Goal: Task Accomplishment & Management: Manage account settings

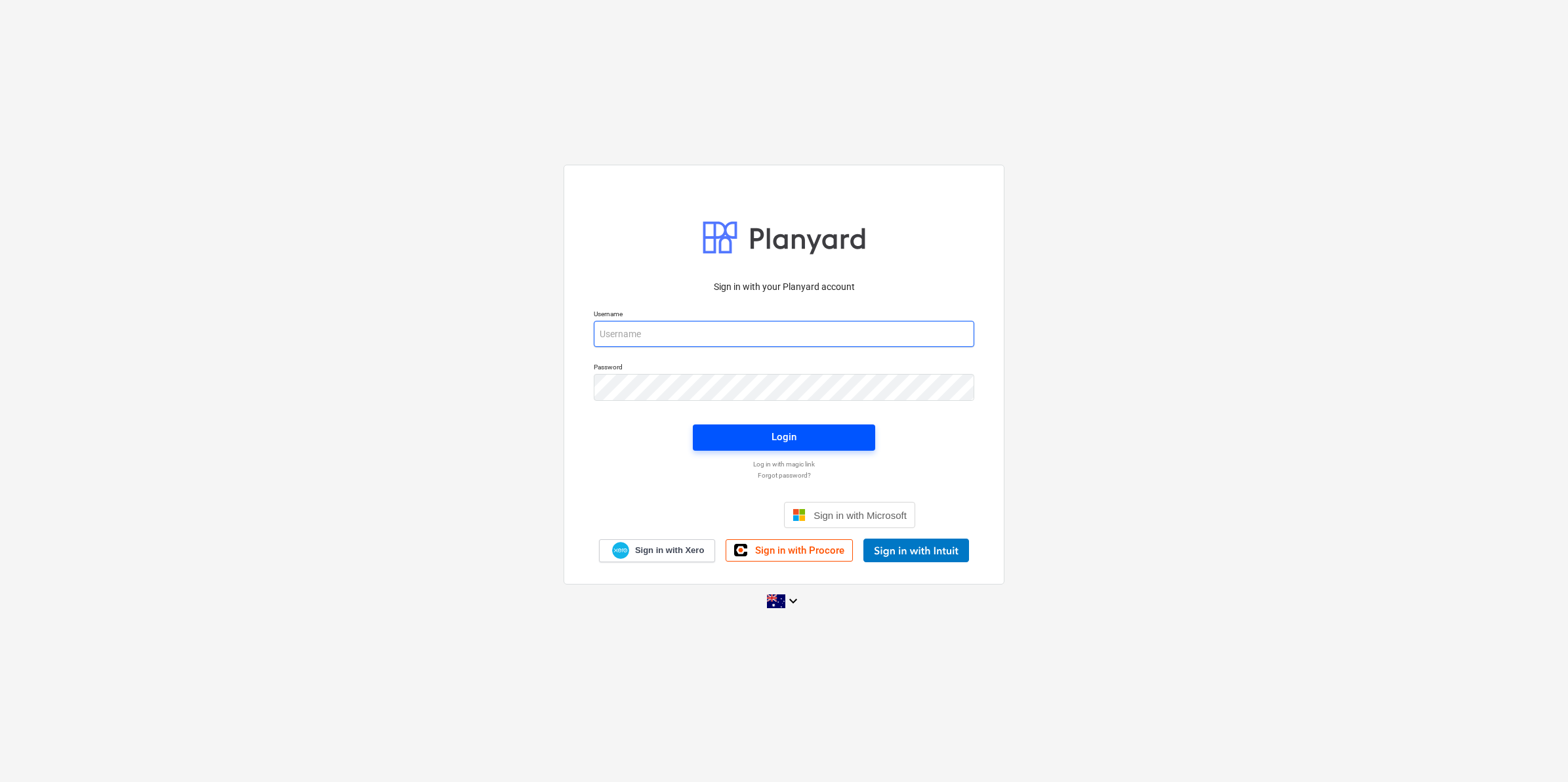
type input "[EMAIL_ADDRESS][DOMAIN_NAME]"
click at [789, 435] on div "Login" at bounding box center [784, 437] width 25 height 17
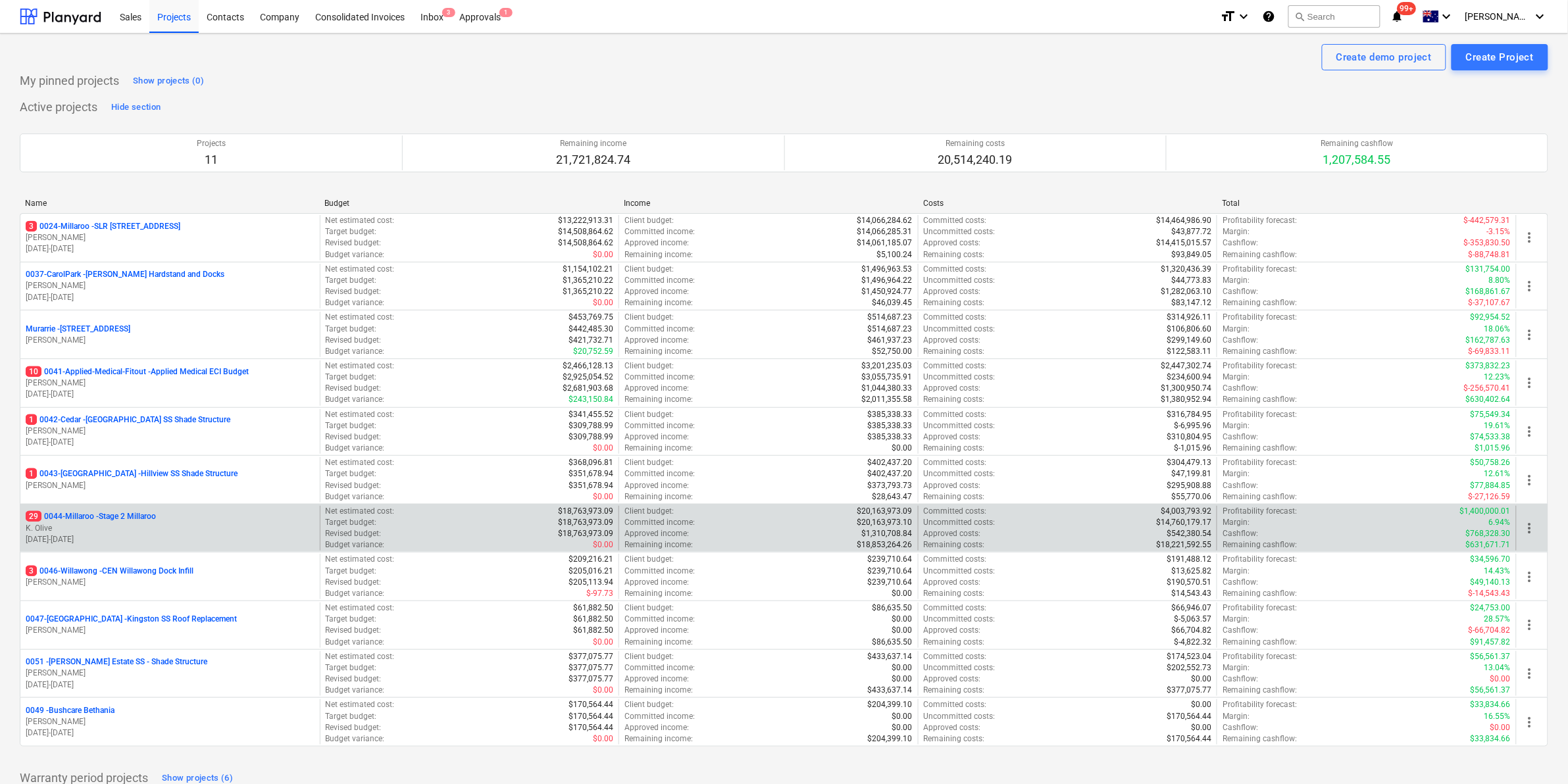
click at [129, 517] on p "29 0044-Millaroo - Stage 2 Millaroo" at bounding box center [90, 516] width 130 height 11
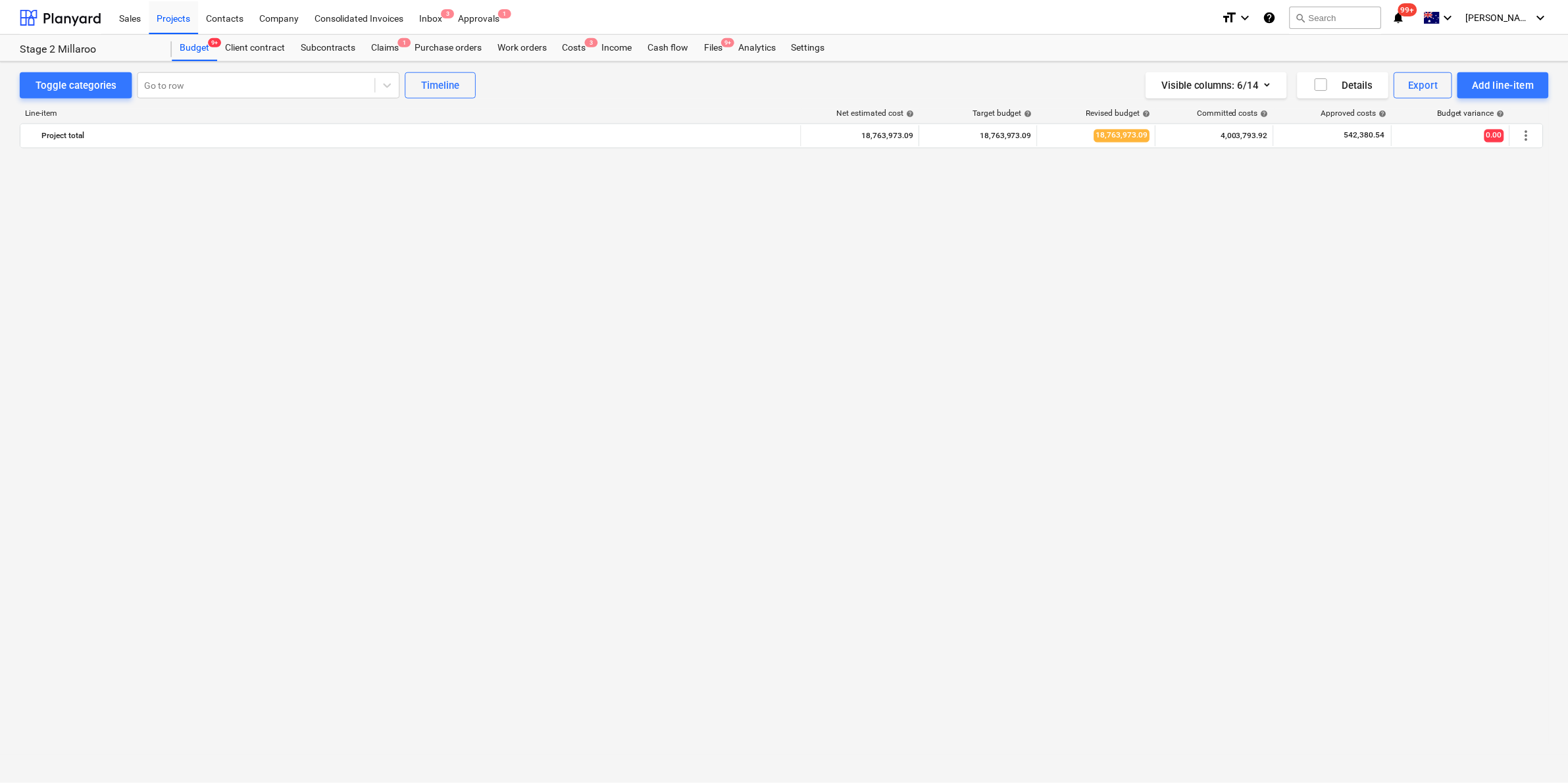
scroll to position [1082, 0]
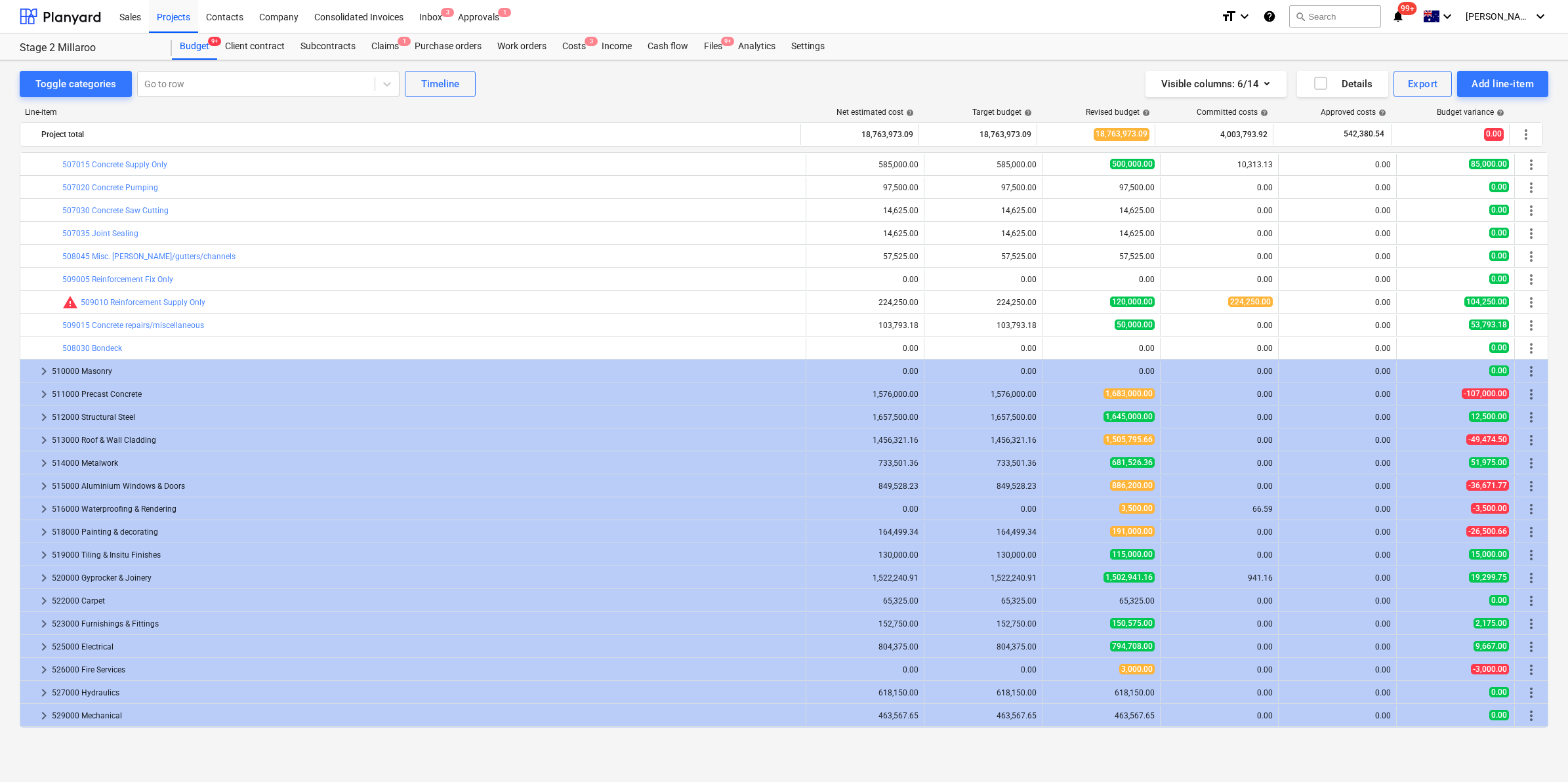
click at [1405, 16] on icon "notifications" at bounding box center [1398, 16] width 13 height 16
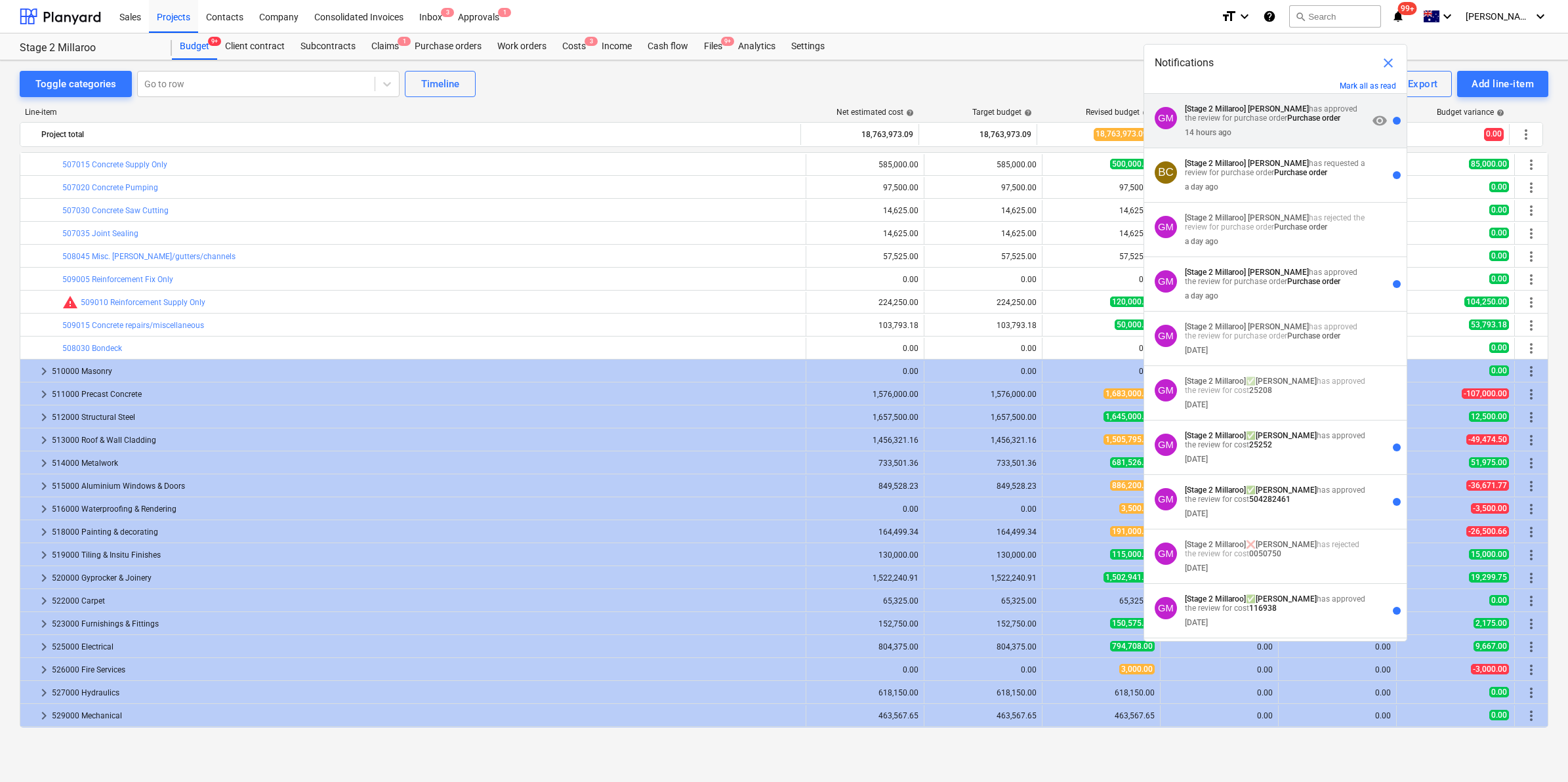
click at [1253, 110] on strong "[PERSON_NAME]" at bounding box center [1279, 109] width 61 height 9
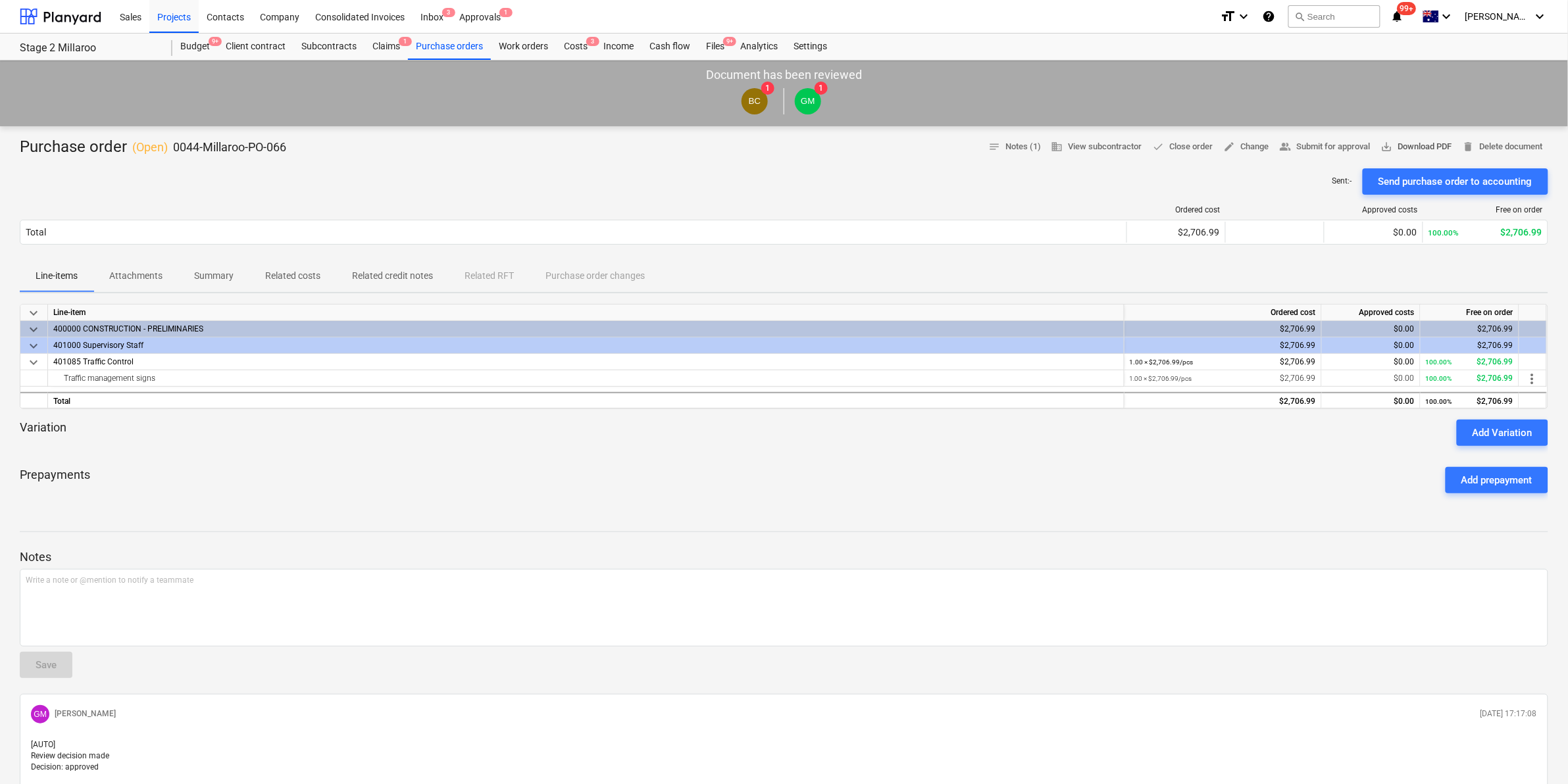
click at [1406, 146] on span "save_alt Download PDF" at bounding box center [1416, 147] width 71 height 15
click at [722, 44] on div "Files 9+" at bounding box center [715, 47] width 34 height 26
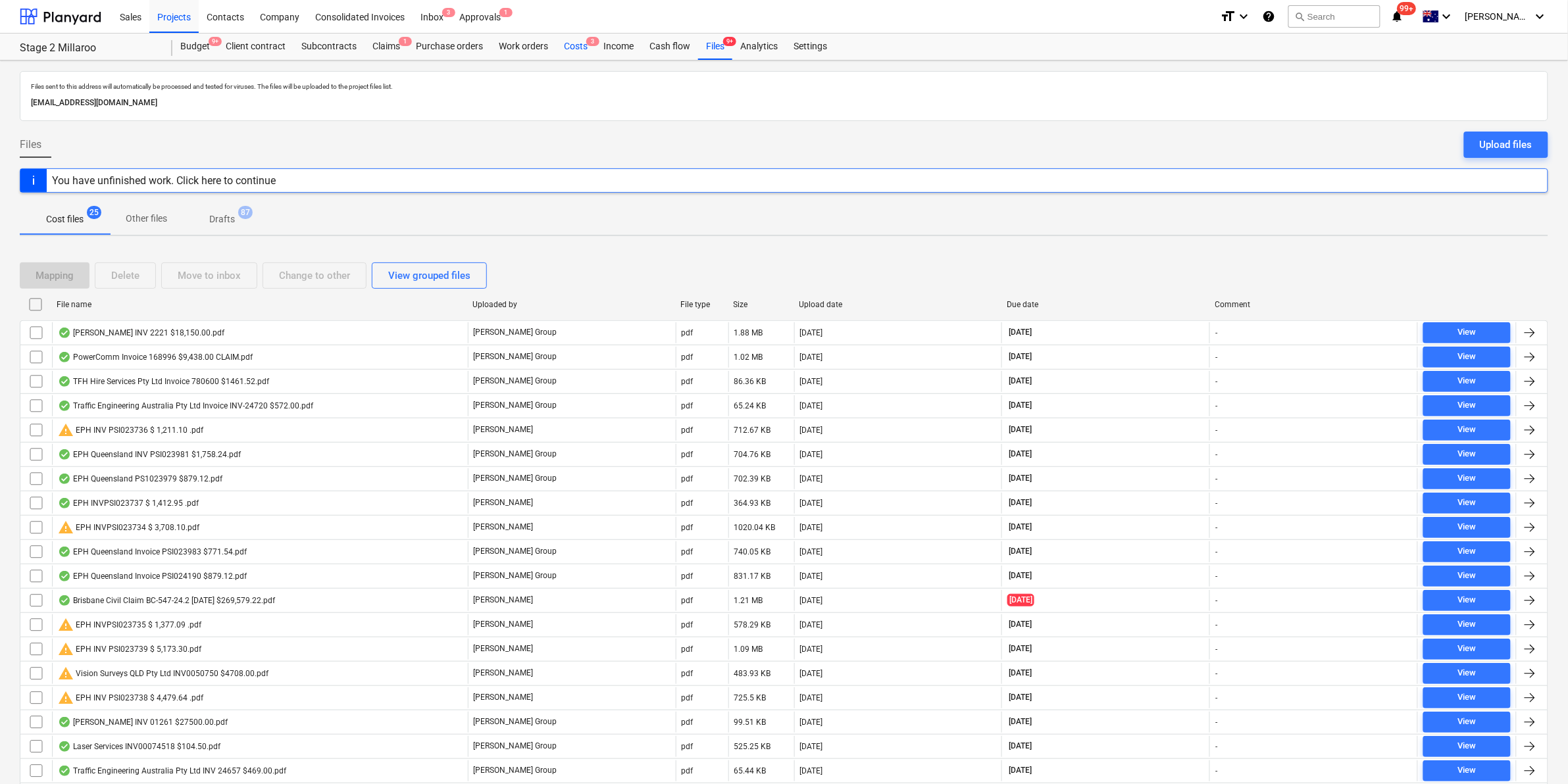
click at [574, 44] on div "Costs 3" at bounding box center [576, 47] width 40 height 26
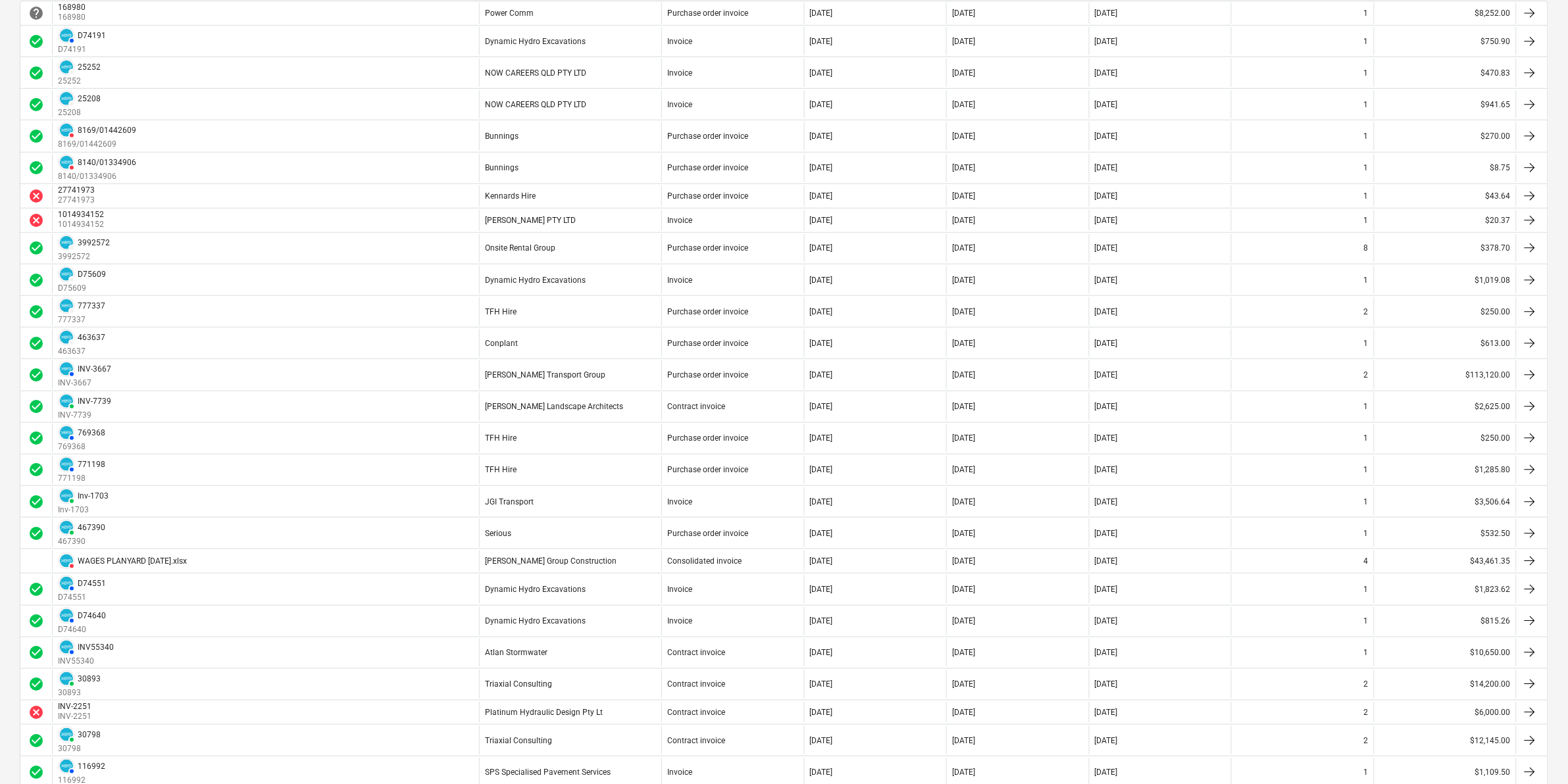
scroll to position [247, 0]
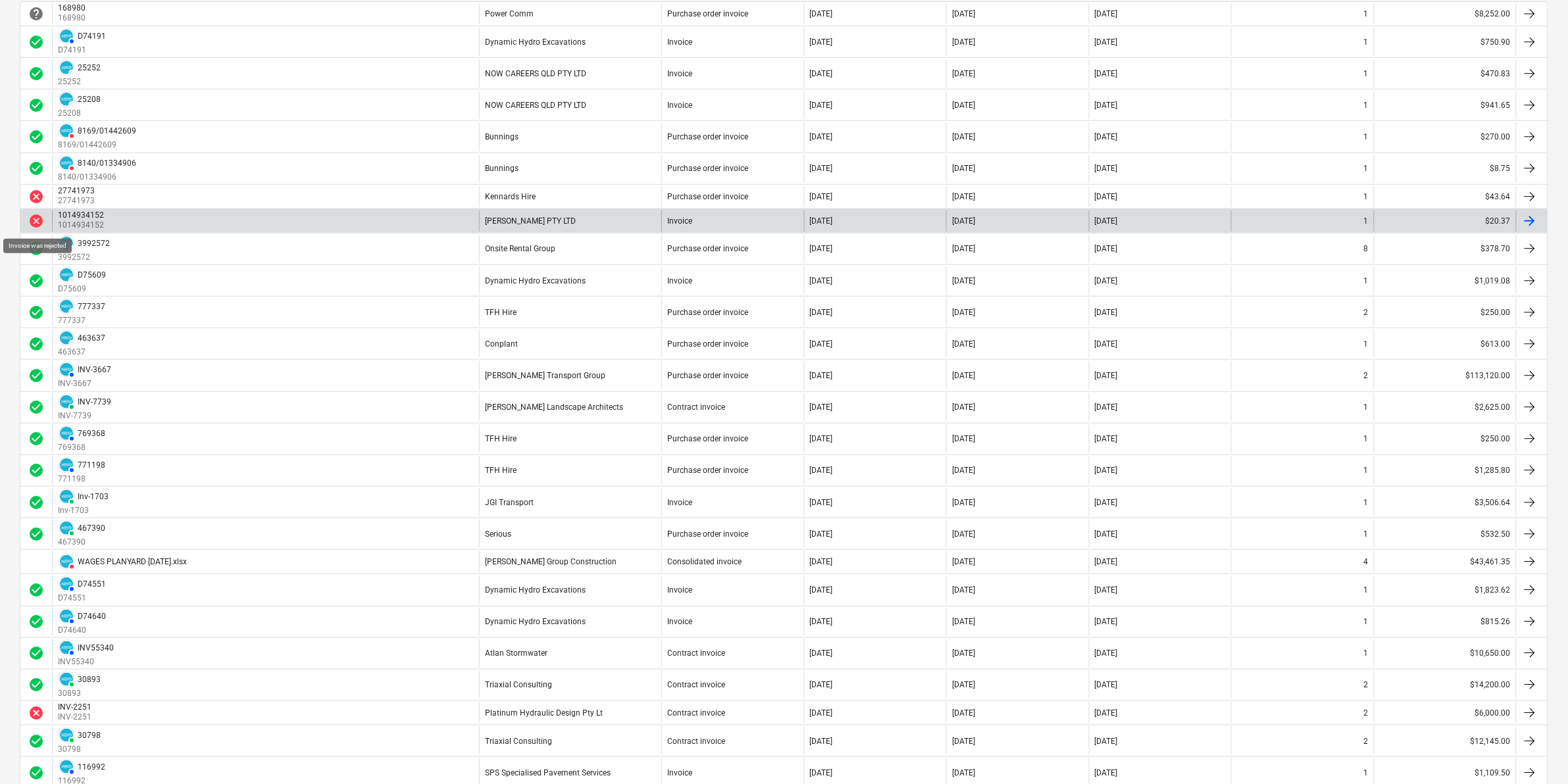
click at [36, 220] on span "cancel" at bounding box center [36, 220] width 16 height 16
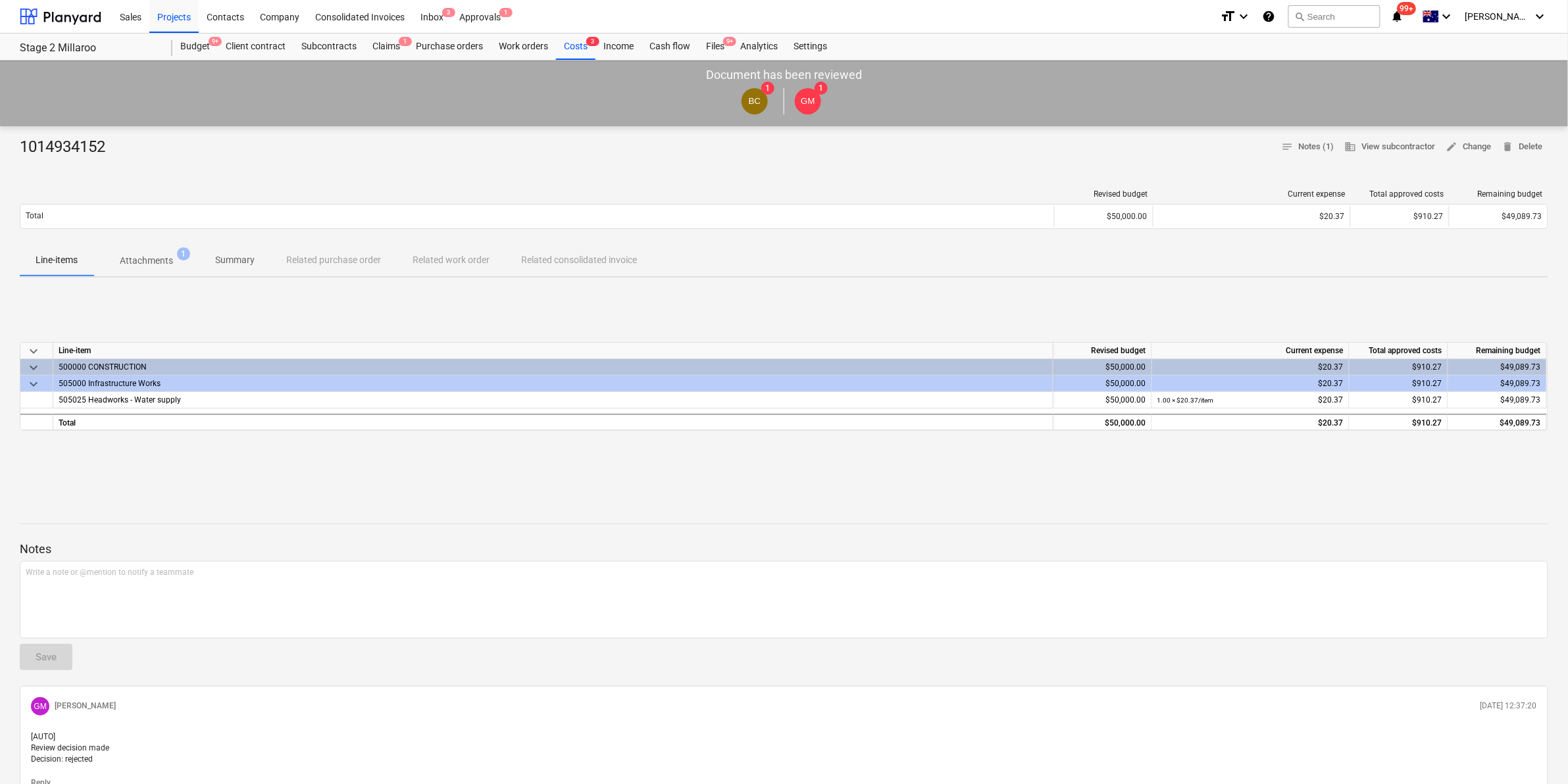
click at [173, 260] on span "Attachments 1" at bounding box center [146, 261] width 74 height 14
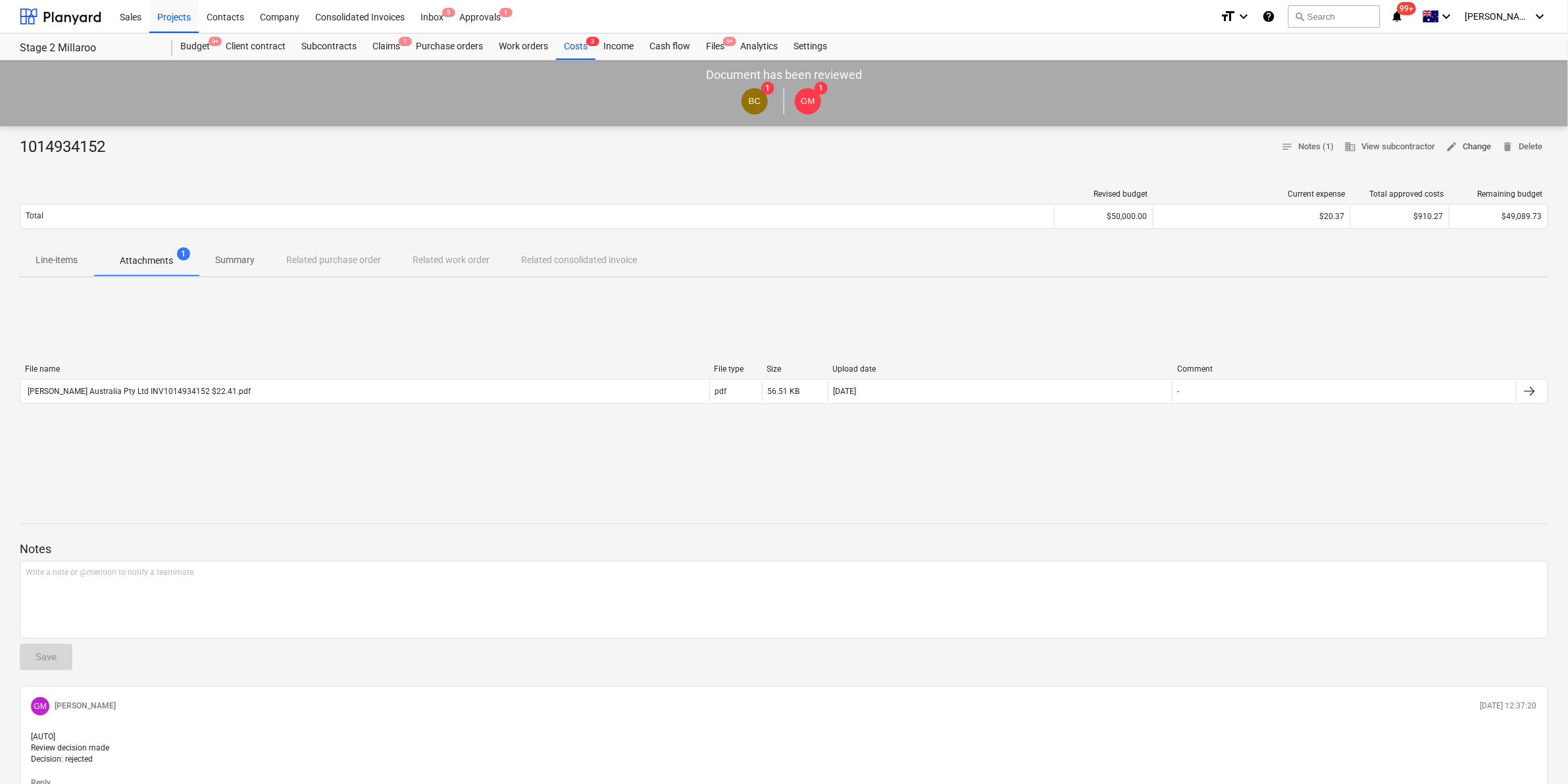
click at [1461, 149] on span "edit Change" at bounding box center [1468, 147] width 45 height 15
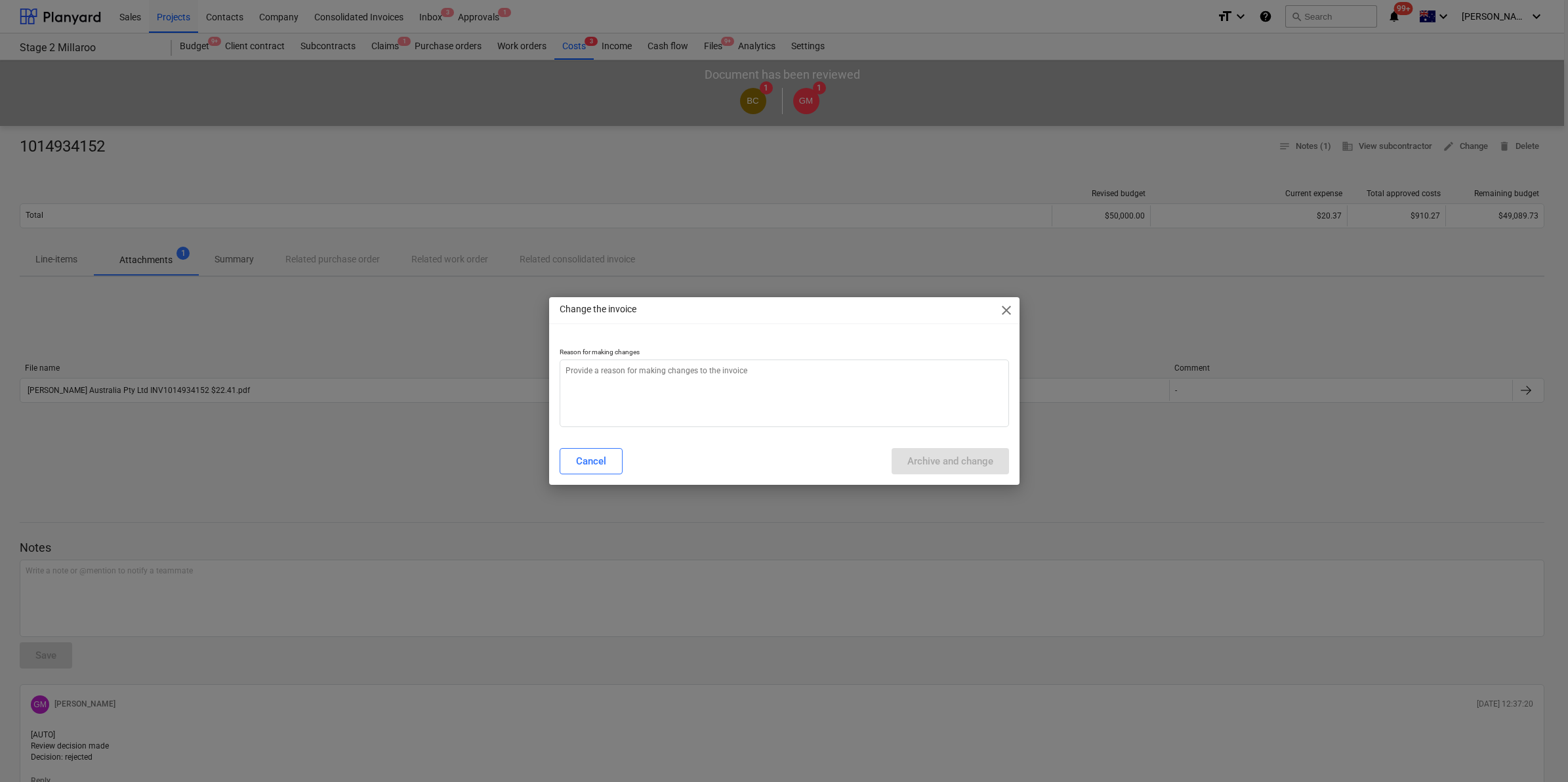
type textarea "x"
click at [661, 374] on textarea at bounding box center [784, 393] width 449 height 67
type textarea "r"
type textarea "x"
type textarea "re"
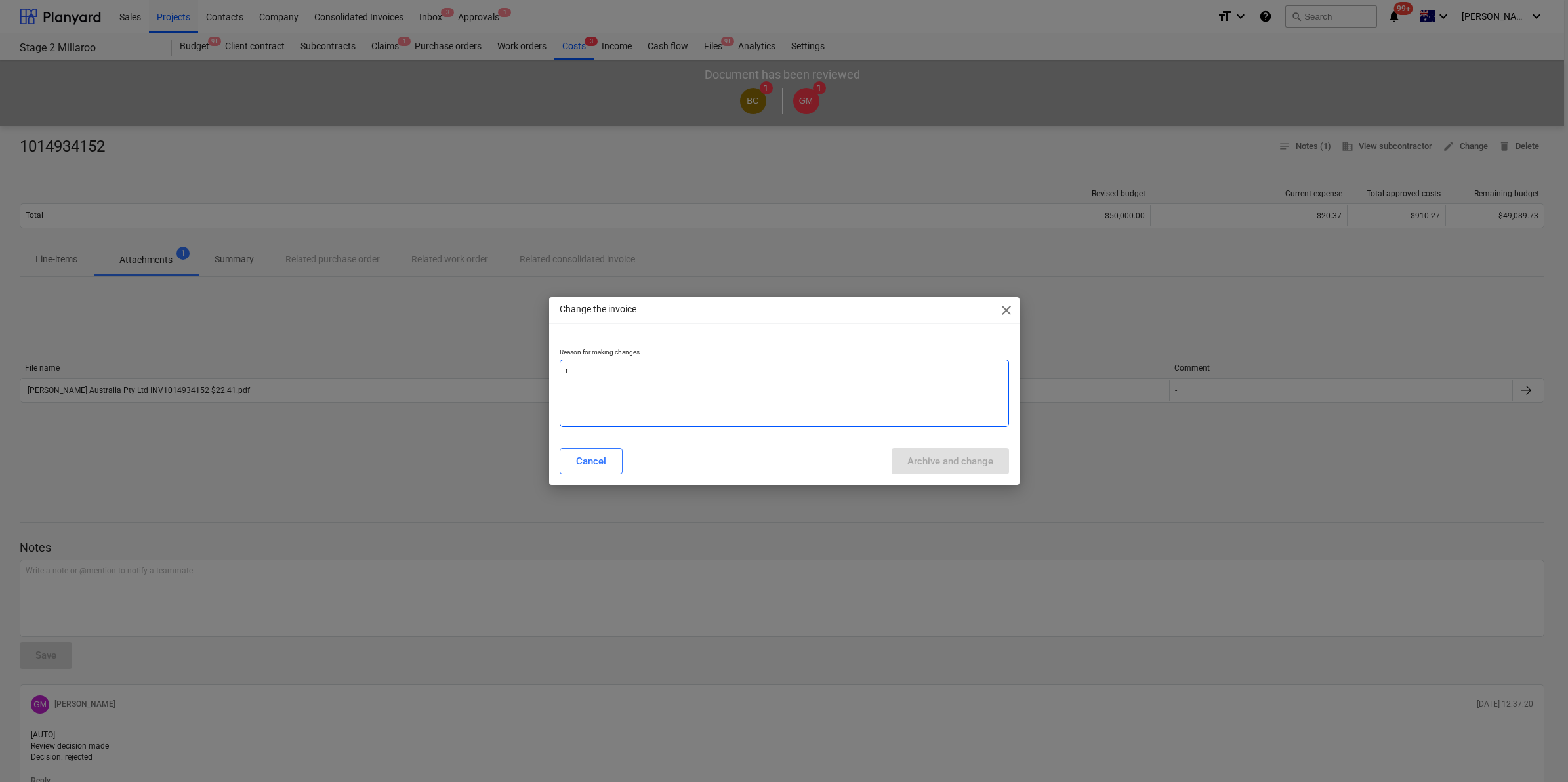
type textarea "x"
type textarea "rej"
type textarea "x"
type textarea "reje"
type textarea "x"
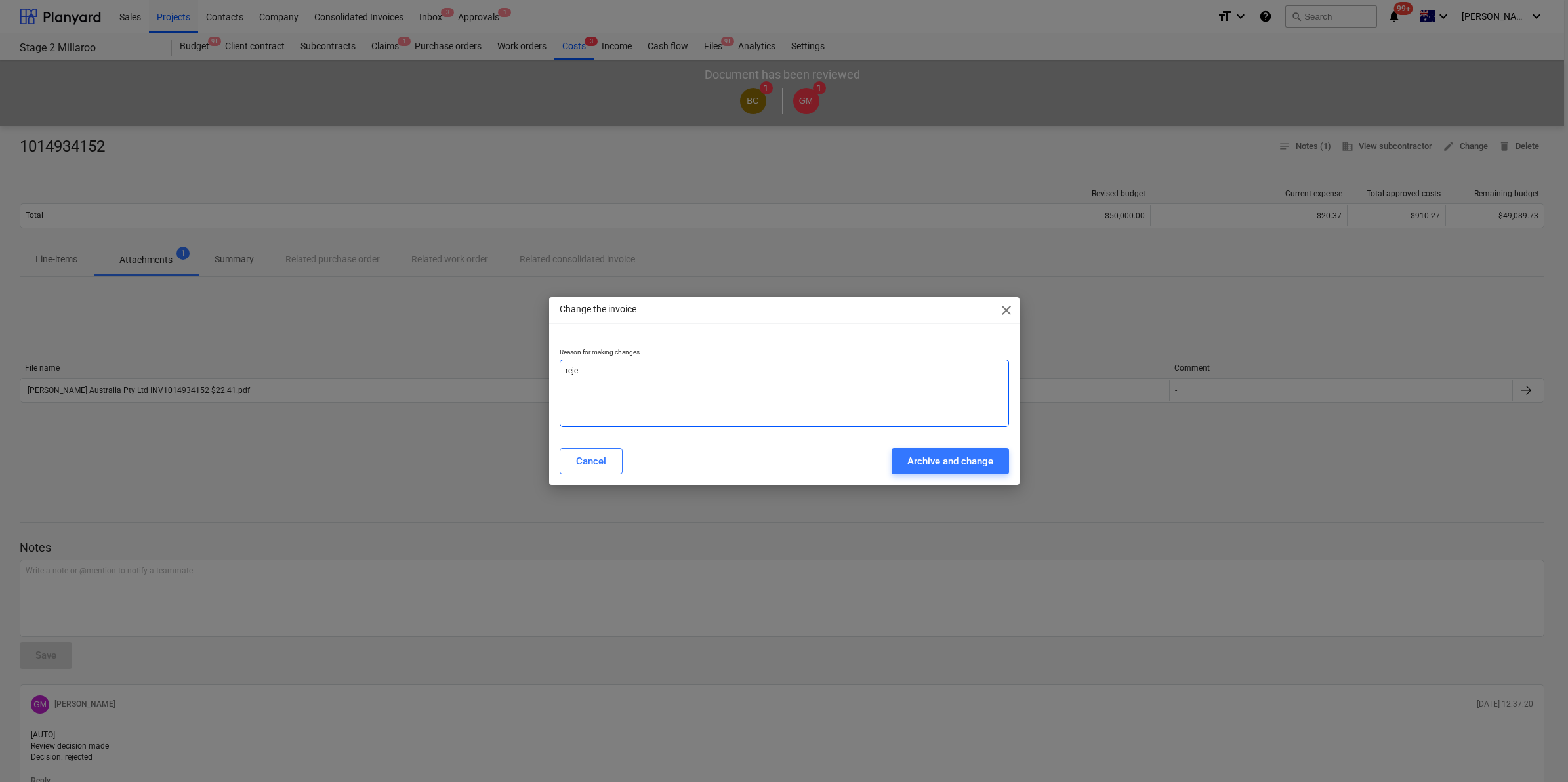
type textarea "rej"
type textarea "x"
type textarea "re"
type textarea "x"
type textarea "r"
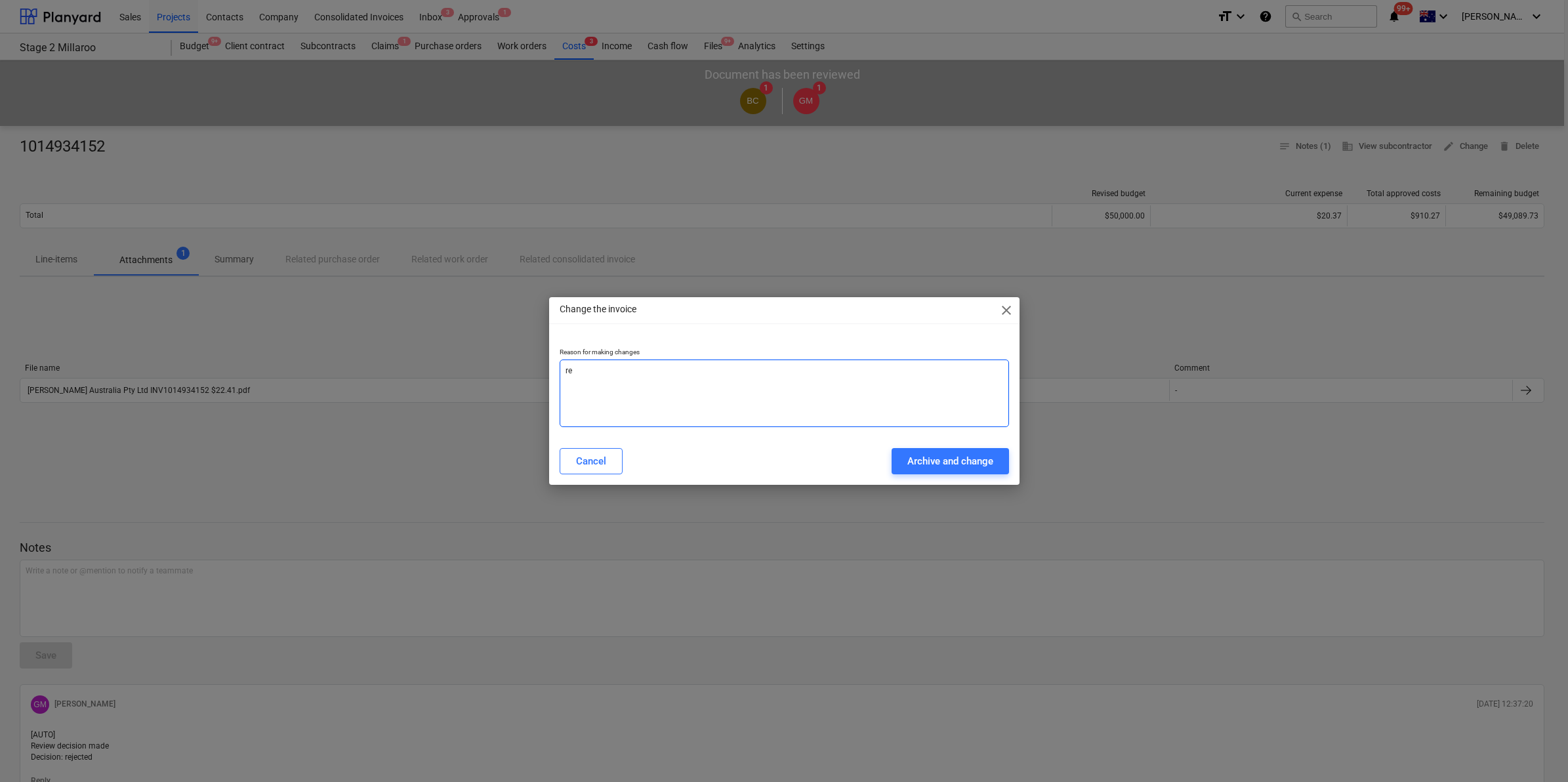
type textarea "x"
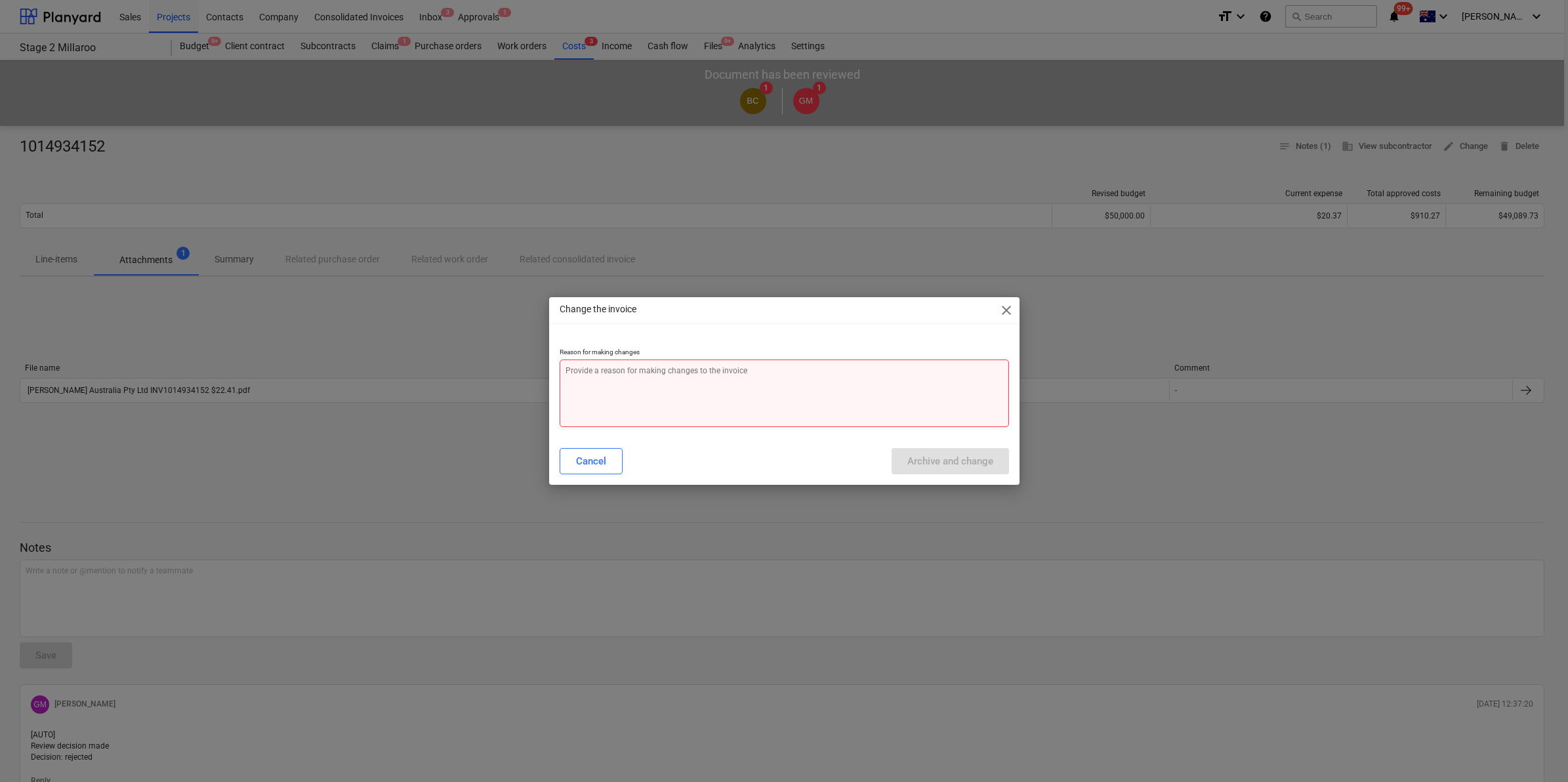
type textarea "c"
type textarea "x"
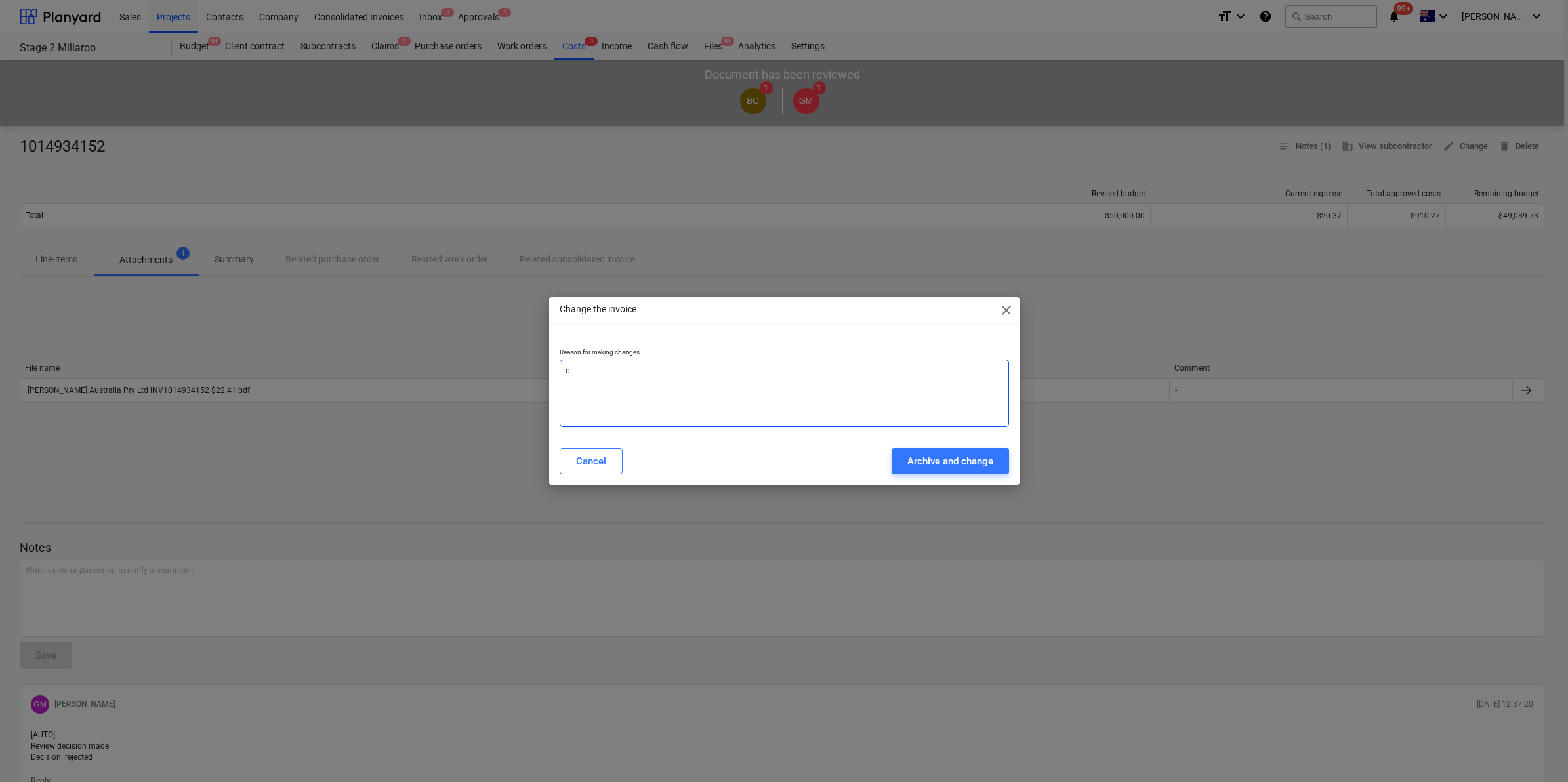
type textarea "co"
type textarea "x"
type textarea "cos"
type textarea "x"
type textarea "cost"
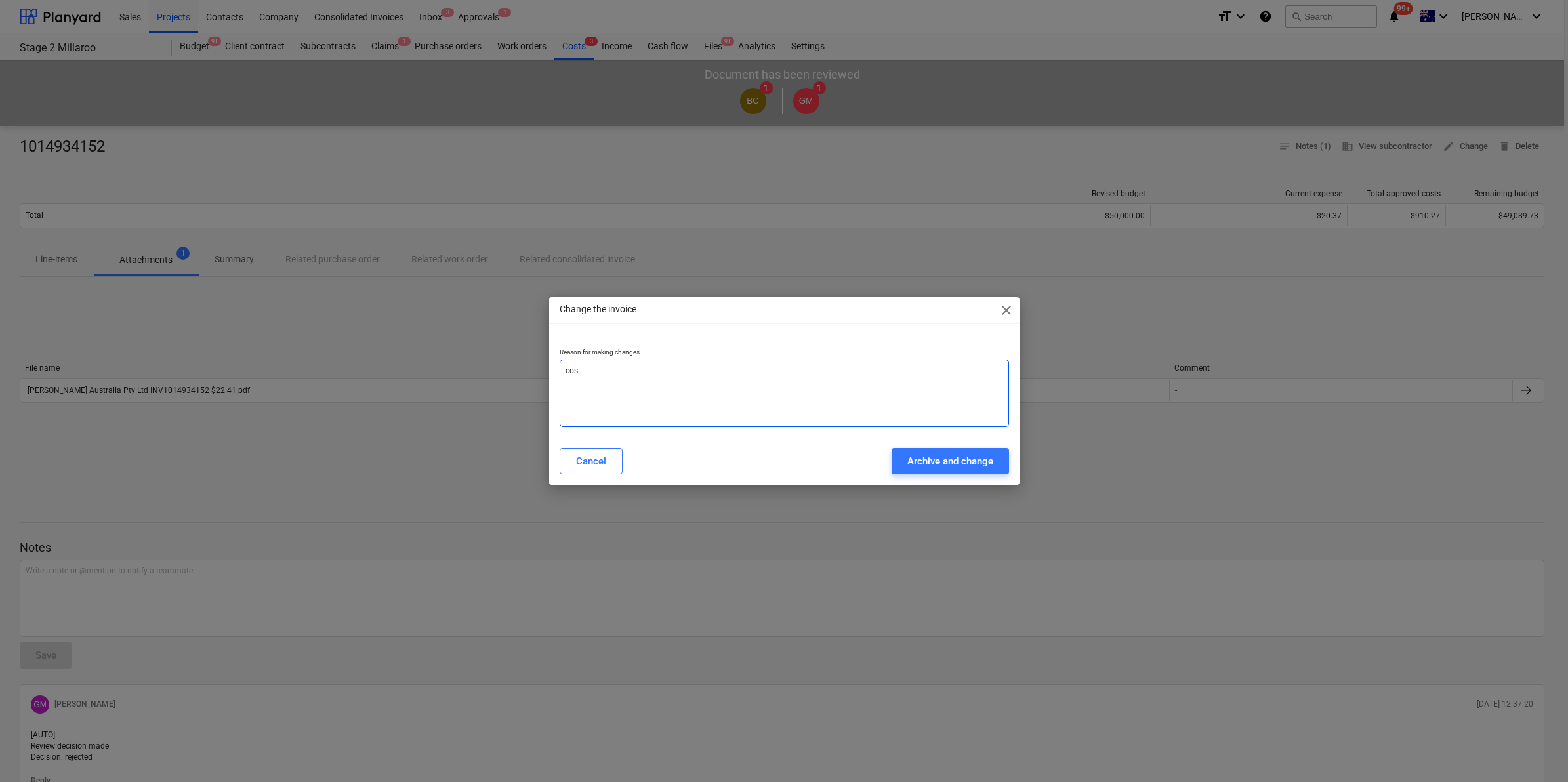
type textarea "x"
type textarea "cost"
type textarea "x"
type textarea "cost c"
type textarea "x"
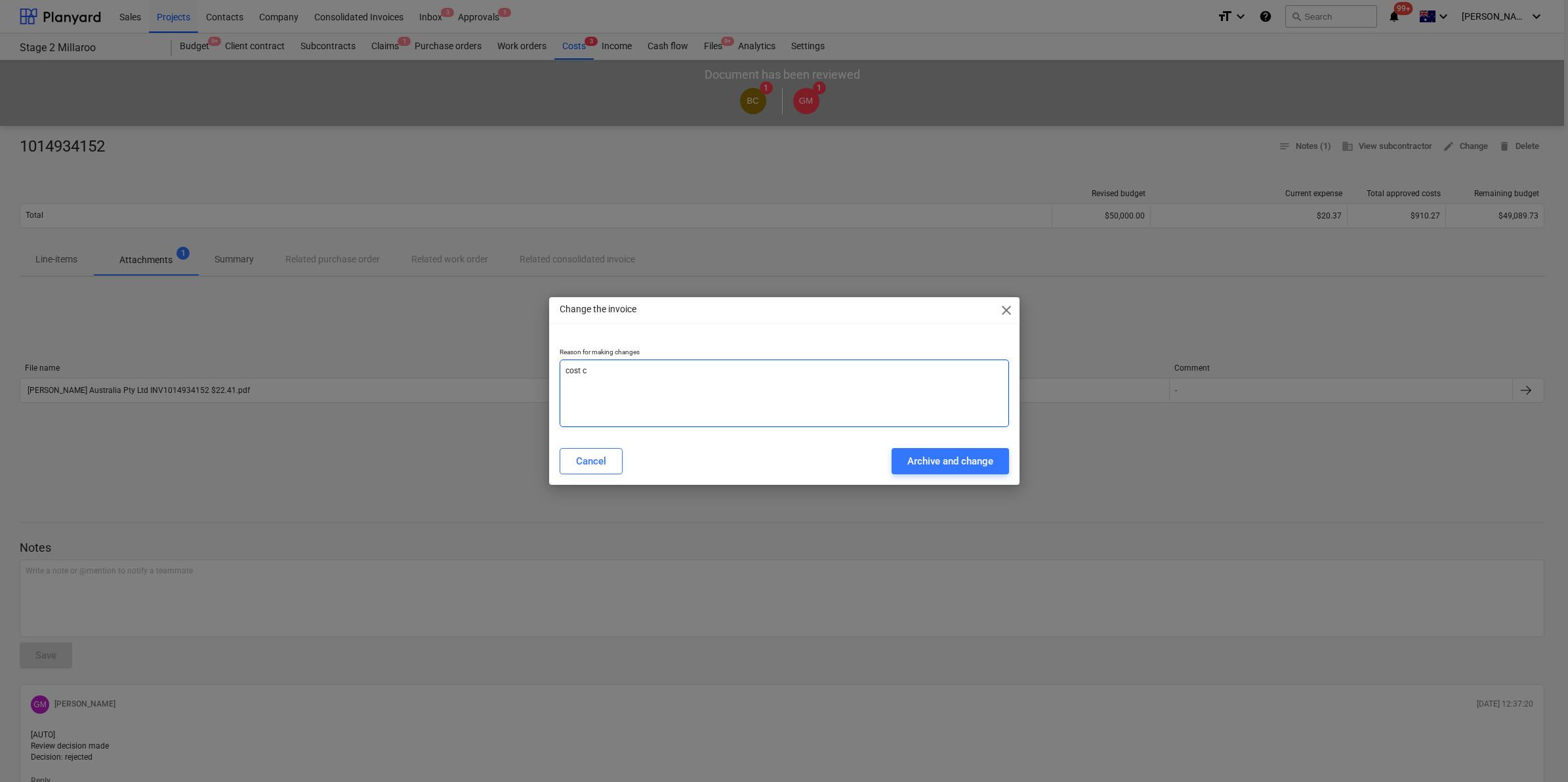
type textarea "cost co"
type textarea "x"
type textarea "cost coc"
type textarea "x"
type textarea "cost co"
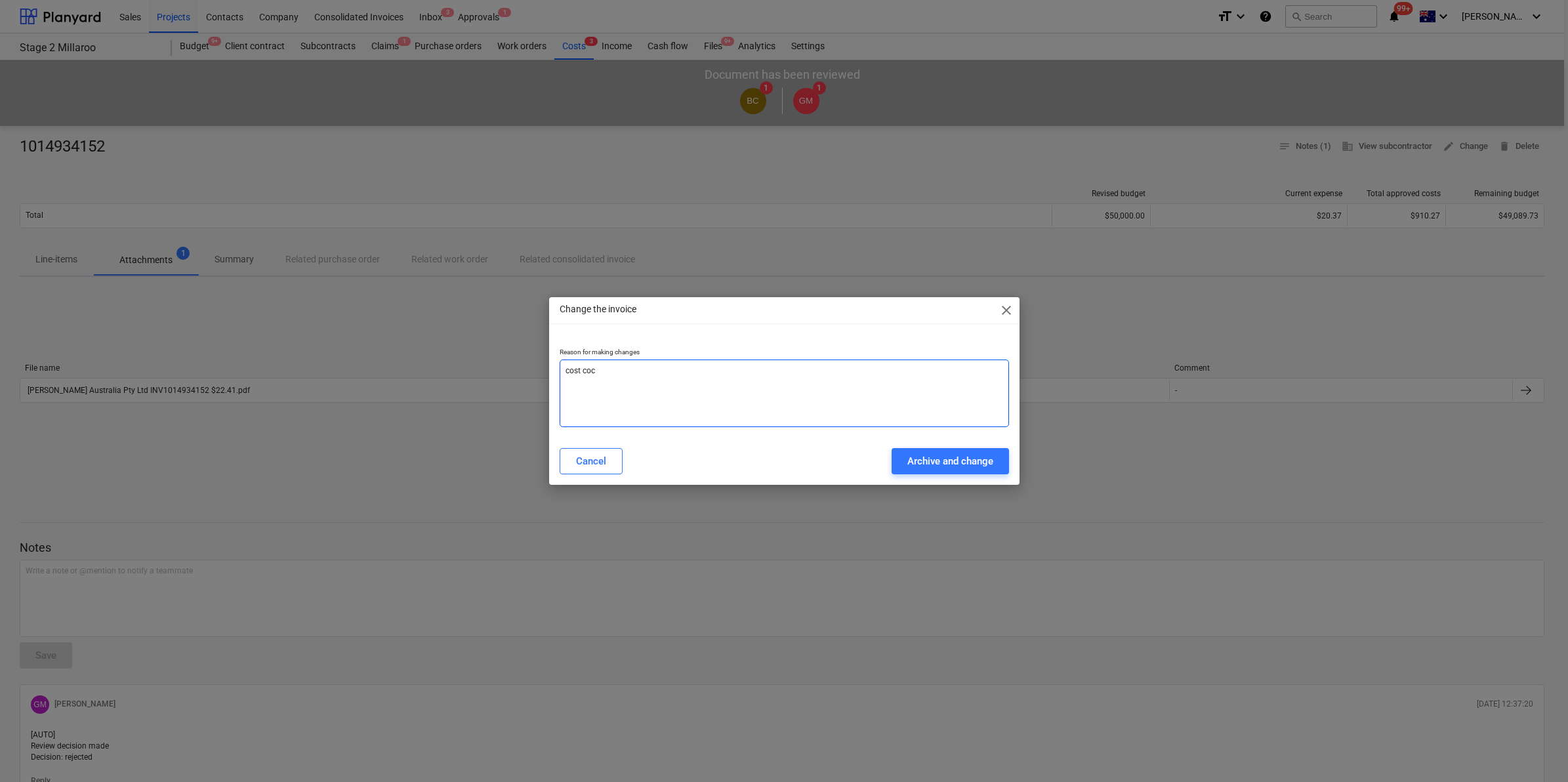
type textarea "x"
type textarea "cost cod"
type textarea "x"
type textarea "cost code"
type textarea "x"
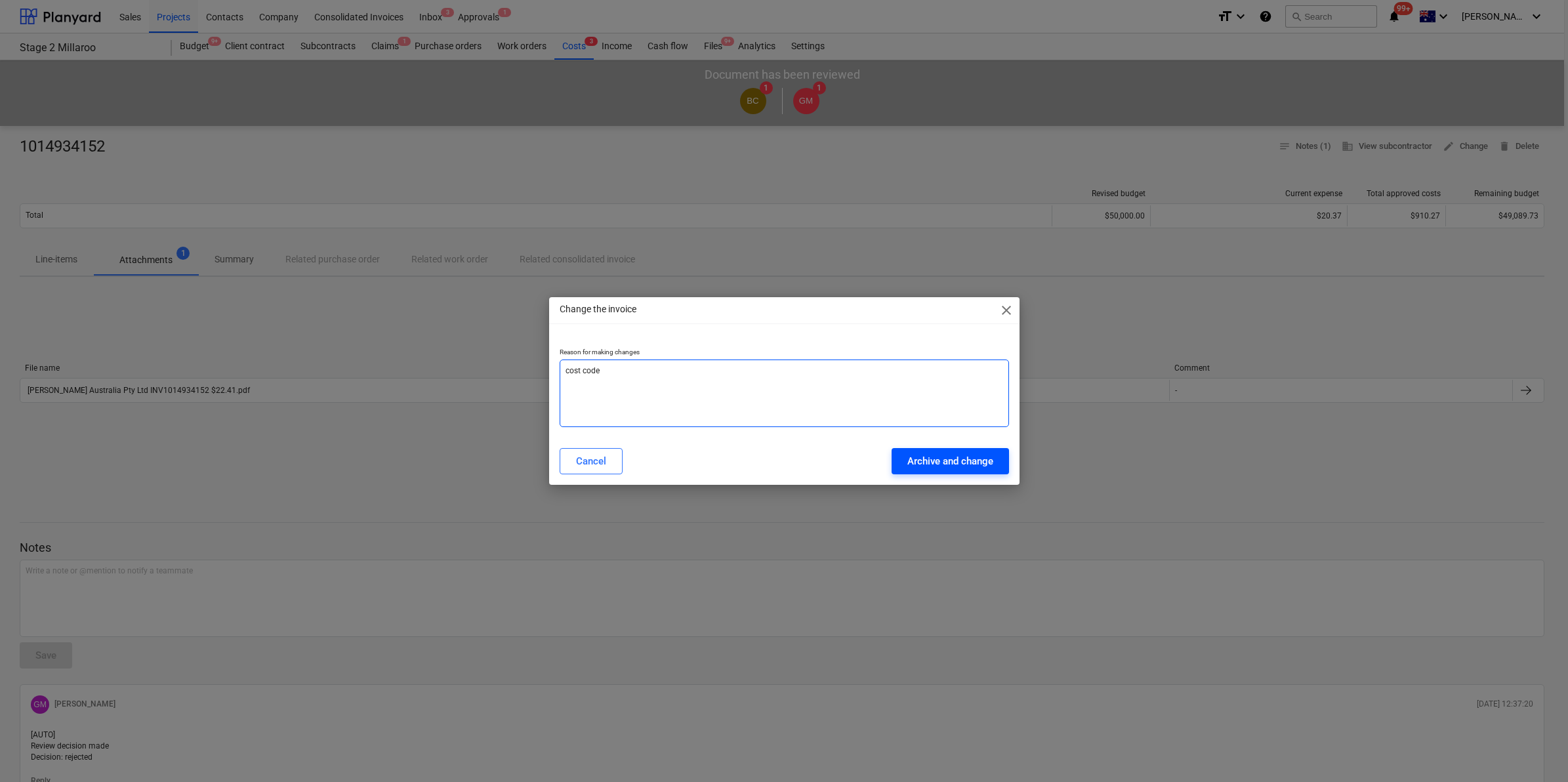
type textarea "cost code"
click at [907, 457] on div "Archive and change" at bounding box center [950, 461] width 86 height 17
type textarea "x"
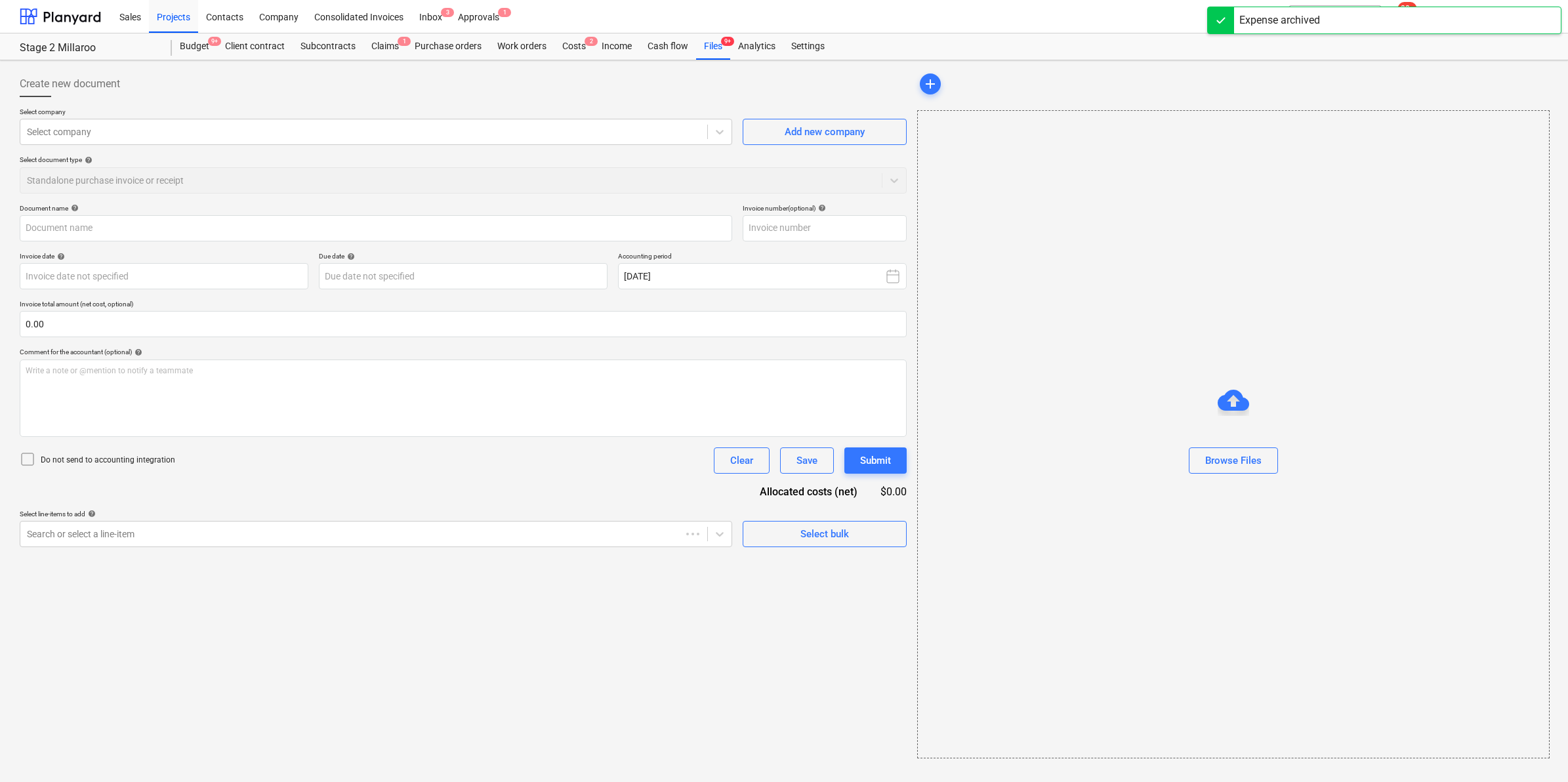
type input "1014934152"
type input "[DATE]"
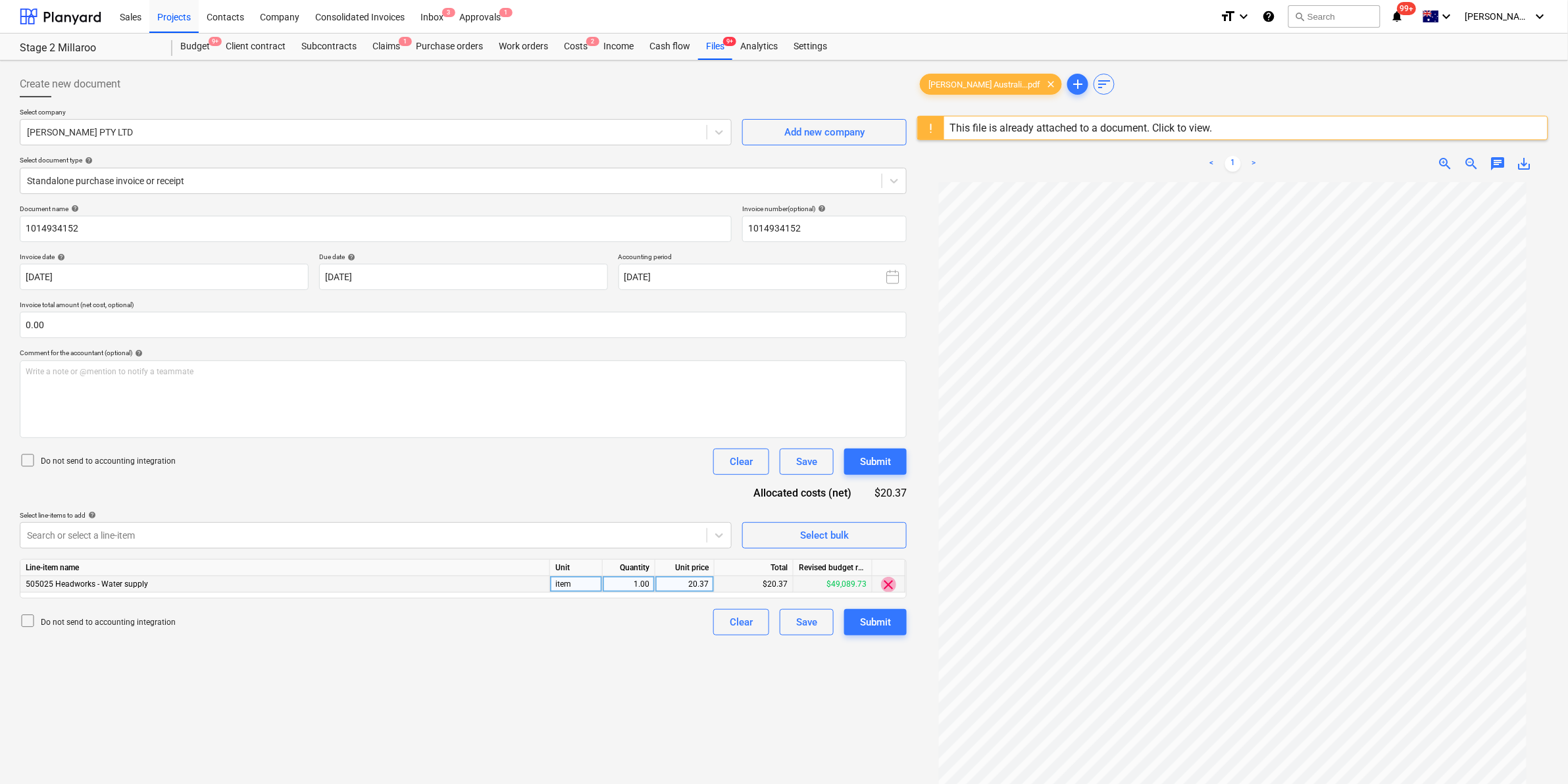
click at [886, 586] on span "clear" at bounding box center [889, 584] width 16 height 16
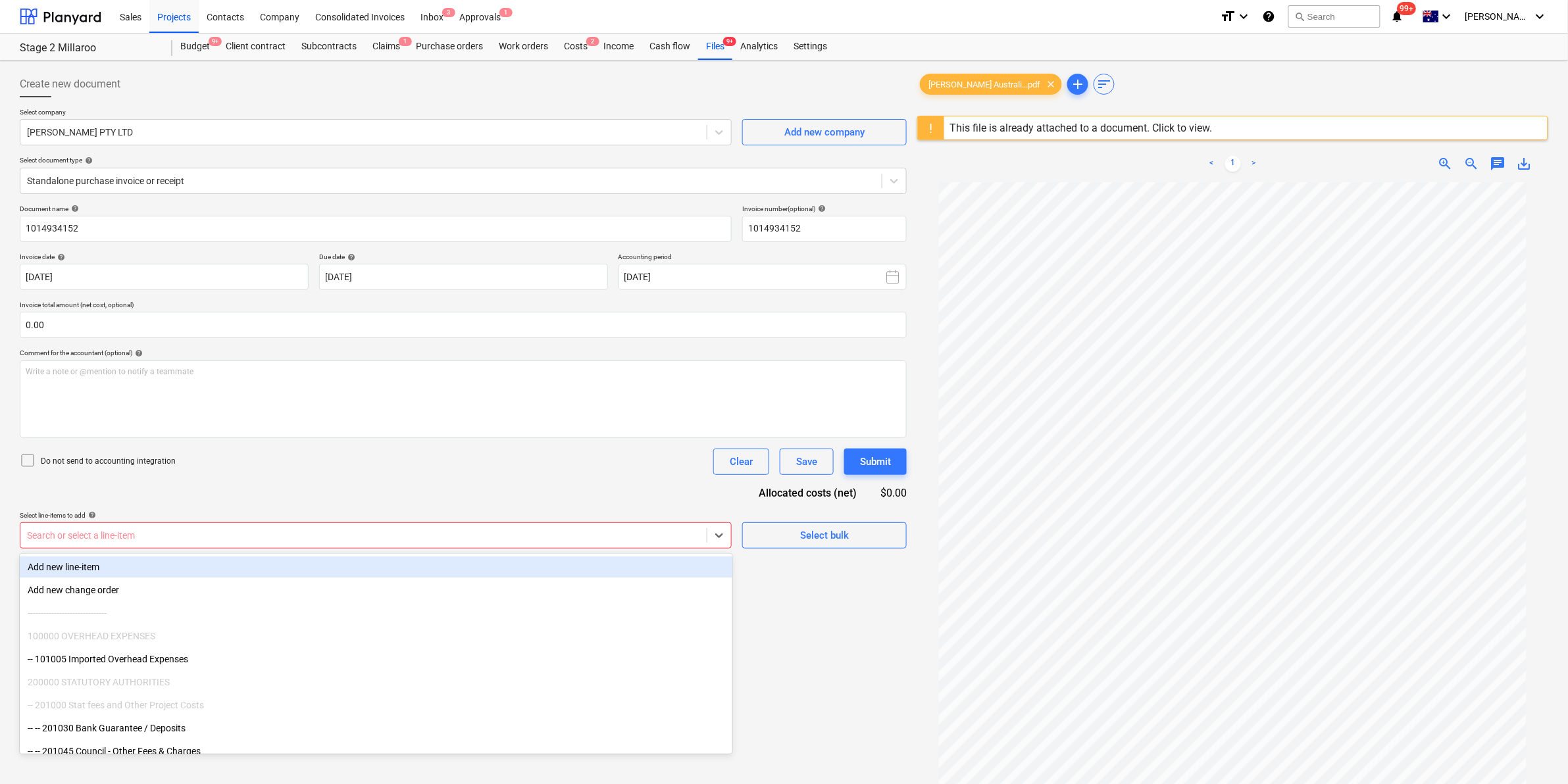
click at [415, 544] on div "Search or select a line-item" at bounding box center [364, 535] width 686 height 18
type input "hyd"
click at [482, 454] on div "Do not send to accounting integration Clear Save Submit" at bounding box center [463, 462] width 887 height 26
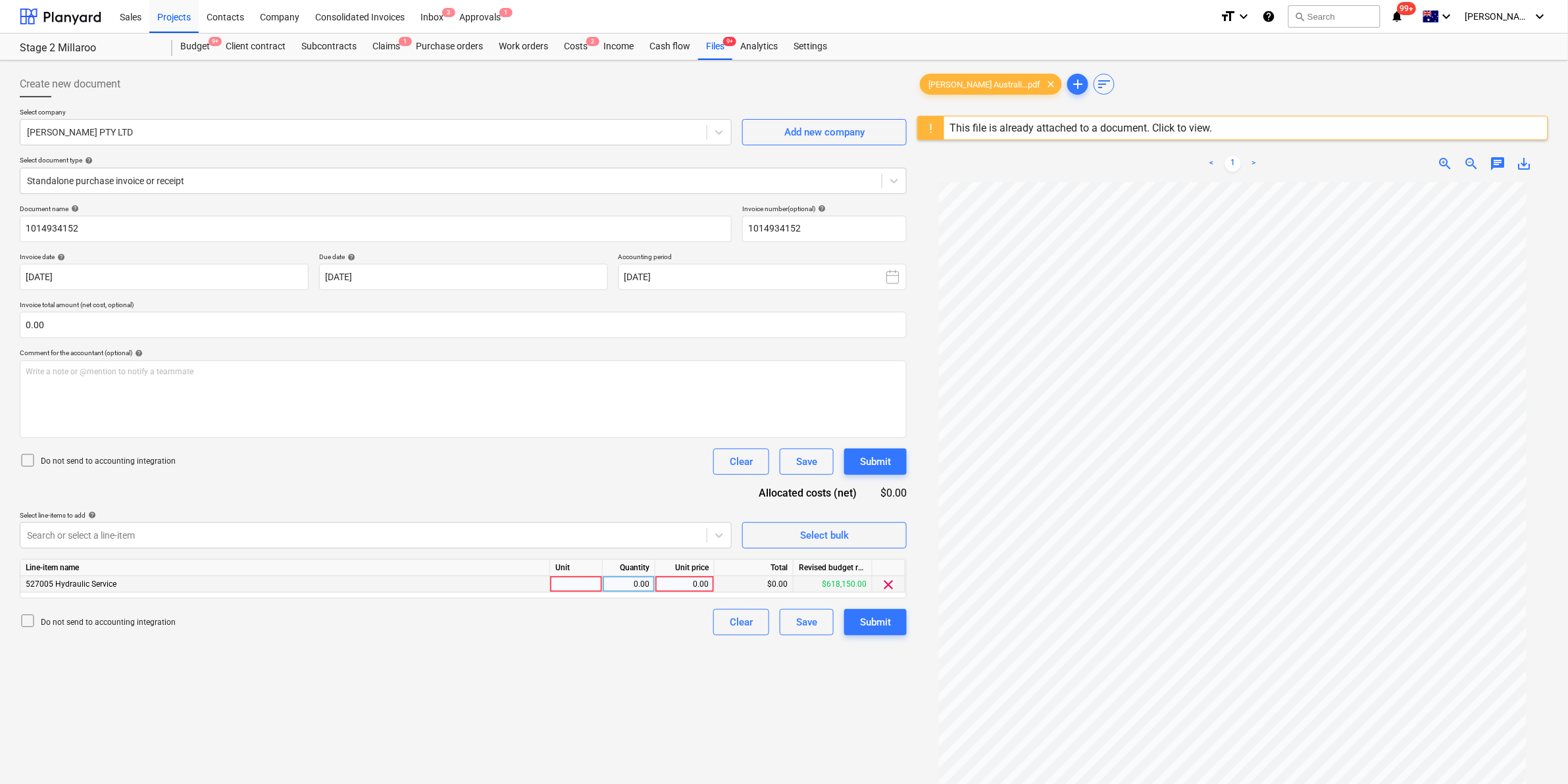
click at [574, 590] on div at bounding box center [576, 583] width 53 height 16
type input "item"
type input "20.37"
click at [562, 462] on div "Do not send to accounting integration Clear Save Submit" at bounding box center [463, 462] width 887 height 26
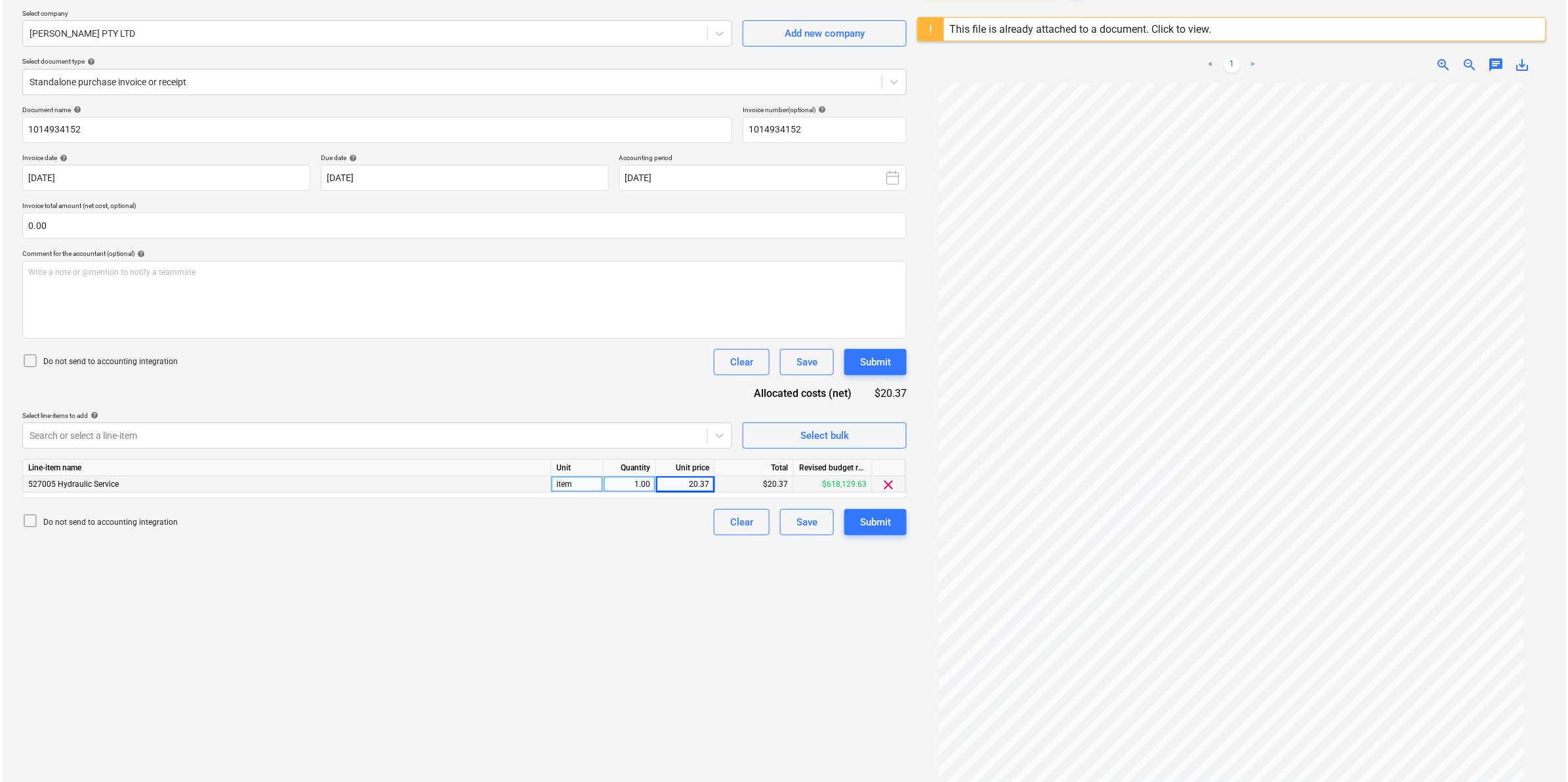
scroll to position [156, 0]
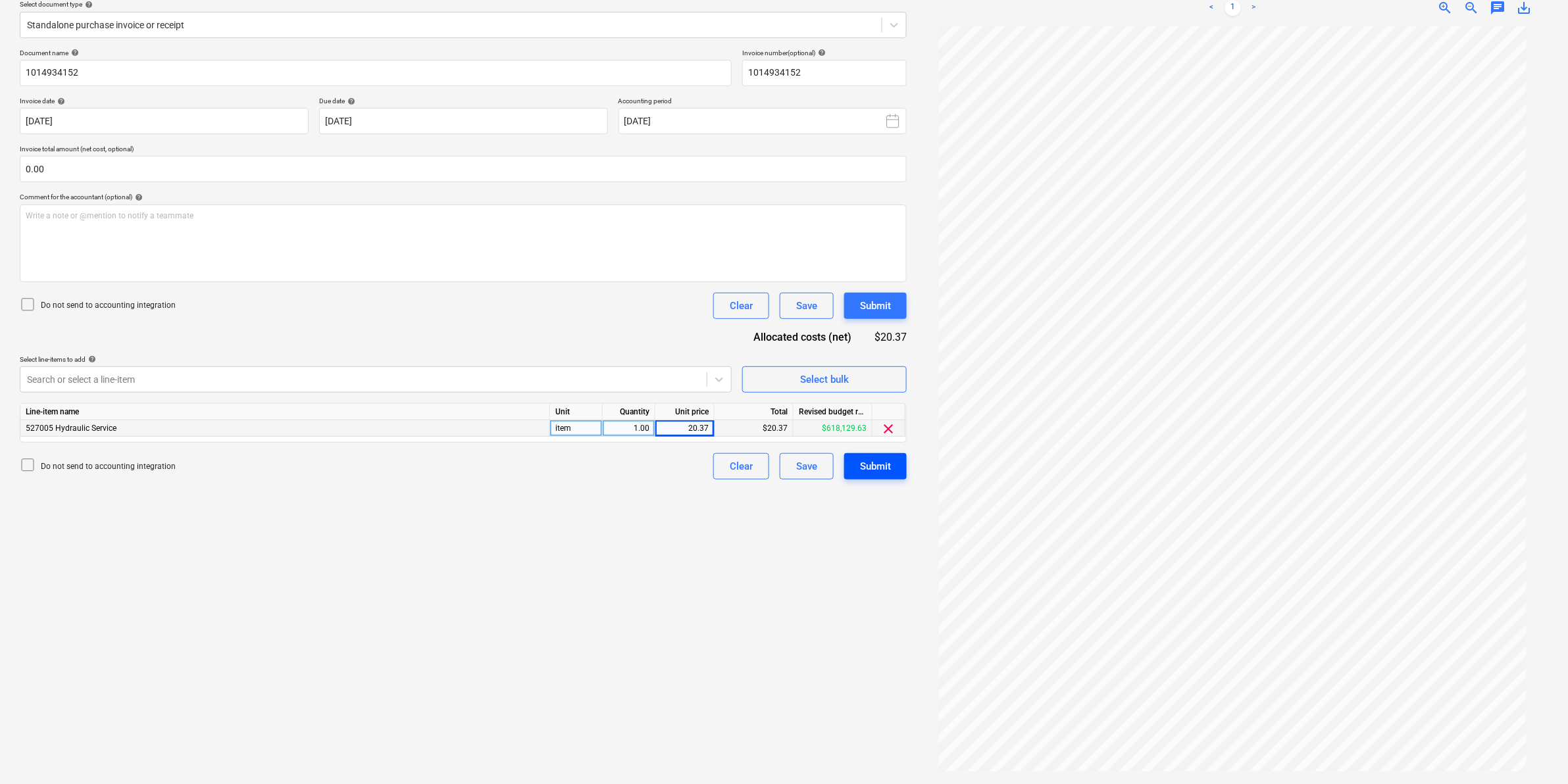
click at [879, 469] on div "Submit" at bounding box center [876, 466] width 31 height 17
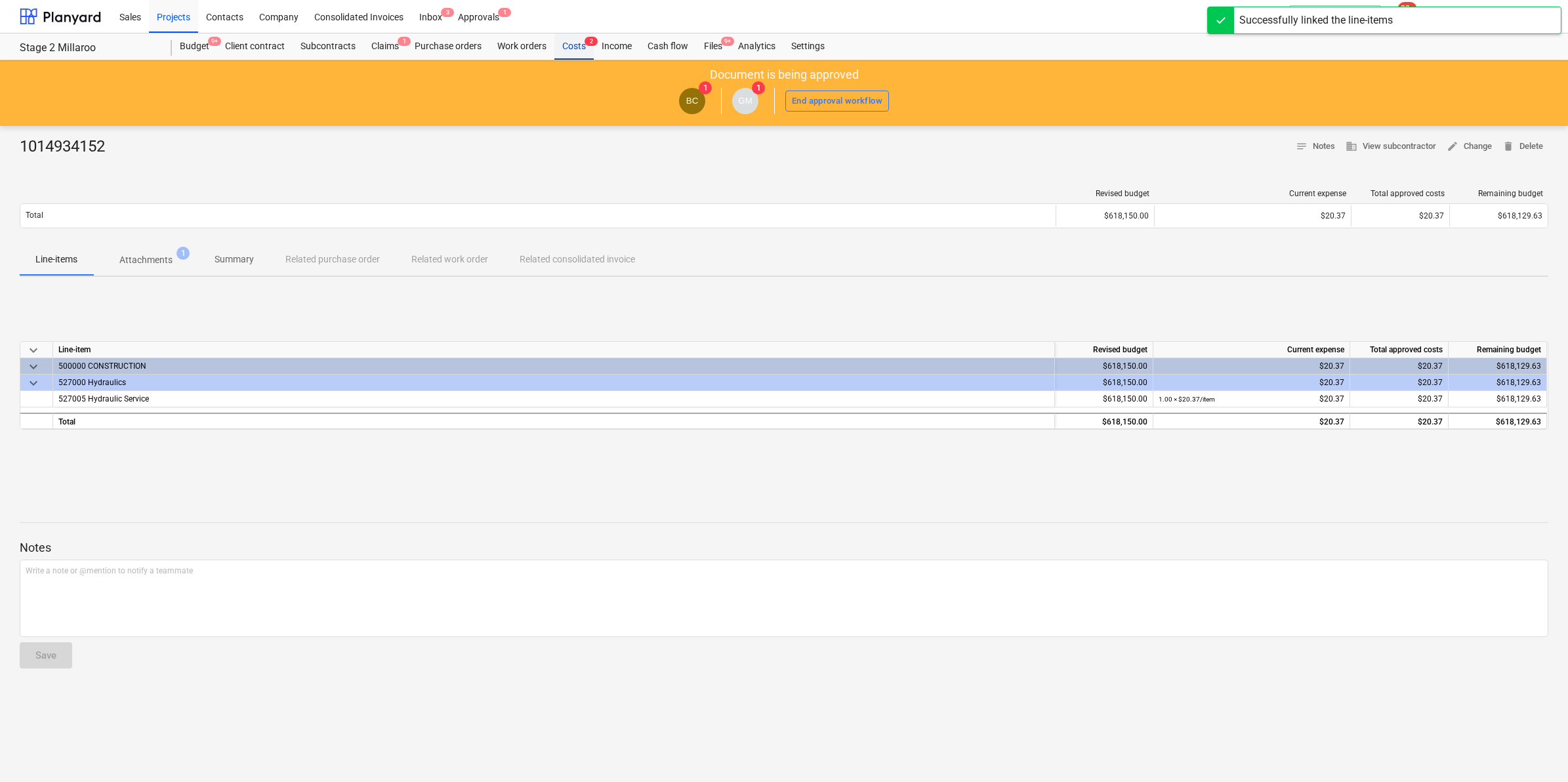
click at [573, 40] on div "Costs 2" at bounding box center [574, 47] width 40 height 26
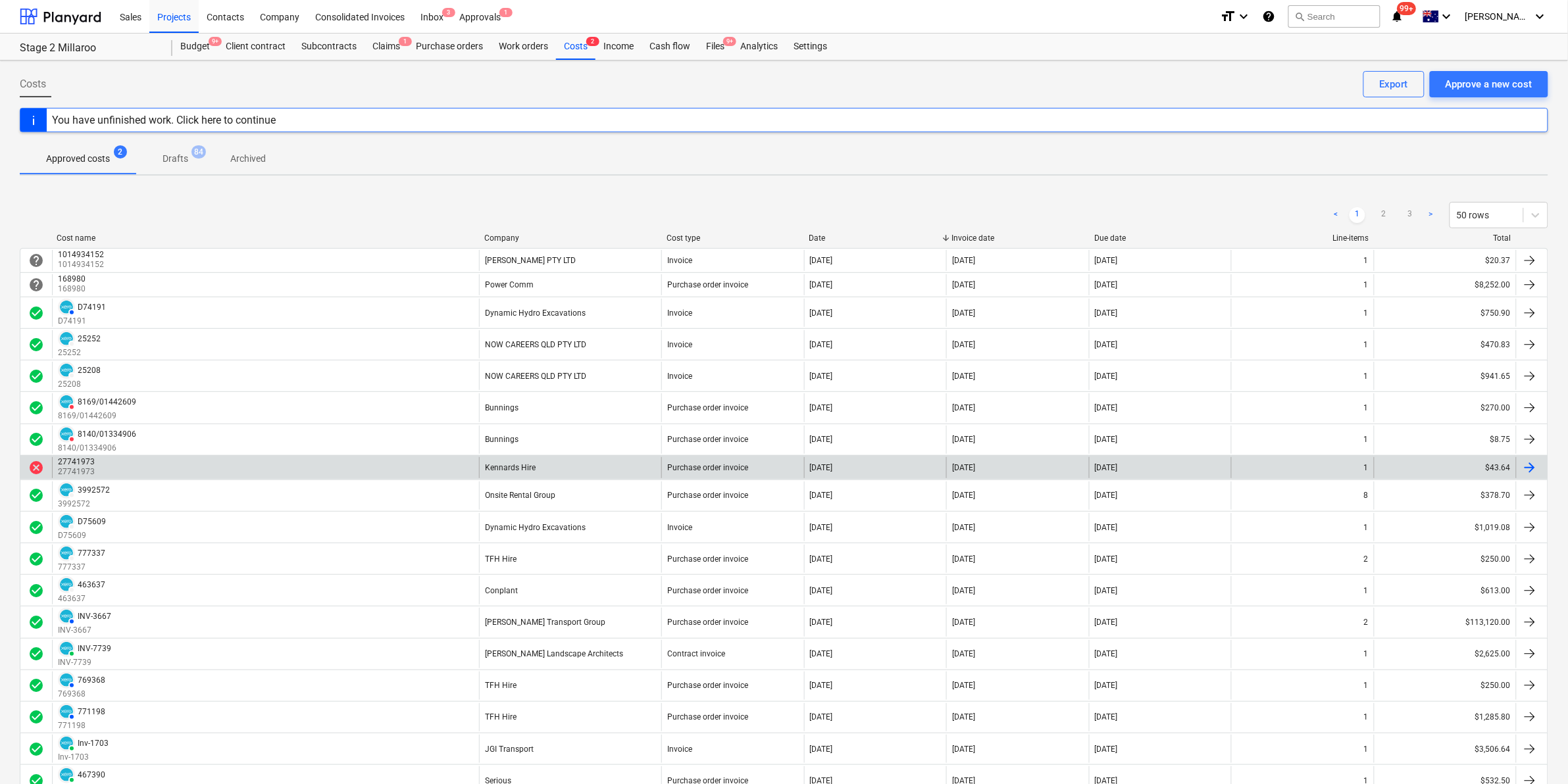
click at [89, 466] on div "27741973" at bounding box center [77, 462] width 37 height 9
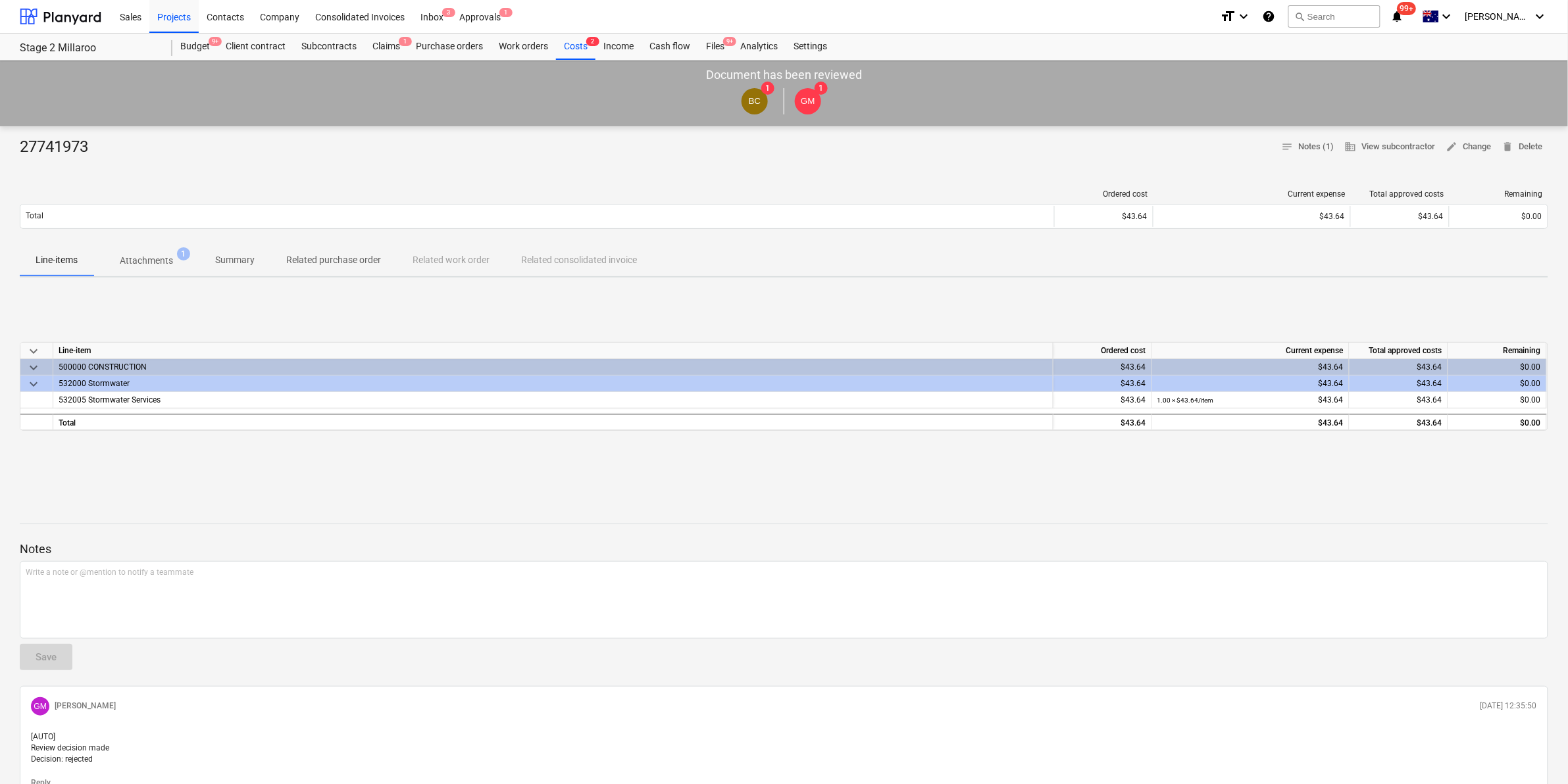
click at [156, 261] on p "Attachments" at bounding box center [146, 261] width 54 height 14
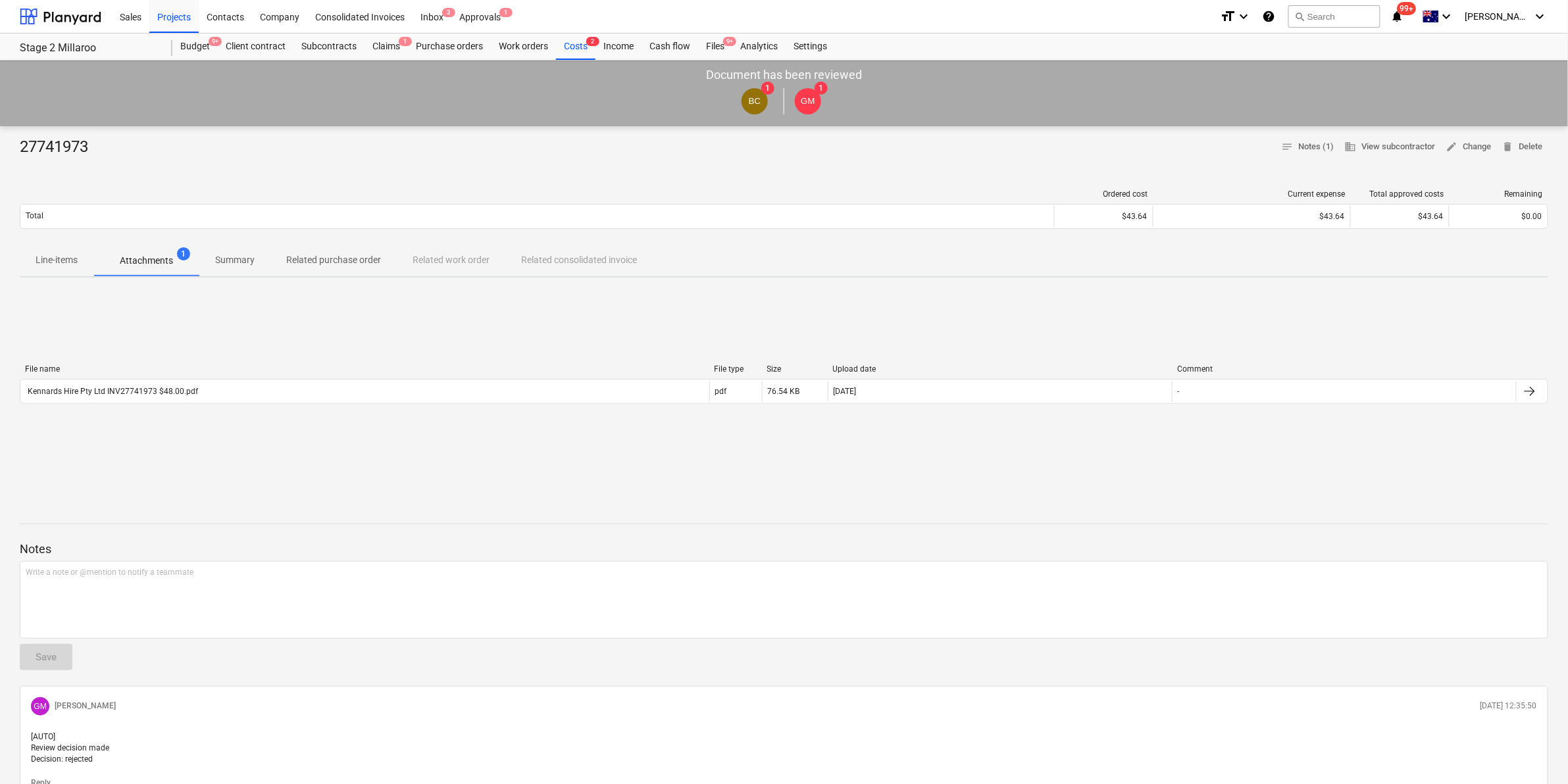
click at [76, 255] on p "Line-items" at bounding box center [56, 260] width 42 height 14
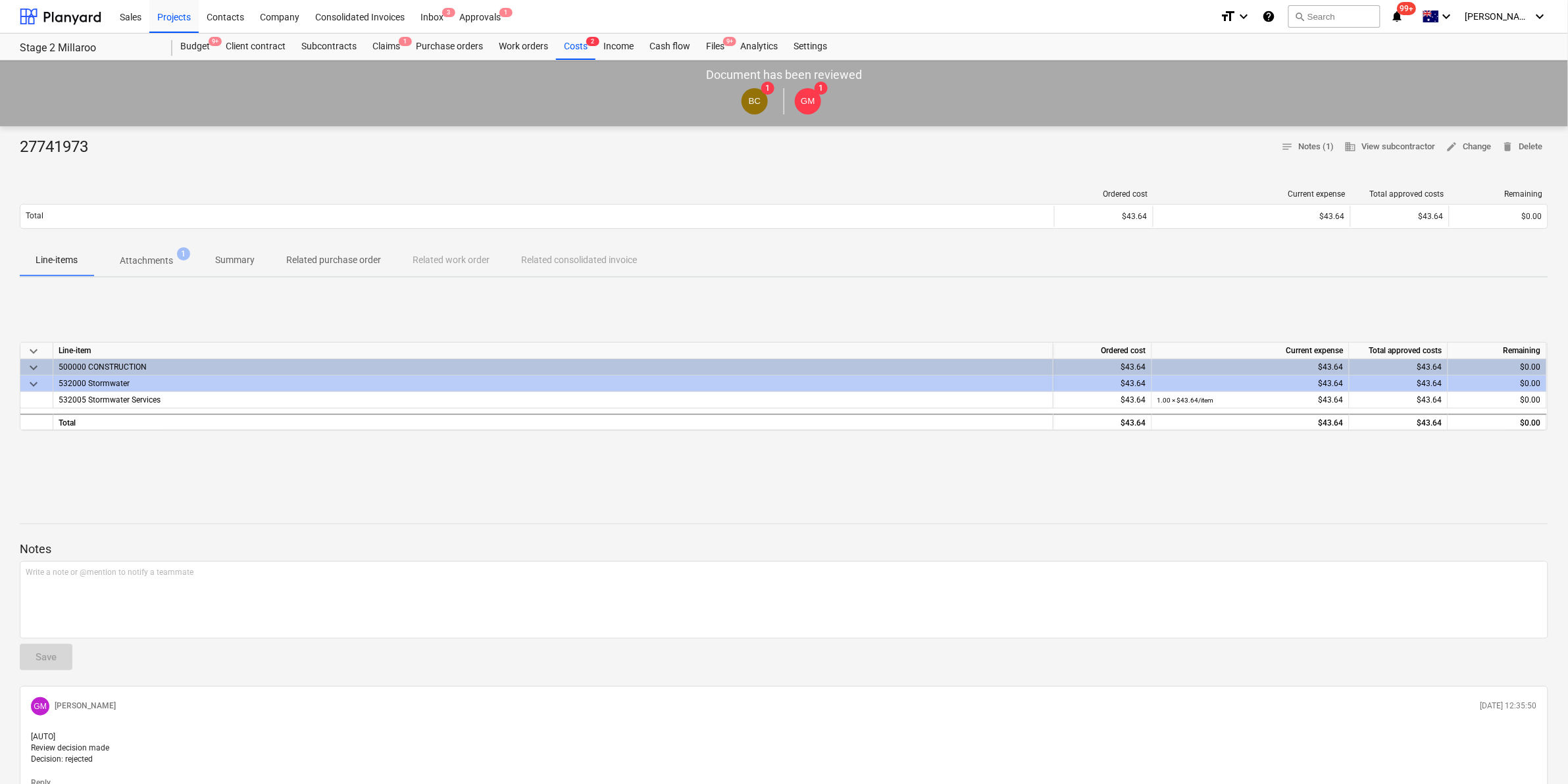
click at [140, 254] on p "Attachments" at bounding box center [146, 261] width 54 height 14
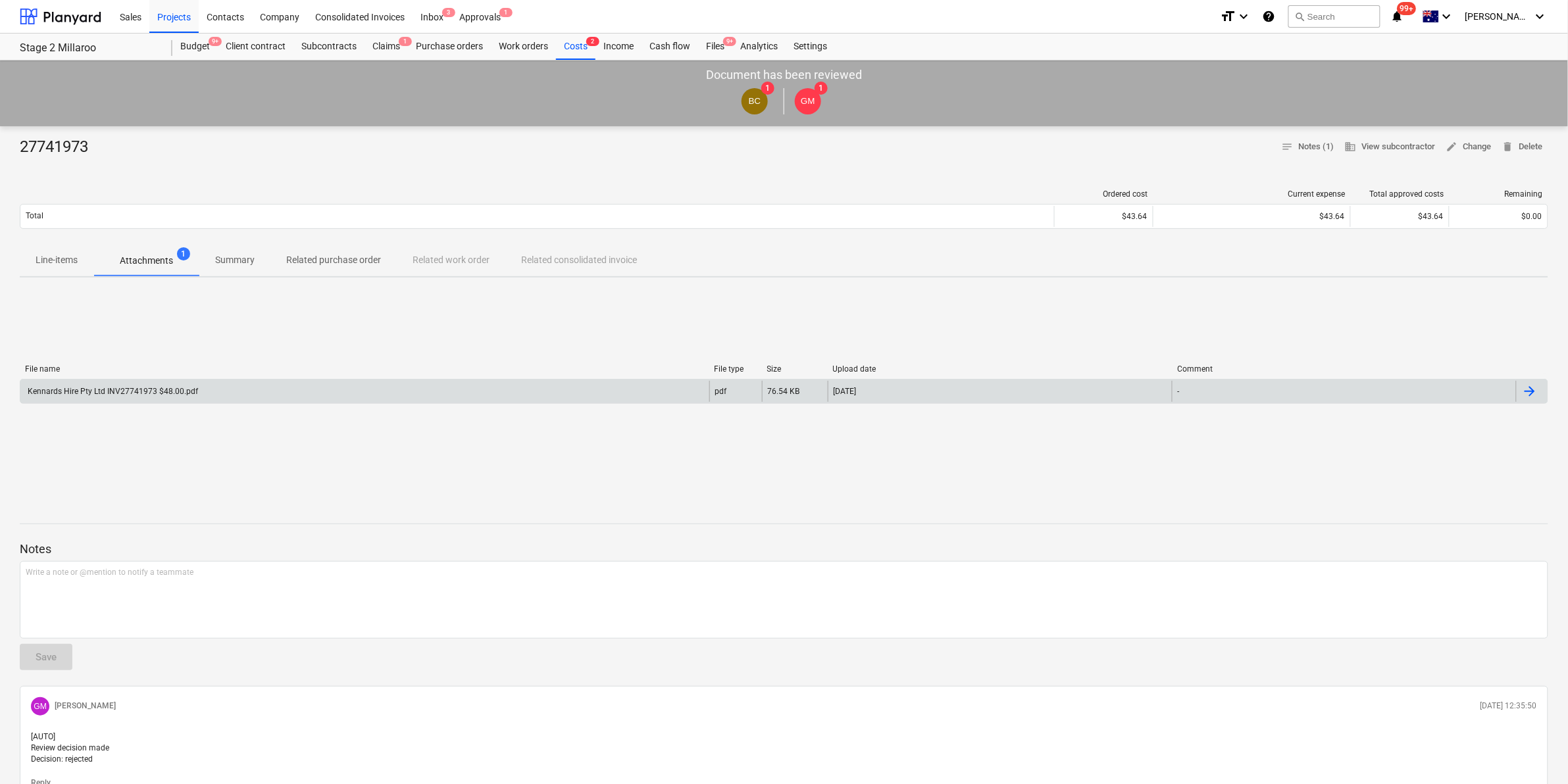
click at [228, 396] on div "Kennards Hire Pty Ltd INV27741973 $48.00.pdf" at bounding box center [365, 390] width 689 height 21
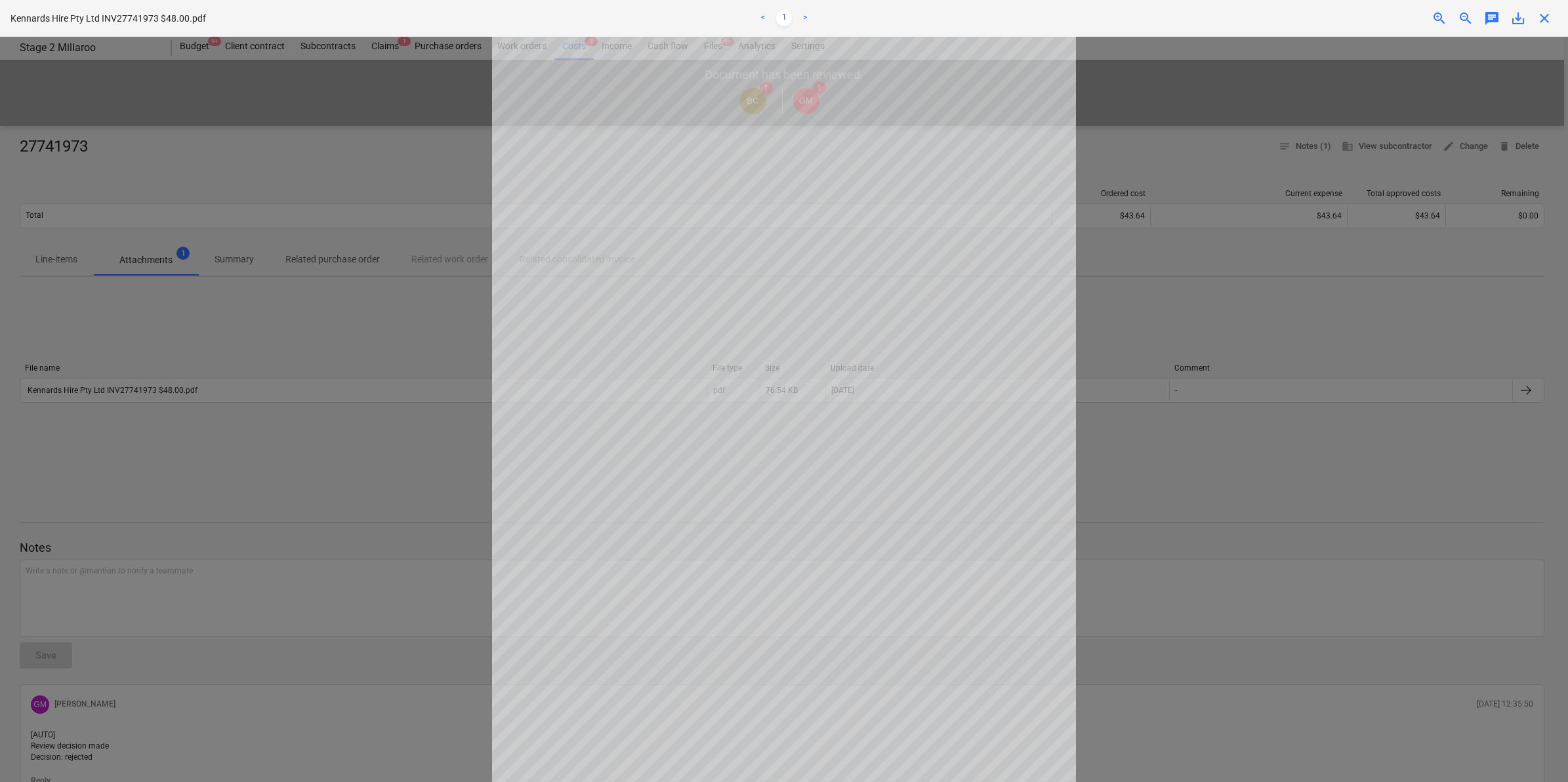
click at [1541, 13] on span "close" at bounding box center [1544, 18] width 16 height 16
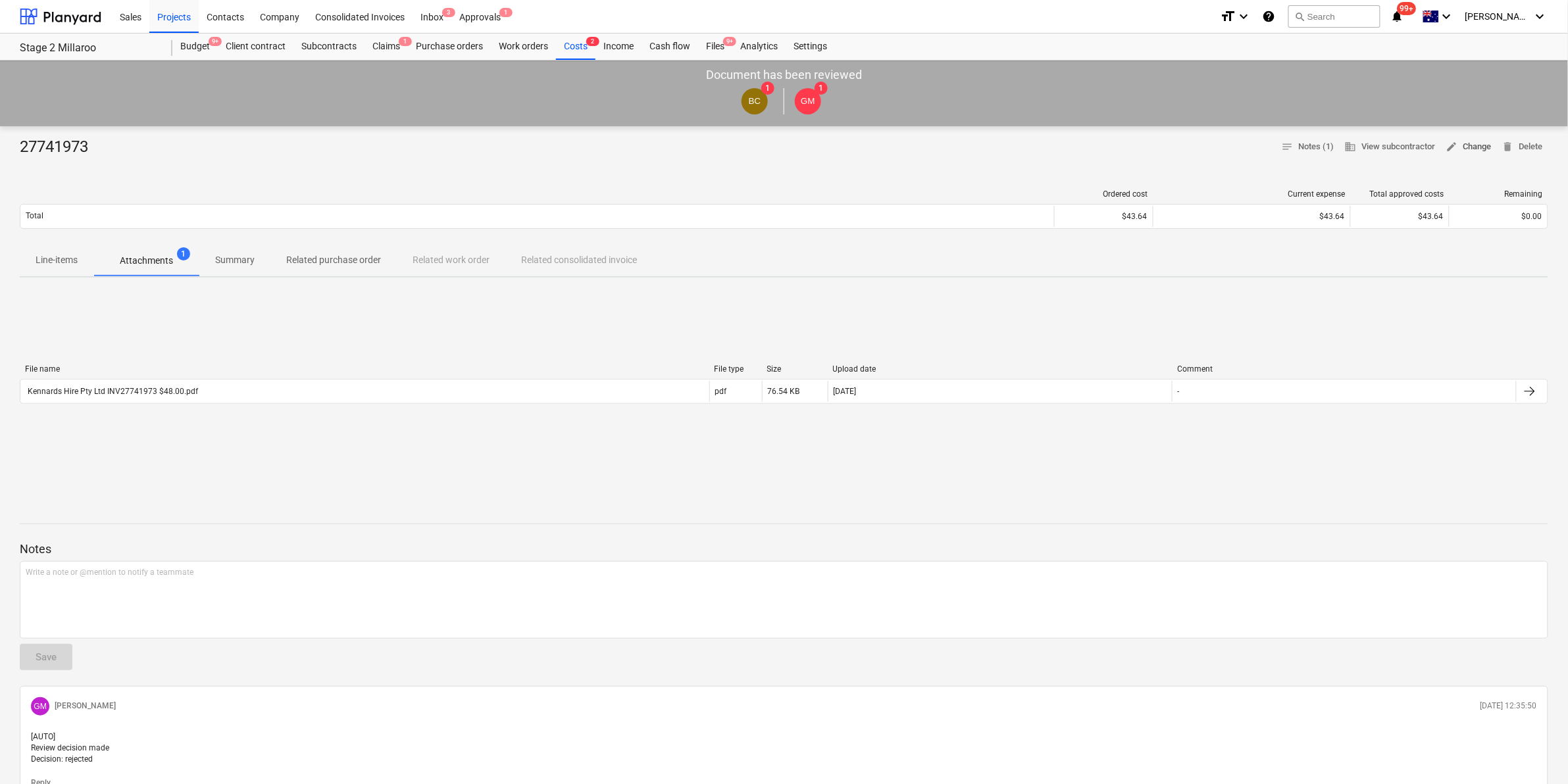
click at [1474, 143] on span "edit Change" at bounding box center [1468, 147] width 45 height 15
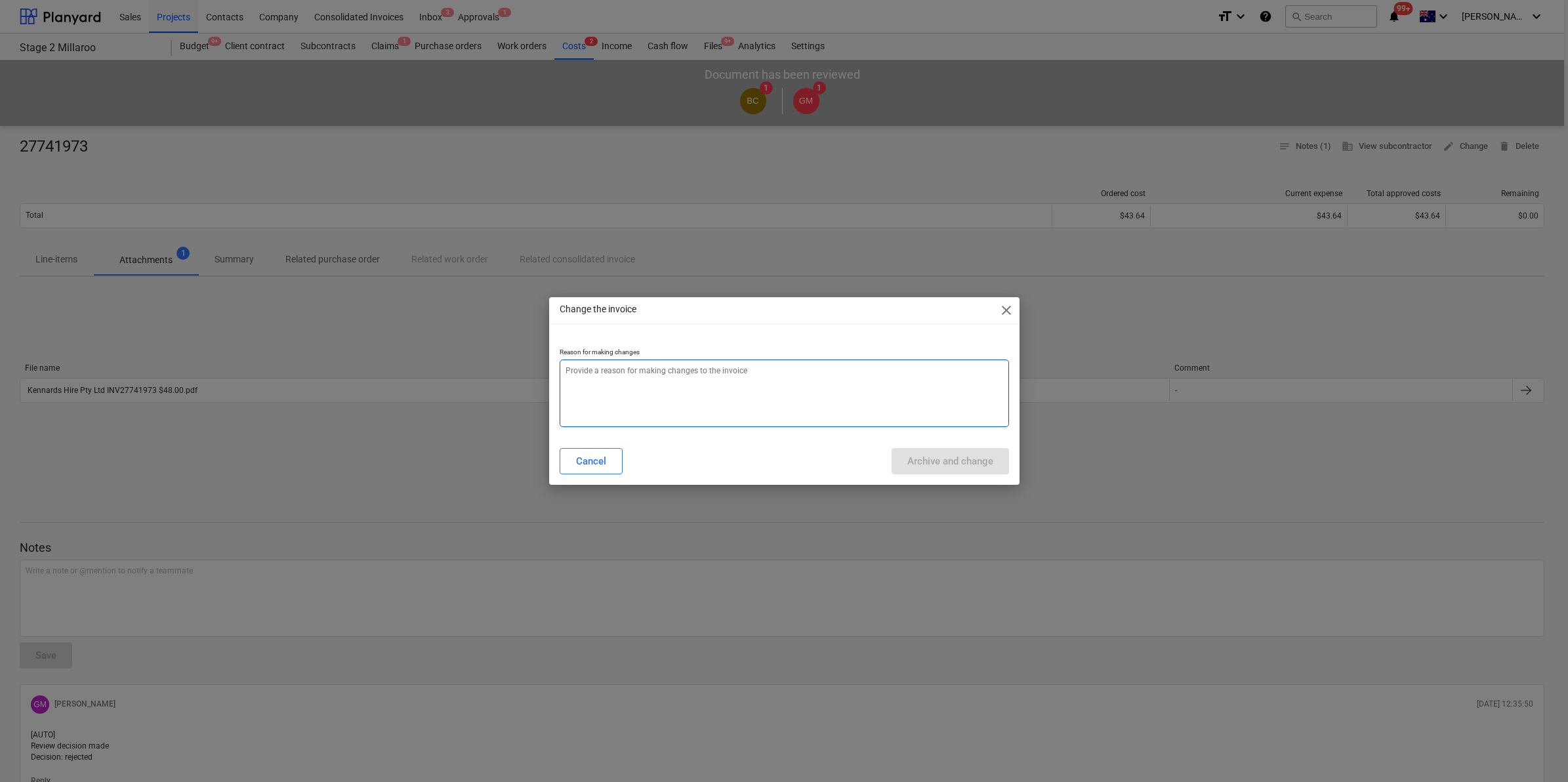
click at [668, 378] on textarea at bounding box center [784, 393] width 449 height 67
type textarea "x"
type textarea "r"
type textarea "x"
type textarea "re"
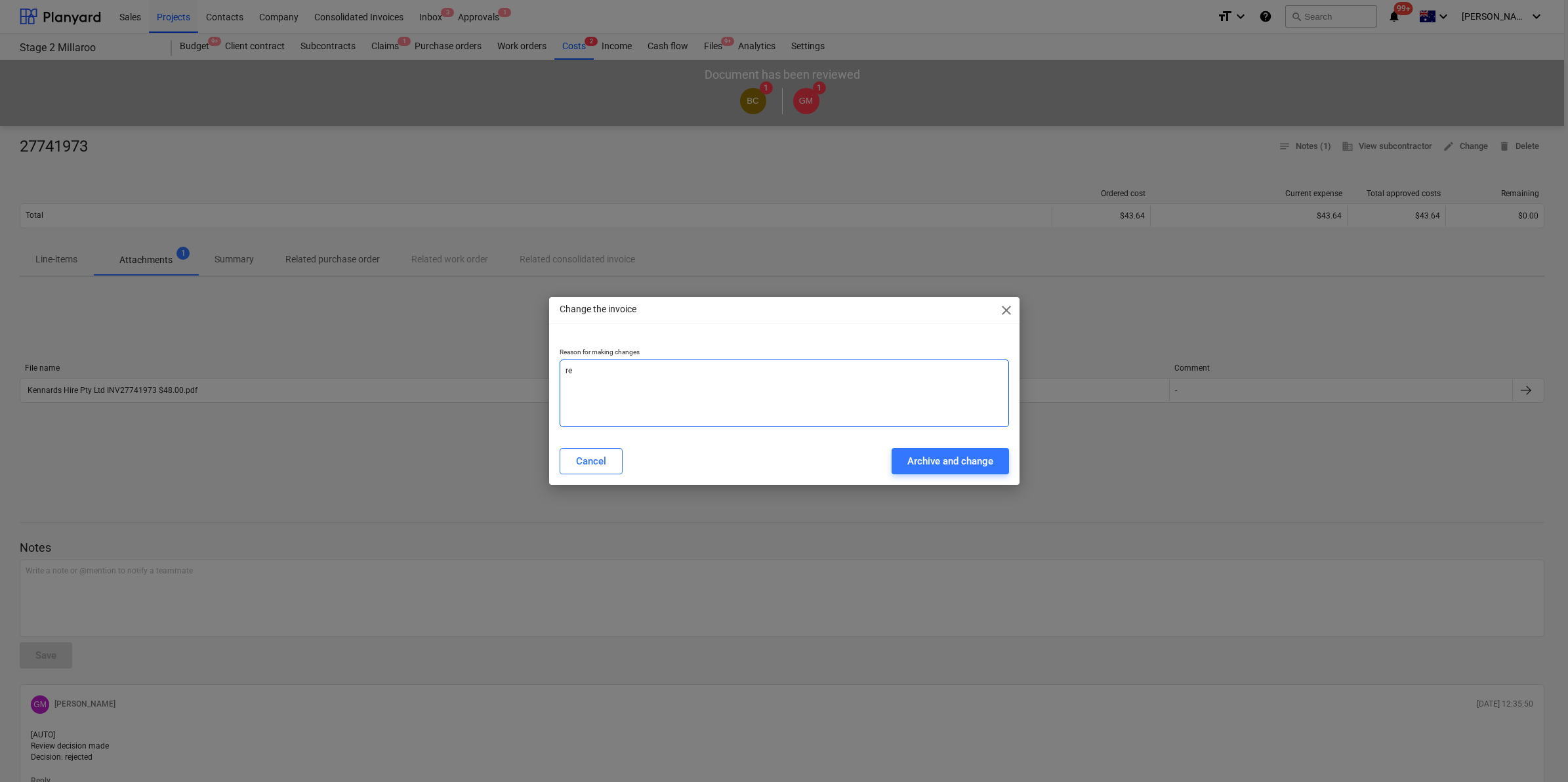
type textarea "x"
type textarea "rej"
type textarea "x"
type textarea "reje"
type textarea "x"
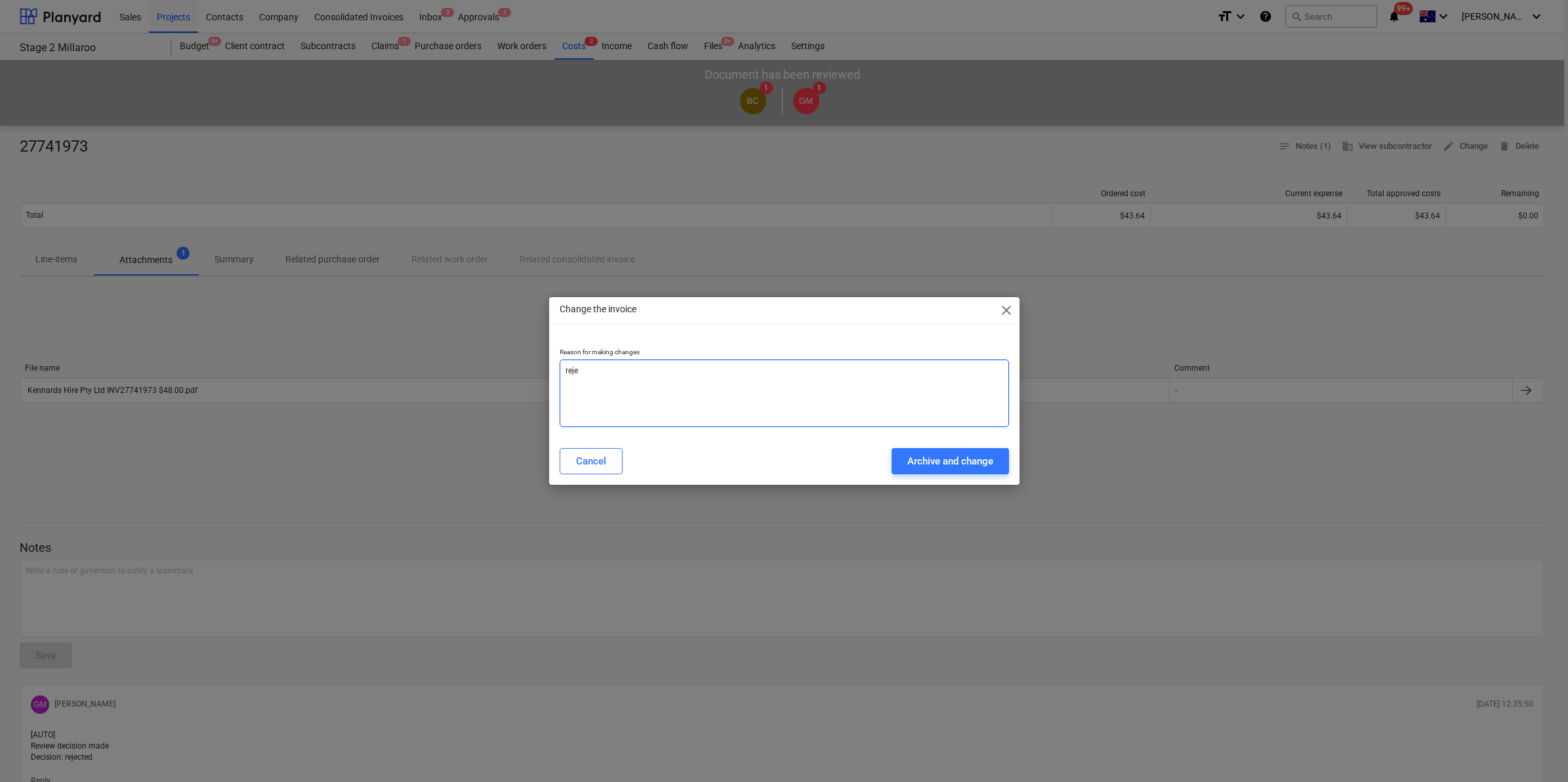
type textarea "rejec"
type textarea "x"
type textarea "reject"
type textarea "x"
type textarea "rejecte"
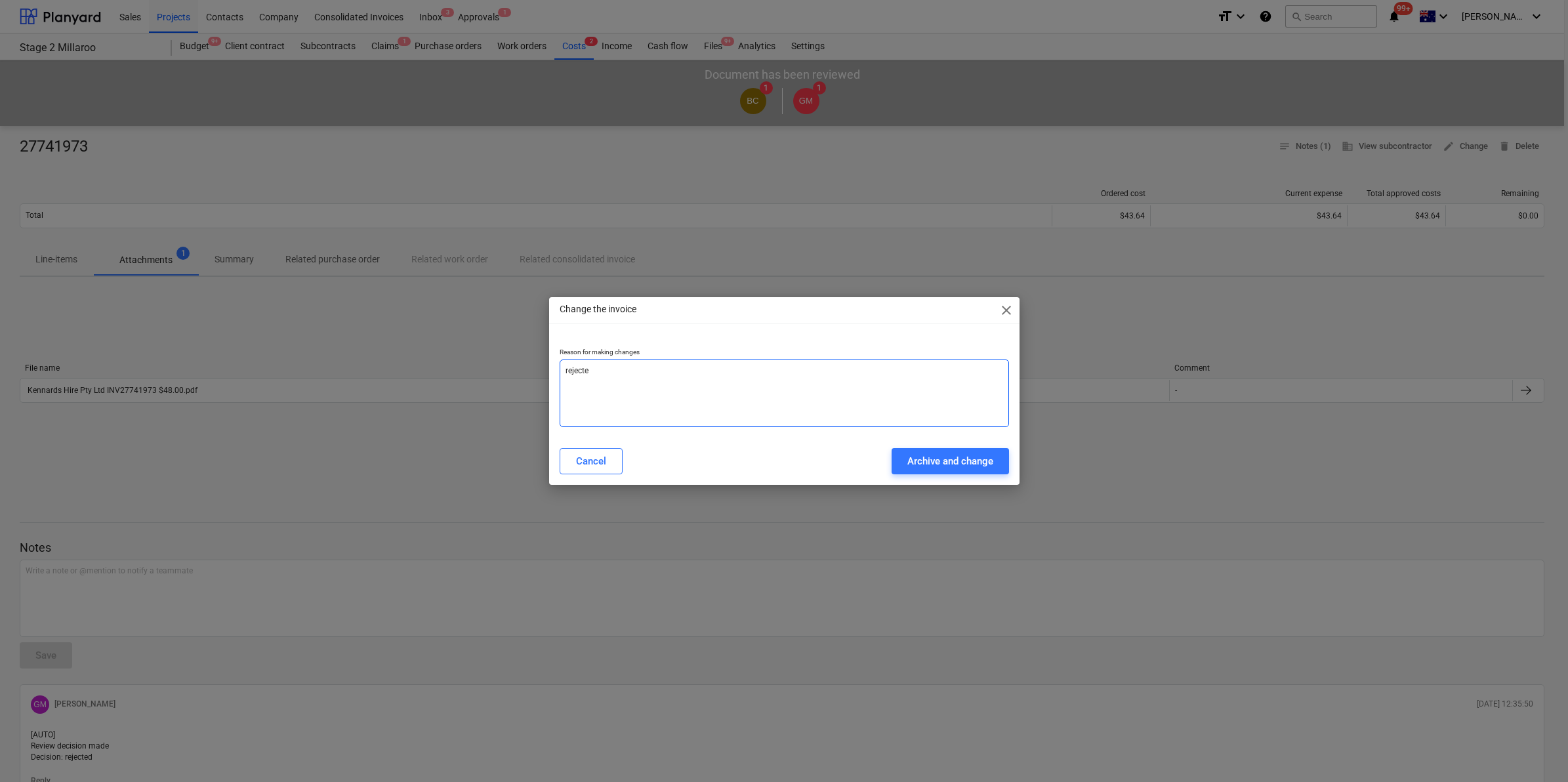
type textarea "x"
type textarea "rejected"
click at [933, 457] on div "Archive and change" at bounding box center [950, 461] width 86 height 17
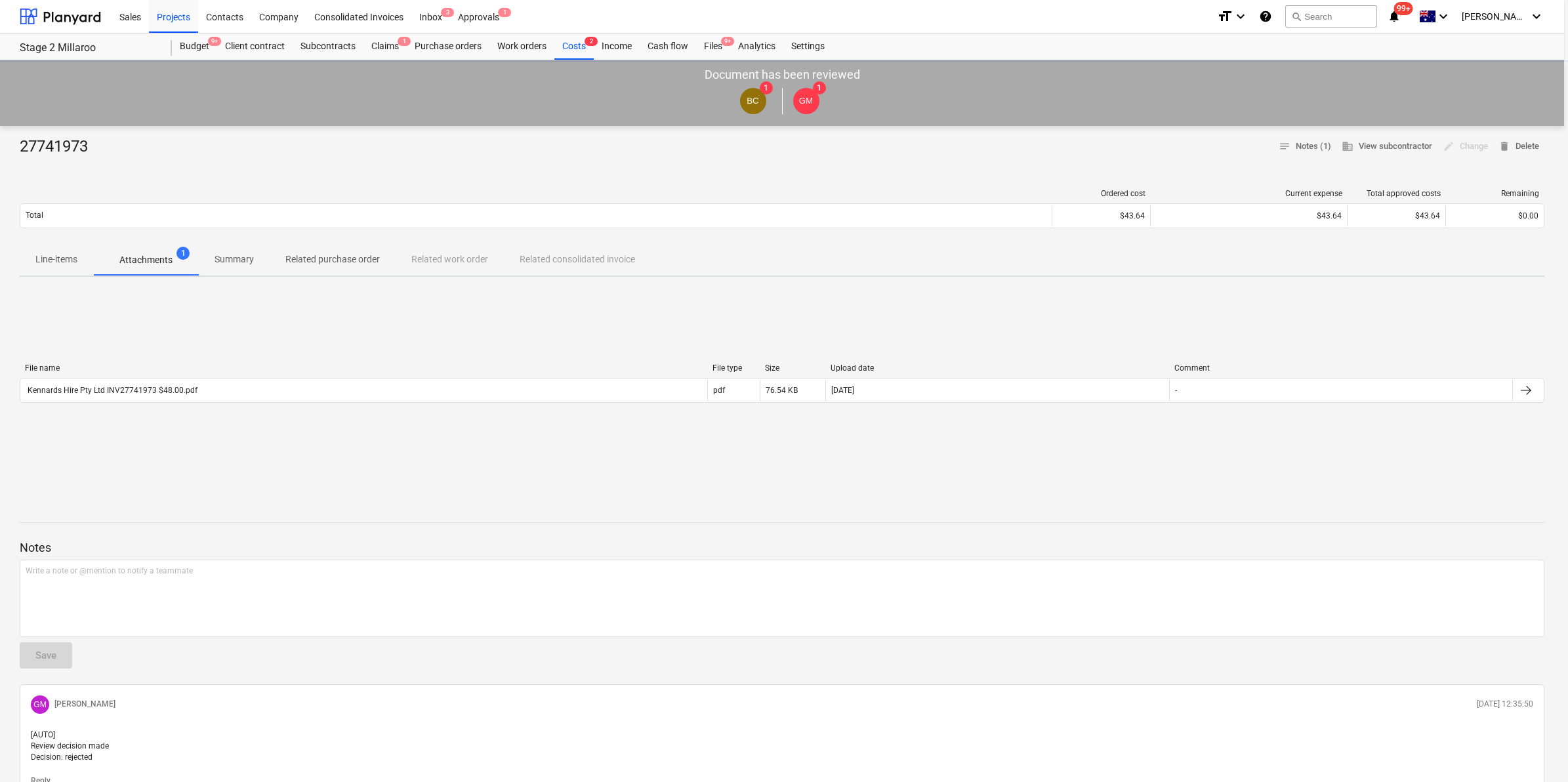
type textarea "x"
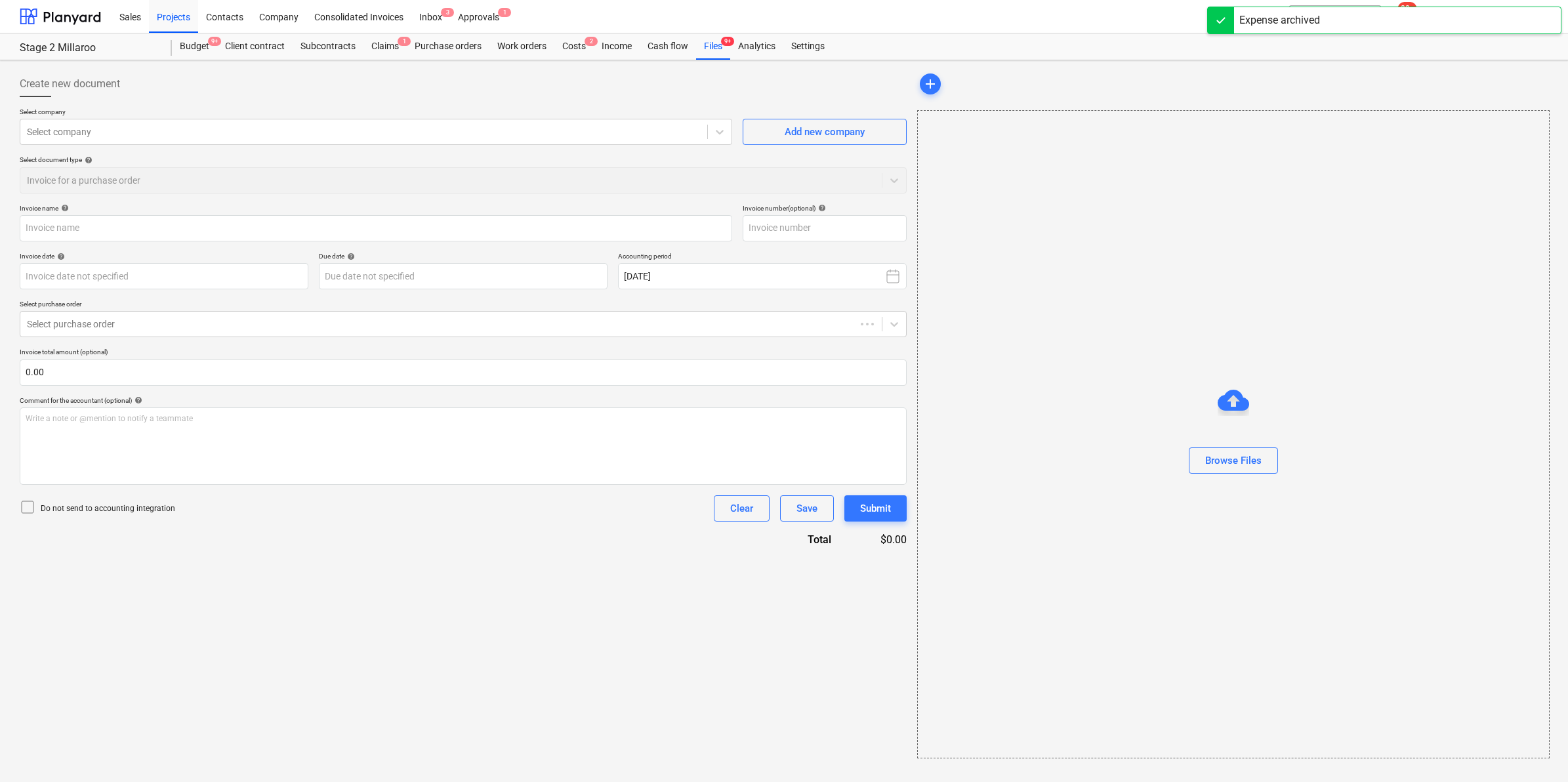
type input "27741973"
type input "[DATE]"
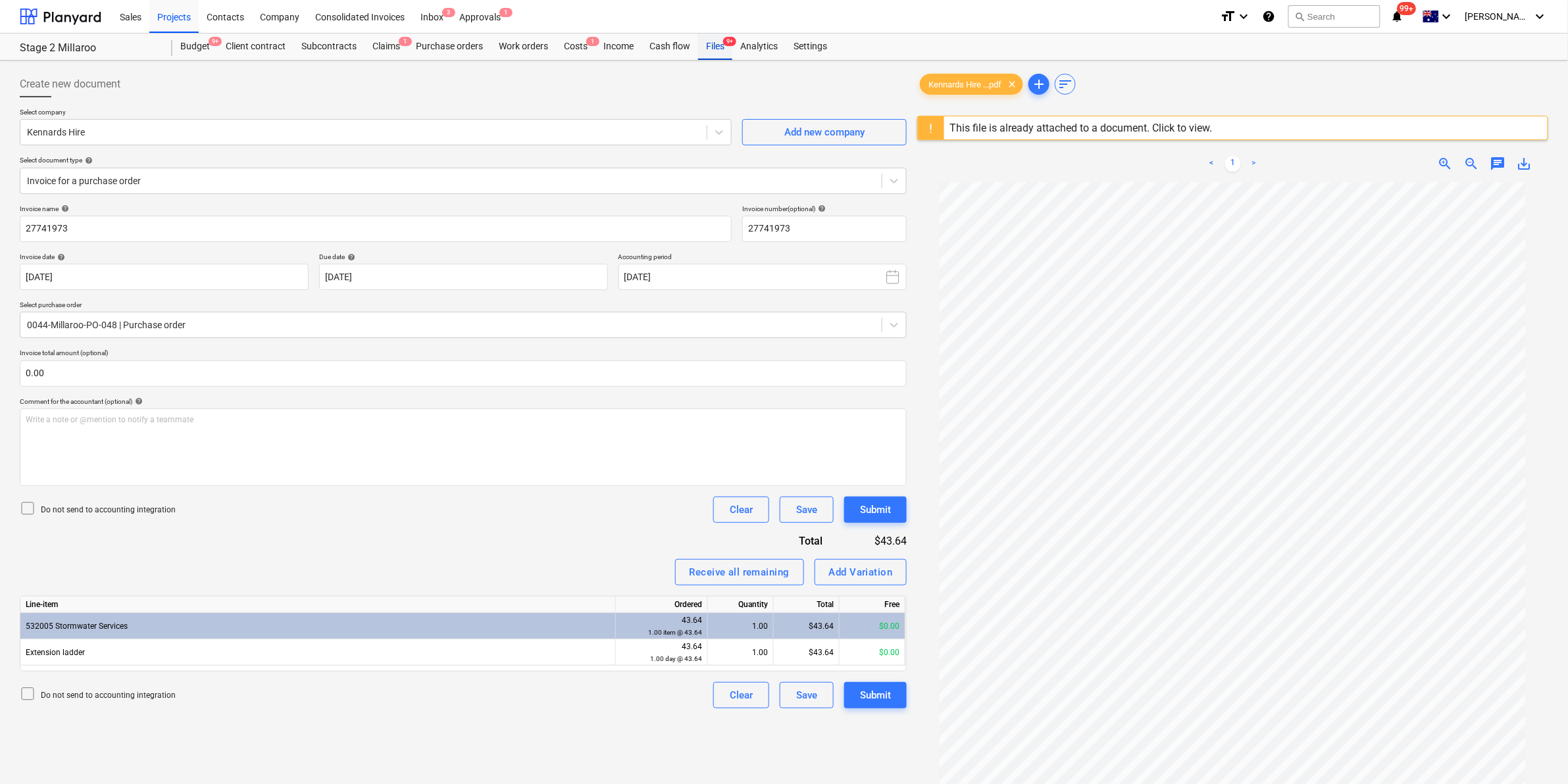
click at [711, 47] on div "Files 9+" at bounding box center [715, 47] width 34 height 26
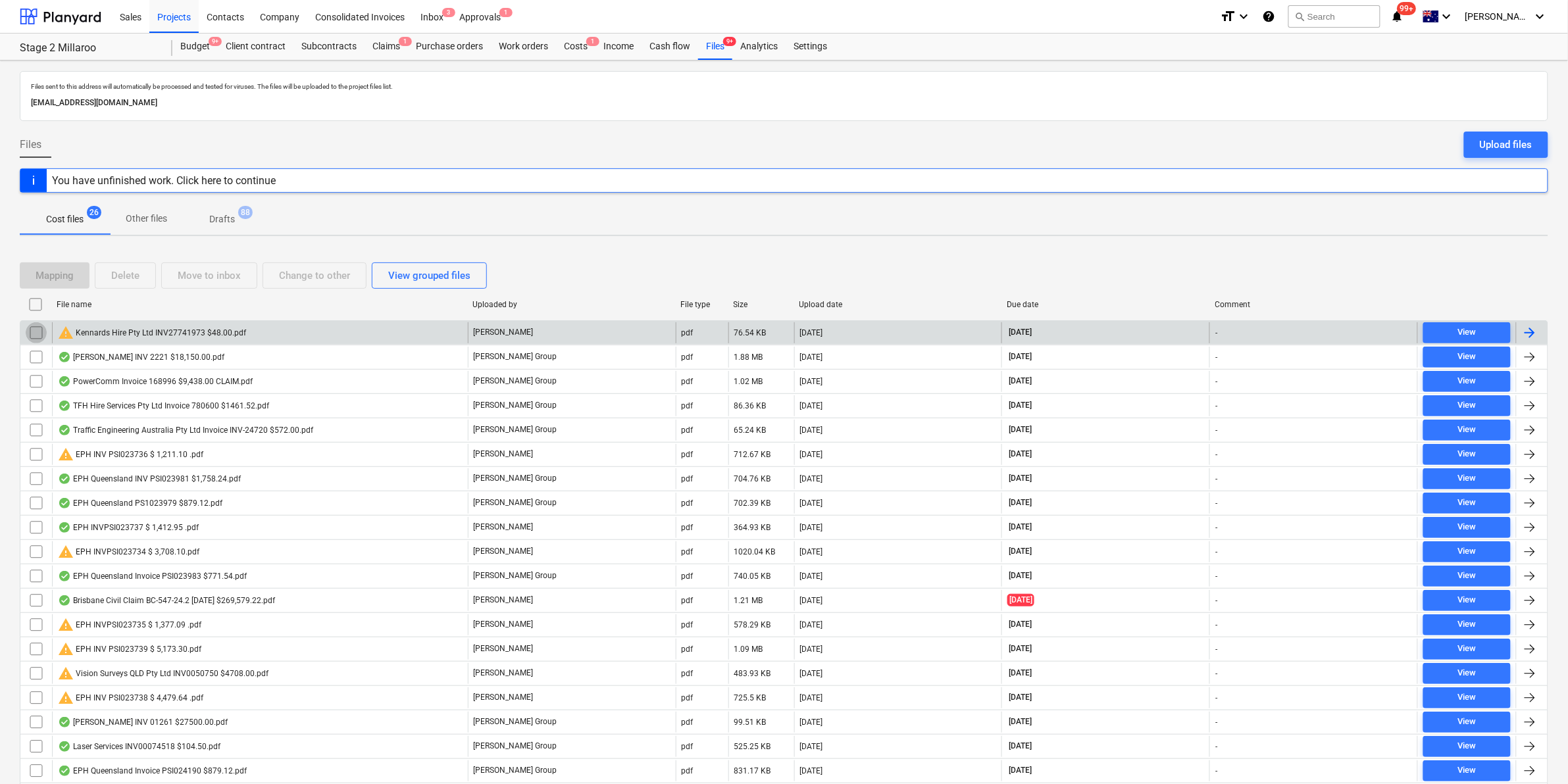
click at [28, 332] on input "checkbox" at bounding box center [35, 332] width 21 height 21
click at [201, 271] on div "Move to inbox" at bounding box center [209, 276] width 63 height 17
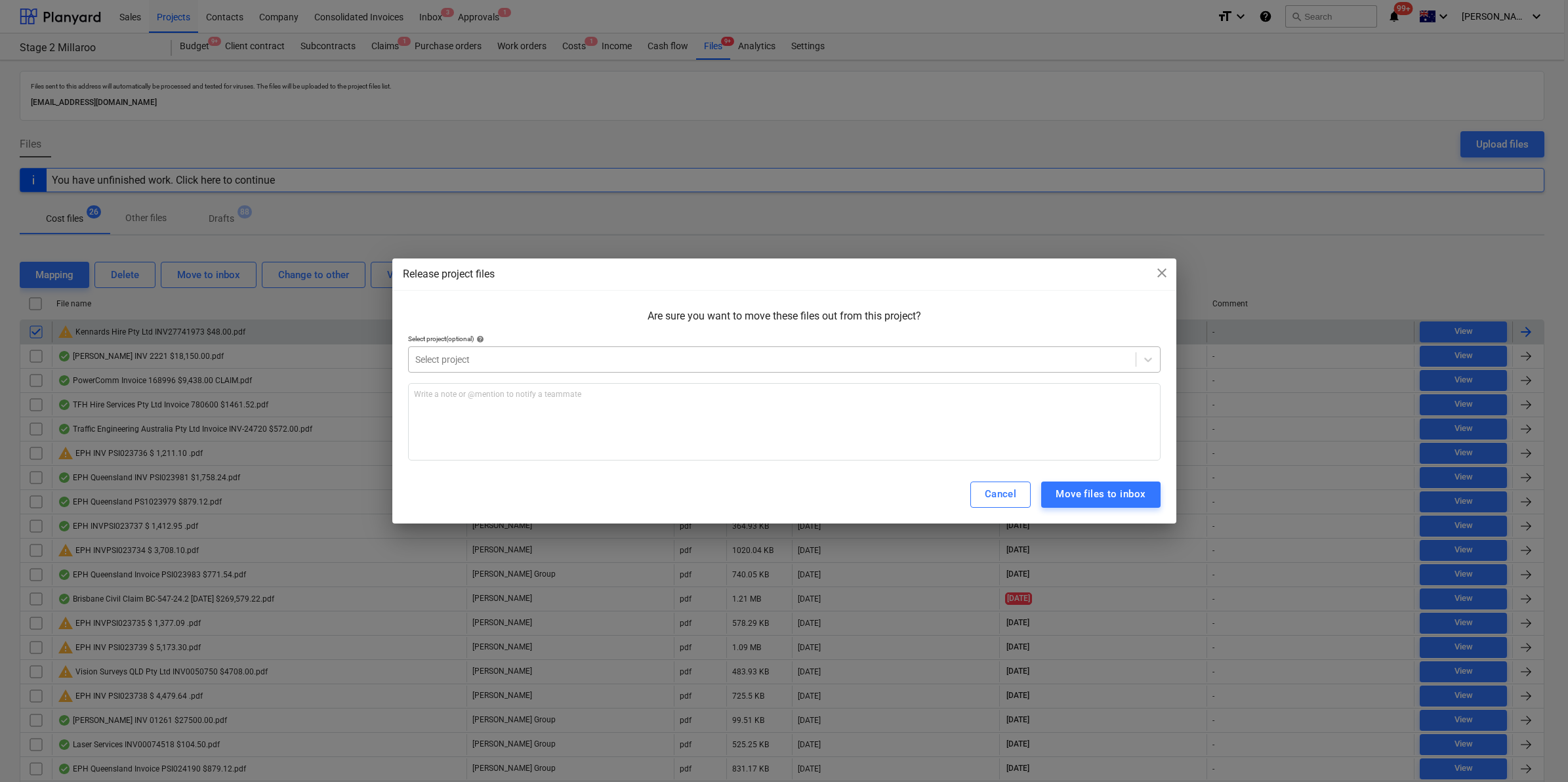
click at [471, 355] on div at bounding box center [772, 359] width 713 height 13
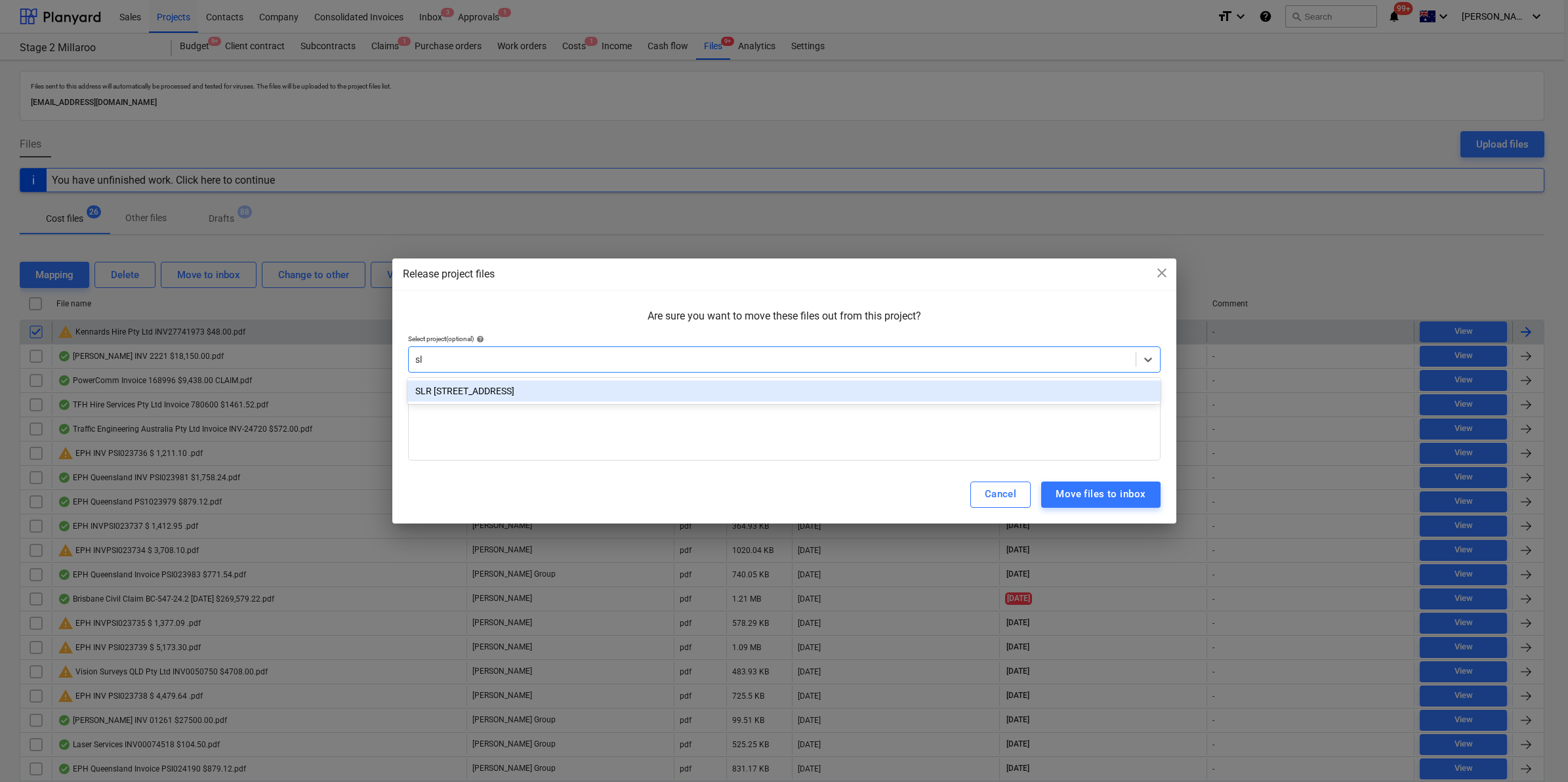
type input "slr"
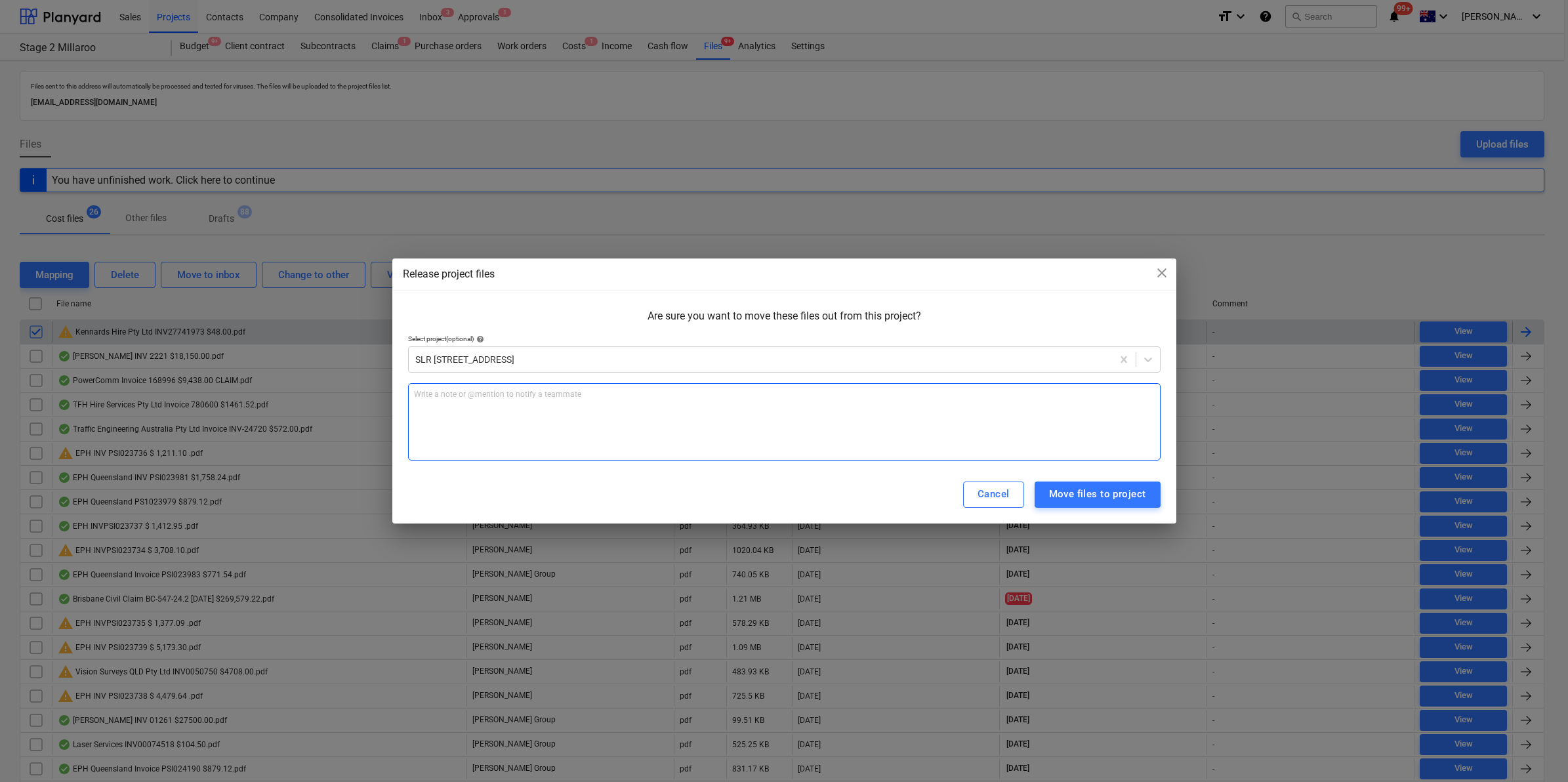
click at [593, 422] on div "Write a note or @mention to notify a teammate [PERSON_NAME]" at bounding box center [784, 422] width 752 height 77
click at [1099, 494] on div "Move files to project" at bounding box center [1097, 494] width 97 height 17
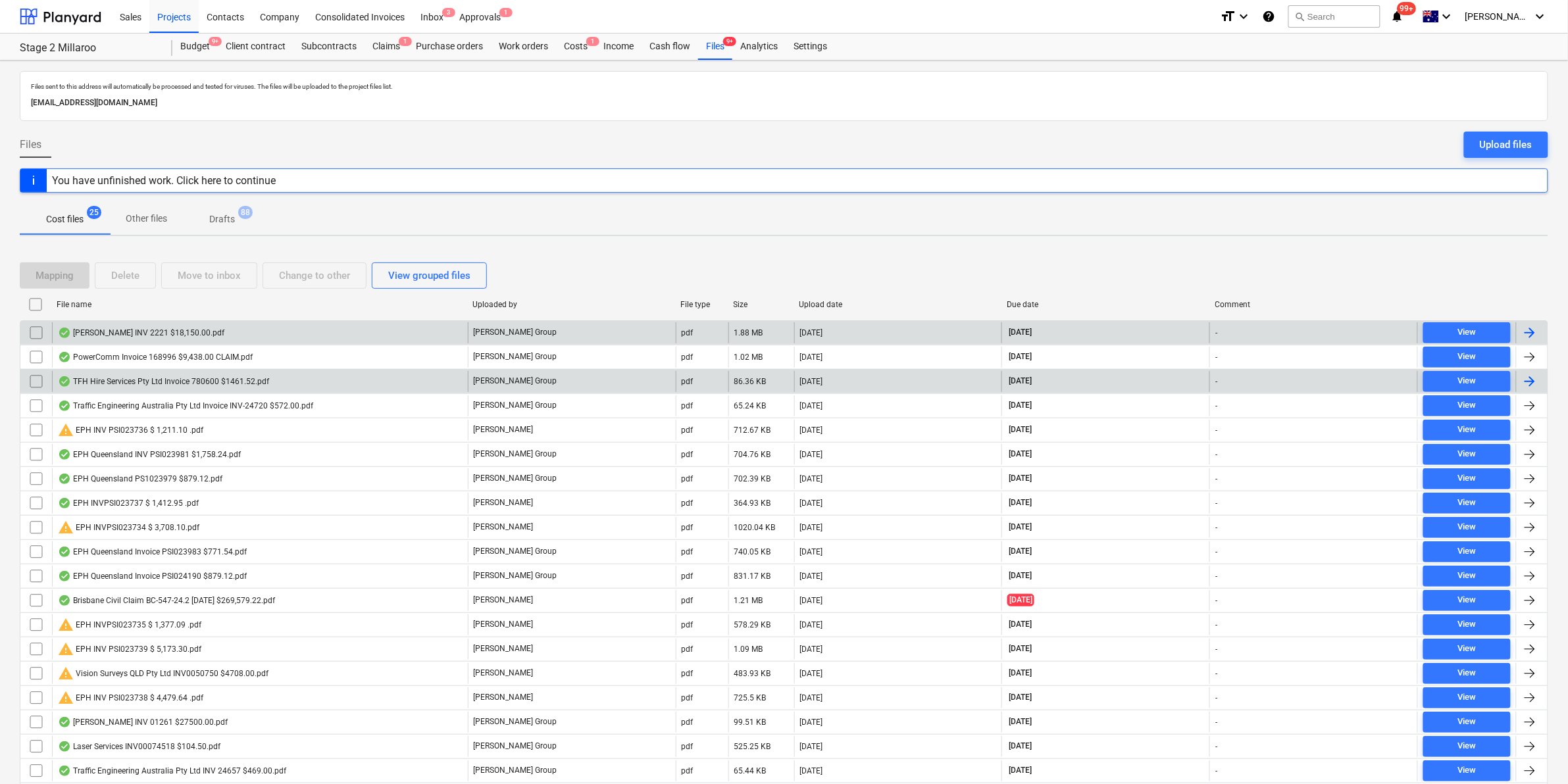
click at [138, 376] on div "TFH Hire Services Pty Ltd Invoice 780600 $1461.52.pdf" at bounding box center [164, 381] width 211 height 11
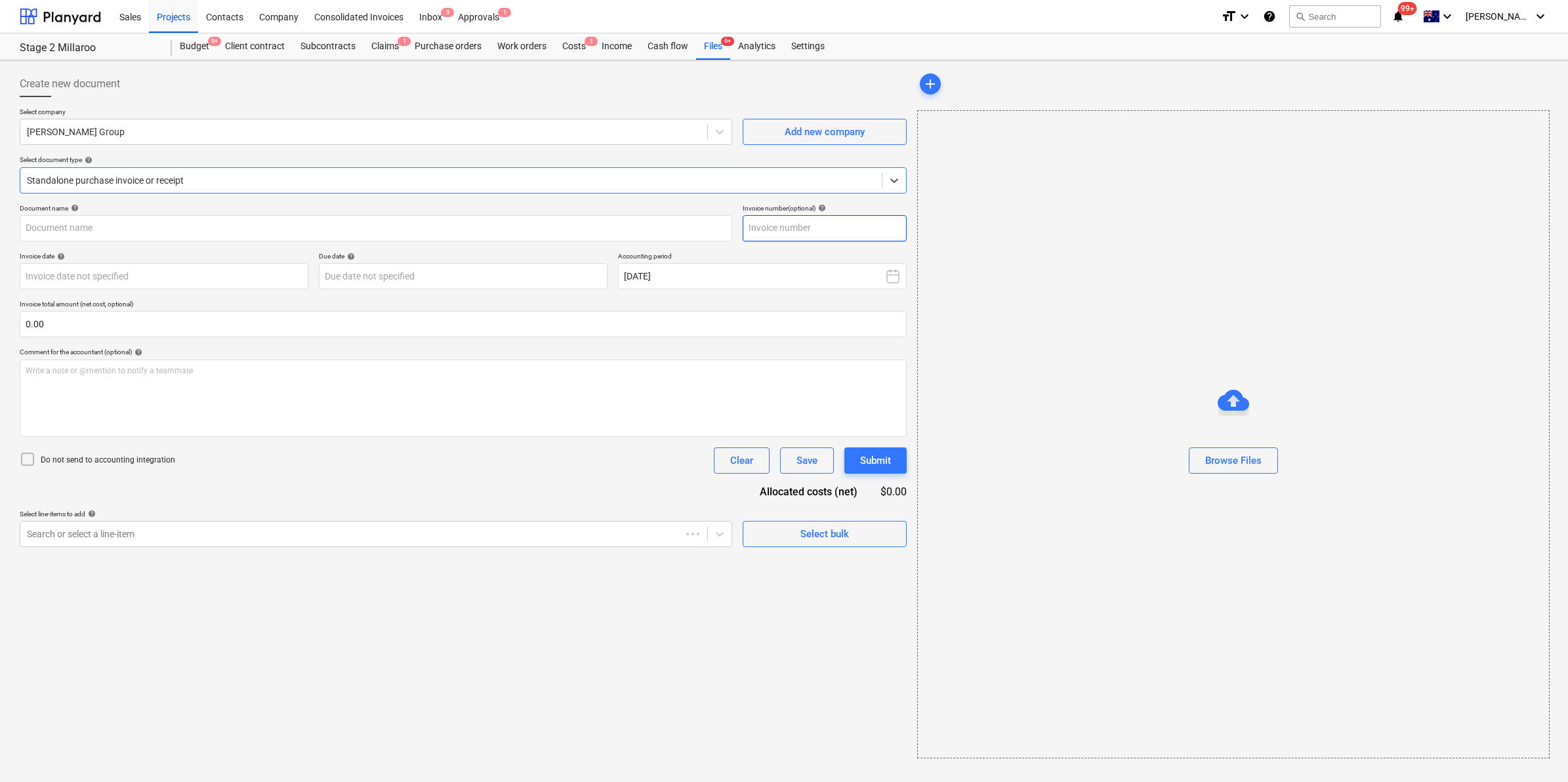
type input "780600"
type input "[DATE]"
click at [93, 538] on div at bounding box center [362, 534] width 671 height 13
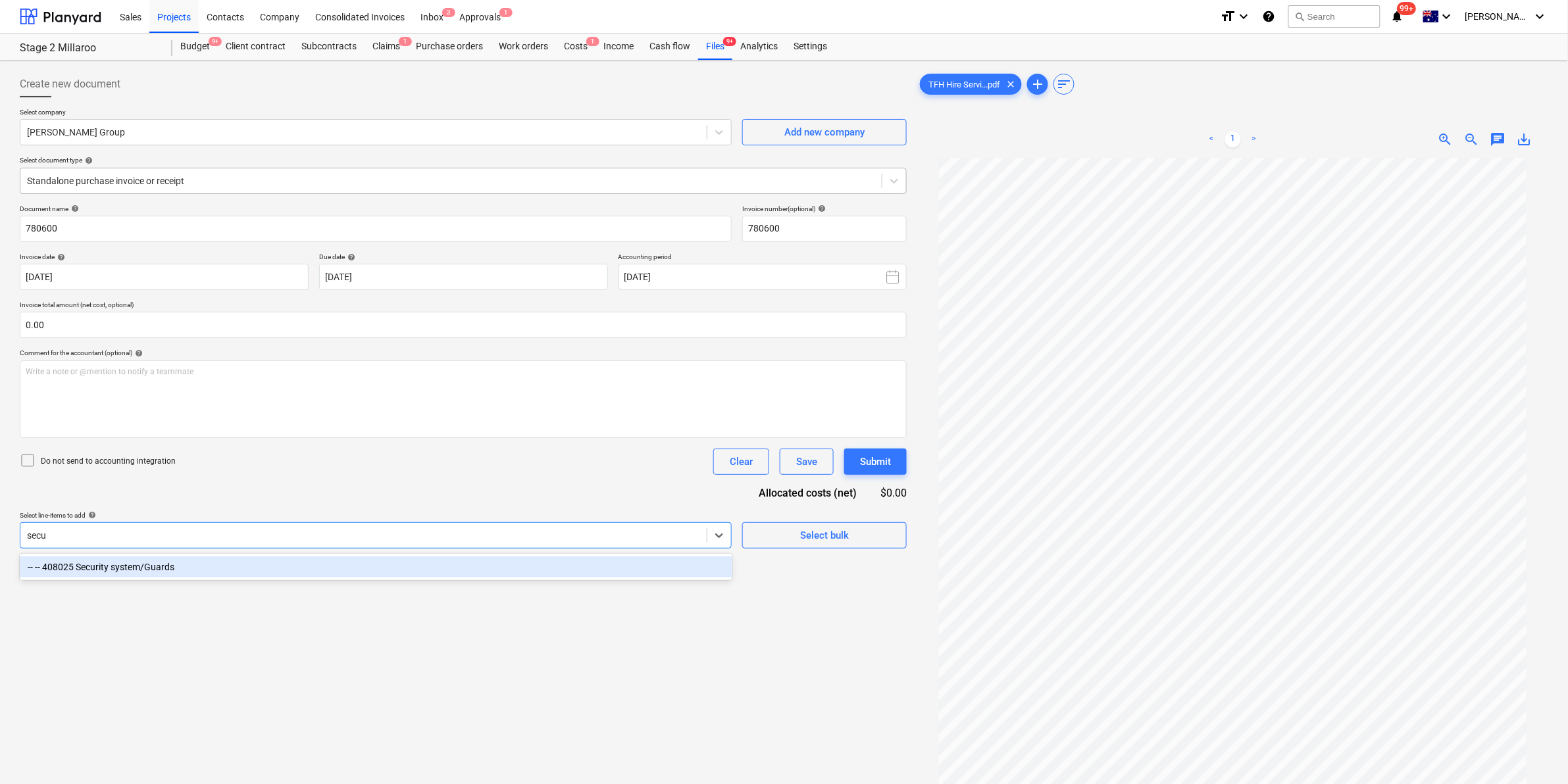
type input "secu"
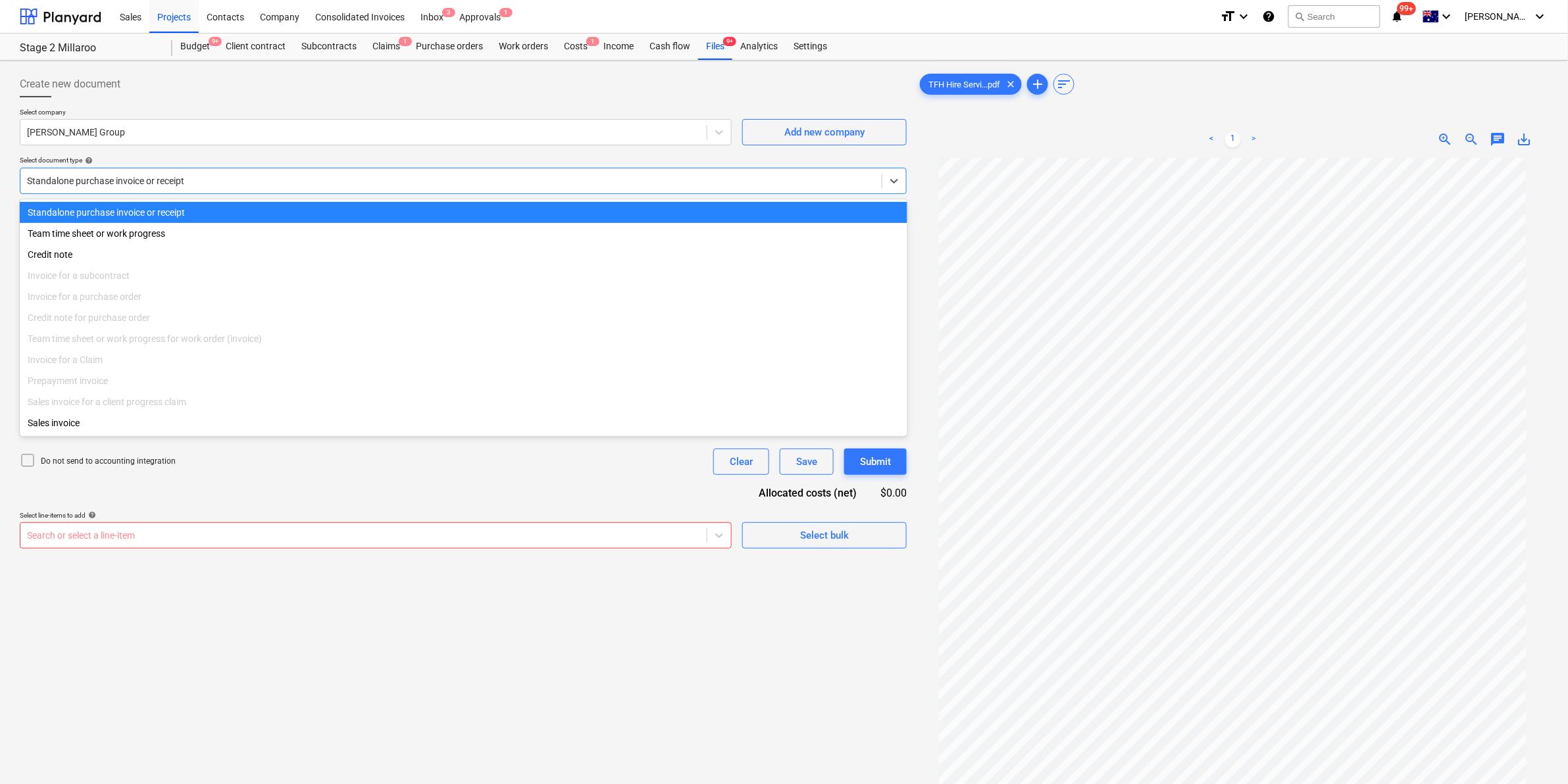
click at [261, 170] on div "Standalone purchase invoice or receipt" at bounding box center [463, 181] width 887 height 26
click at [198, 211] on div "Standalone purchase invoice or receipt" at bounding box center [463, 212] width 888 height 21
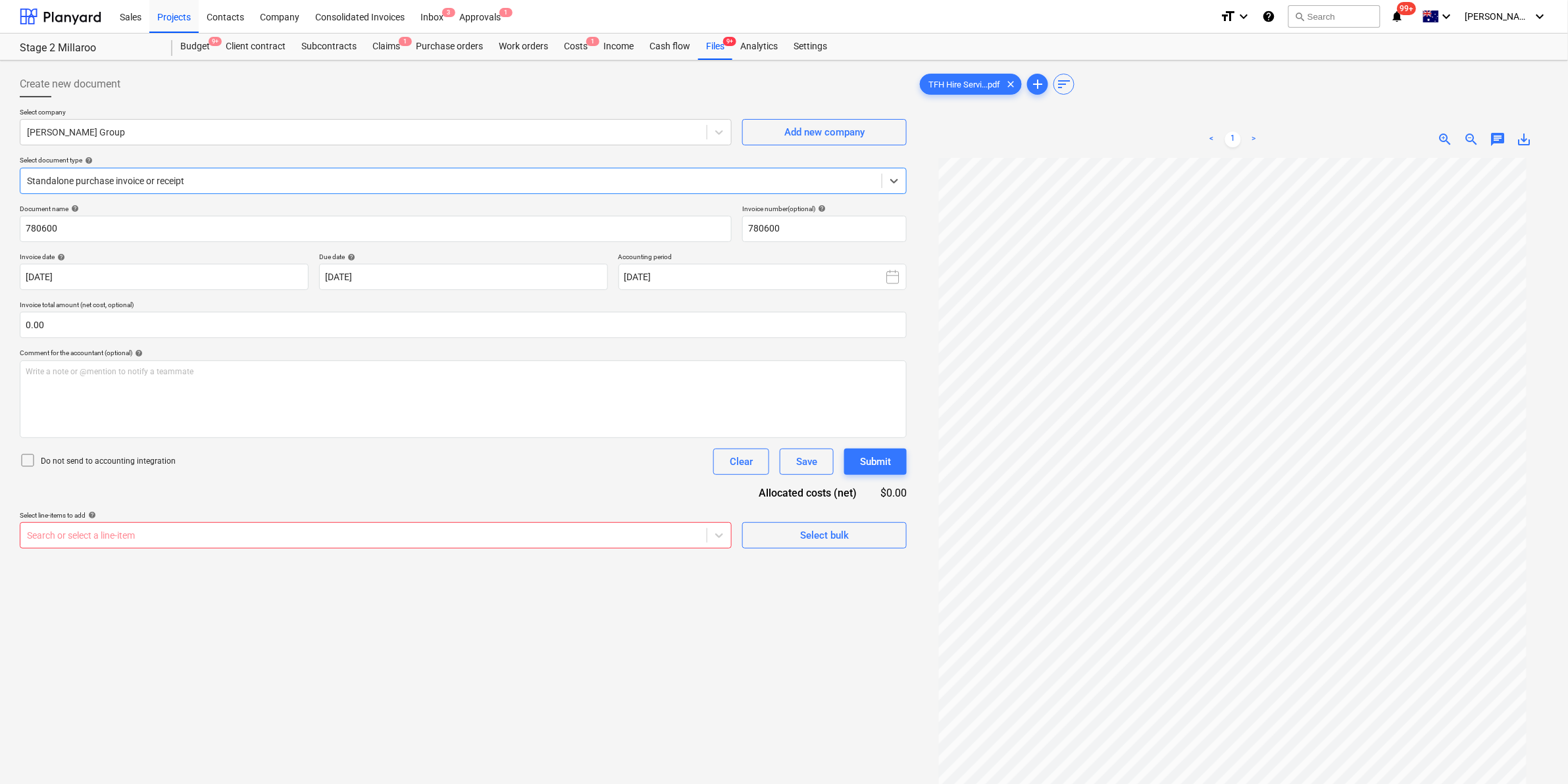
click at [86, 542] on div at bounding box center [363, 535] width 673 height 13
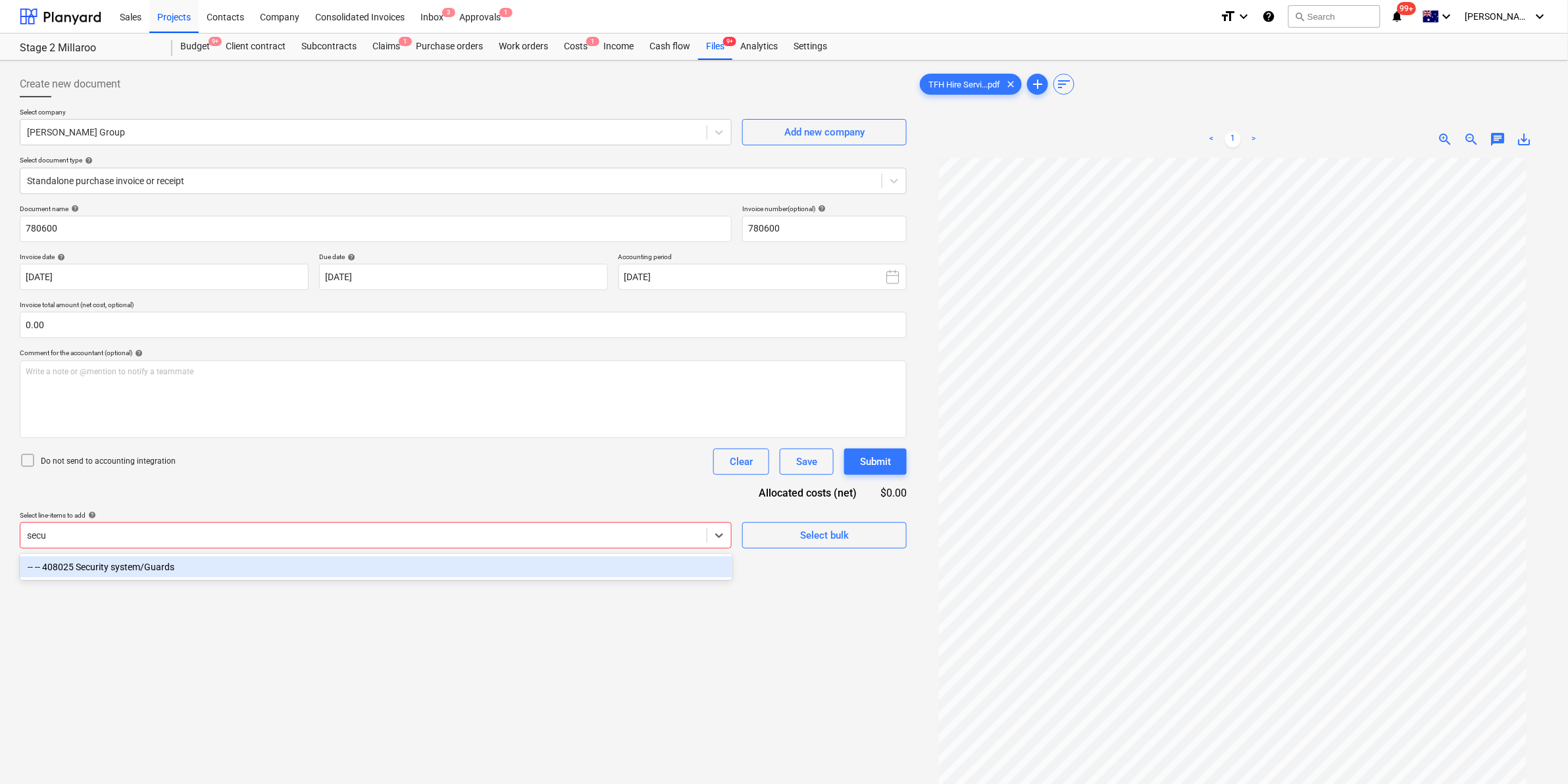
type input "secur"
click at [184, 571] on div "-- -- 408025 Security system/Guards" at bounding box center [376, 567] width 712 height 21
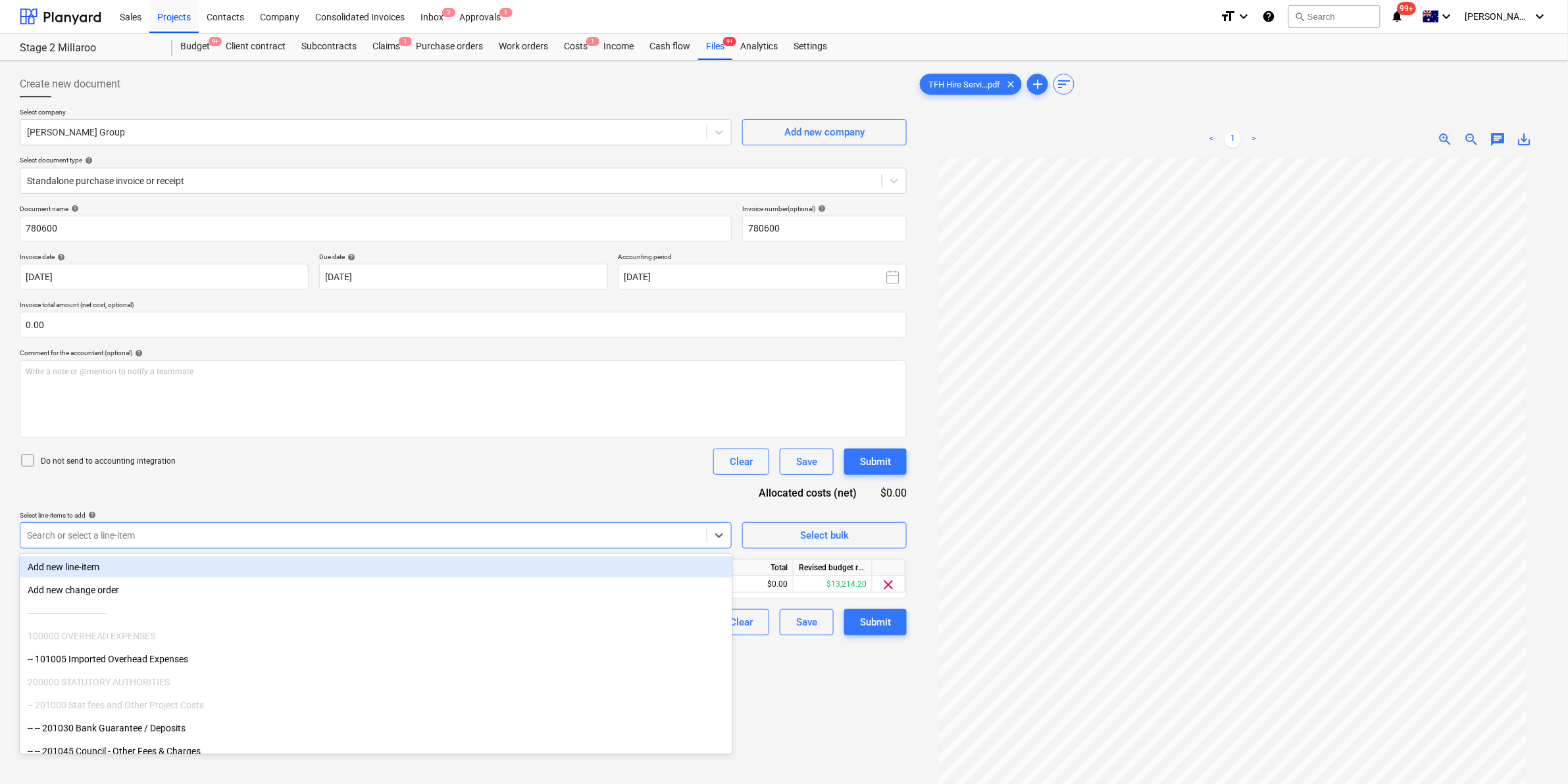
click at [353, 470] on div "Do not send to accounting integration Clear Save Submit" at bounding box center [463, 462] width 887 height 26
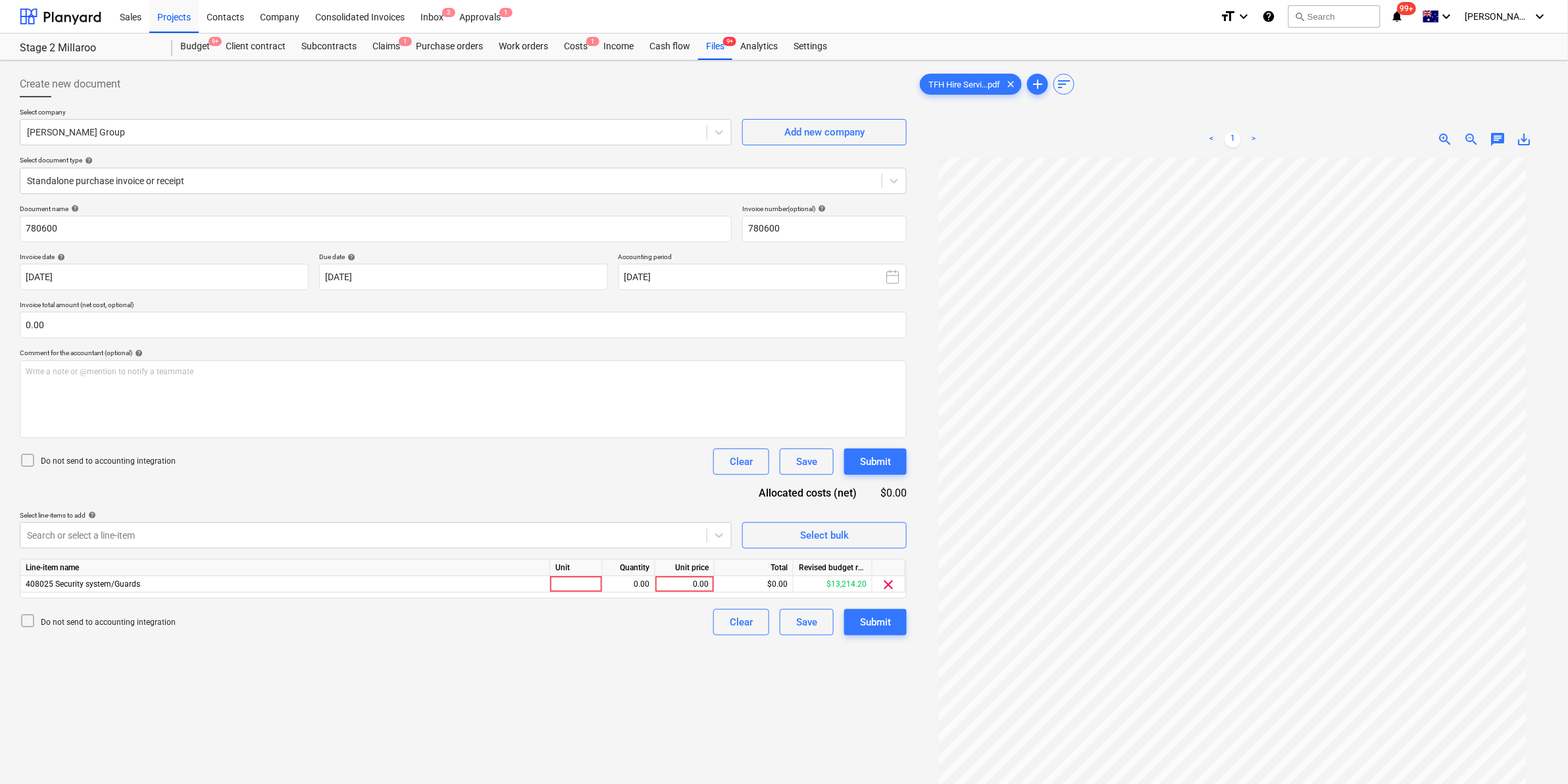
click at [577, 574] on div "Unit" at bounding box center [576, 567] width 53 height 16
click at [573, 583] on div at bounding box center [576, 583] width 53 height 16
type input "item"
click at [150, 172] on div "Standalone purchase invoice or receipt" at bounding box center [451, 181] width 861 height 18
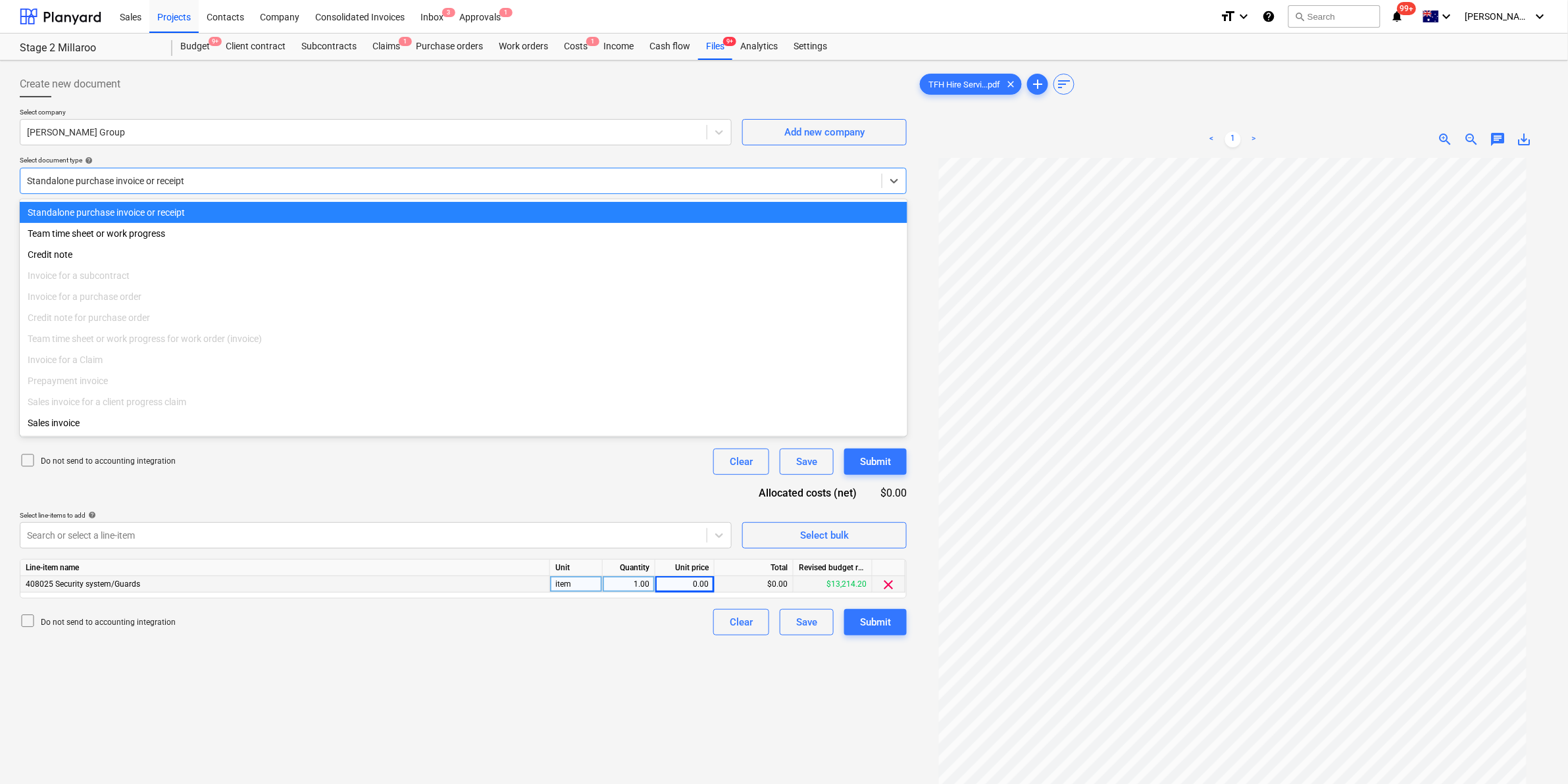
click at [313, 156] on div "Select document type help" at bounding box center [463, 160] width 887 height 8
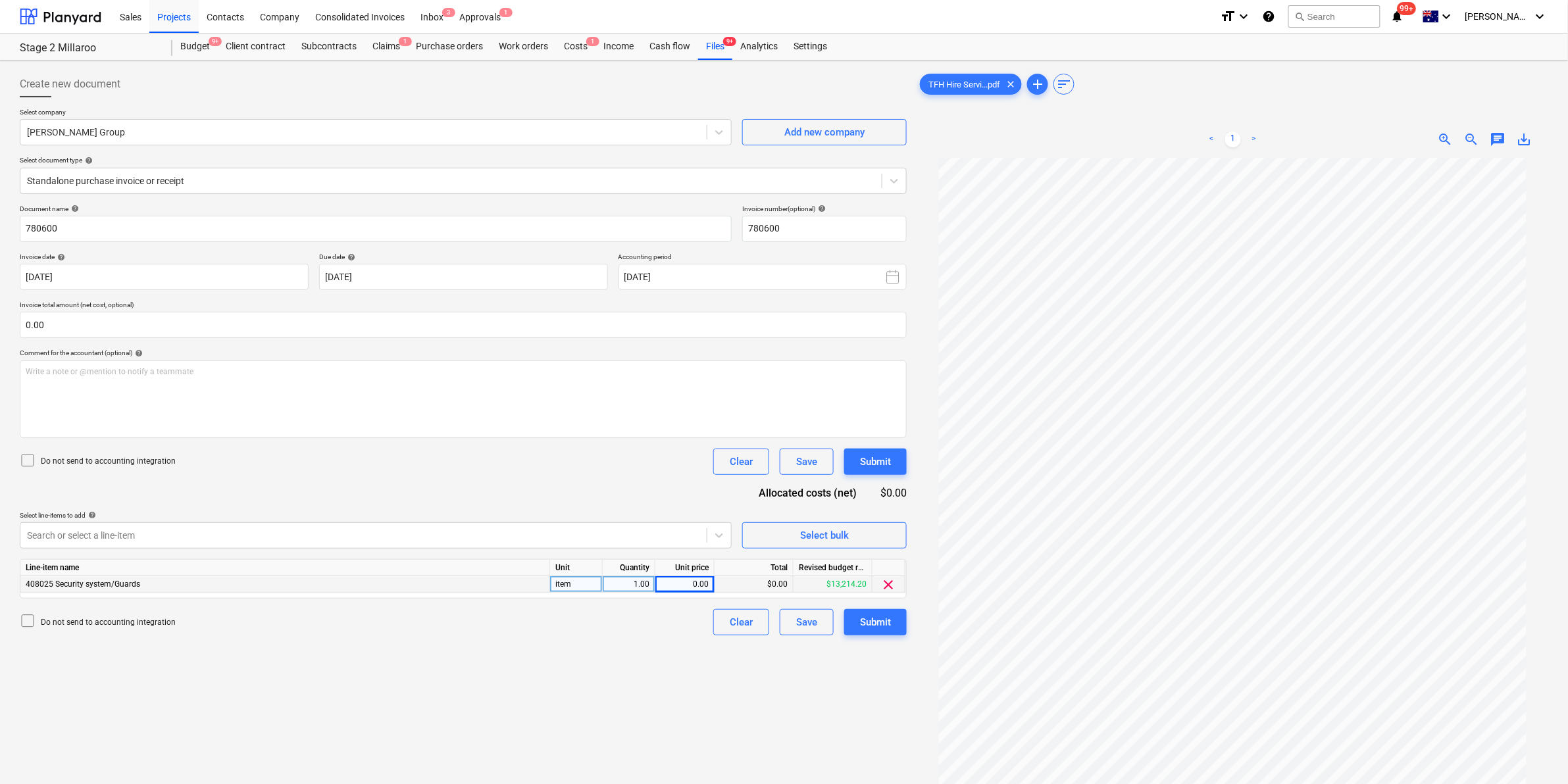
click at [698, 583] on div "0.00" at bounding box center [684, 583] width 48 height 16
type input "1328.99"
click at [785, 587] on div "$1,328.99" at bounding box center [754, 583] width 79 height 16
click at [708, 585] on div "1,328.99" at bounding box center [684, 583] width 48 height 16
click at [708, 583] on input "1328.99" at bounding box center [684, 583] width 58 height 16
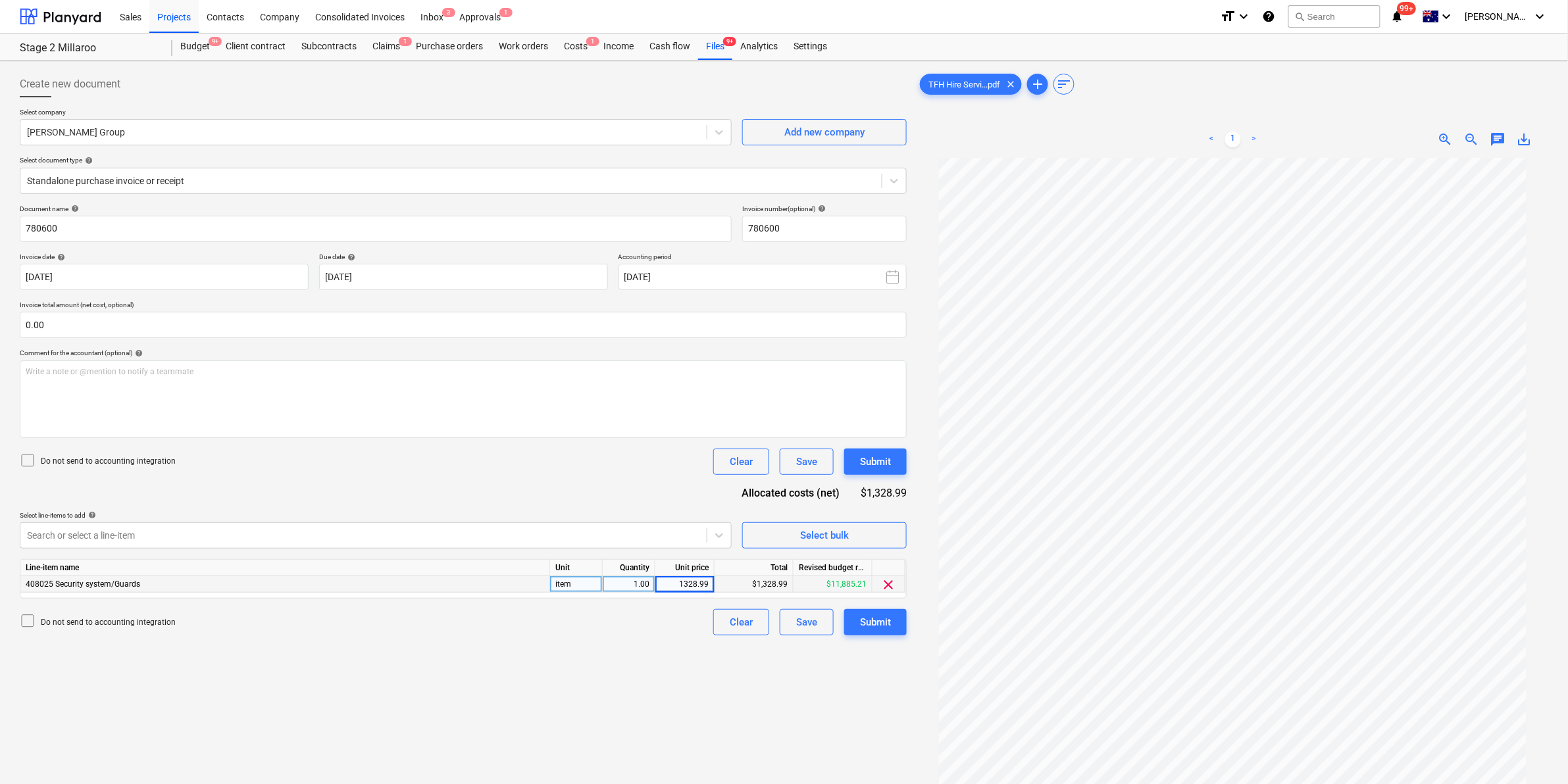
click at [711, 586] on input "1328.99" at bounding box center [684, 583] width 58 height 16
click at [705, 582] on input "1328.99" at bounding box center [684, 583] width 58 height 16
click at [698, 585] on input "1328.99" at bounding box center [684, 583] width 58 height 16
click at [706, 586] on input "1328.99" at bounding box center [684, 583] width 58 height 16
click at [646, 590] on div "1.00" at bounding box center [629, 583] width 41 height 16
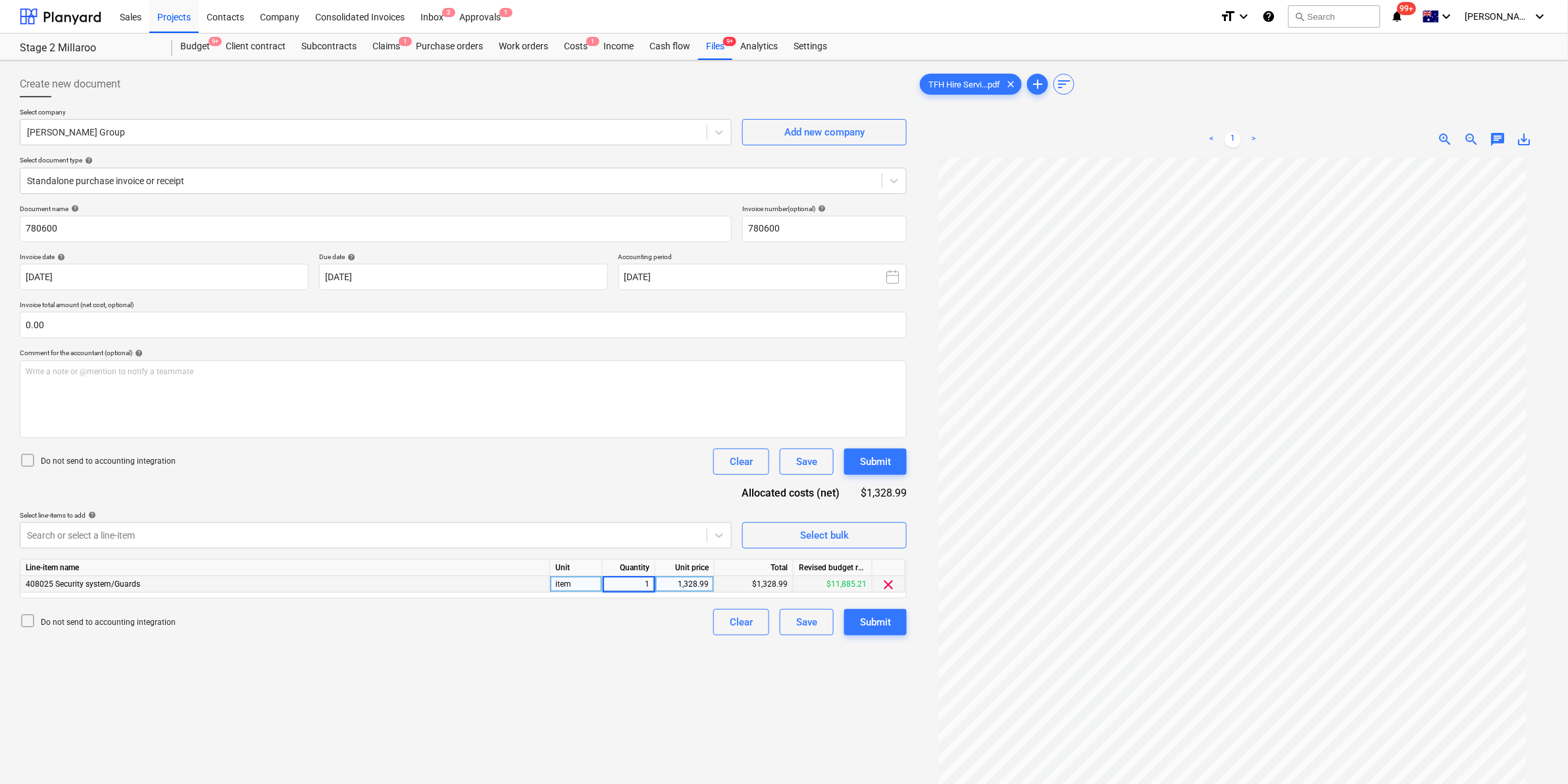
click at [704, 586] on div "1,328.99" at bounding box center [684, 583] width 48 height 16
type input "1328.66"
click at [589, 638] on div "Create new document Select company [PERSON_NAME] Group Add new company Select d…" at bounding box center [463, 488] width 898 height 844
click at [859, 620] on button "Submit" at bounding box center [876, 622] width 63 height 26
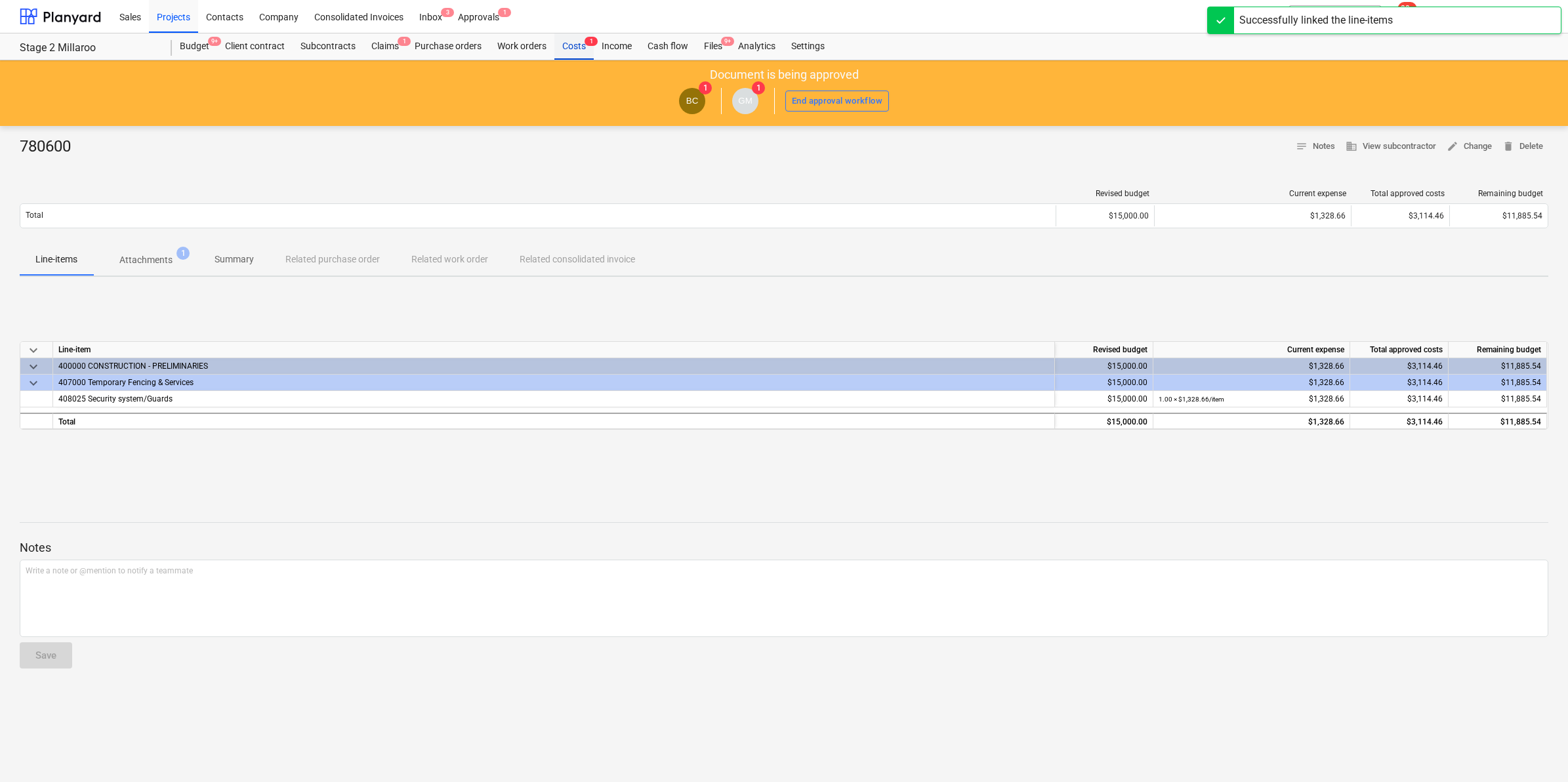
click at [566, 44] on div "Costs 1" at bounding box center [574, 47] width 40 height 26
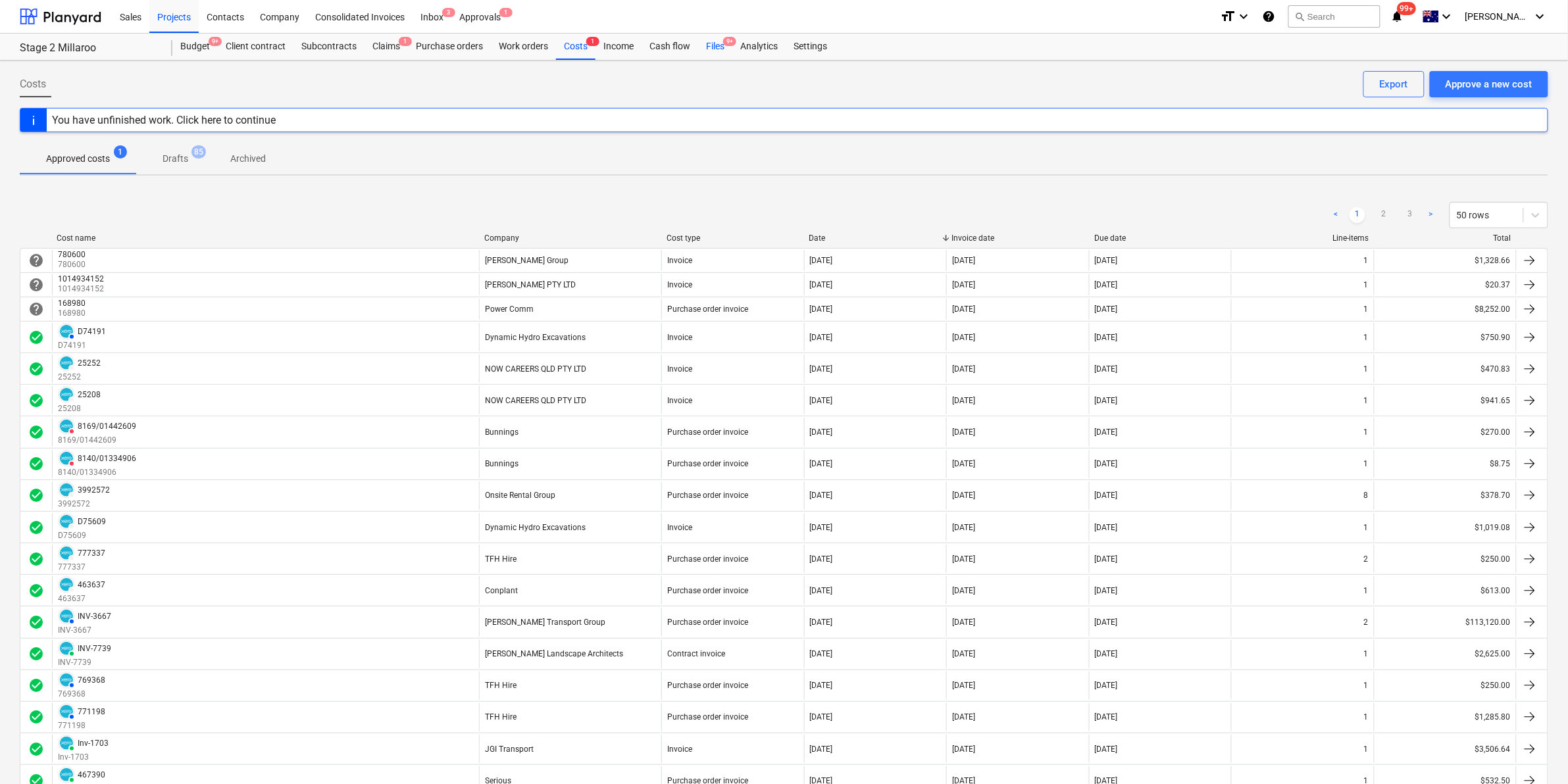
click at [720, 44] on div "Files 9+" at bounding box center [715, 47] width 34 height 26
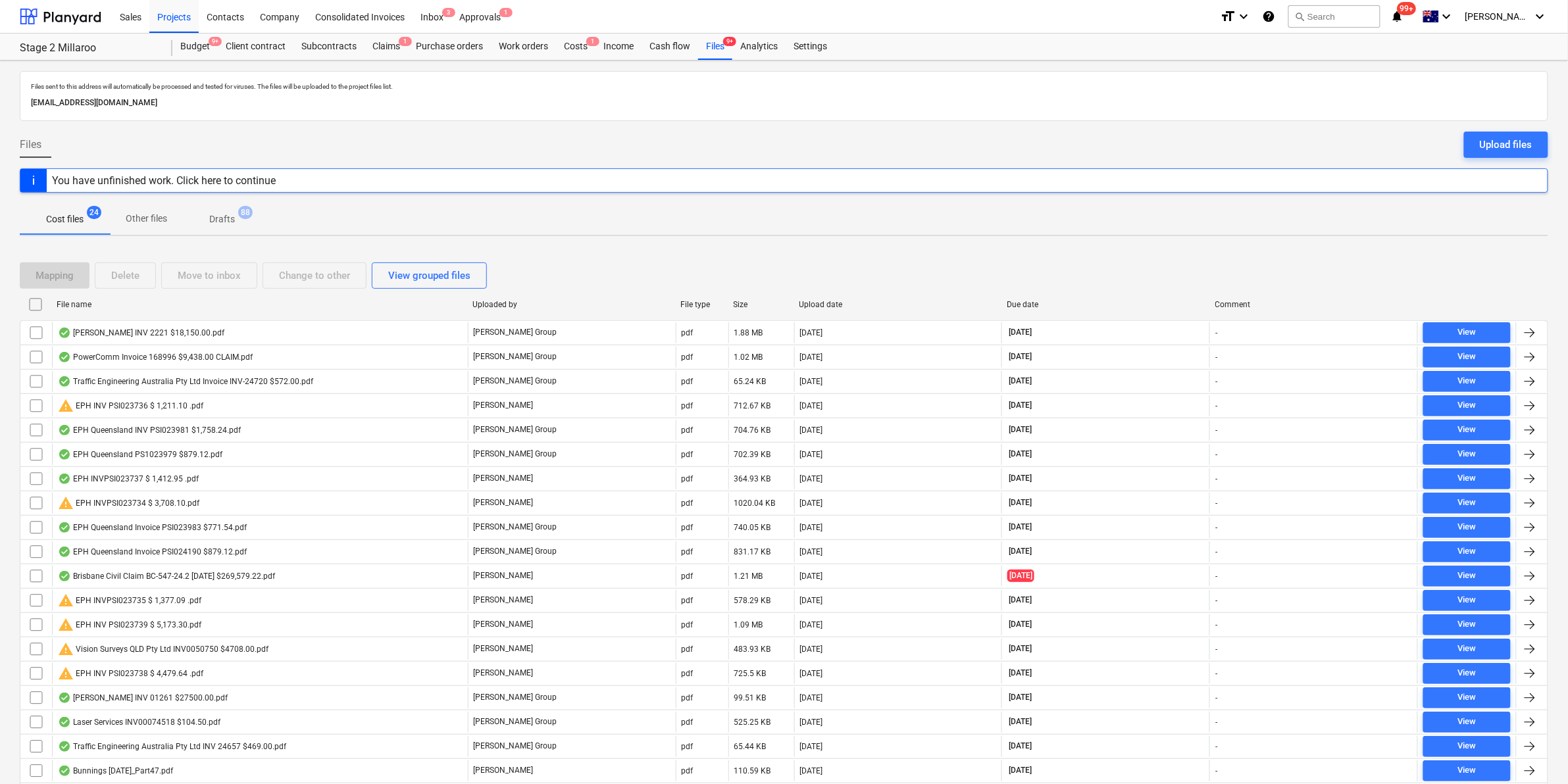
click at [129, 309] on div "File name" at bounding box center [259, 304] width 416 height 21
checkbox input "false"
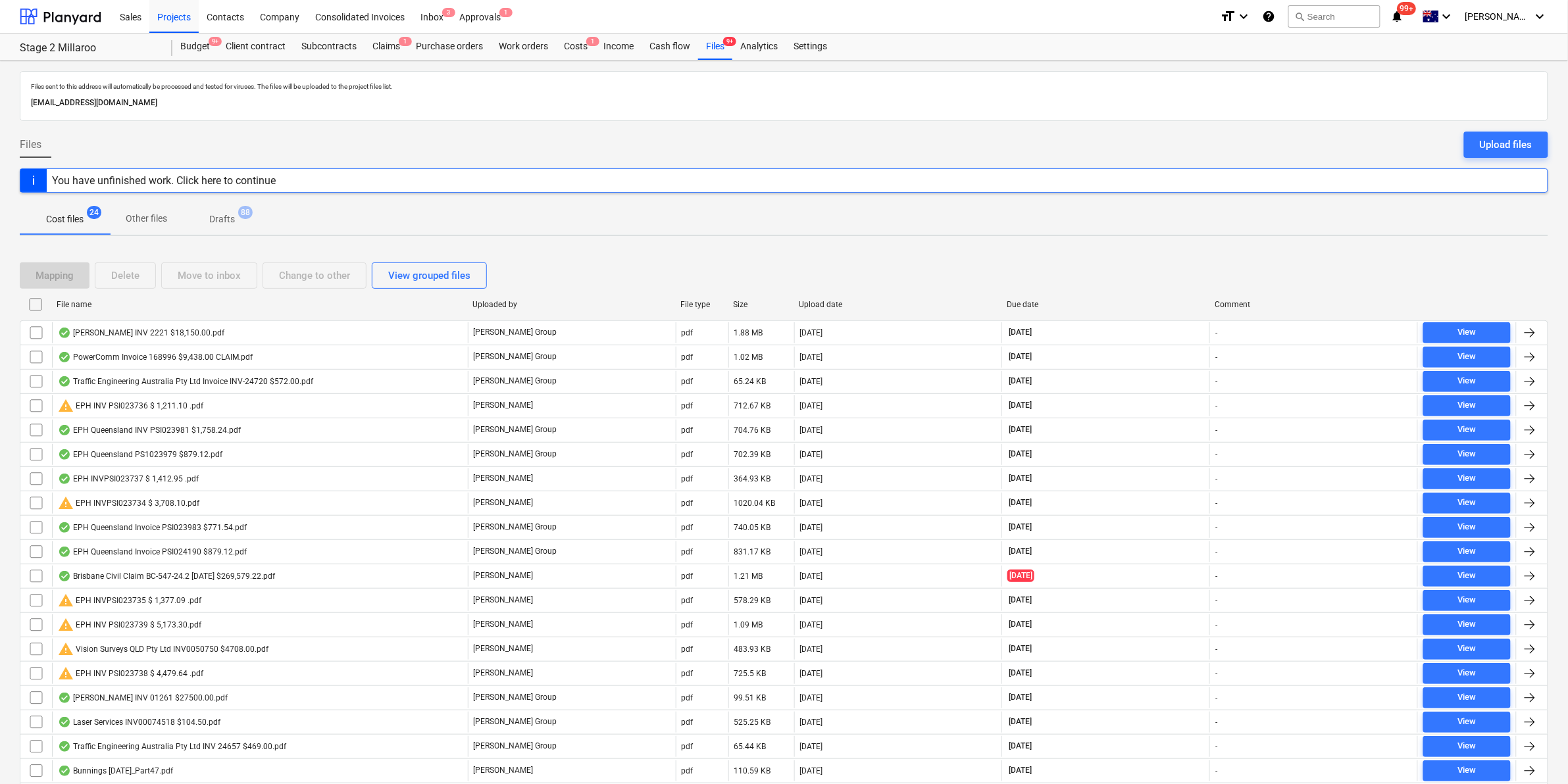
checkbox input "false"
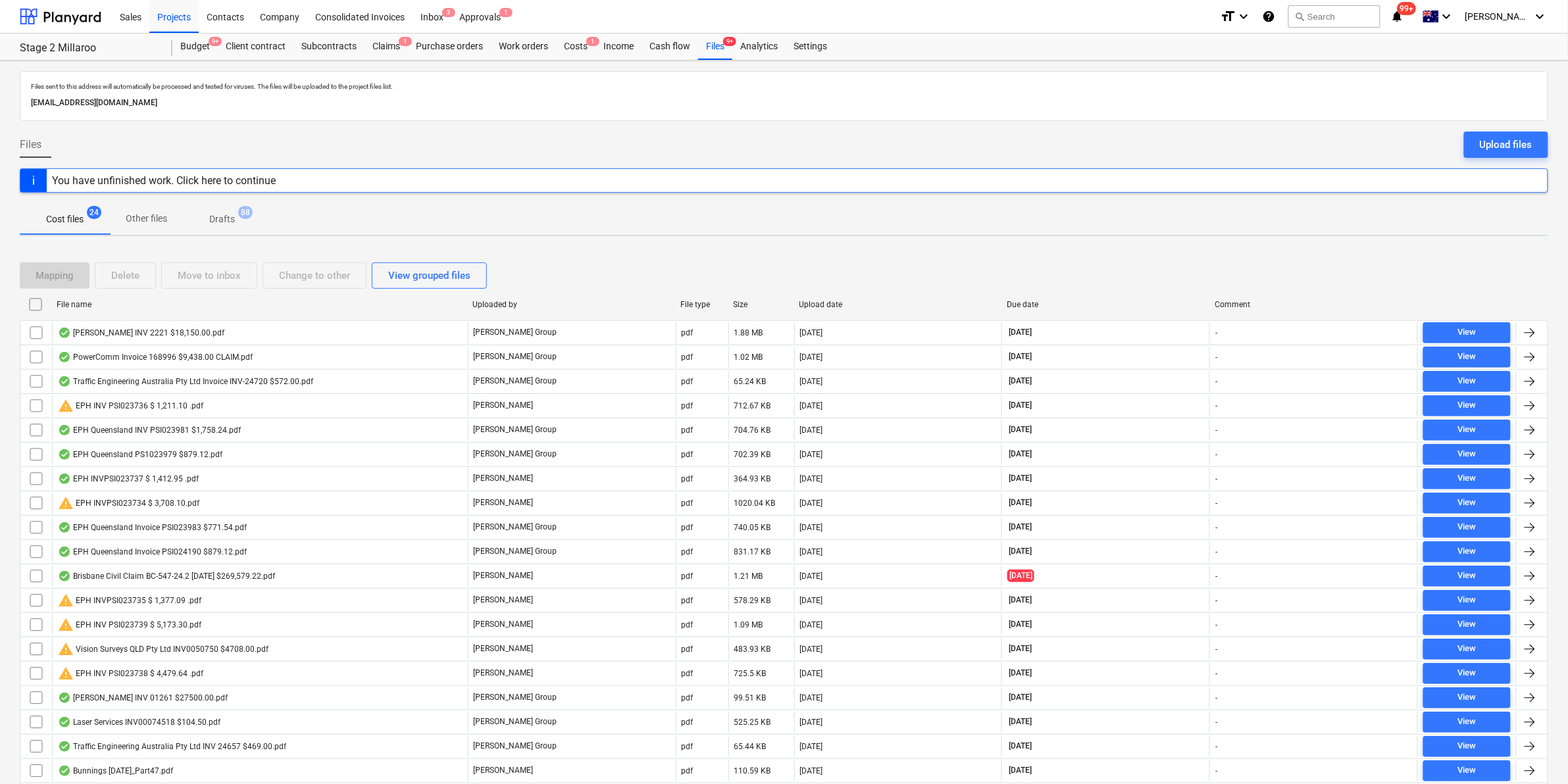
checkbox input "false"
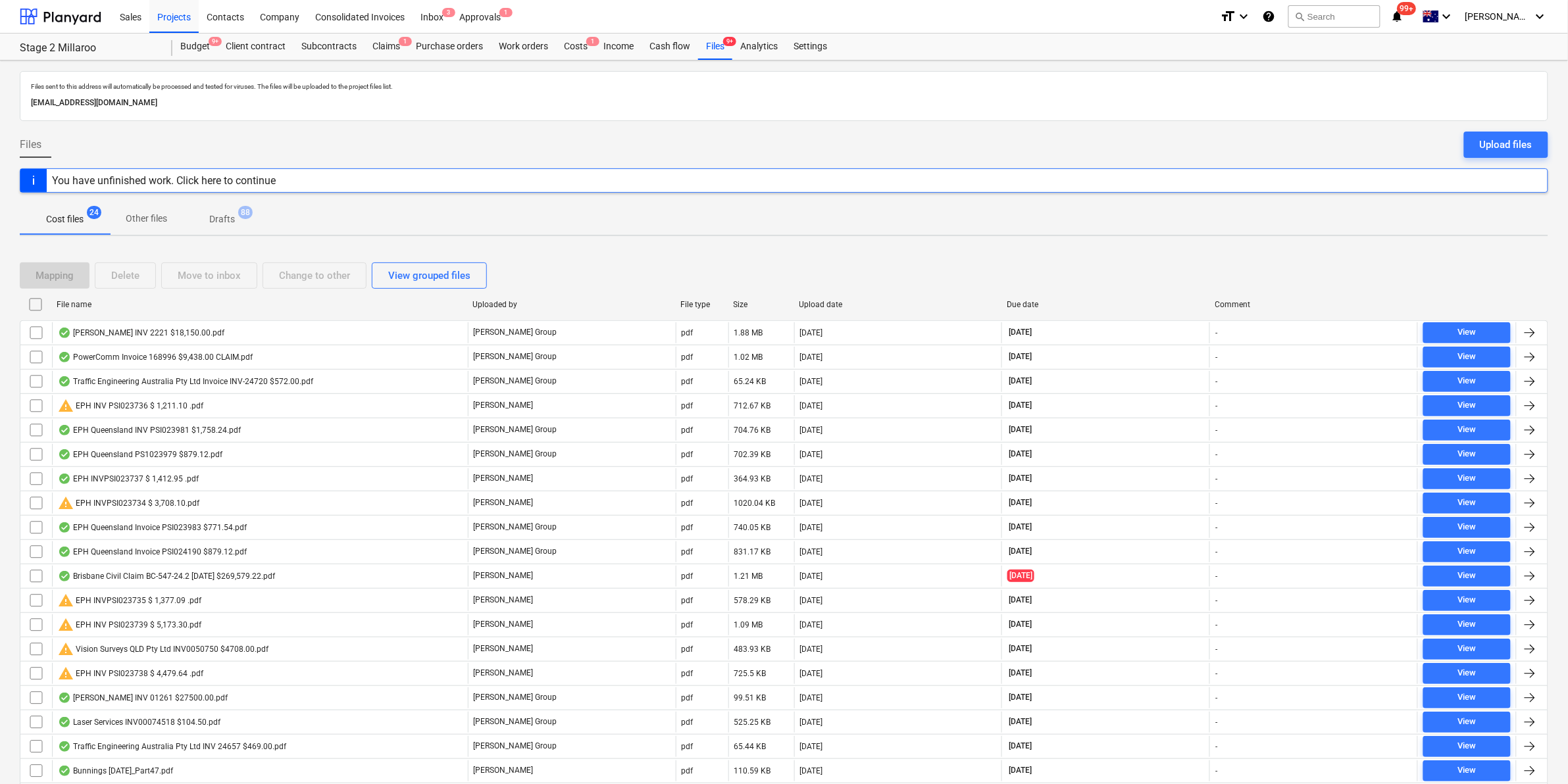
checkbox input "false"
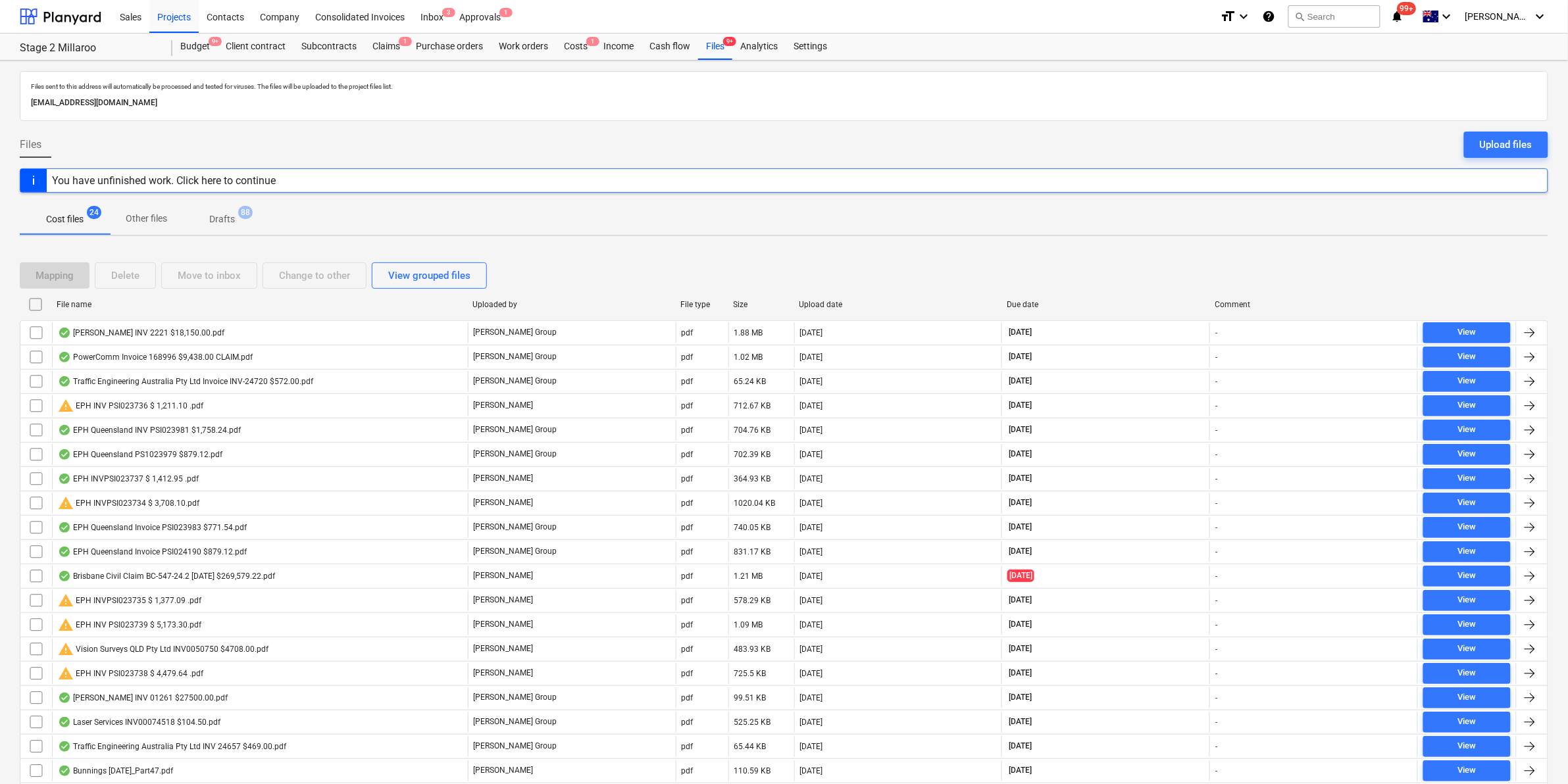
checkbox input "false"
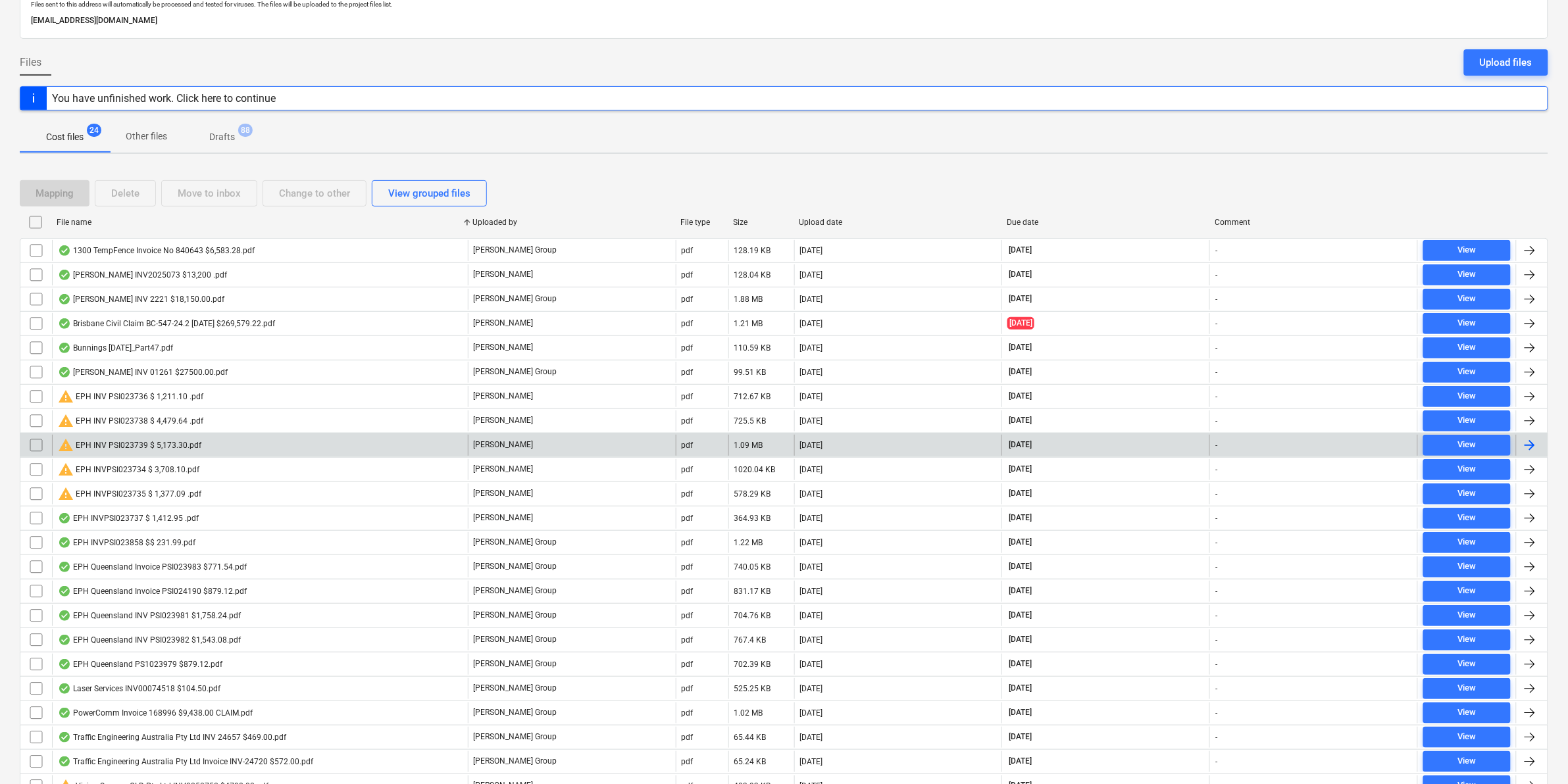
scroll to position [172, 0]
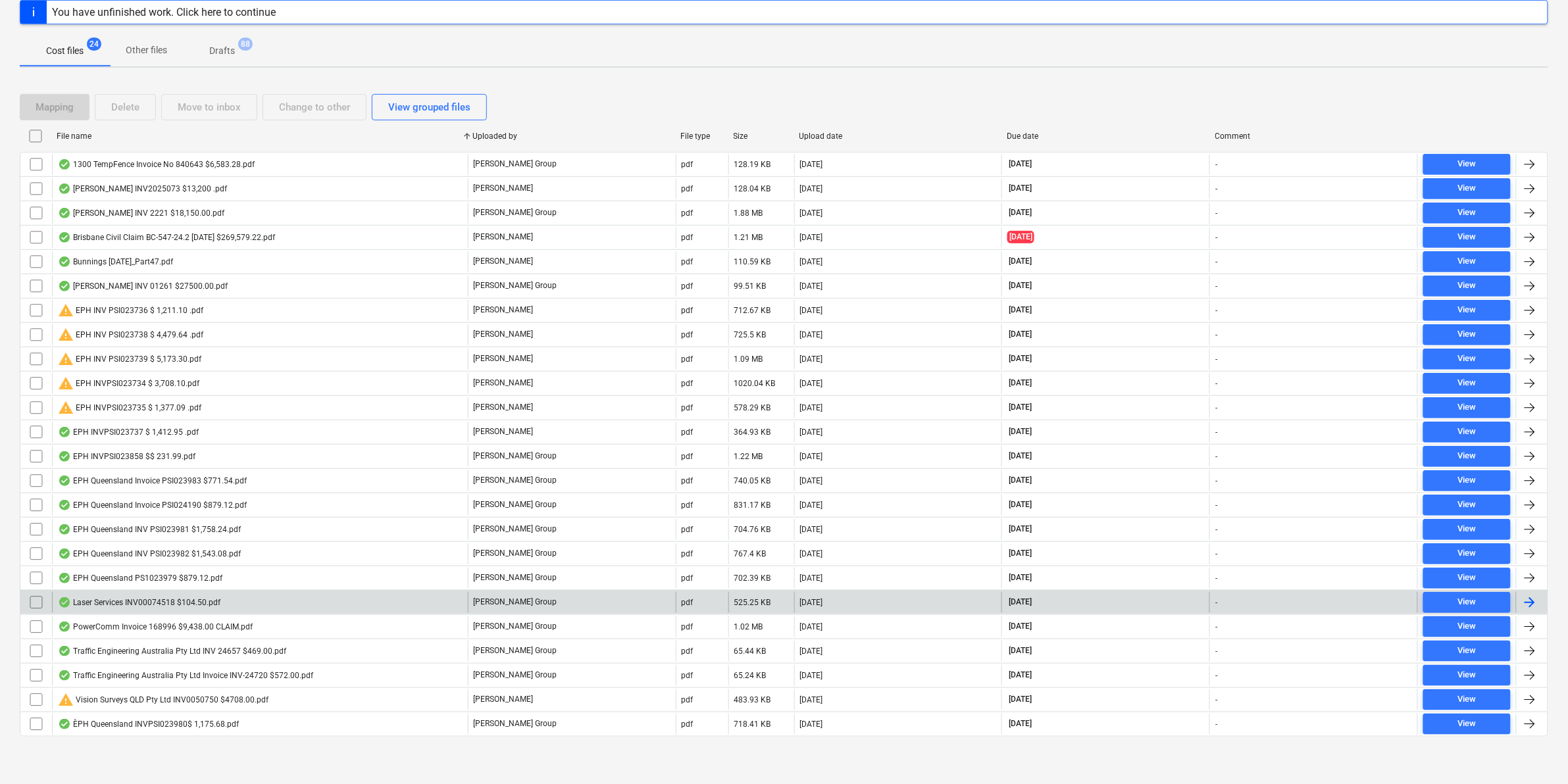
click at [237, 603] on div "Laser Services INV00074518 $104.50.pdf" at bounding box center [260, 602] width 416 height 21
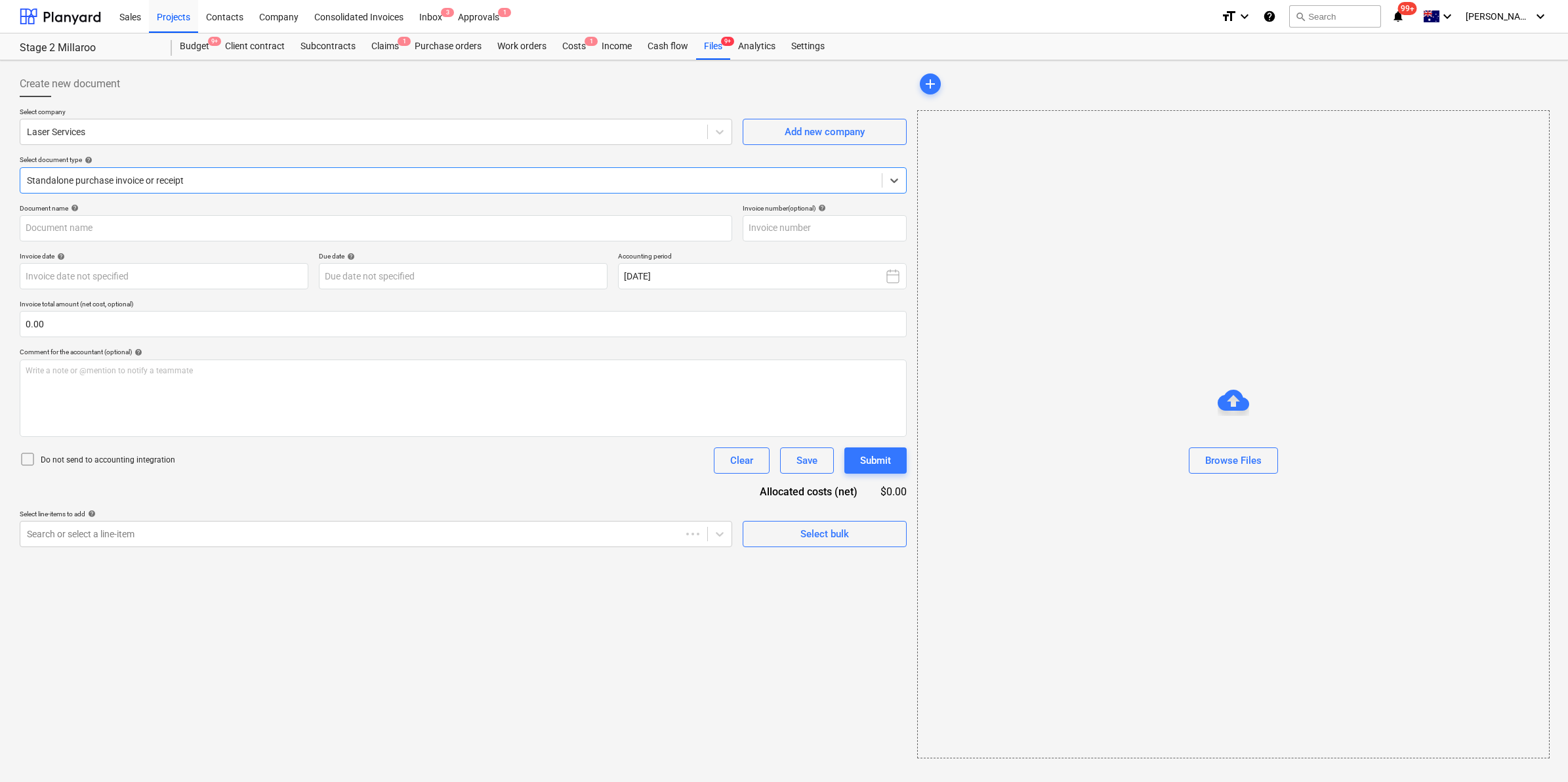
type input "00074518"
type input "[DATE]"
click at [156, 183] on div at bounding box center [451, 180] width 849 height 13
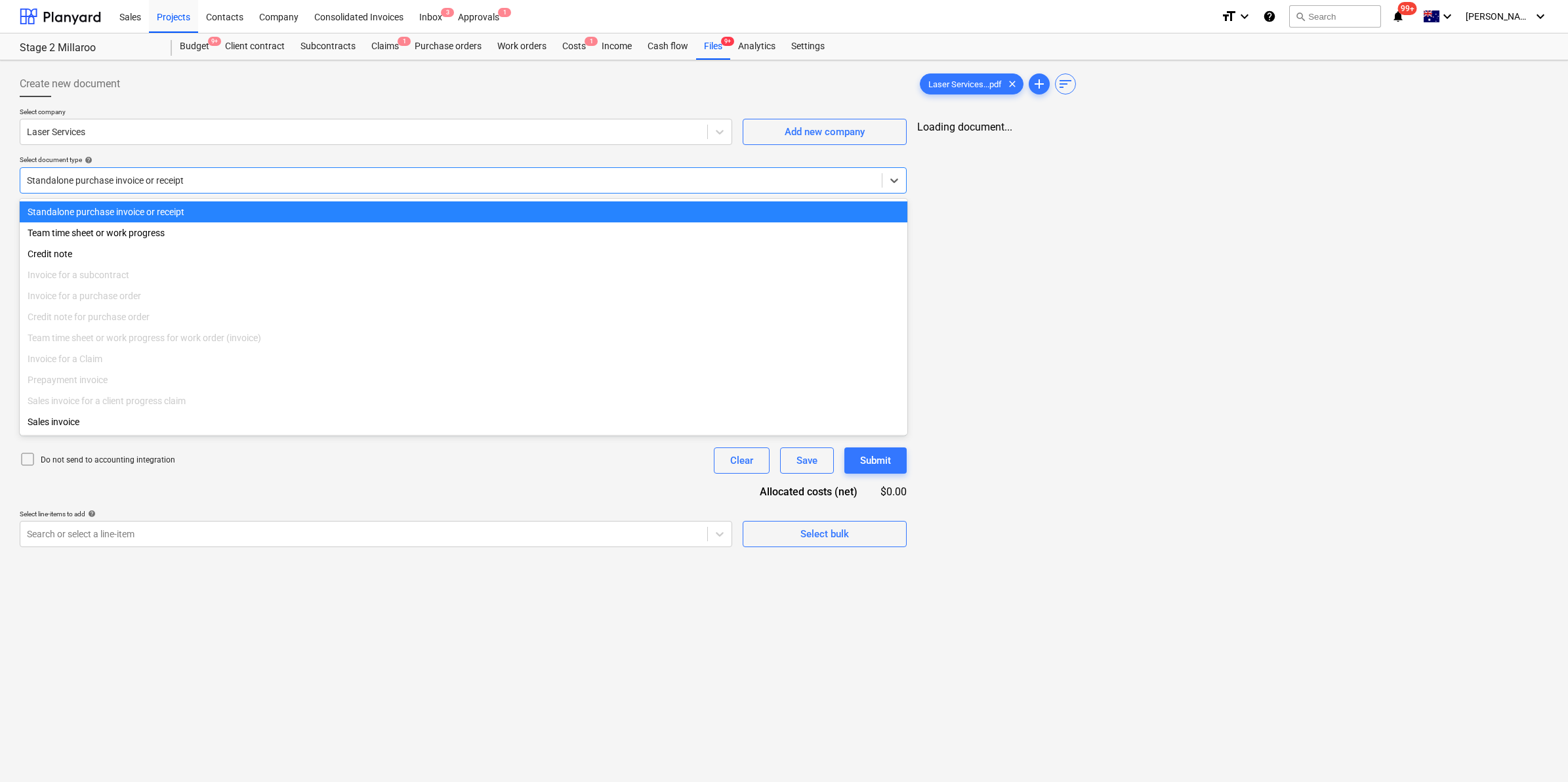
click at [156, 183] on div at bounding box center [451, 180] width 849 height 13
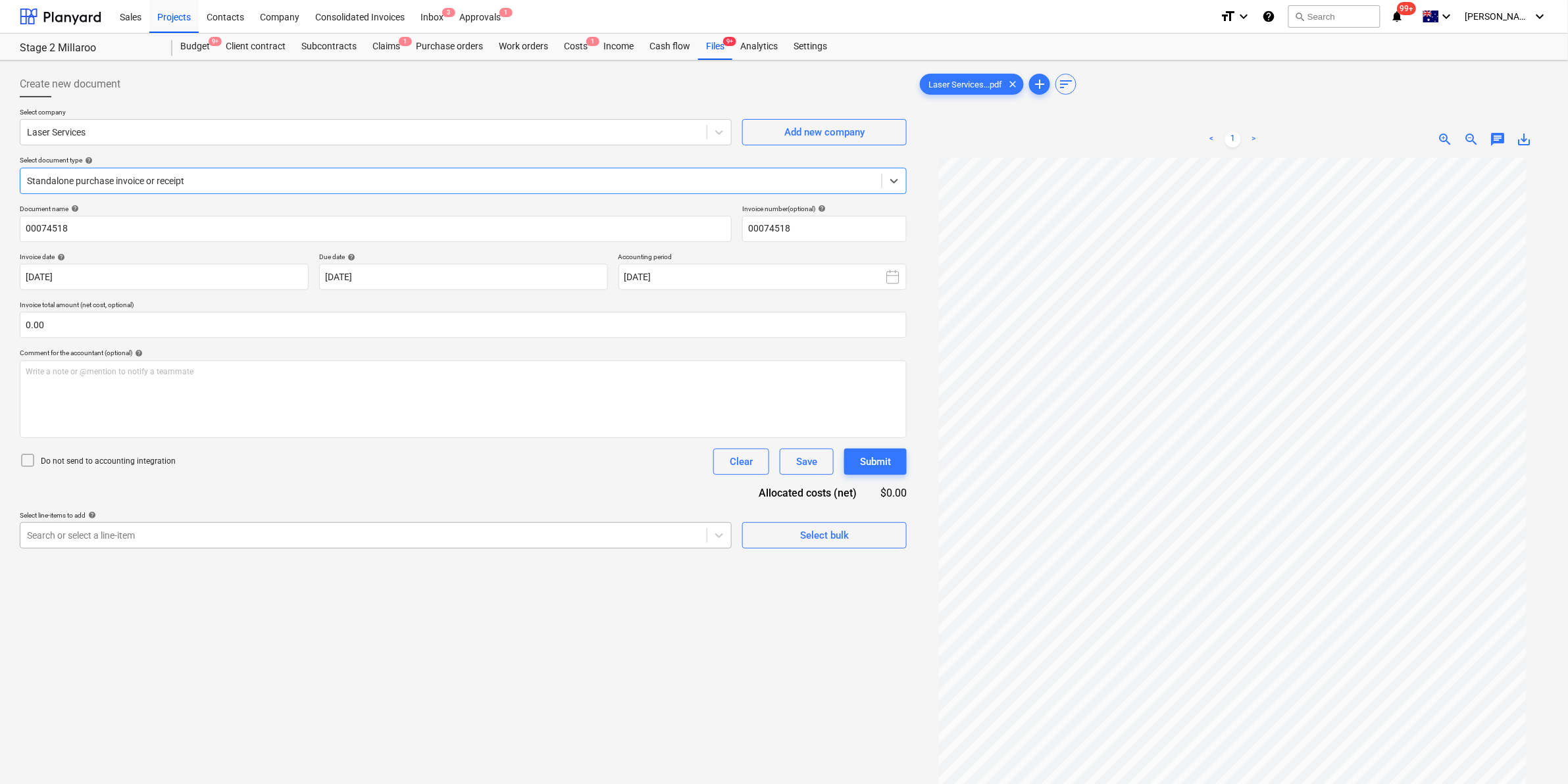
click at [205, 539] on div at bounding box center [363, 535] width 673 height 13
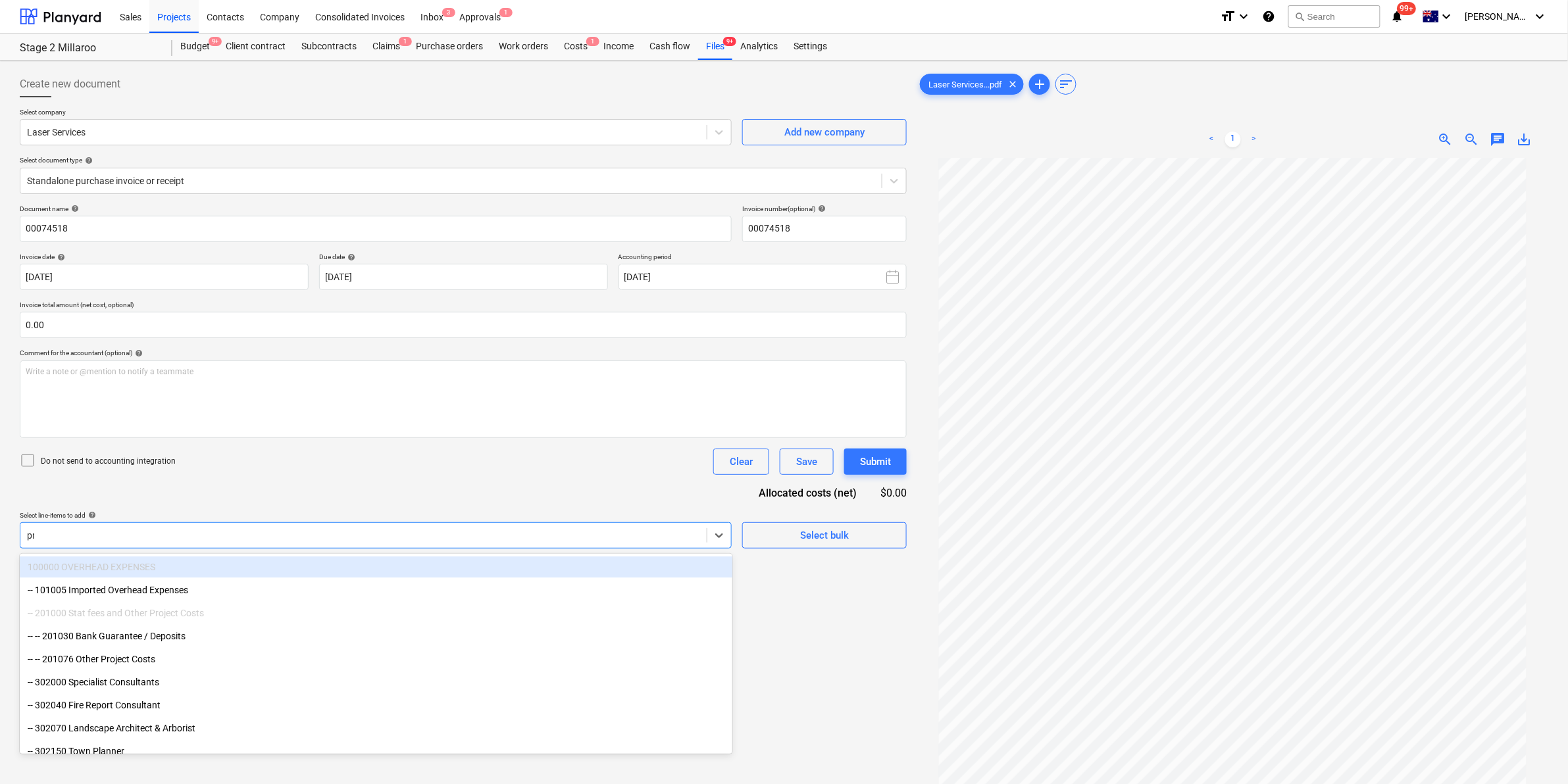
type input "prel"
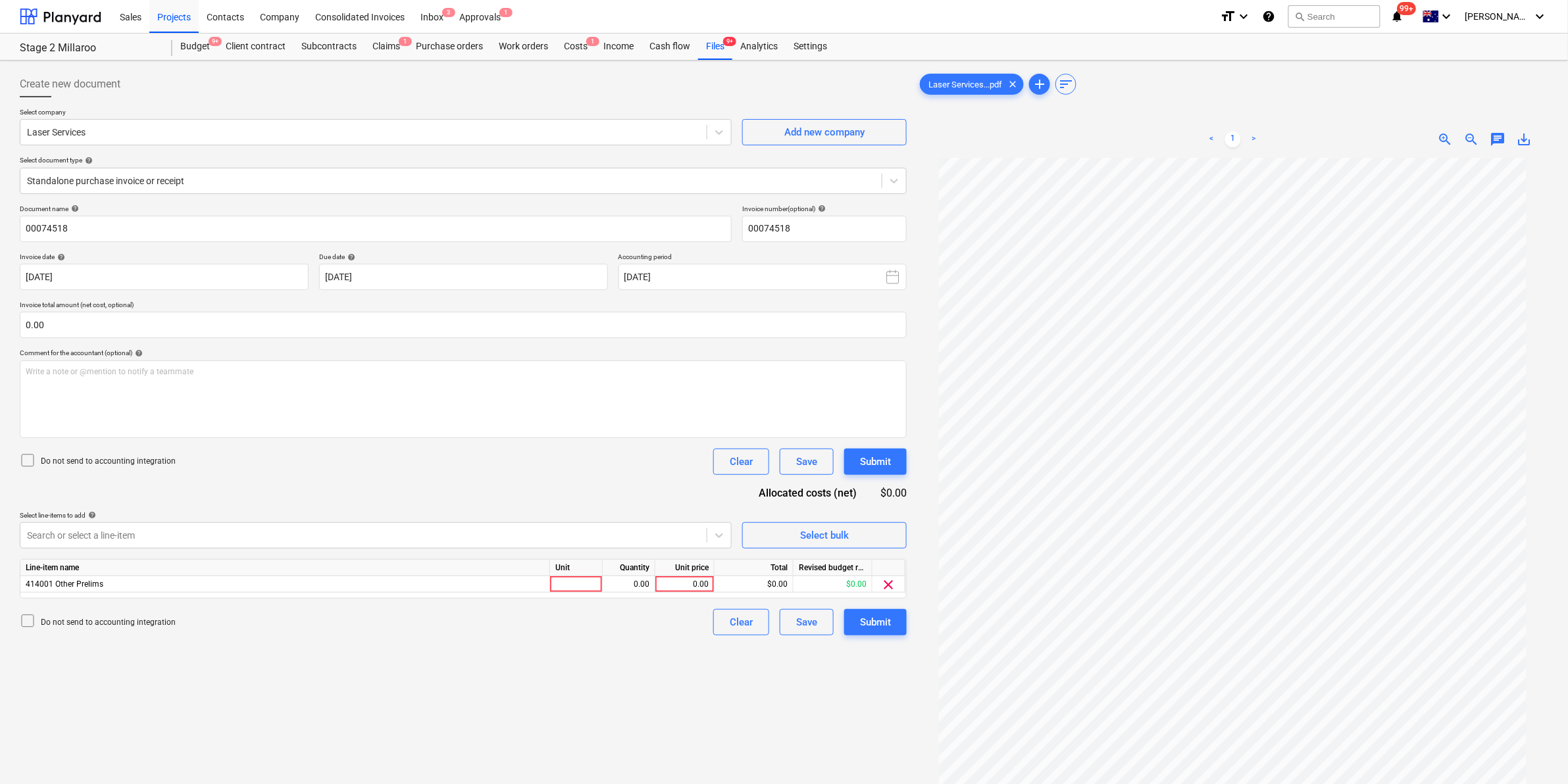
click at [222, 478] on div "Document name help 00074518 Invoice number (optional) help 00074518 Invoice dat…" at bounding box center [463, 420] width 887 height 431
click at [565, 587] on div at bounding box center [576, 583] width 53 height 16
type input "item"
type input "95"
click at [557, 619] on div "Do not send to accounting integration Clear Save Submit" at bounding box center [463, 622] width 887 height 26
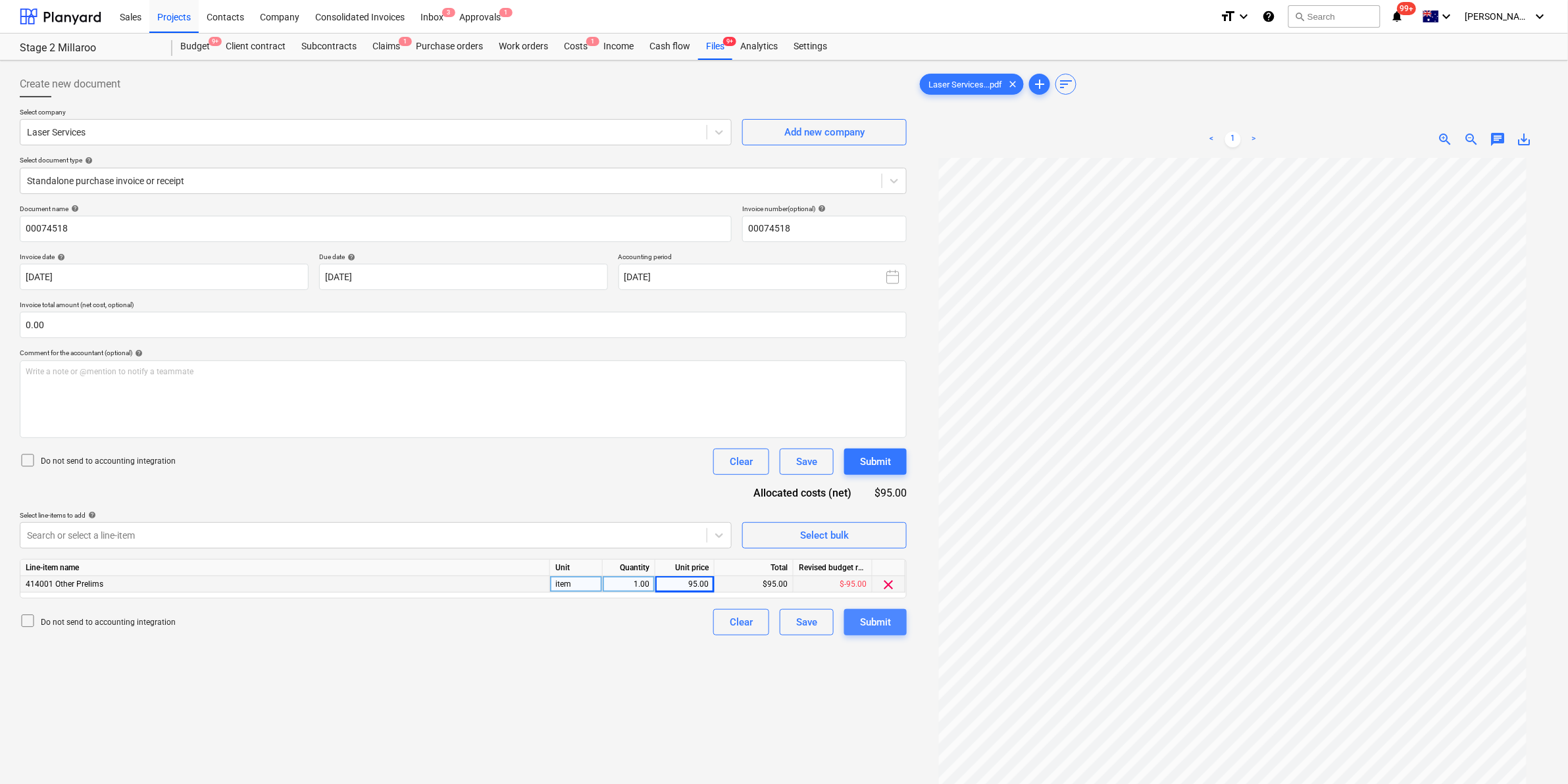
click at [883, 617] on div "Submit" at bounding box center [876, 622] width 31 height 17
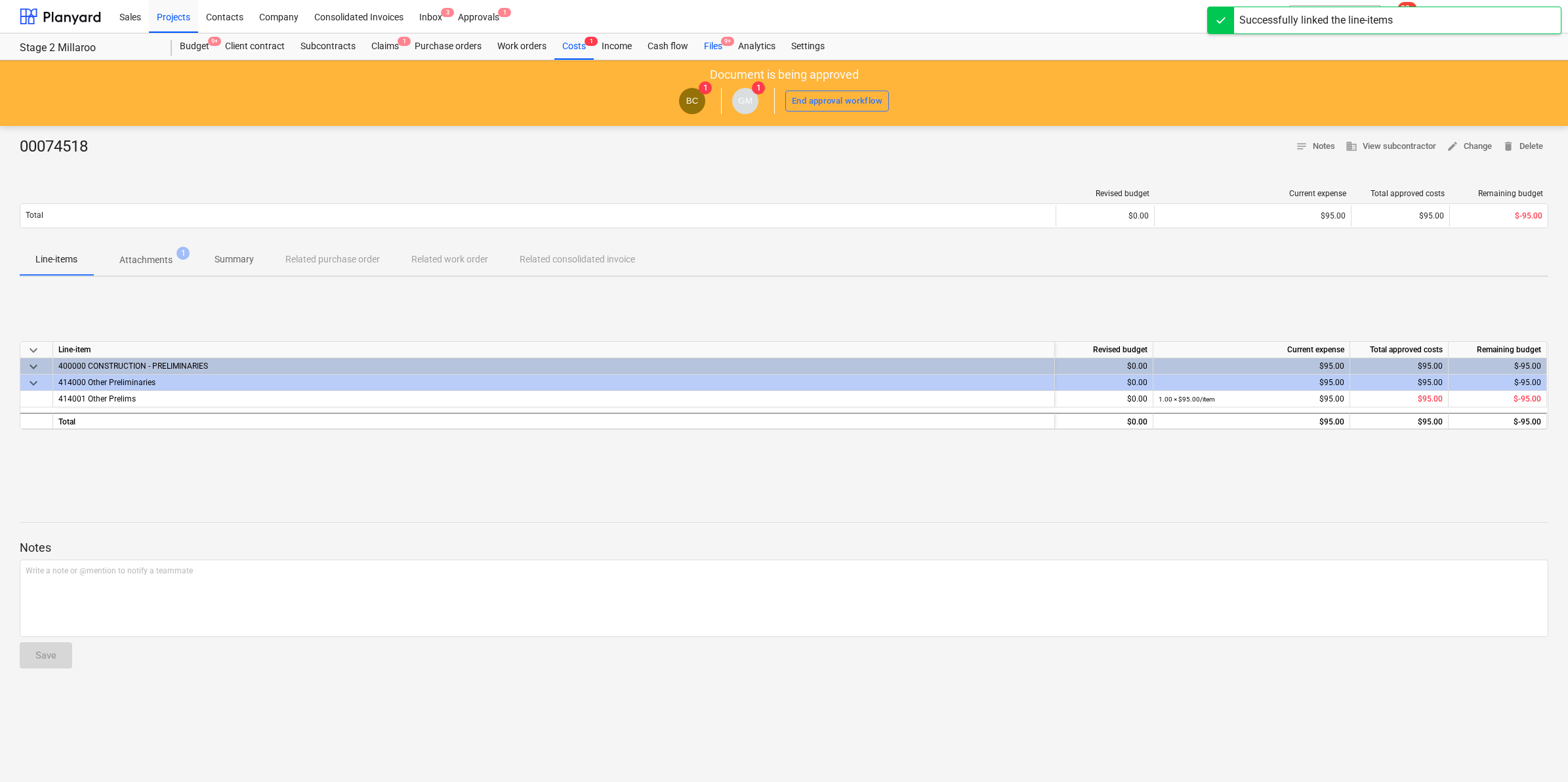
click at [716, 46] on div "Files 9+" at bounding box center [713, 47] width 34 height 26
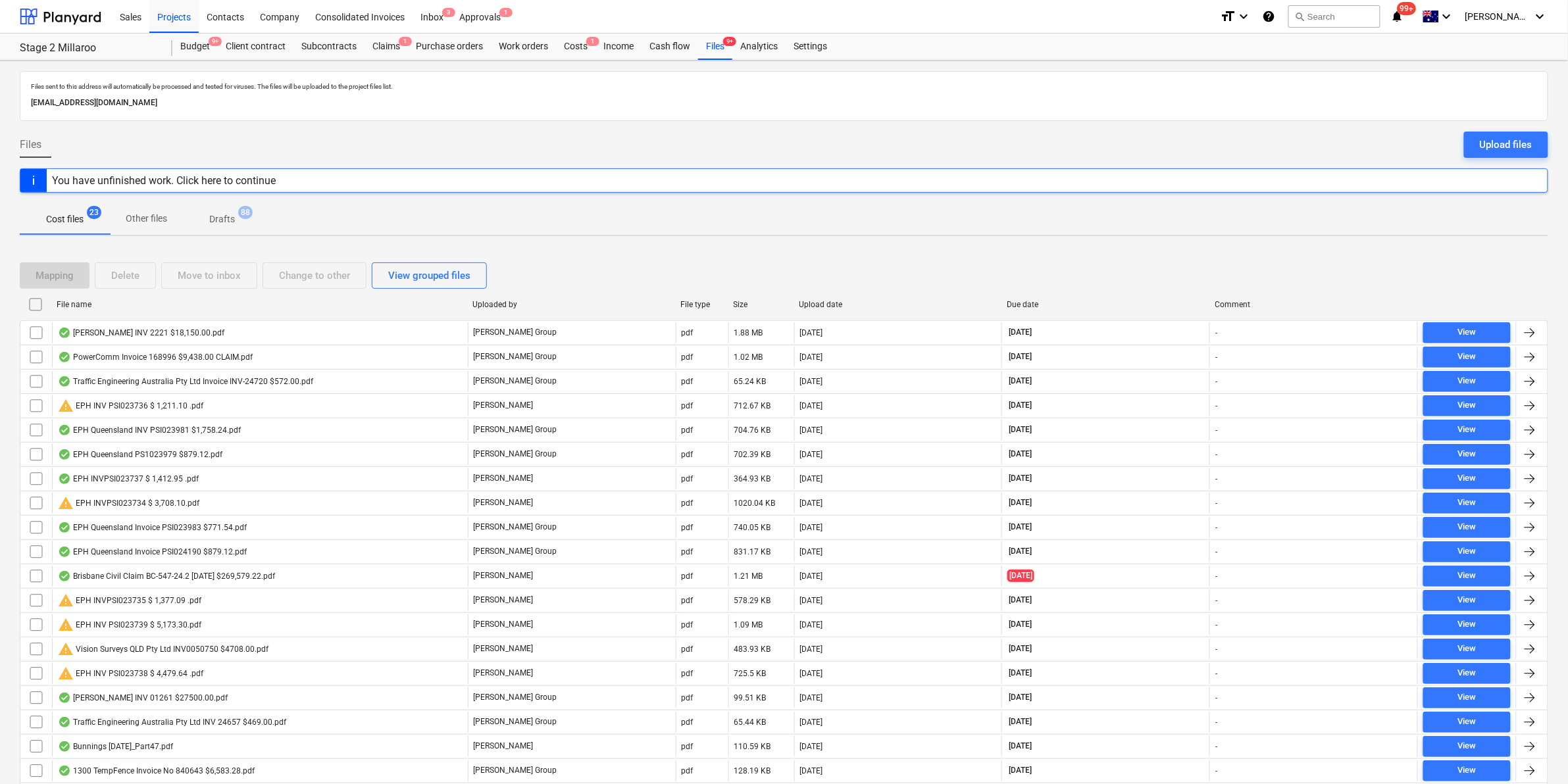
click at [133, 308] on div "File name" at bounding box center [259, 305] width 405 height 9
checkbox input "false"
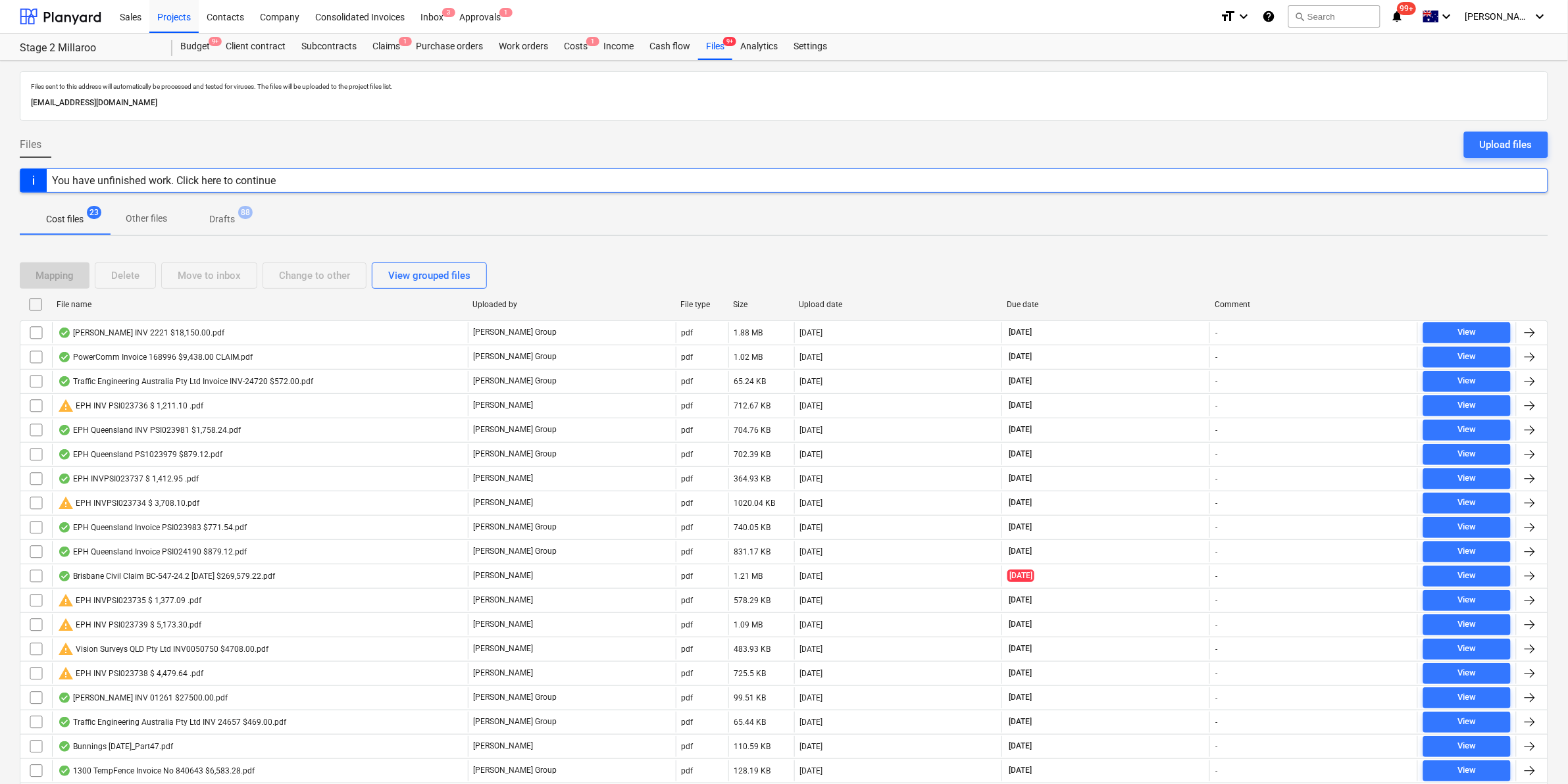
checkbox input "false"
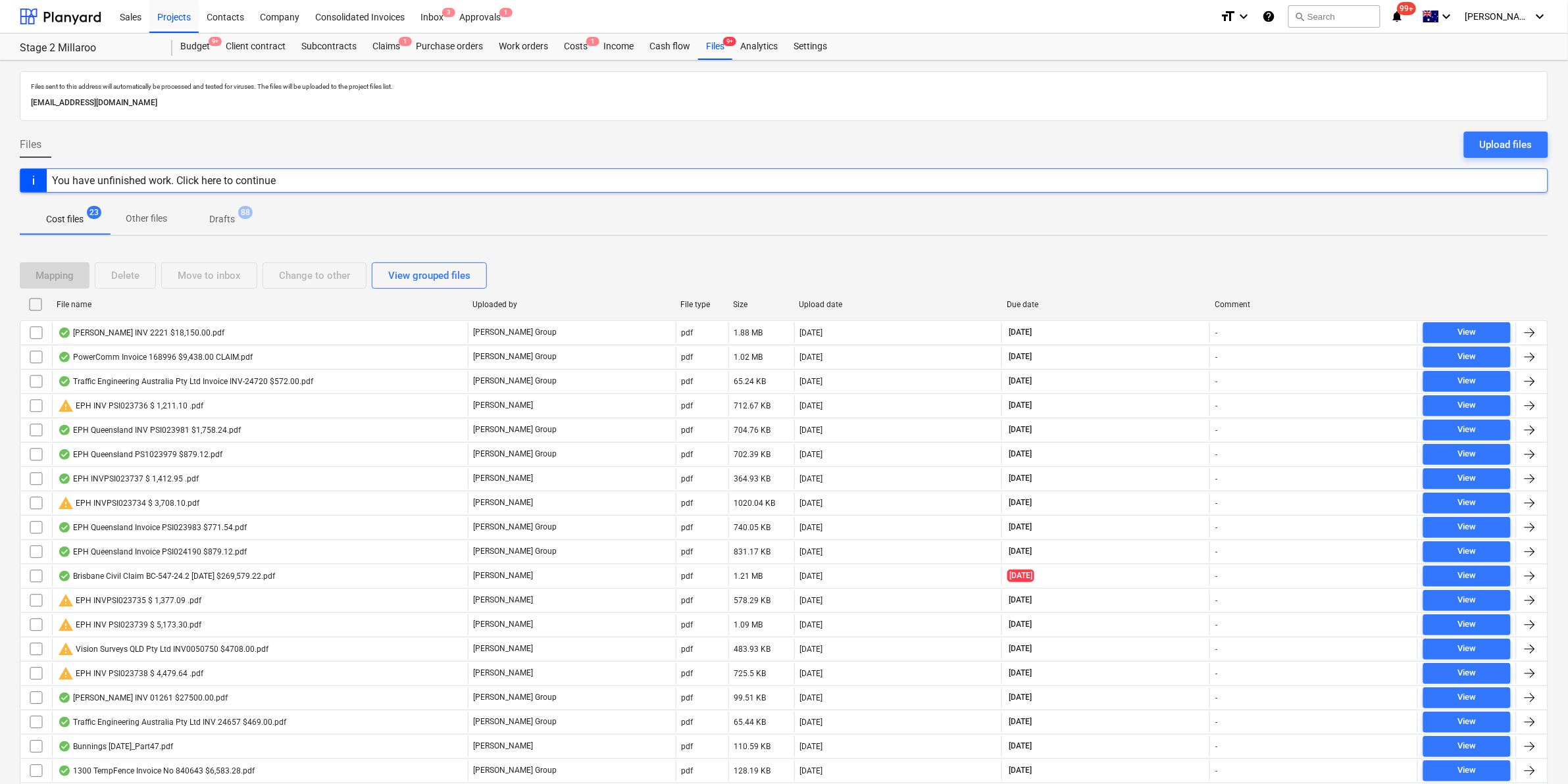
checkbox input "false"
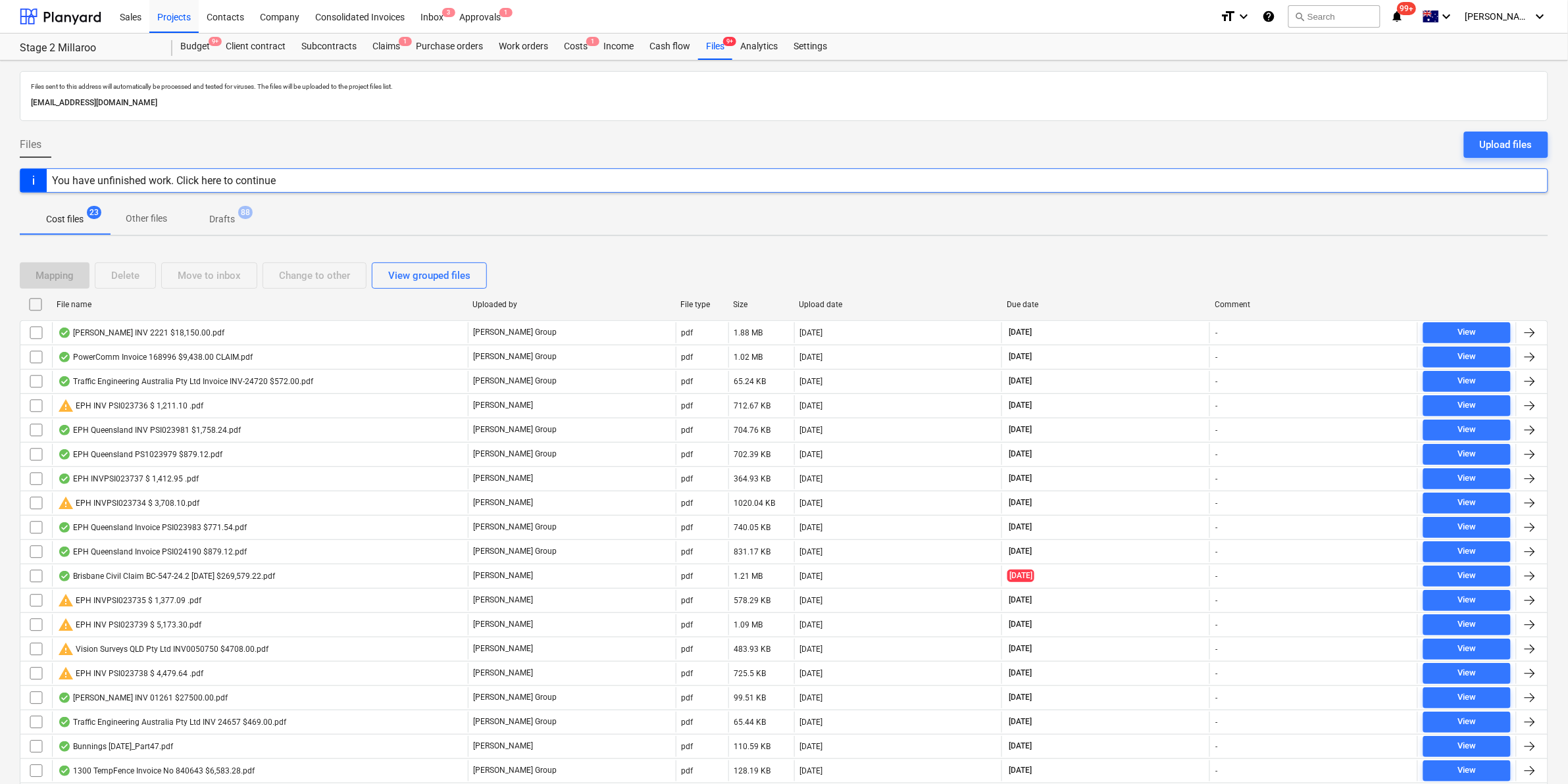
checkbox input "false"
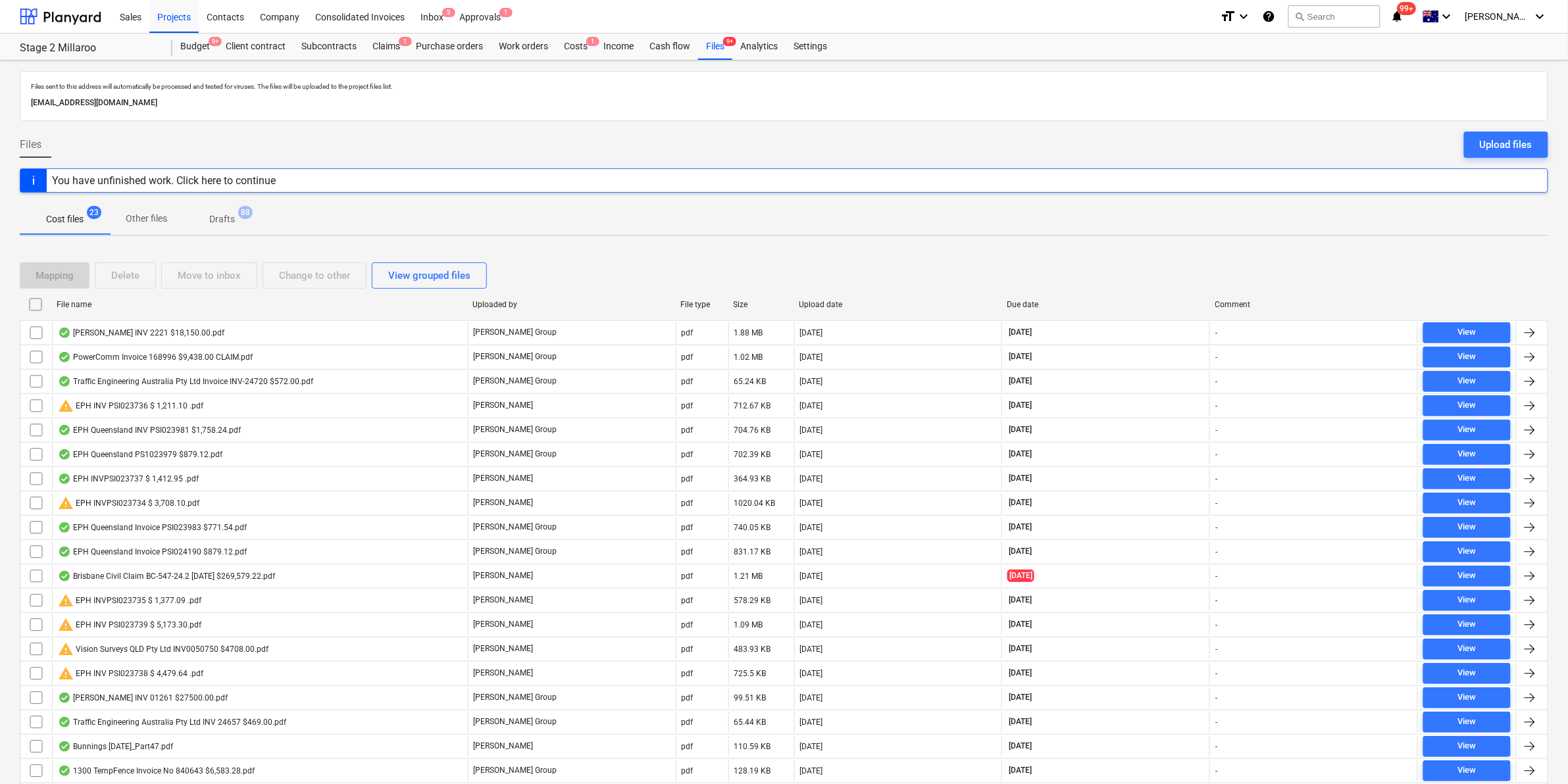
checkbox input "false"
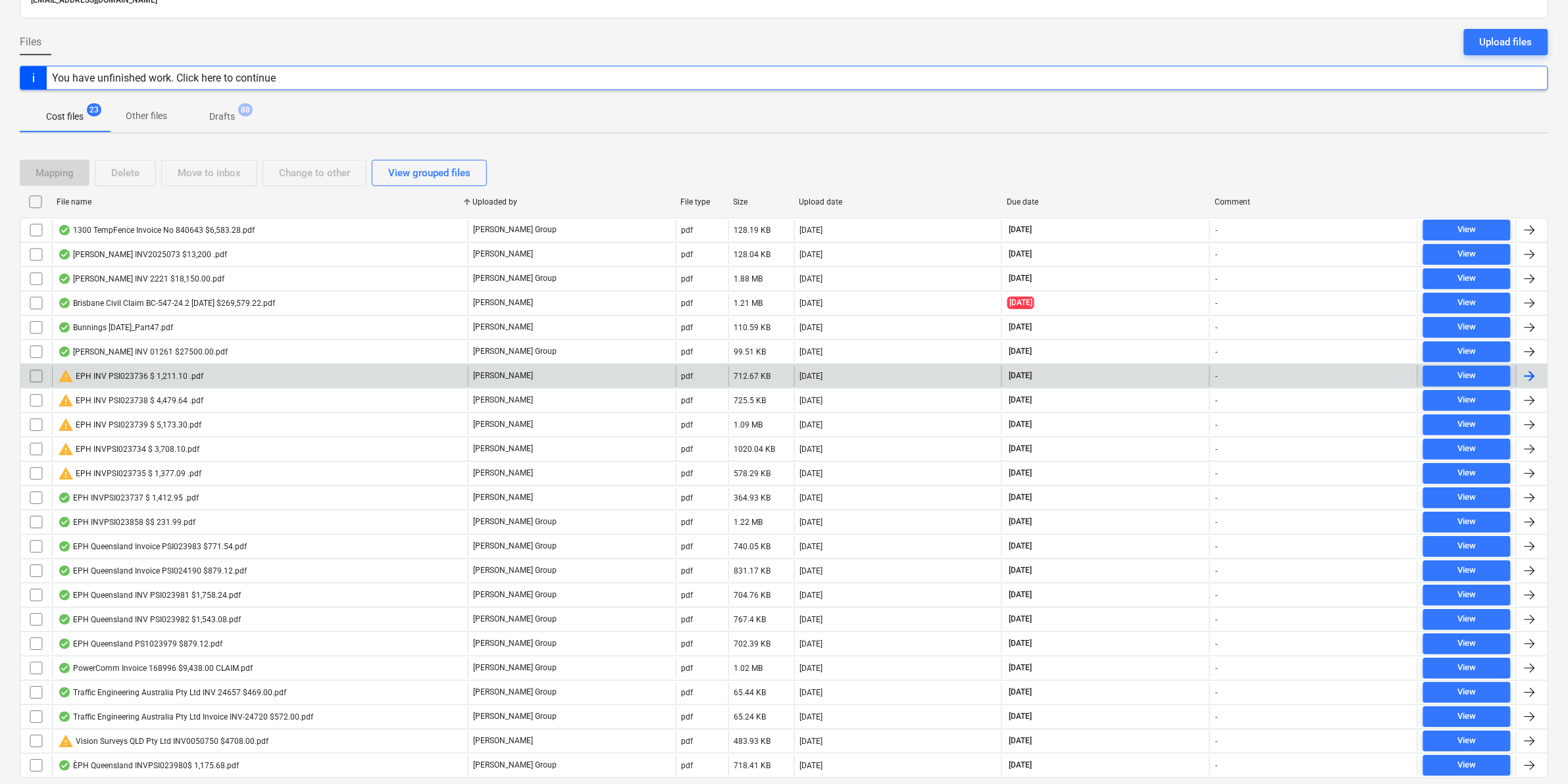
scroll to position [147, 0]
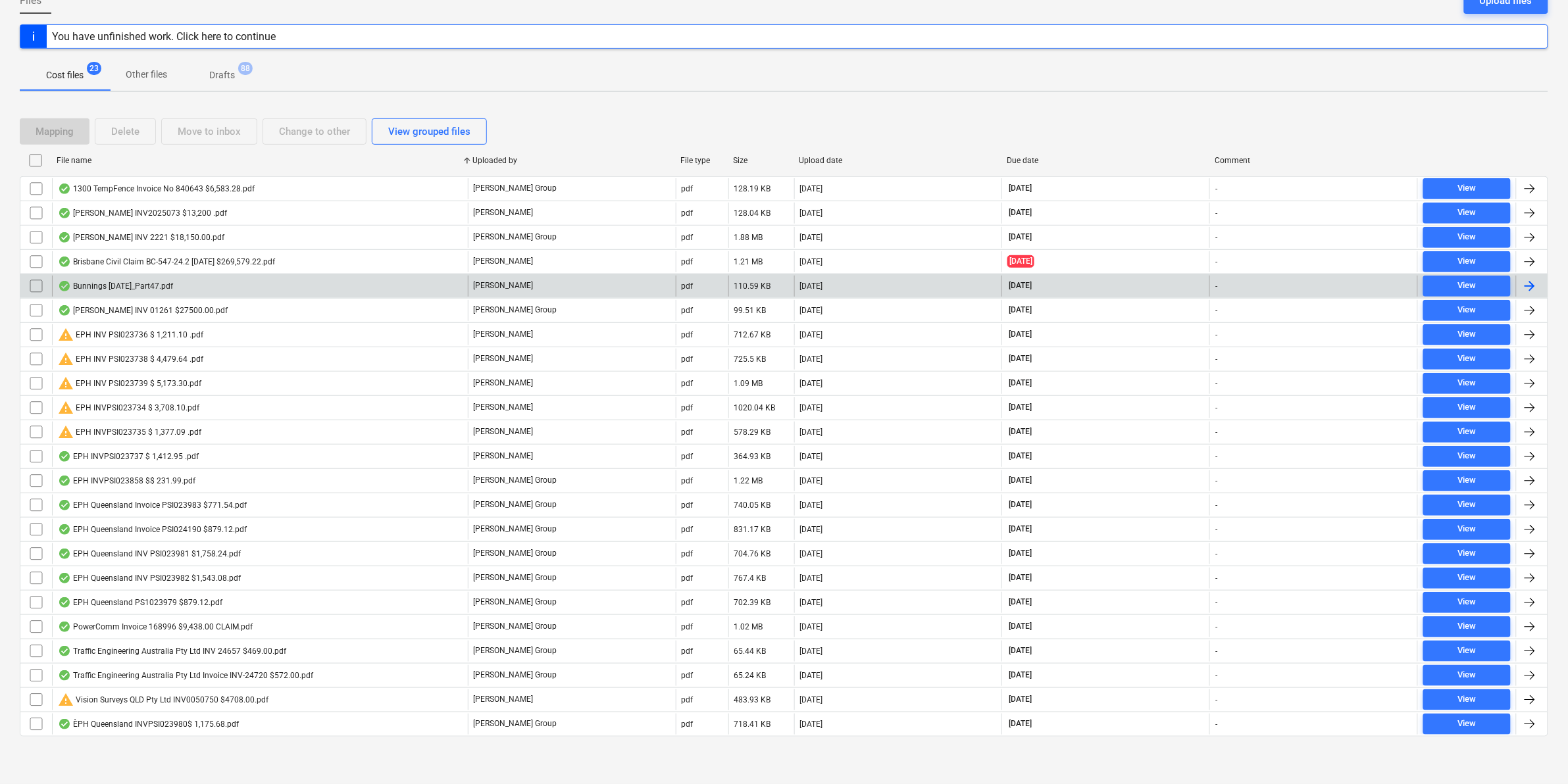
click at [176, 280] on div "Bunnings [DATE]_Part47.pdf" at bounding box center [260, 286] width 416 height 21
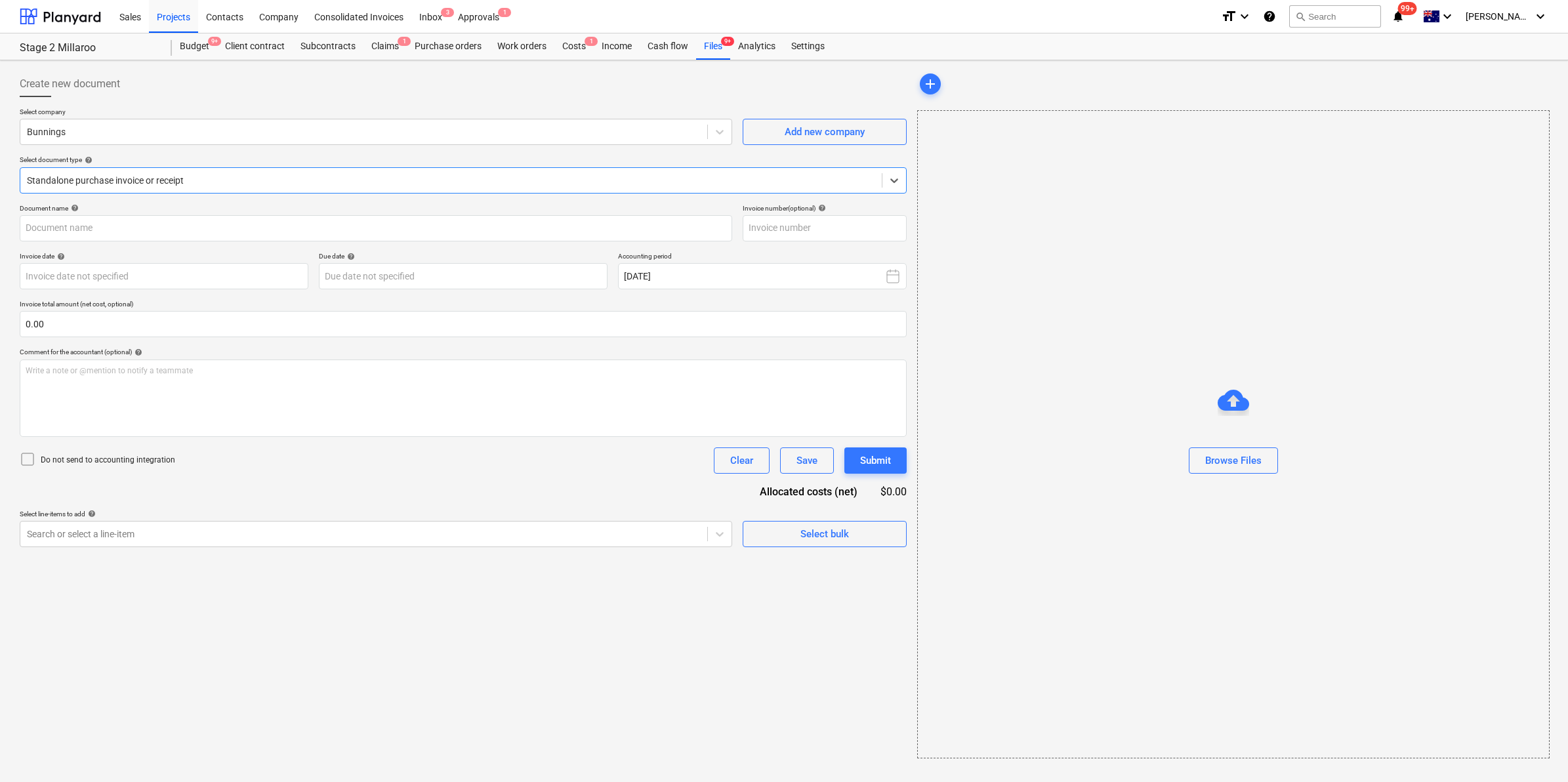
type input "8158/01446516"
type input "[DATE]"
click at [703, 44] on div "Files 9+" at bounding box center [713, 47] width 34 height 26
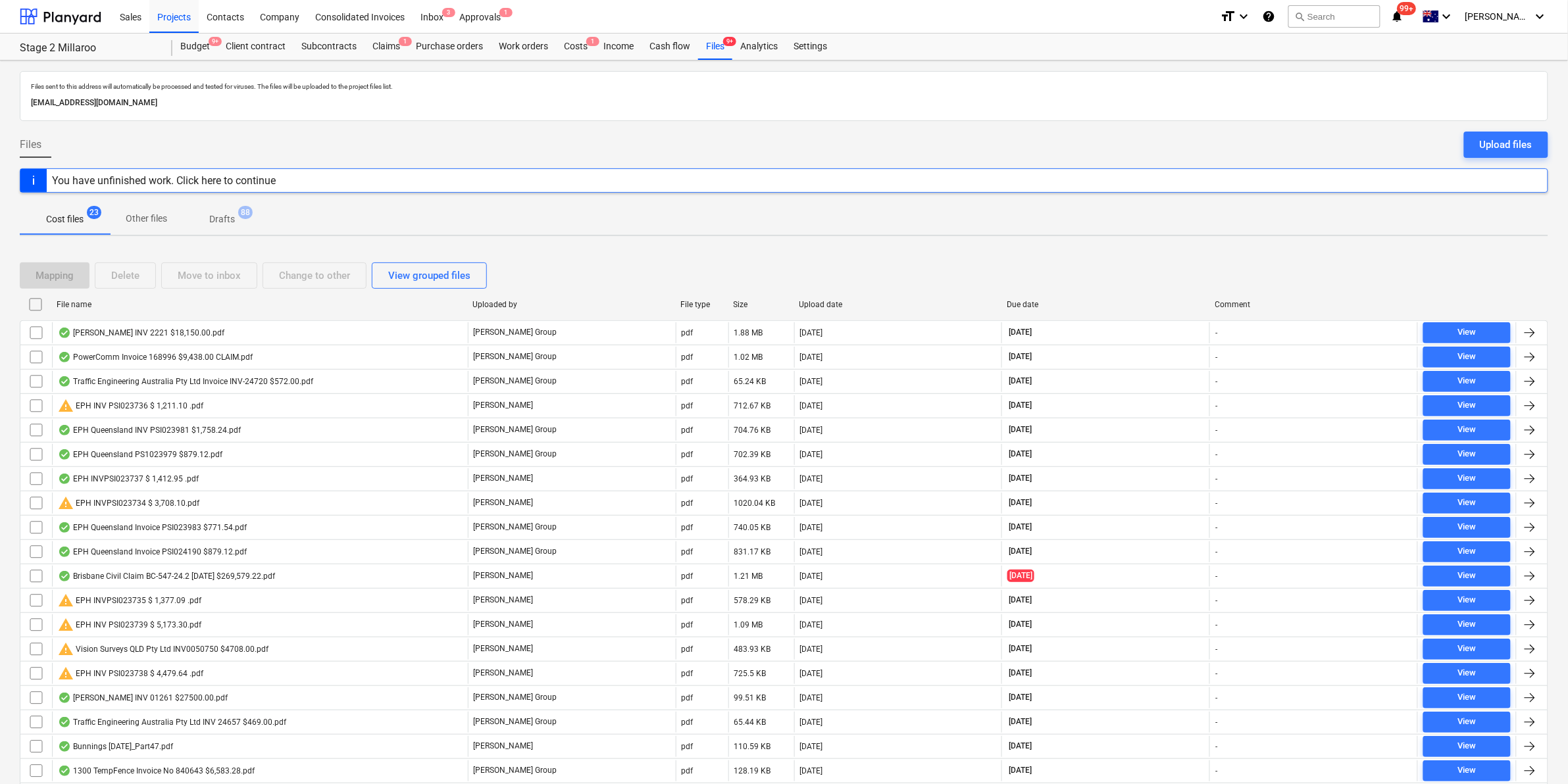
click at [80, 301] on div "File name" at bounding box center [259, 305] width 405 height 9
checkbox input "false"
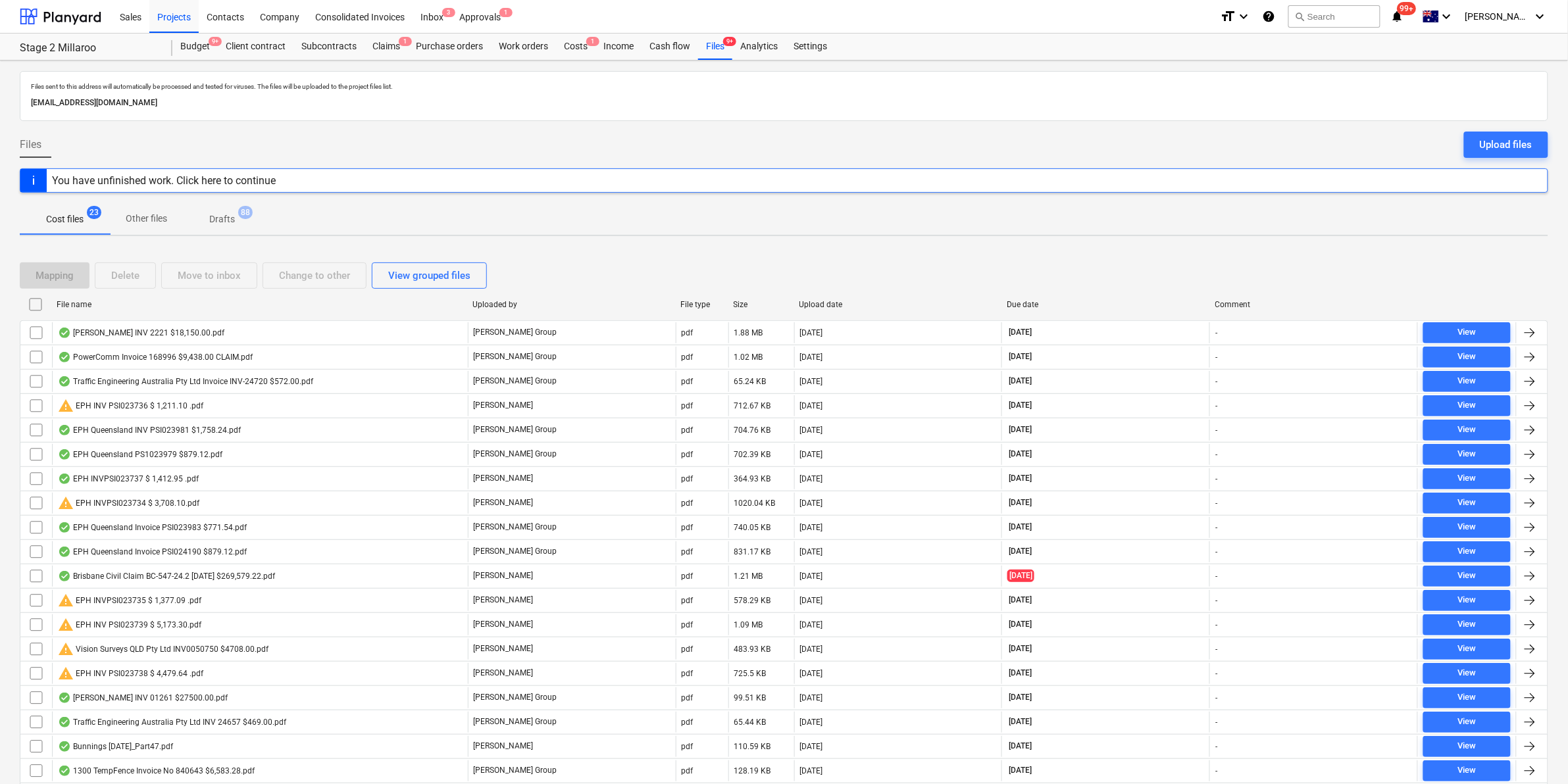
checkbox input "false"
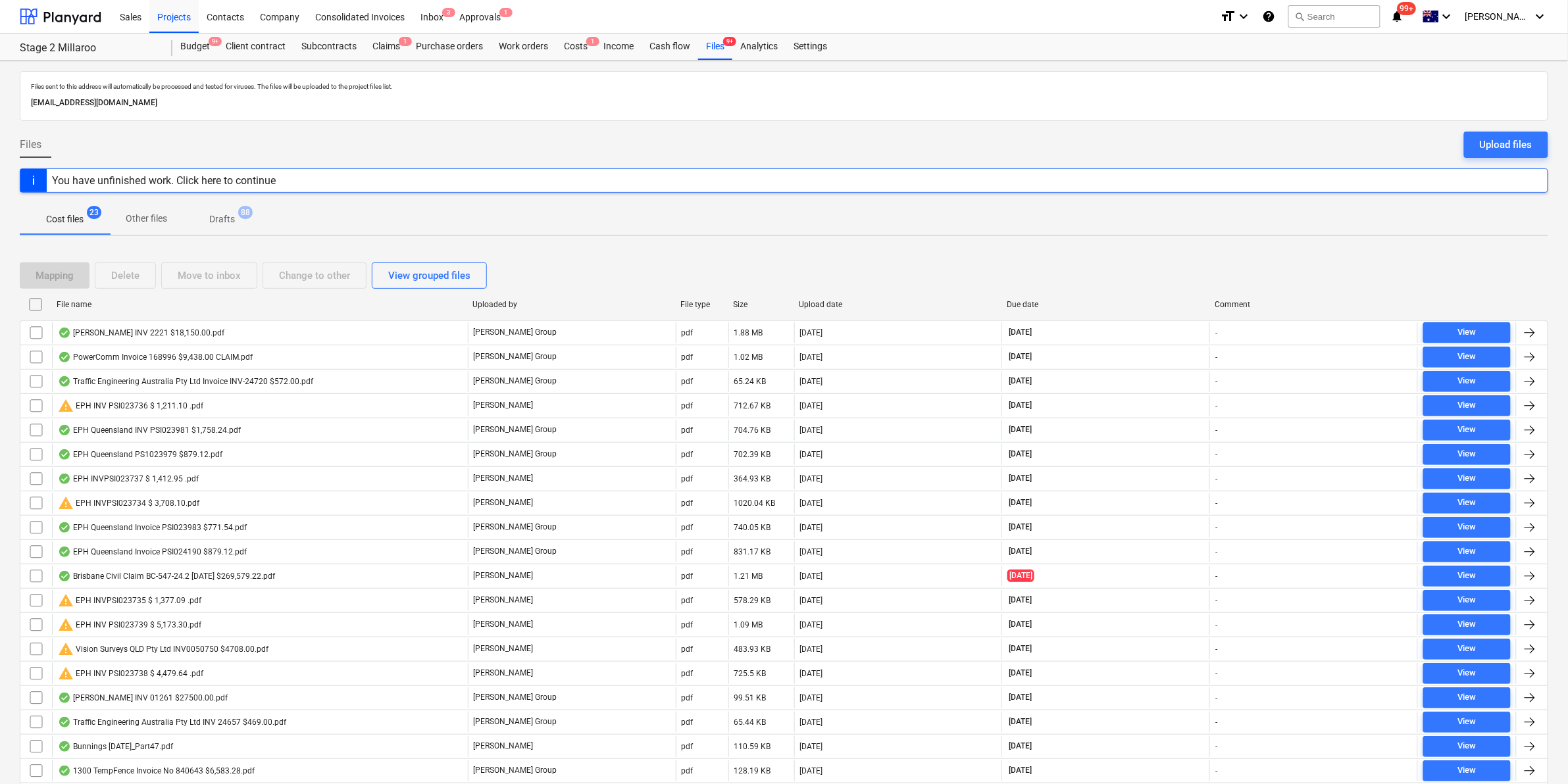
checkbox input "false"
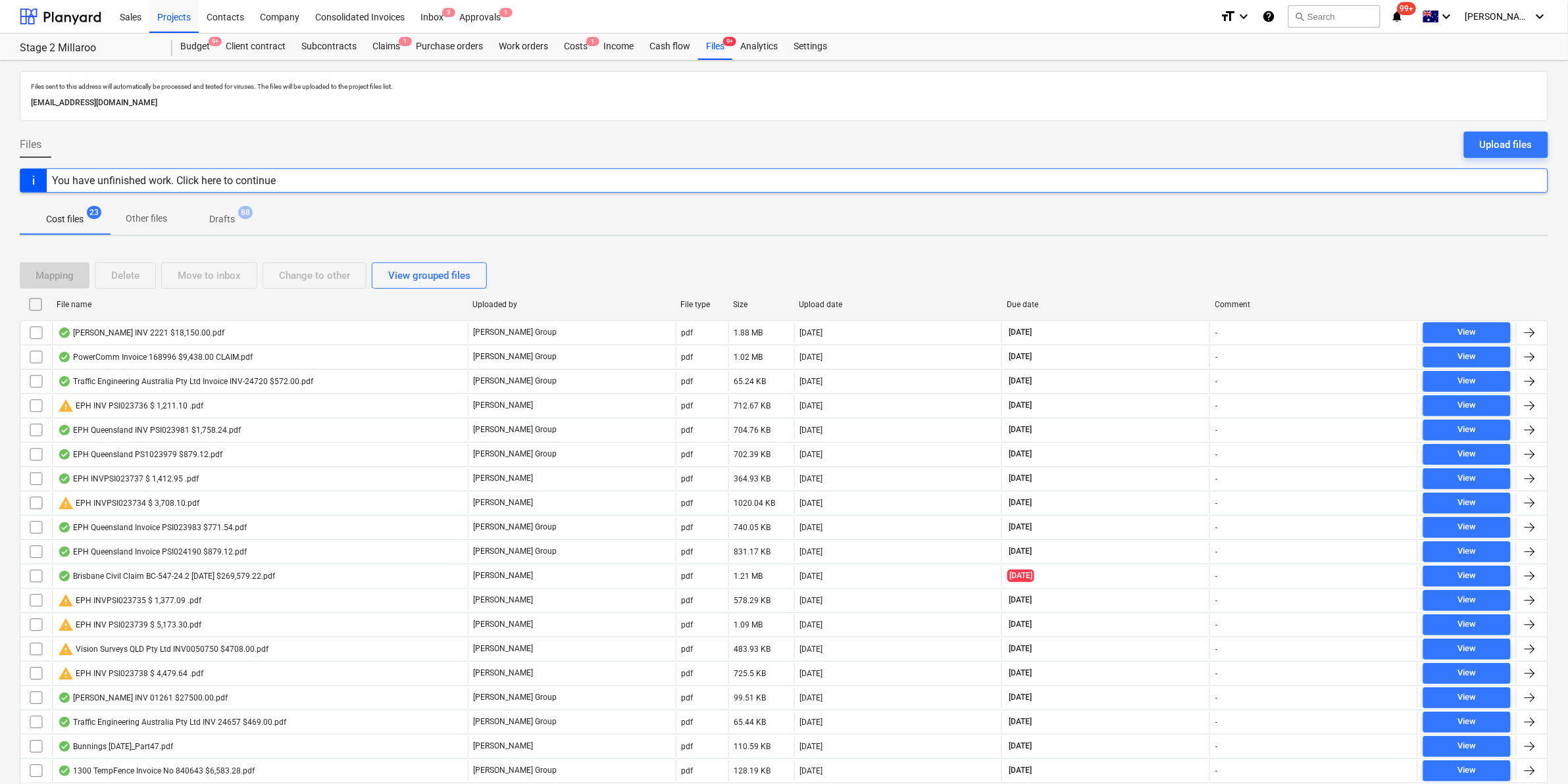
checkbox input "false"
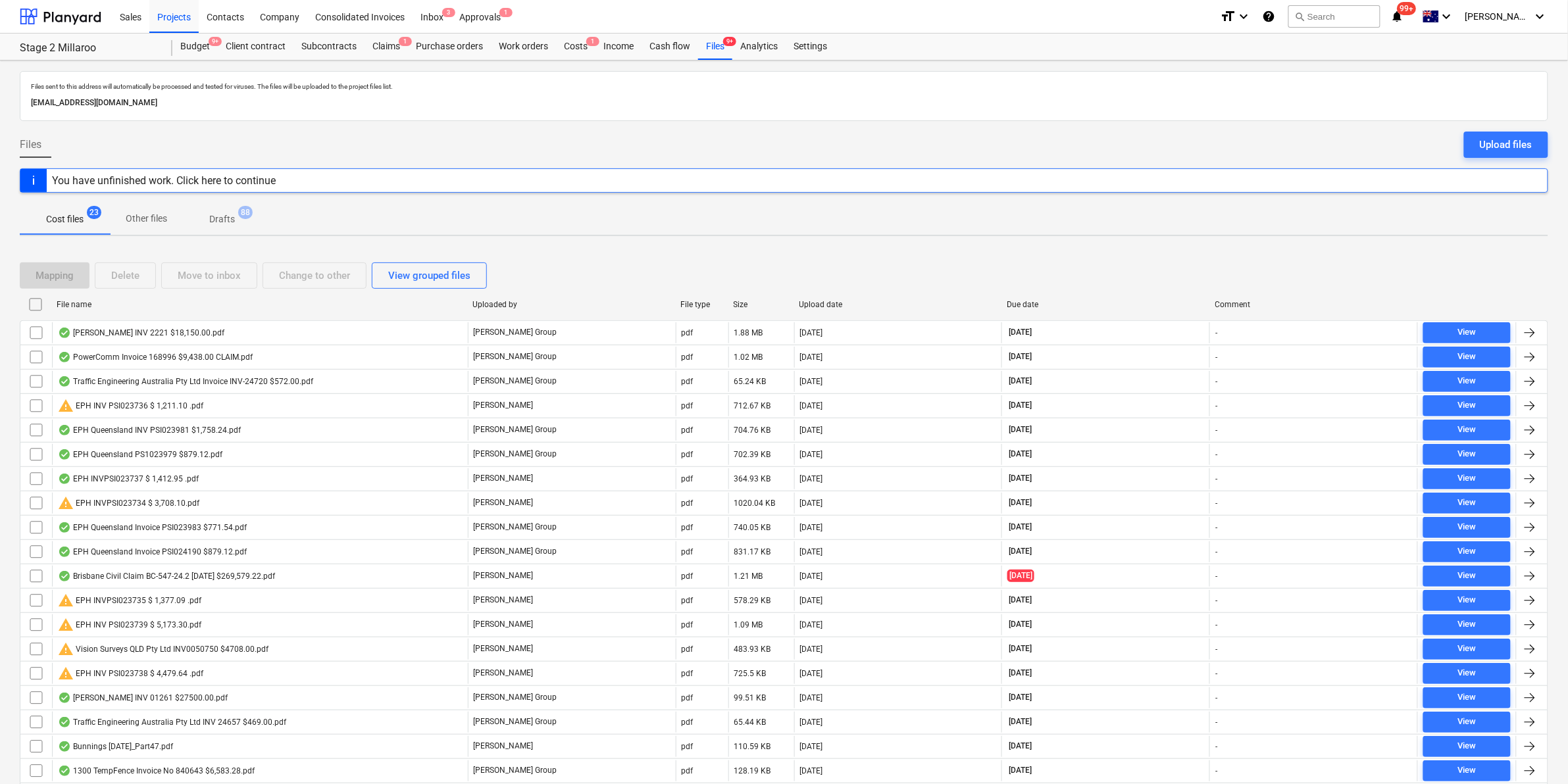
checkbox input "false"
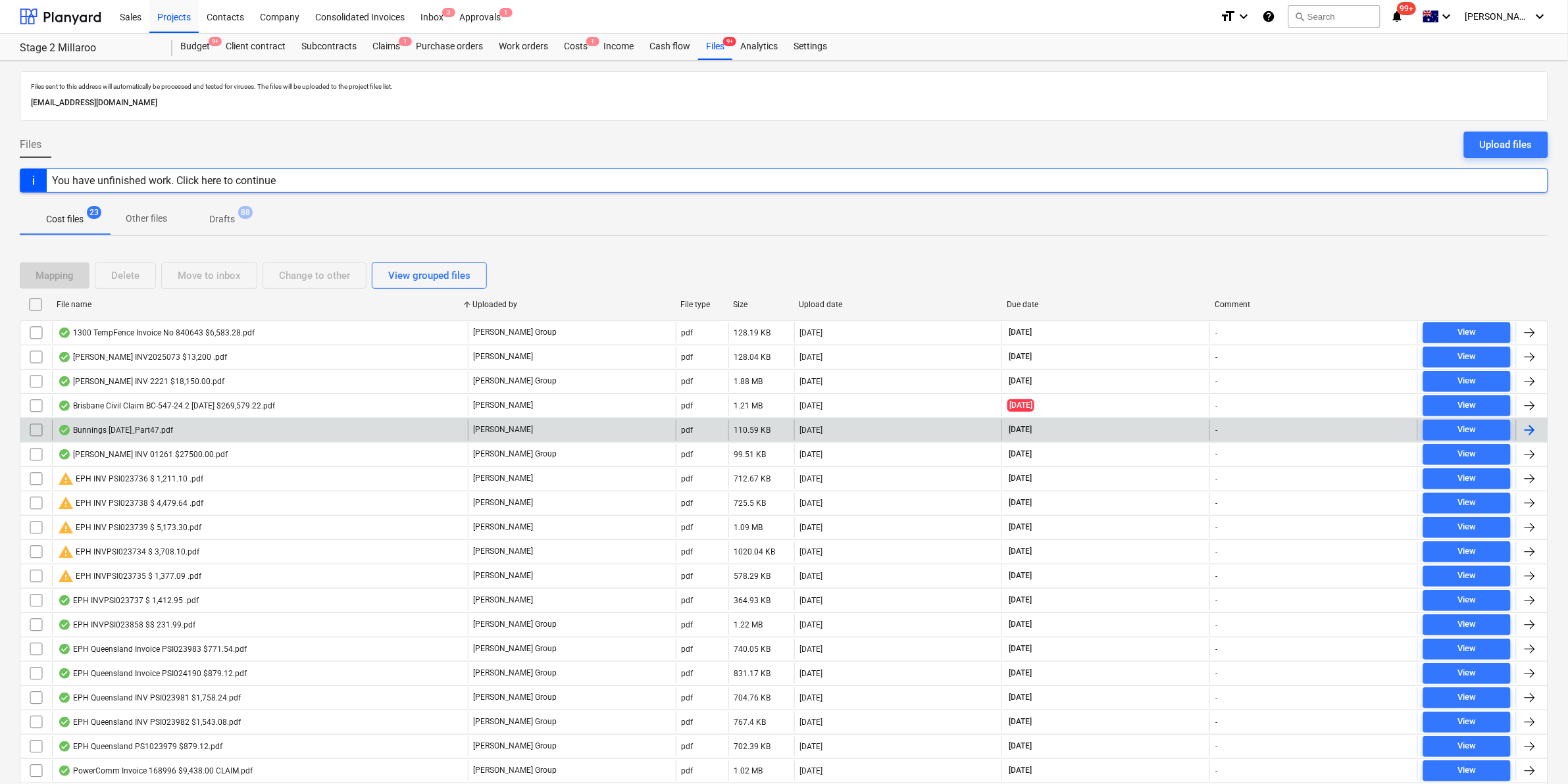
click at [191, 430] on div "Bunnings [DATE]_Part47.pdf" at bounding box center [260, 430] width 416 height 21
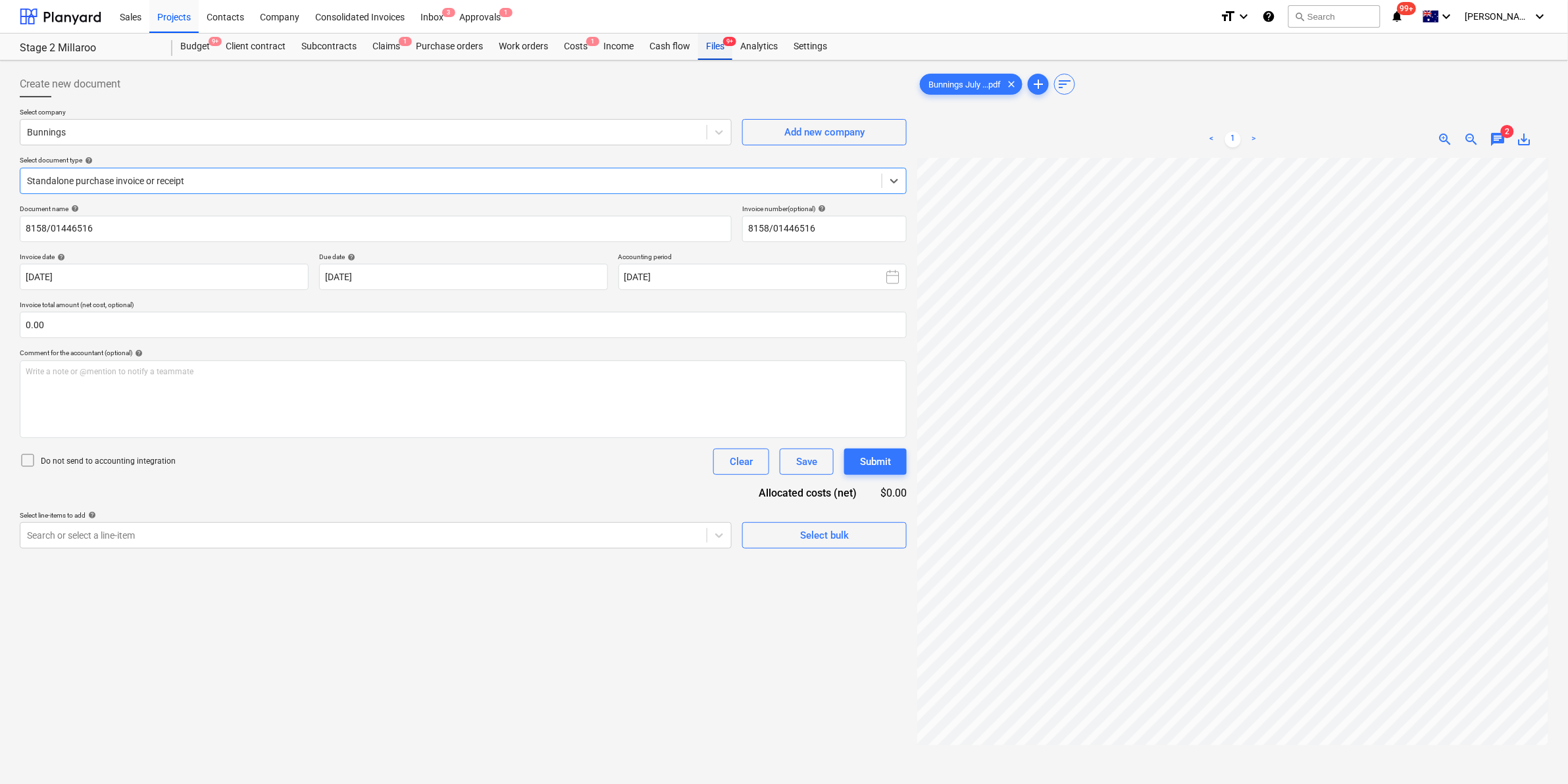
click at [709, 44] on div "Files 9+" at bounding box center [715, 47] width 34 height 26
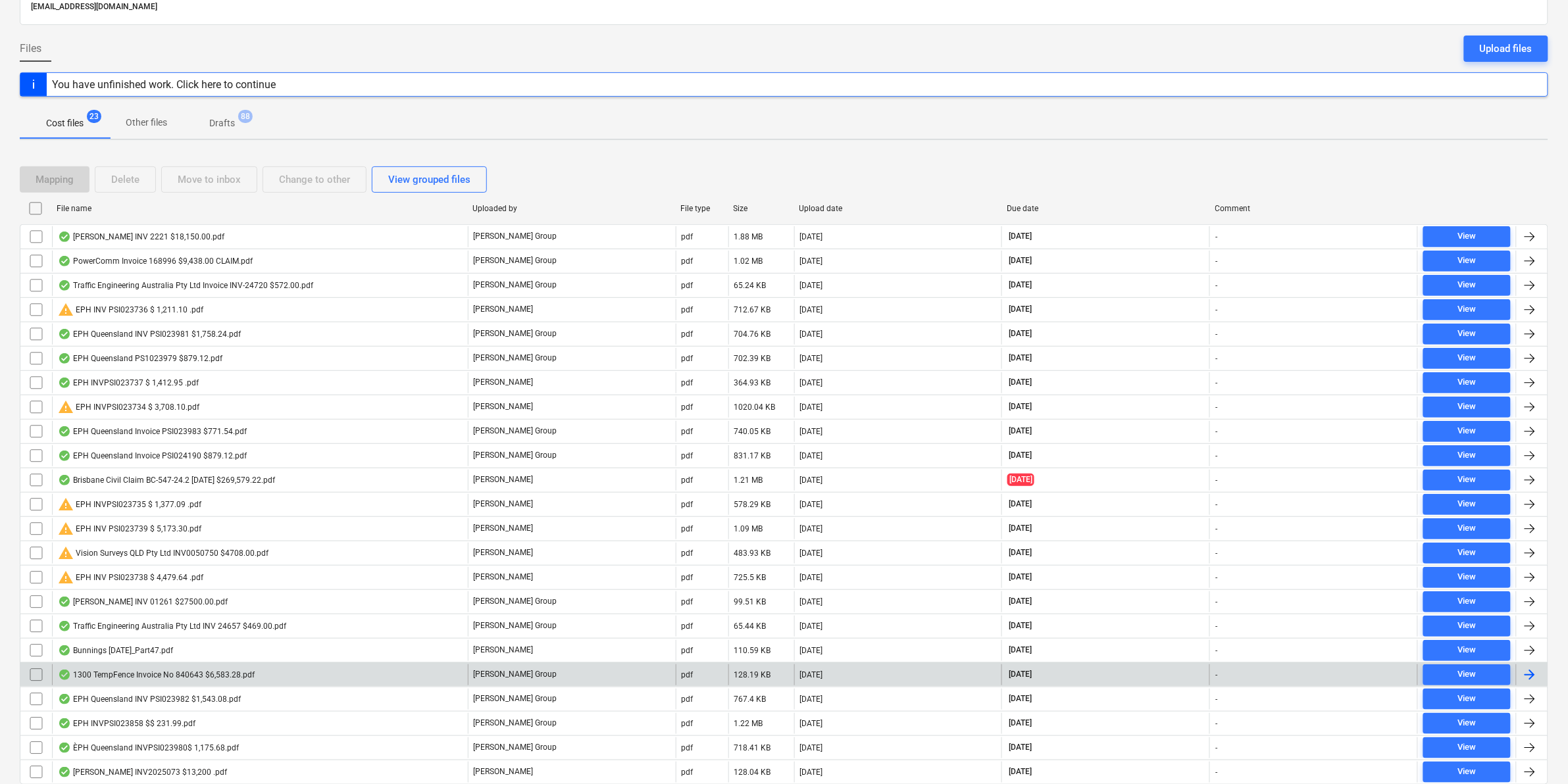
scroll to position [147, 0]
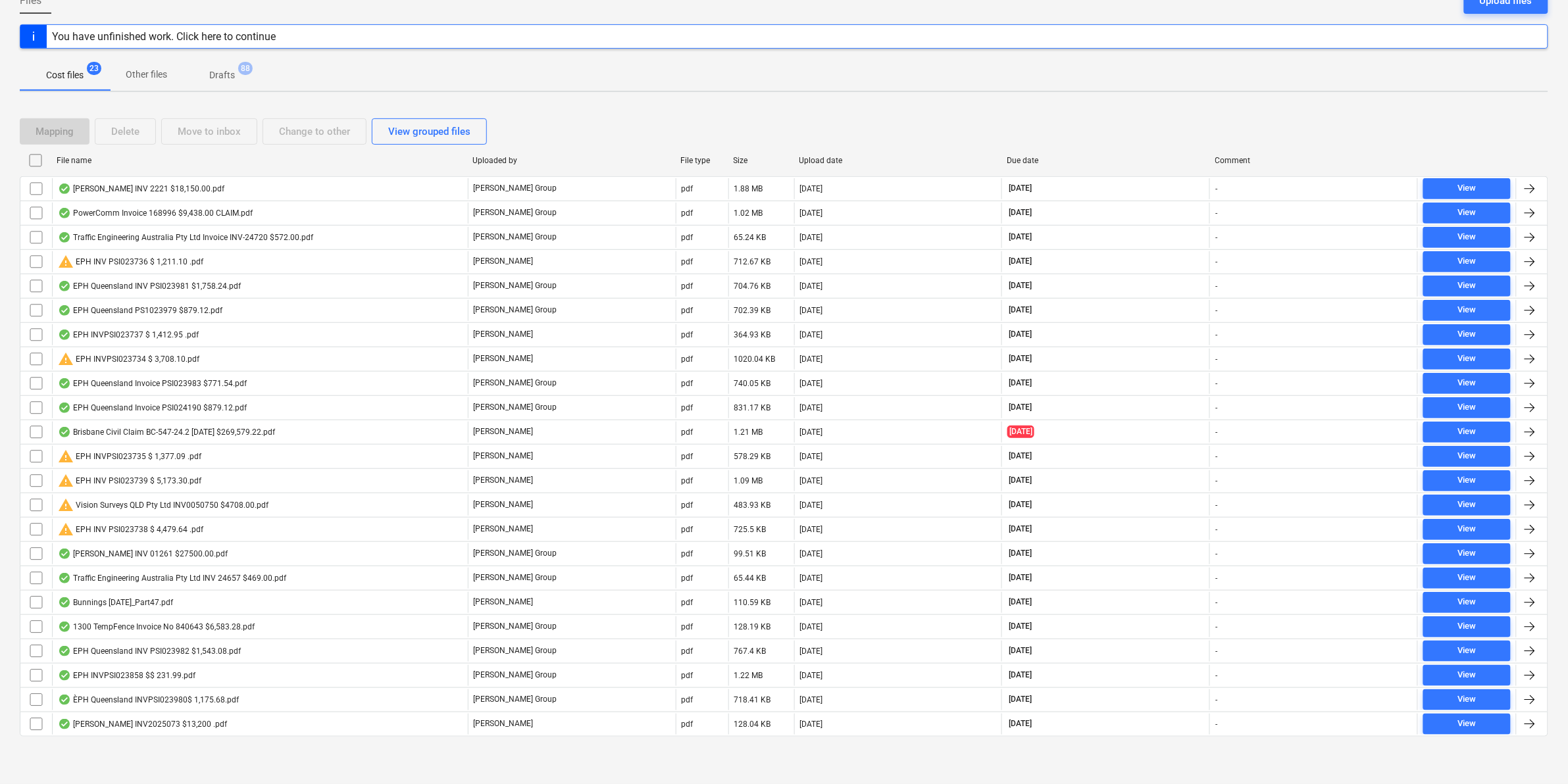
click at [115, 161] on div "File name" at bounding box center [259, 161] width 405 height 9
checkbox input "false"
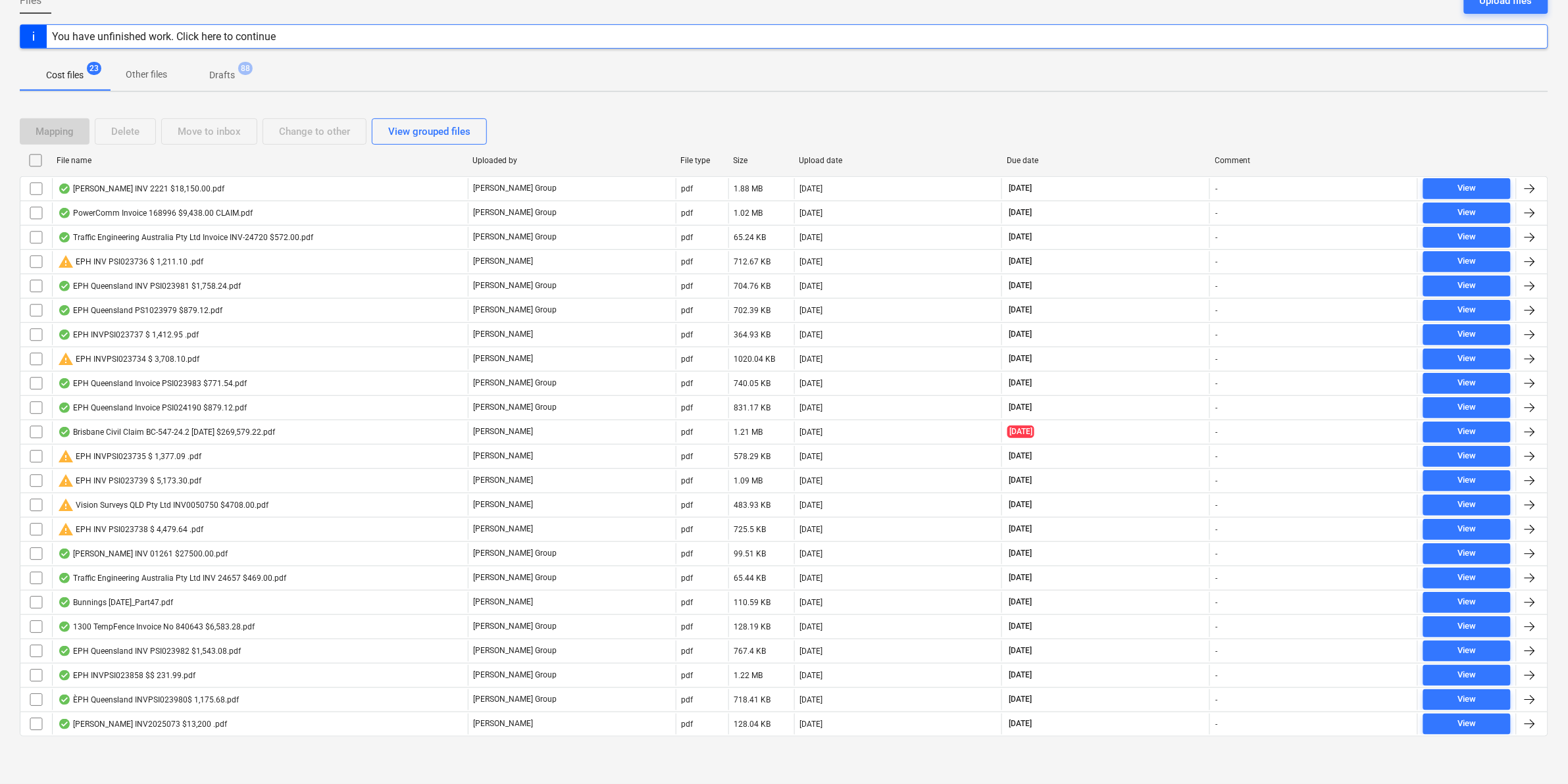
checkbox input "false"
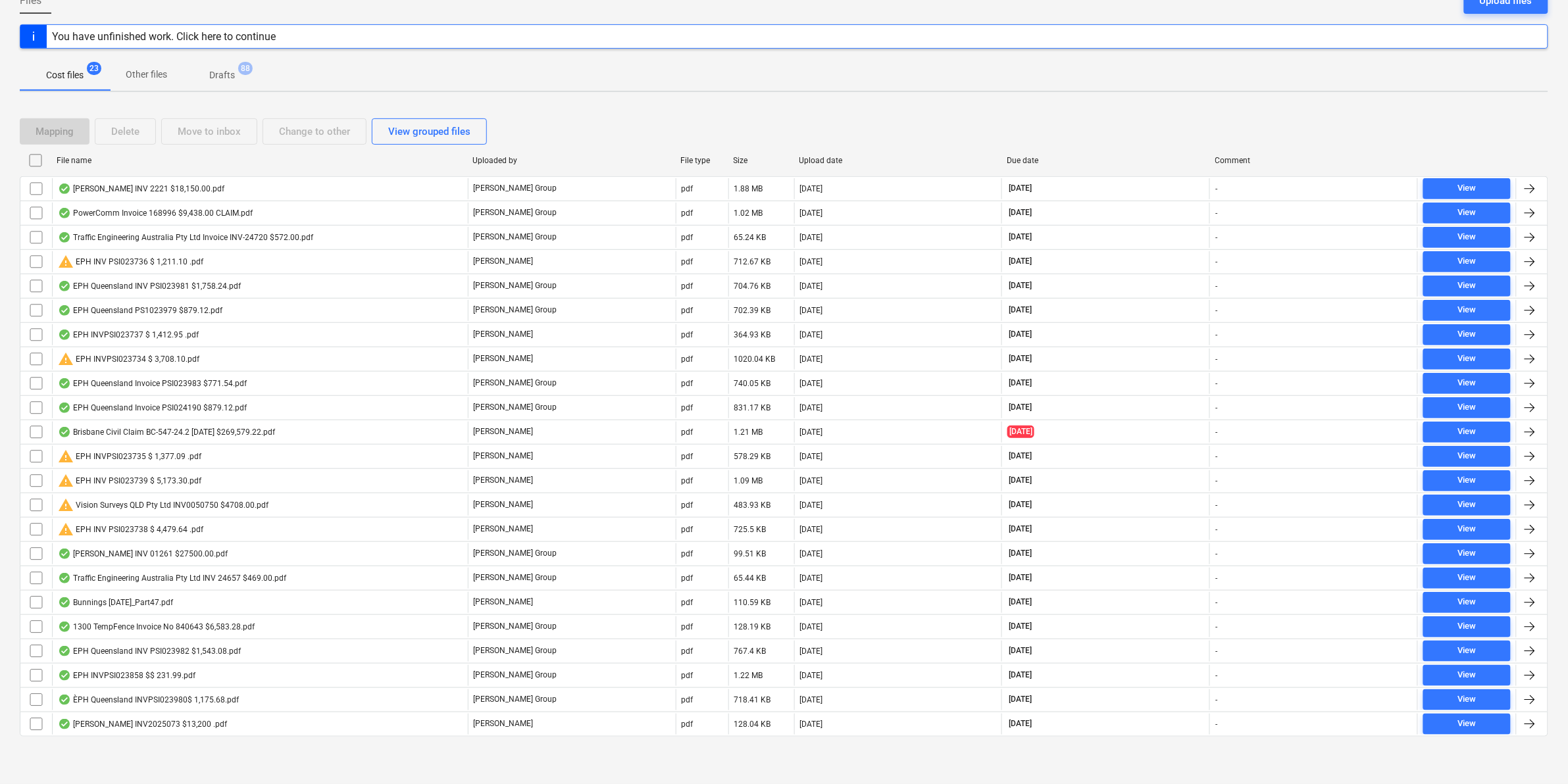
checkbox input "false"
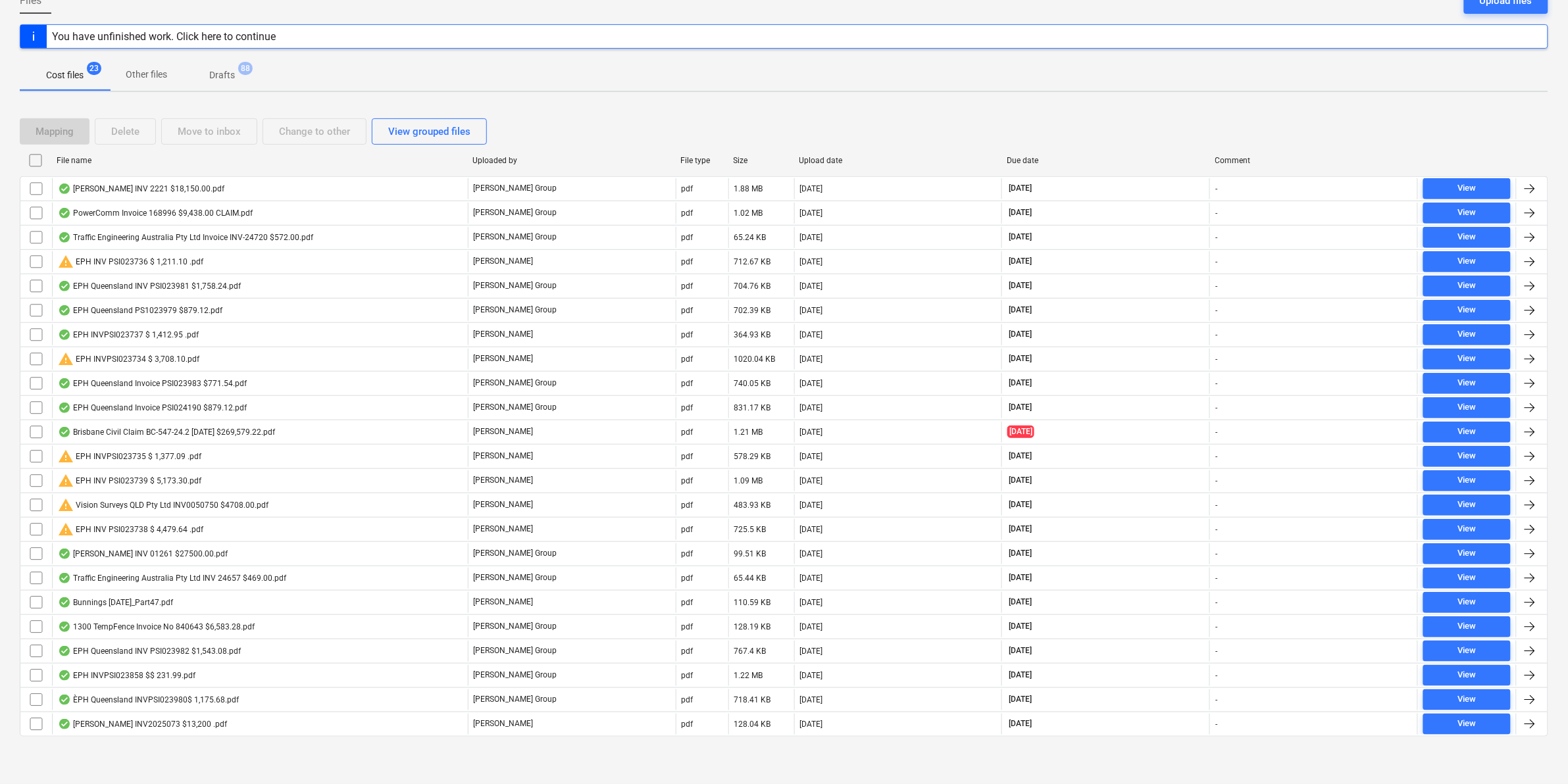
checkbox input "false"
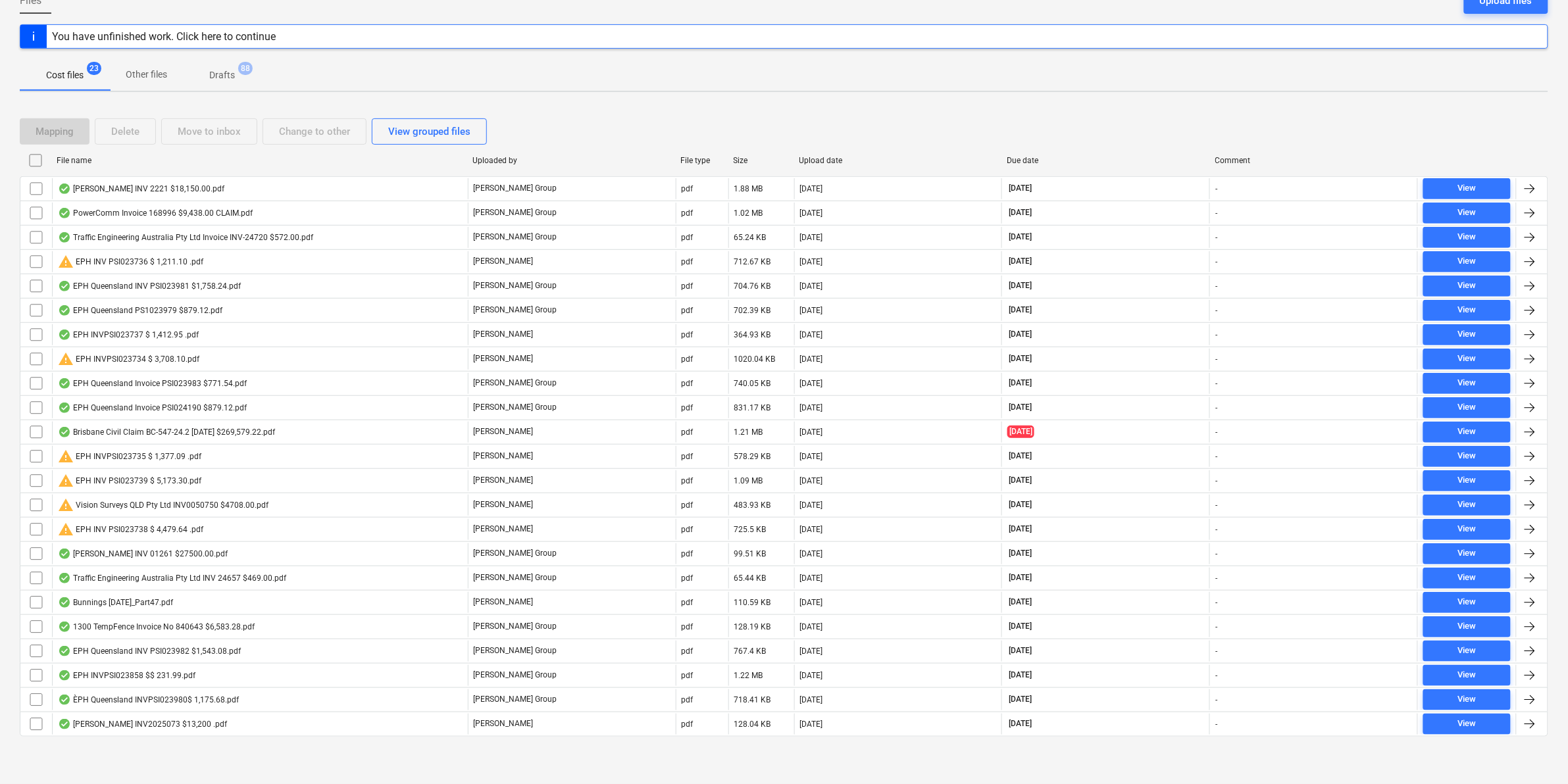
checkbox input "false"
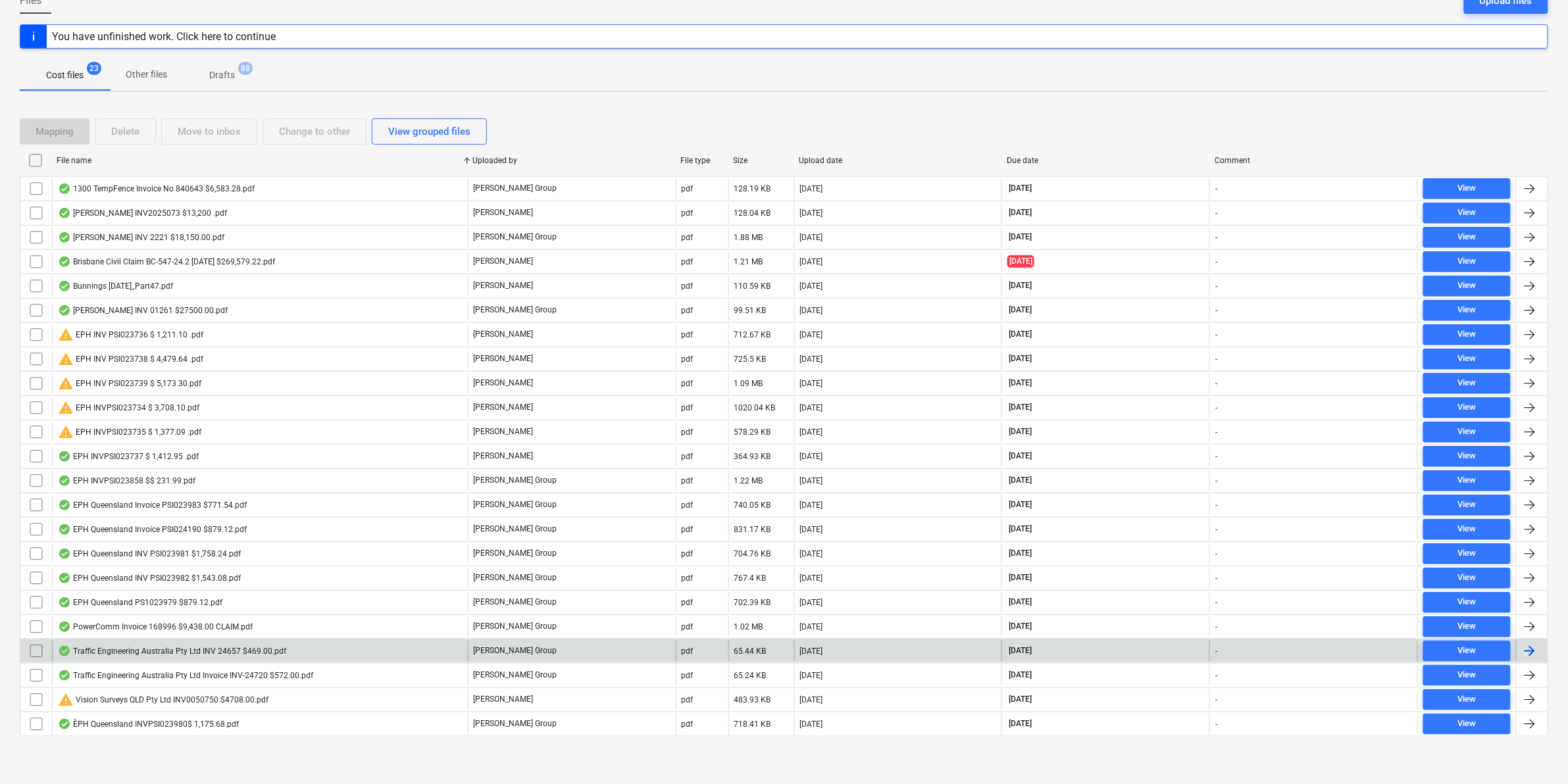
click at [225, 652] on div "Traffic Engineering Australia Pty Ltd INV 24657 $469.00.pdf" at bounding box center [172, 651] width 228 height 11
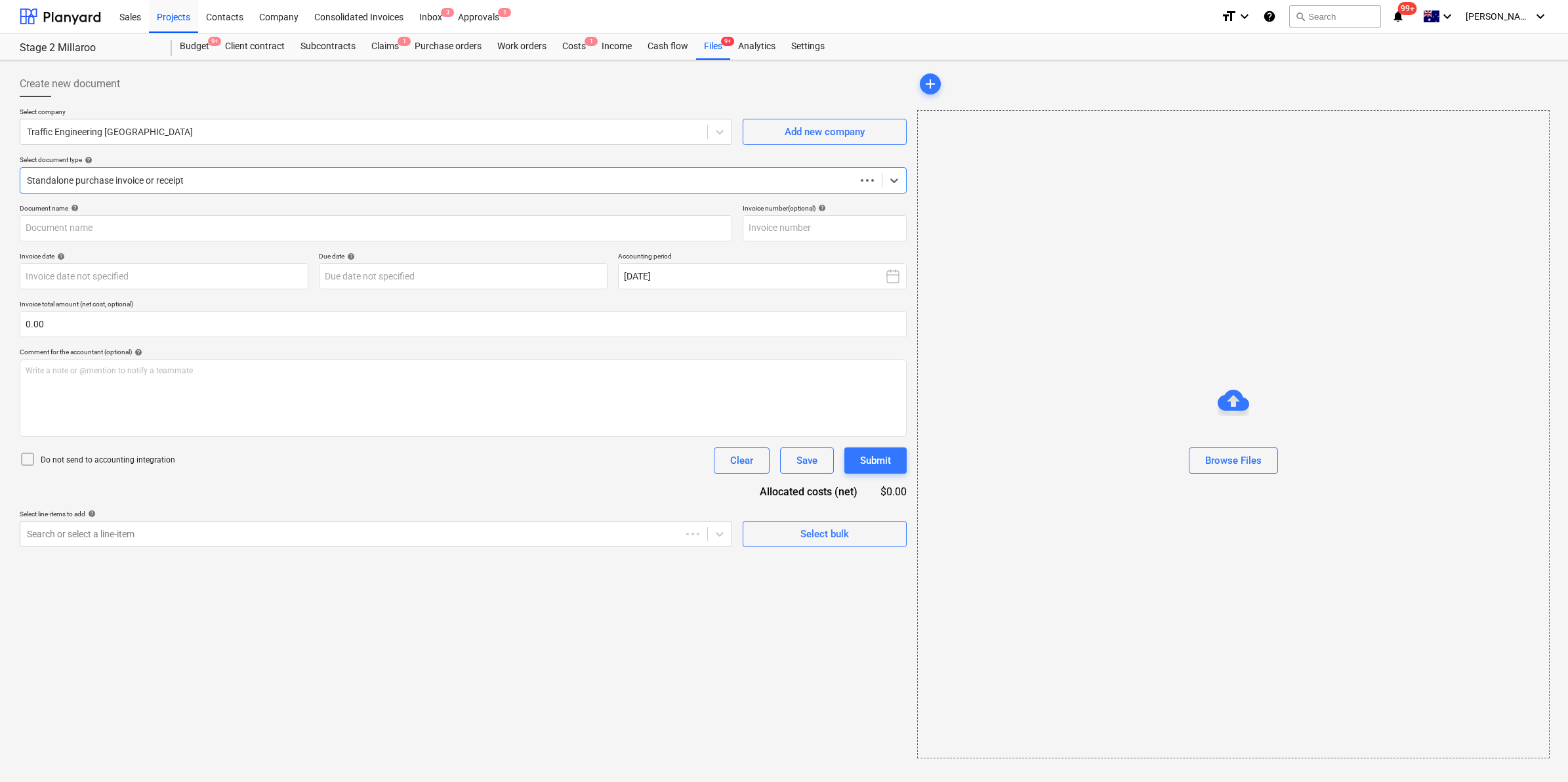
type input "INV-24657"
type input "[DATE]"
click at [356, 536] on div at bounding box center [362, 534] width 671 height 13
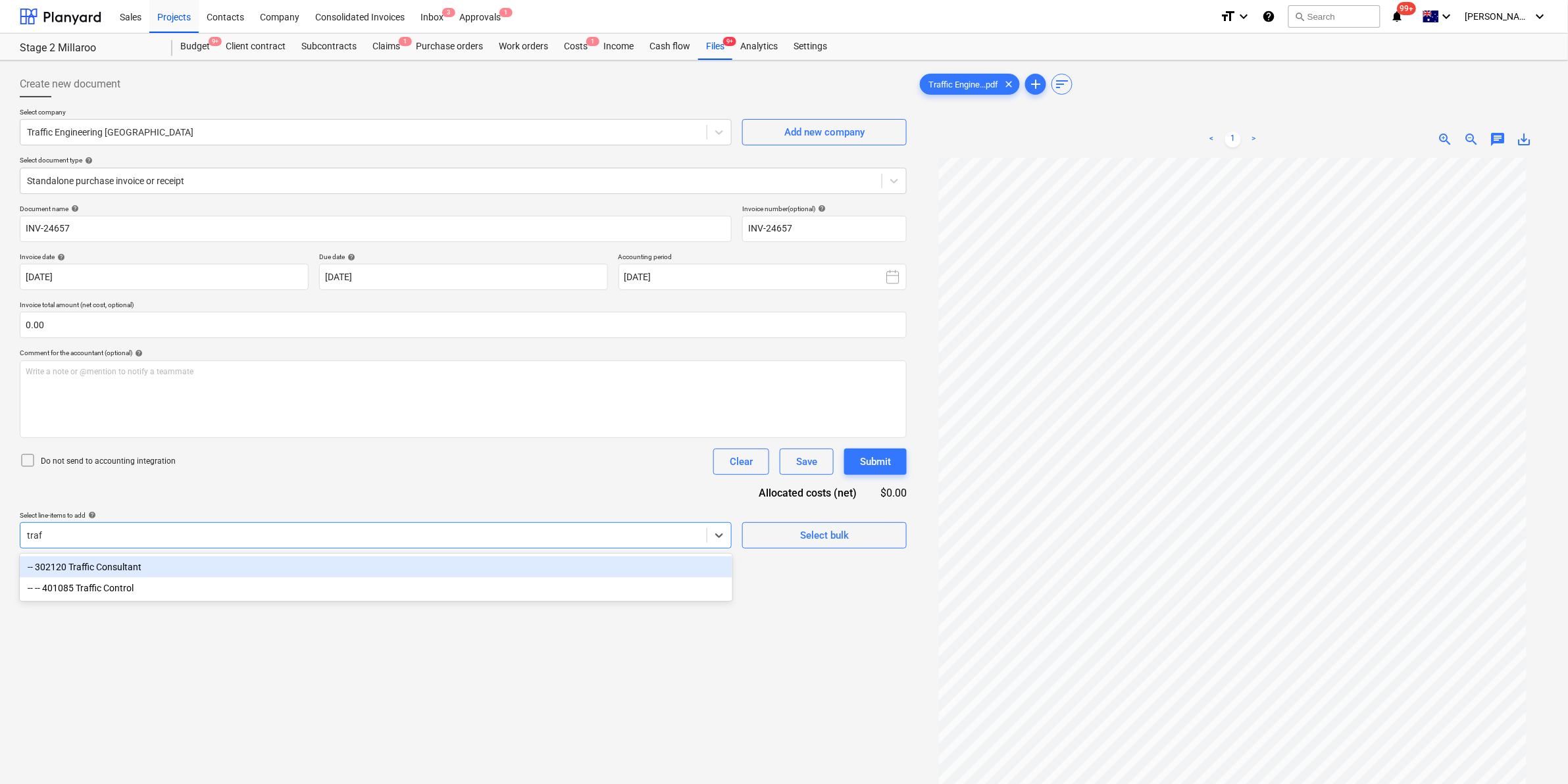
type input "traff"
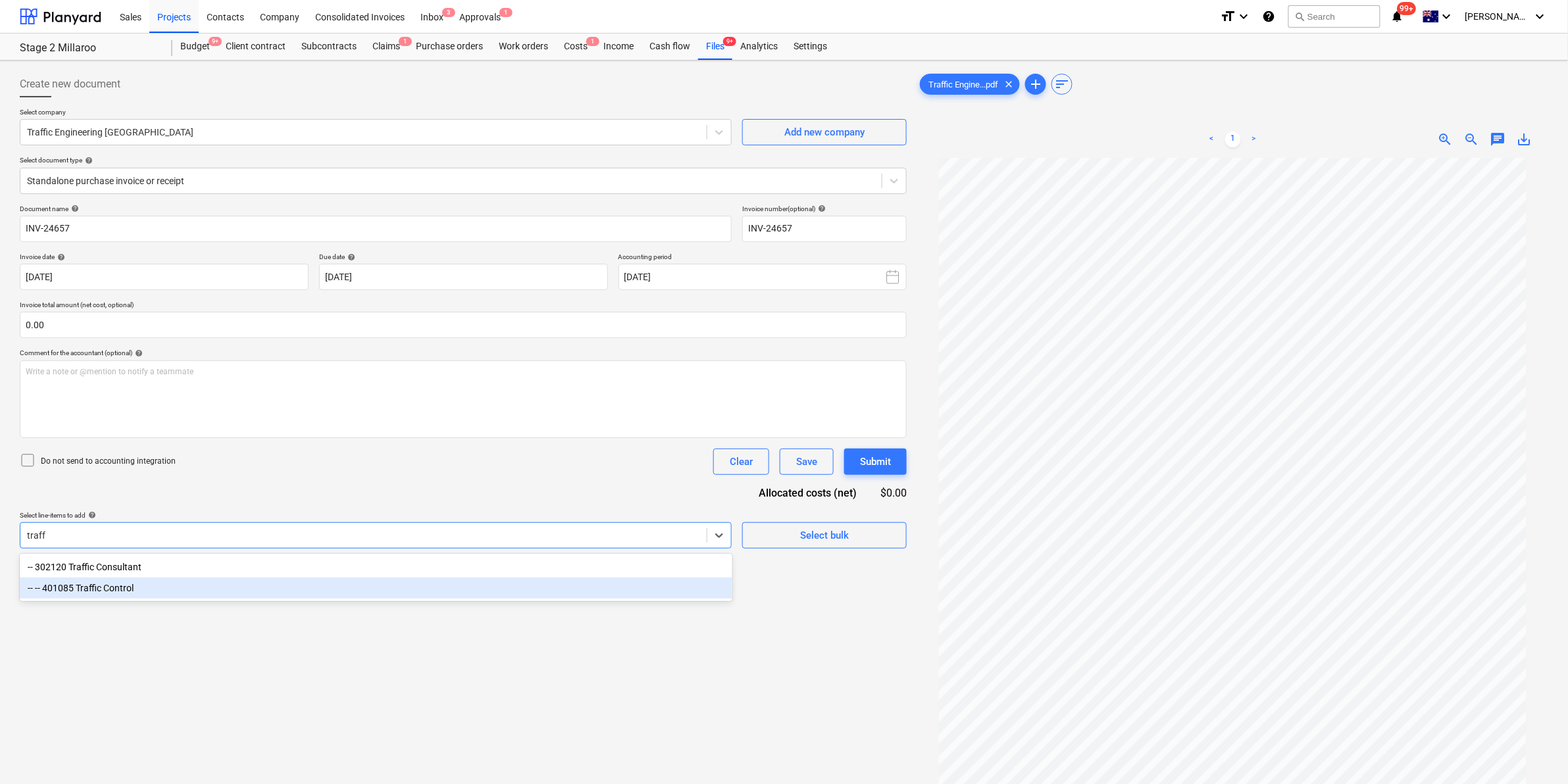
click at [203, 589] on div "-- -- 401085 Traffic Control" at bounding box center [376, 587] width 712 height 21
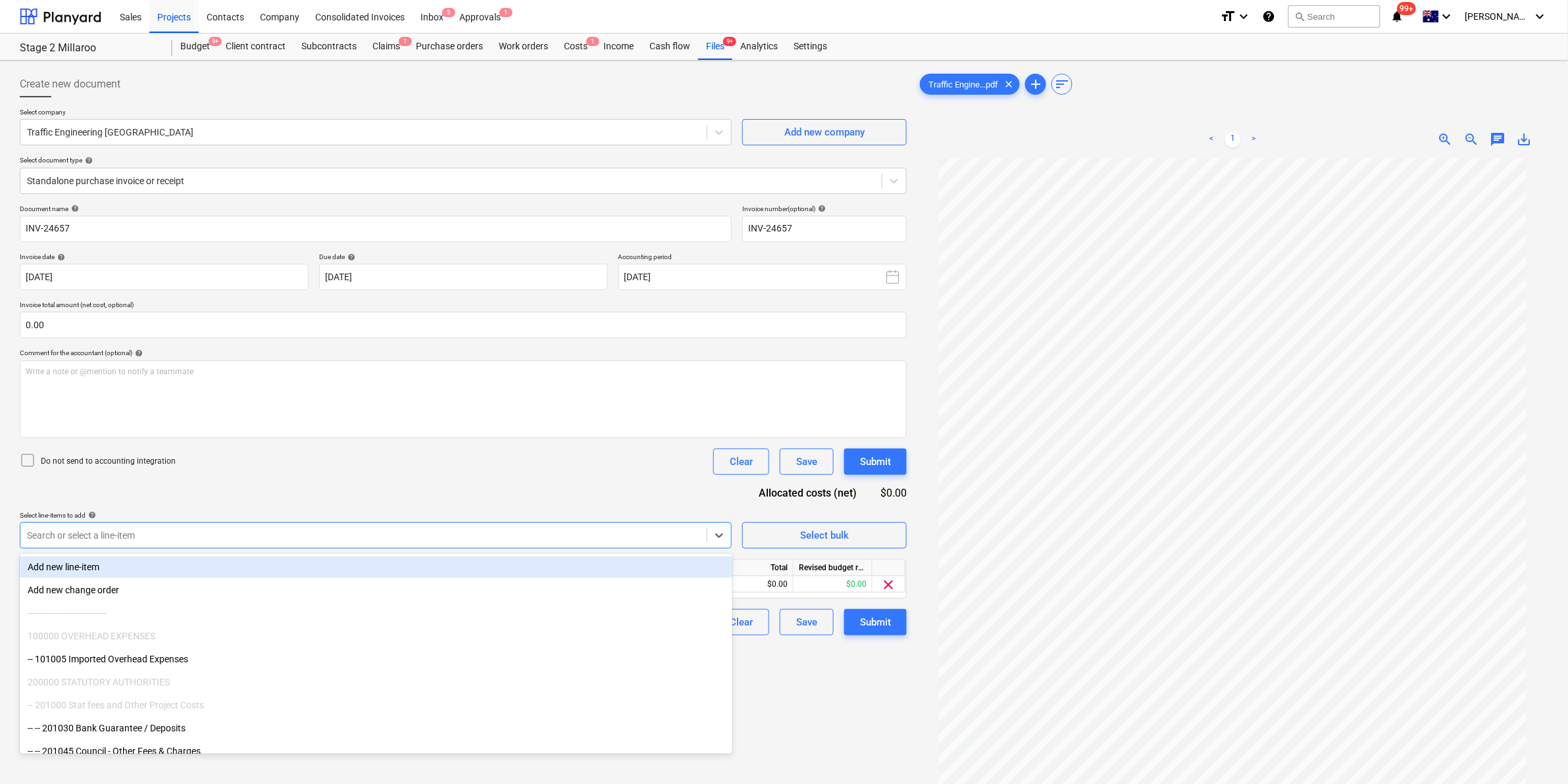
click at [473, 495] on div "Document name help INV-24657 Invoice number (optional) help INV-24657 Invoice d…" at bounding box center [463, 420] width 887 height 431
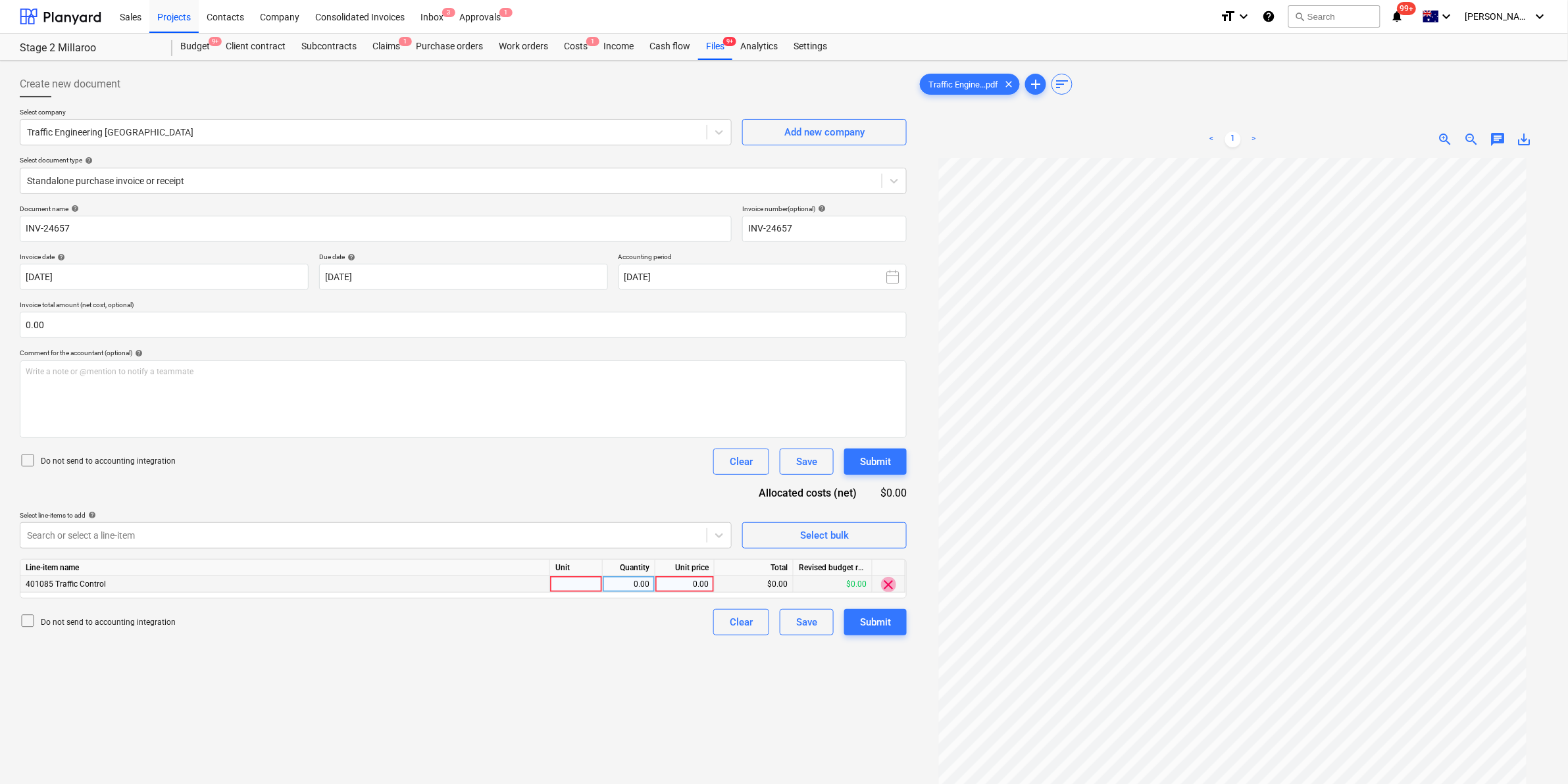
click at [889, 586] on span "clear" at bounding box center [889, 584] width 16 height 16
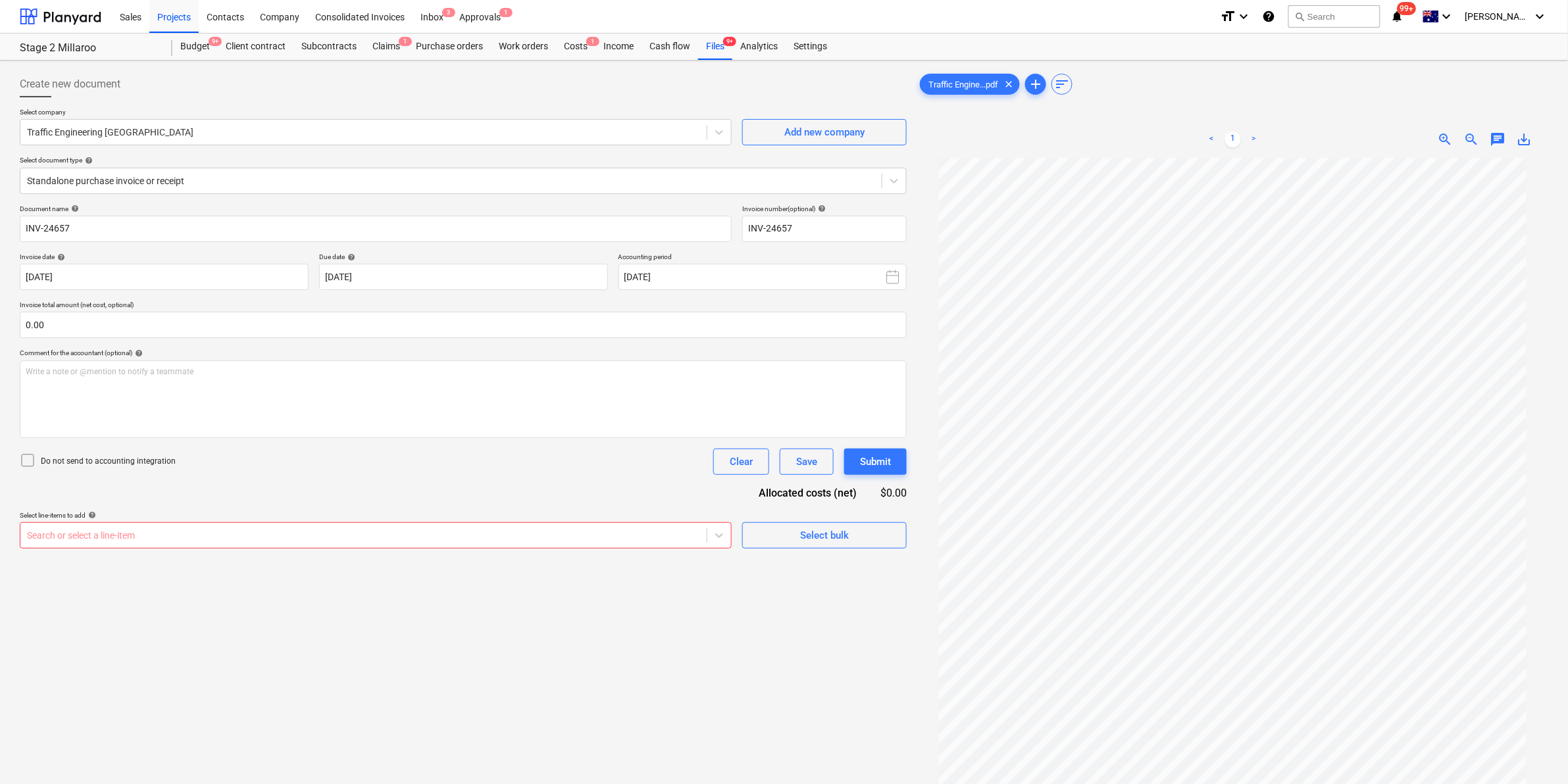
click at [570, 553] on div "Create new document Select company Traffic Engineering [GEOGRAPHIC_DATA] Add ne…" at bounding box center [463, 488] width 898 height 844
click at [564, 544] on div "Search or select a line-item" at bounding box center [364, 535] width 686 height 18
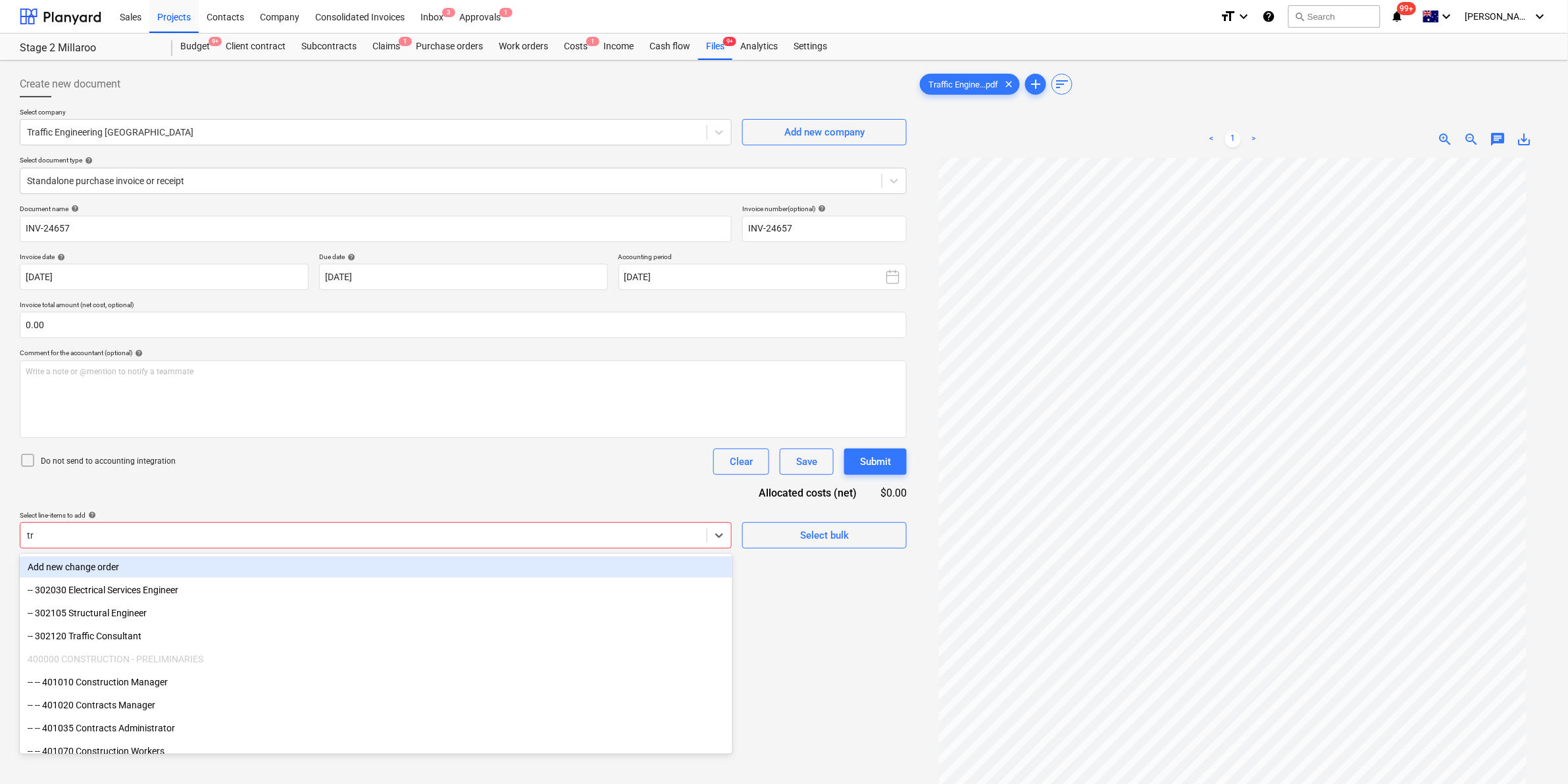
type input "tra"
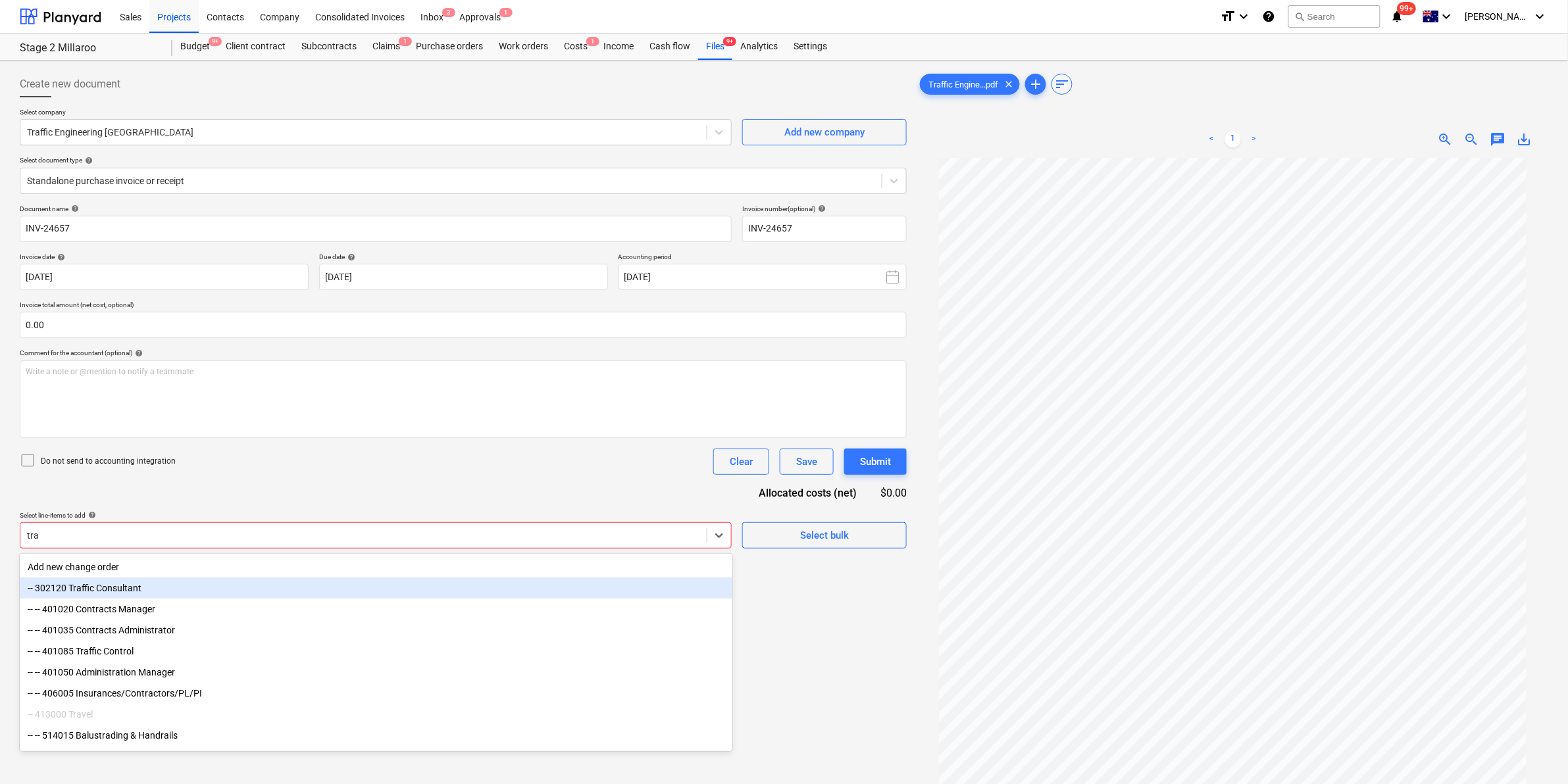
click at [182, 586] on div "-- 302120 Traffic Consultant" at bounding box center [376, 587] width 712 height 21
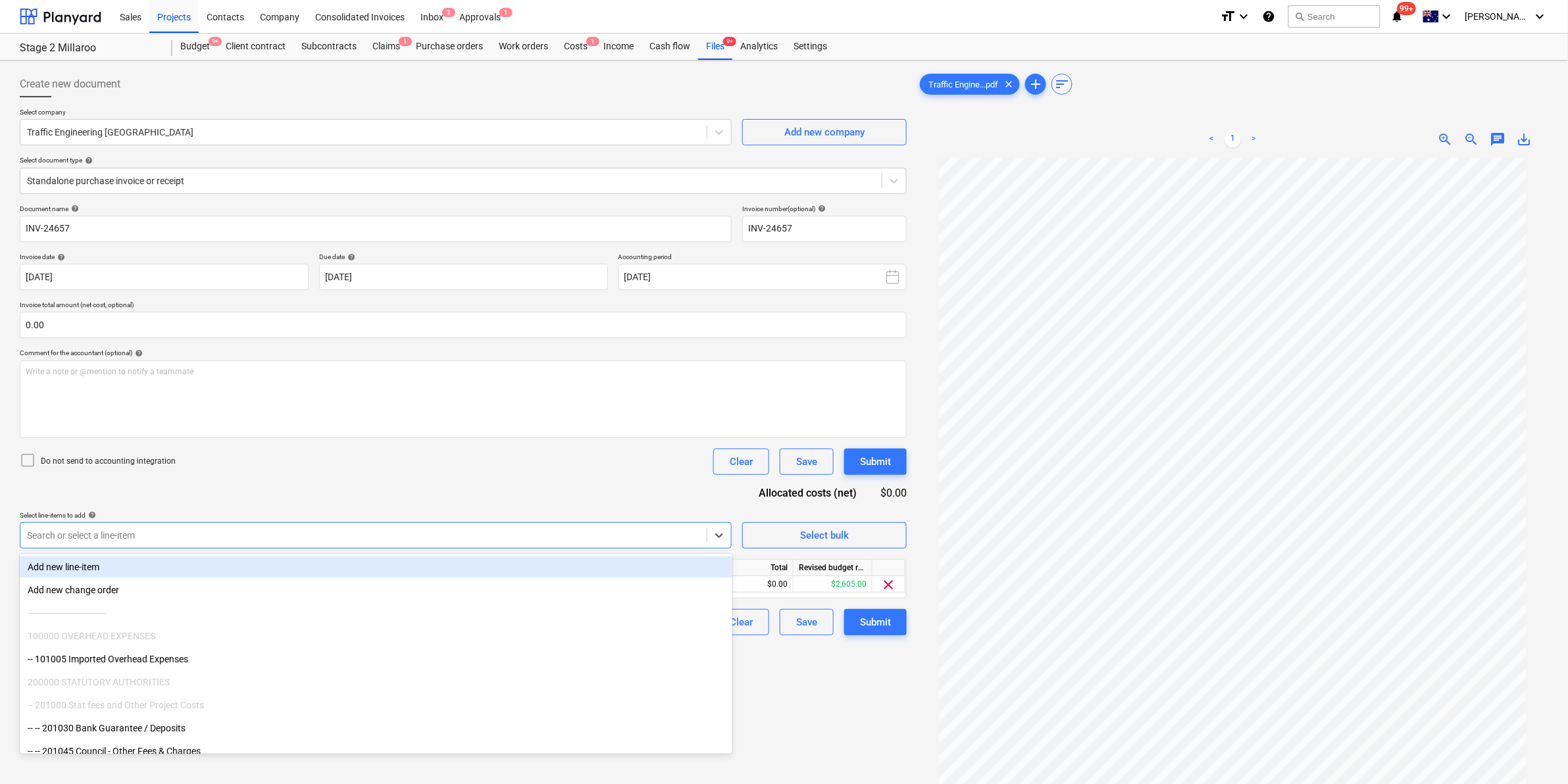
click at [321, 472] on div "Do not send to accounting integration Clear Save Submit" at bounding box center [463, 462] width 887 height 26
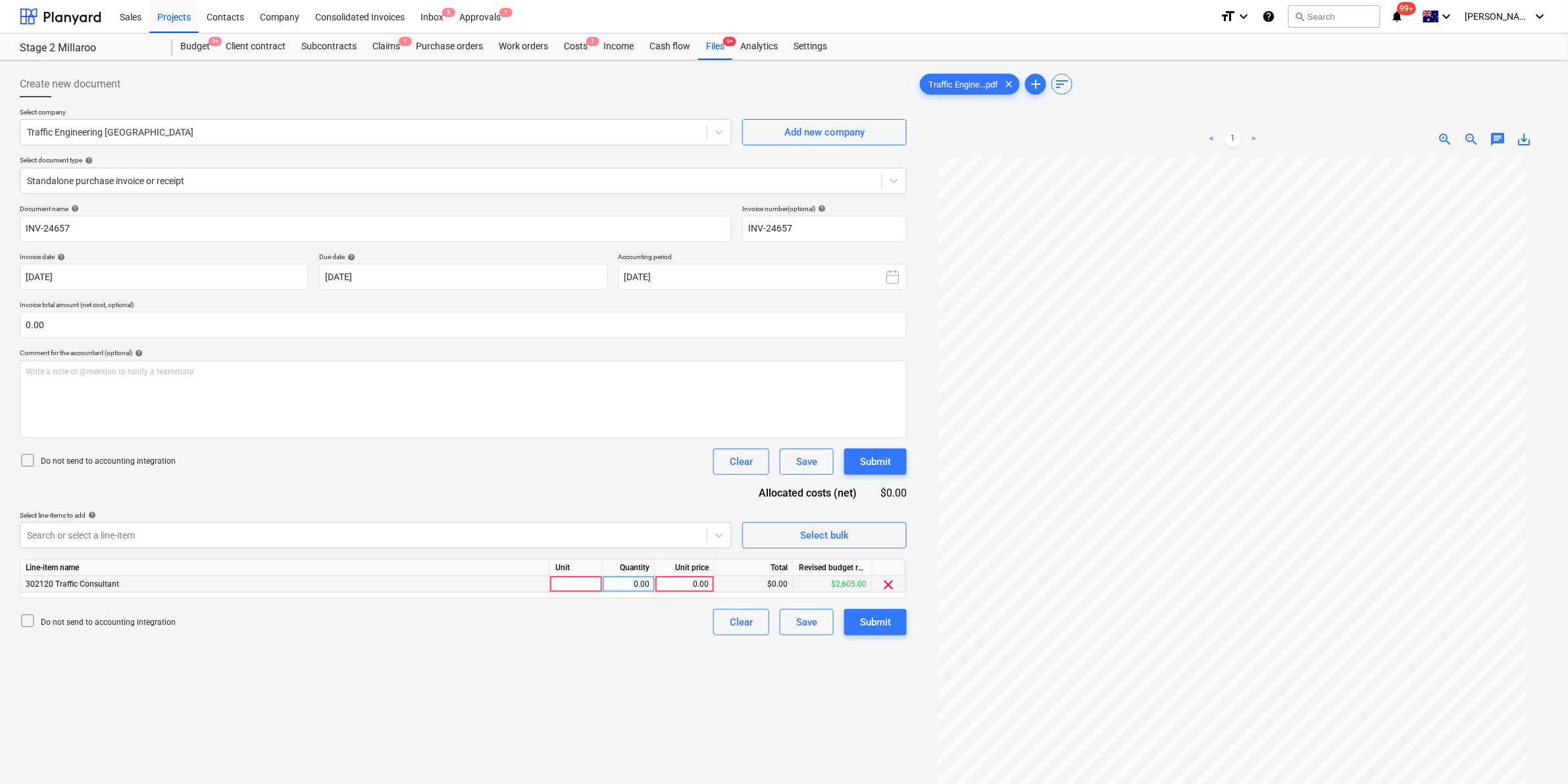
click at [571, 584] on div at bounding box center [576, 583] width 53 height 16
type input "item"
type input "435"
click at [571, 477] on div "Document name help INV-24657 Invoice number (optional) help INV-24657 Invoice d…" at bounding box center [463, 420] width 887 height 431
click at [561, 451] on div "Do not send to accounting integration Clear Save Submit" at bounding box center [463, 462] width 887 height 26
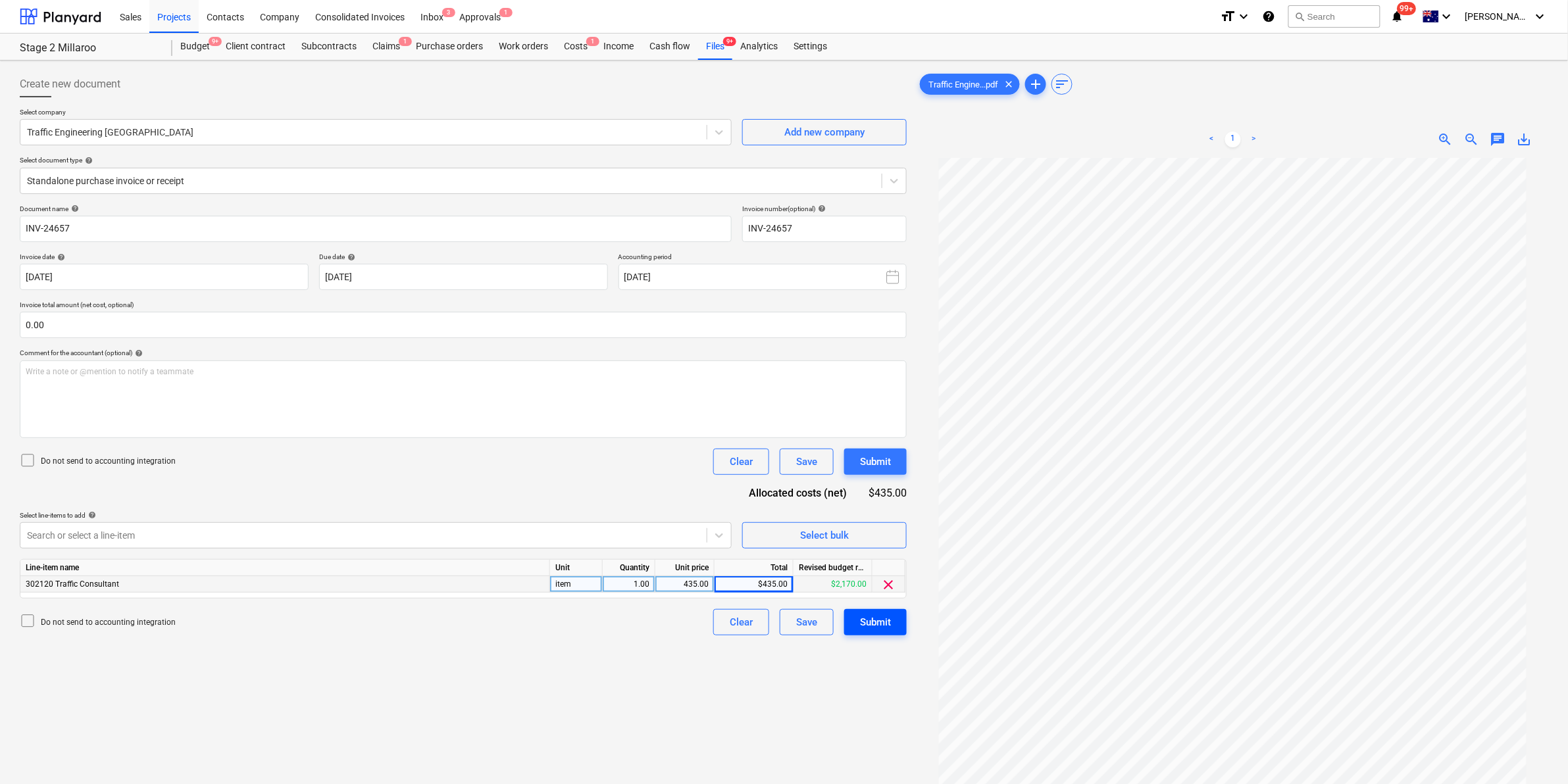
click at [882, 623] on div "Submit" at bounding box center [876, 622] width 31 height 17
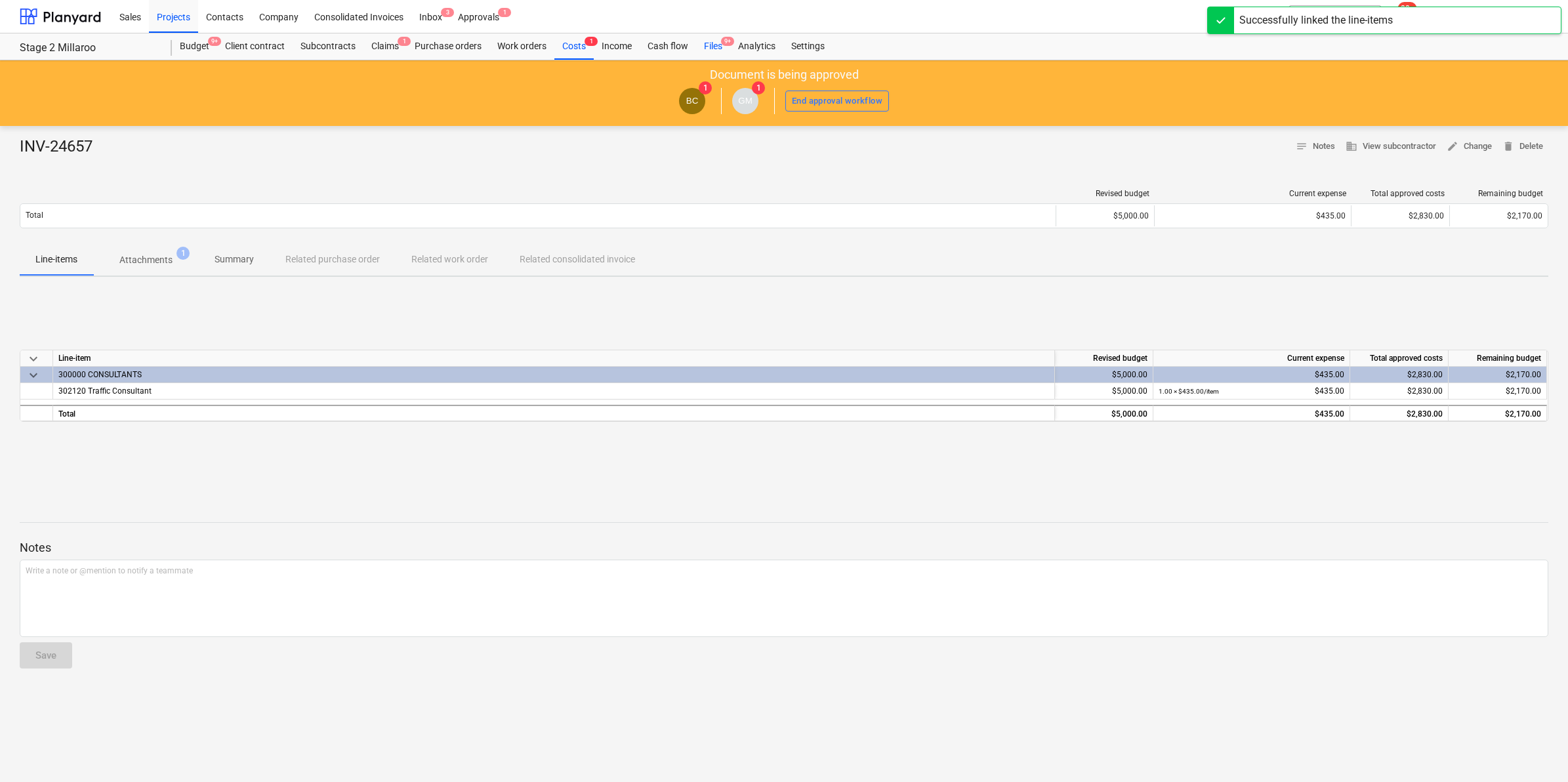
click at [709, 44] on div "Files 9+" at bounding box center [713, 47] width 34 height 26
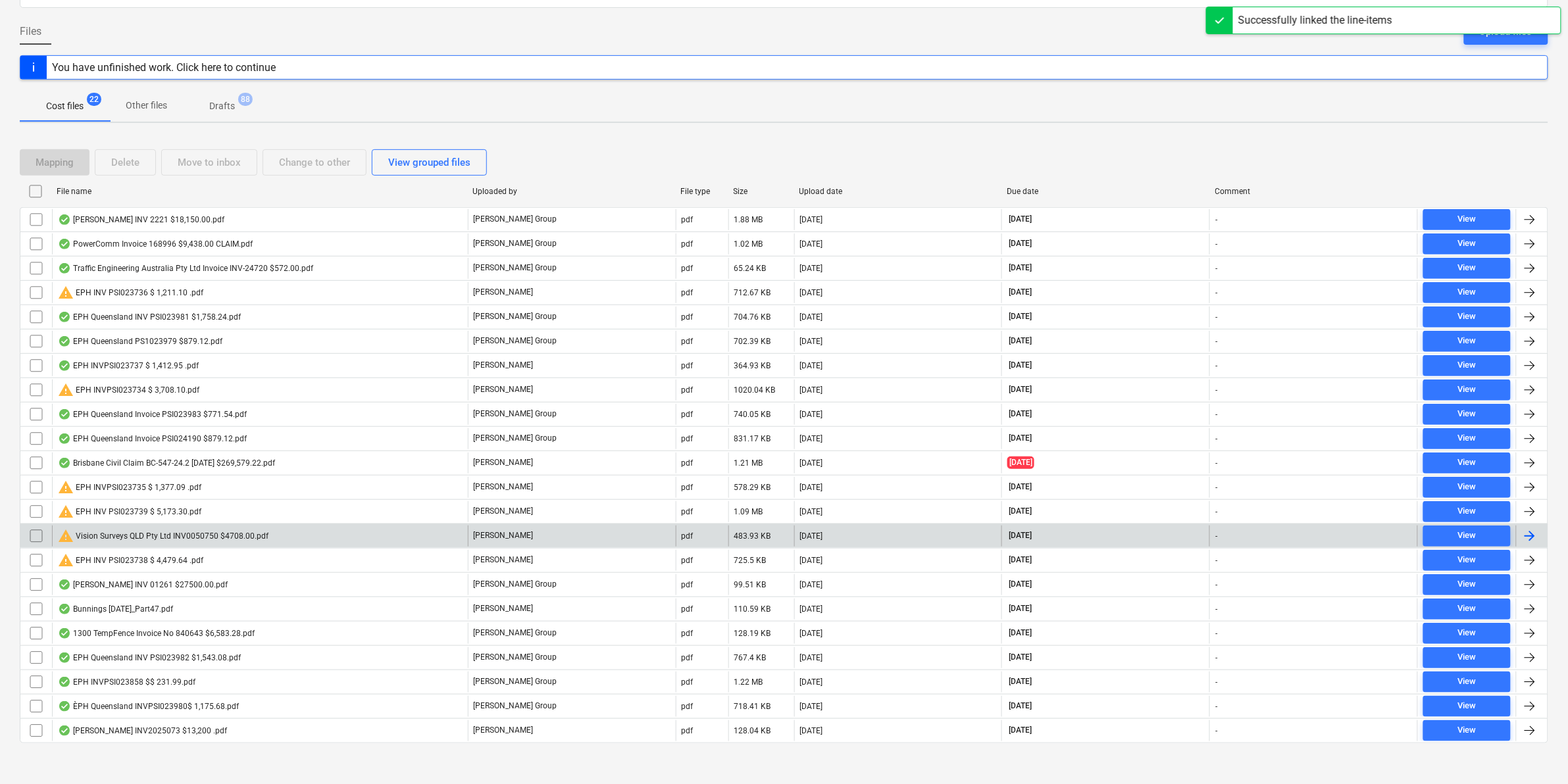
scroll to position [122, 0]
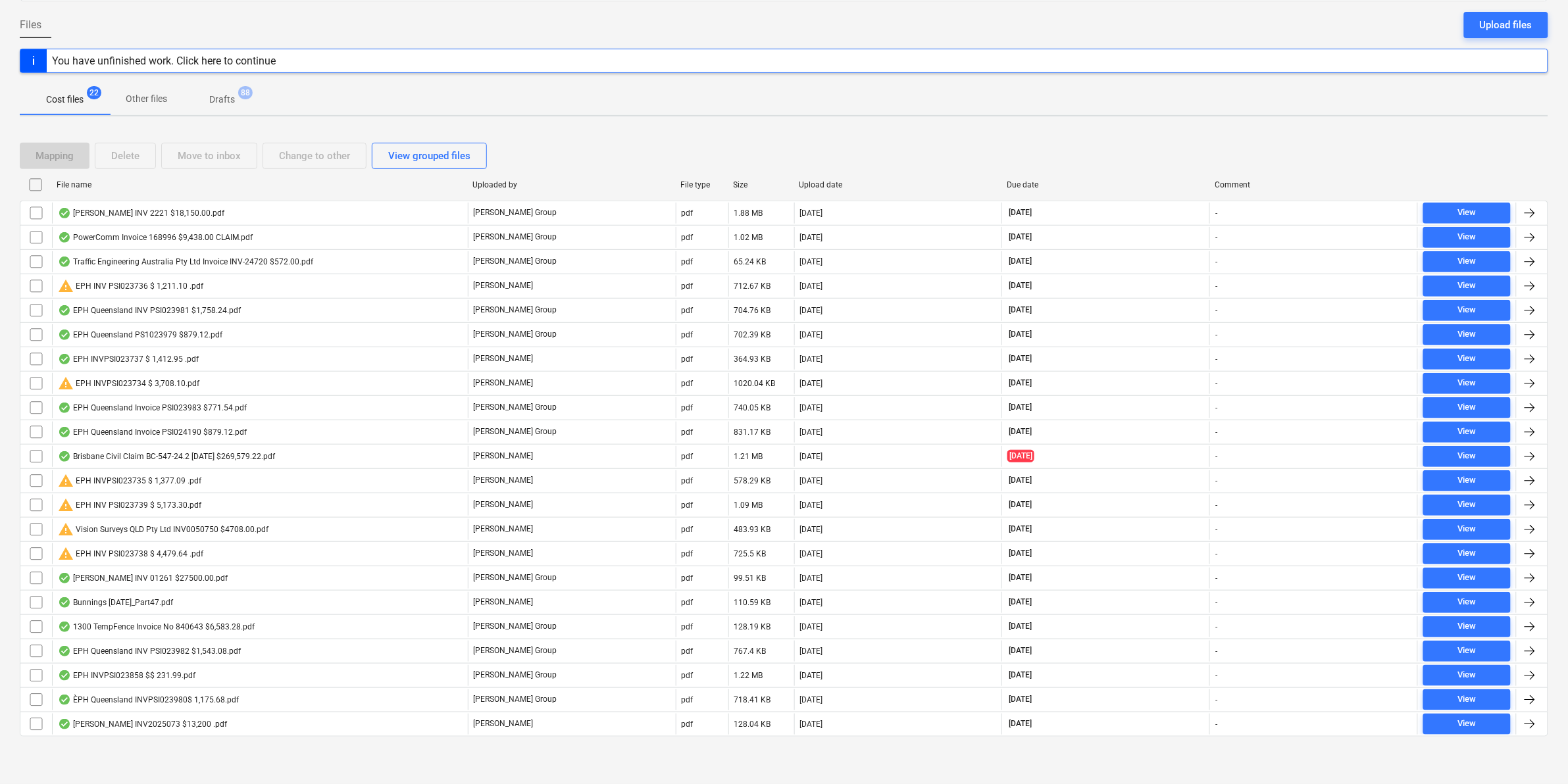
click at [191, 181] on div "File name" at bounding box center [259, 185] width 405 height 9
checkbox input "false"
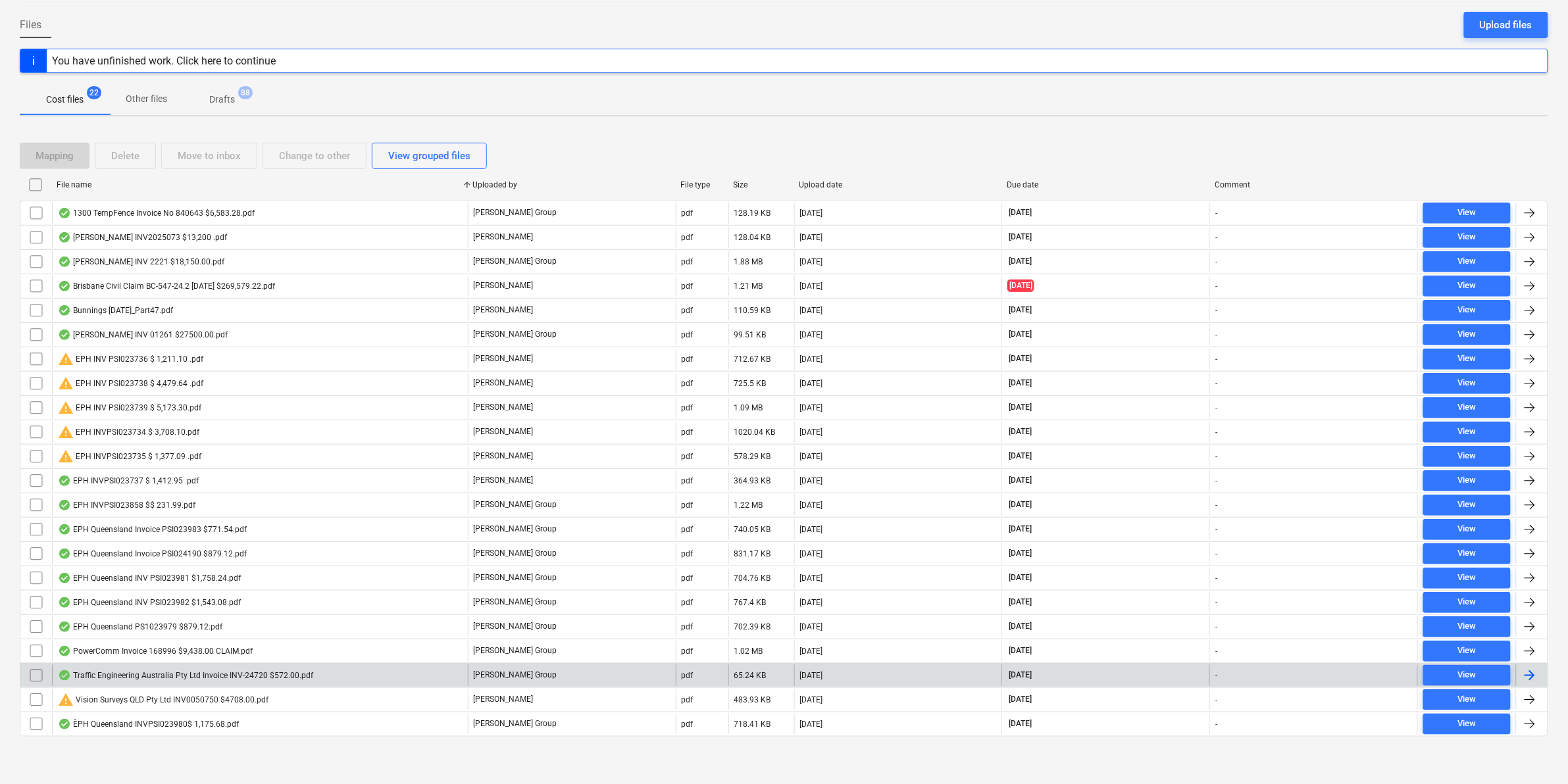
click at [208, 675] on div "Traffic Engineering Australia Pty Ltd Invoice INV-24720 $572.00.pdf" at bounding box center [185, 675] width 255 height 11
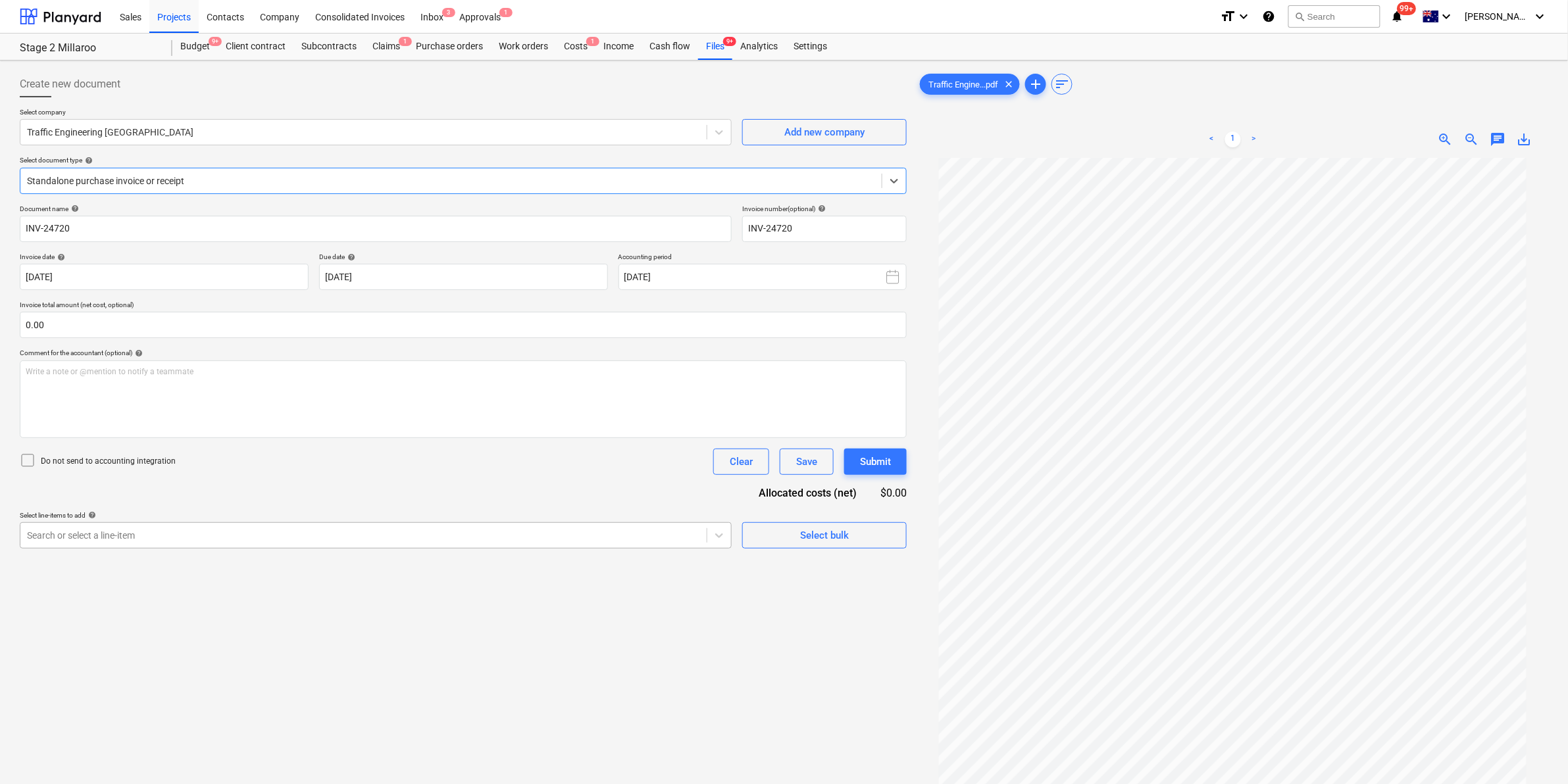
click at [149, 531] on div at bounding box center [363, 535] width 673 height 13
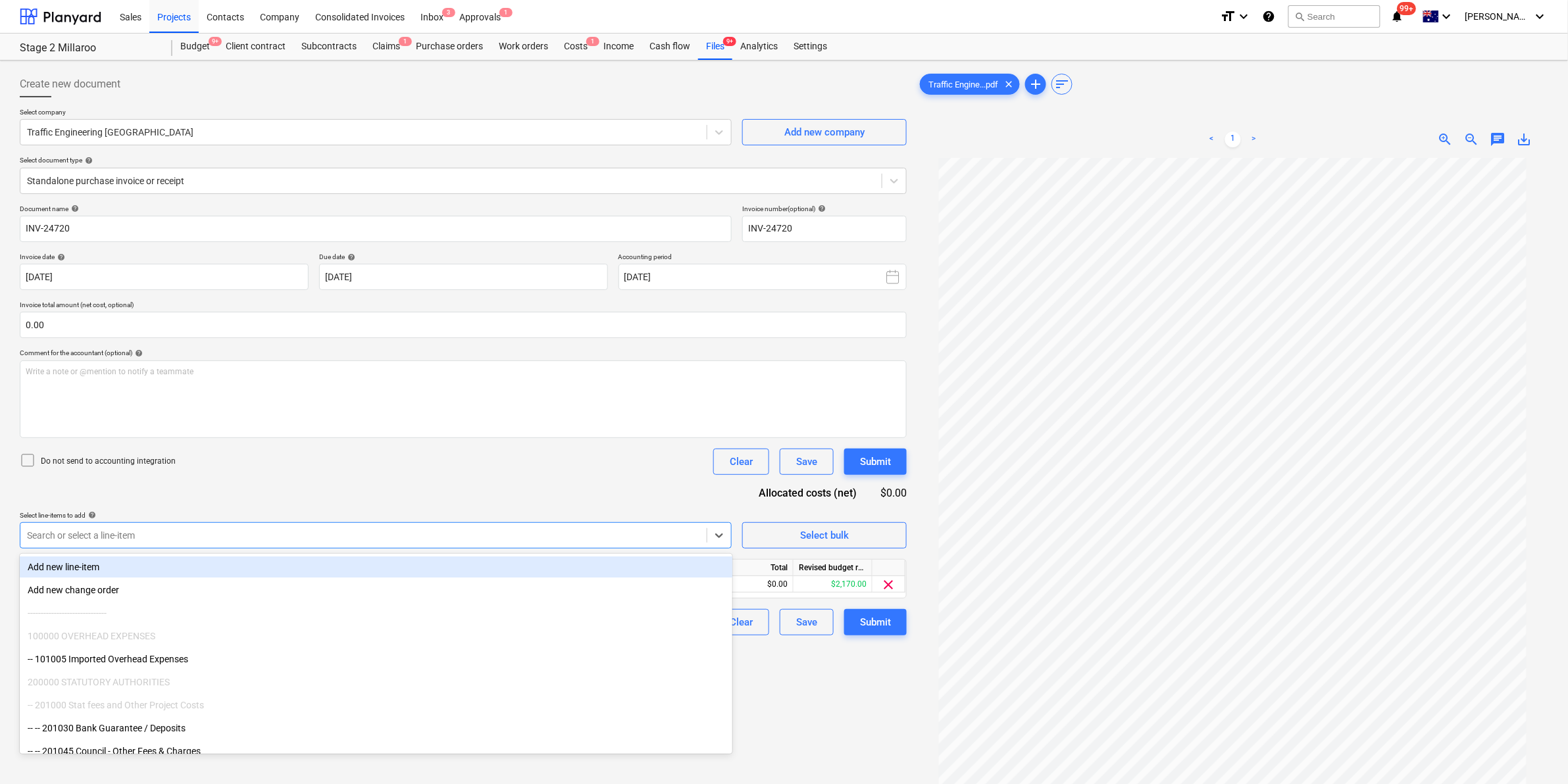
click at [381, 501] on div "Document name help INV-24720 Invoice number (optional) help INV-24720 Invoice d…" at bounding box center [463, 420] width 887 height 431
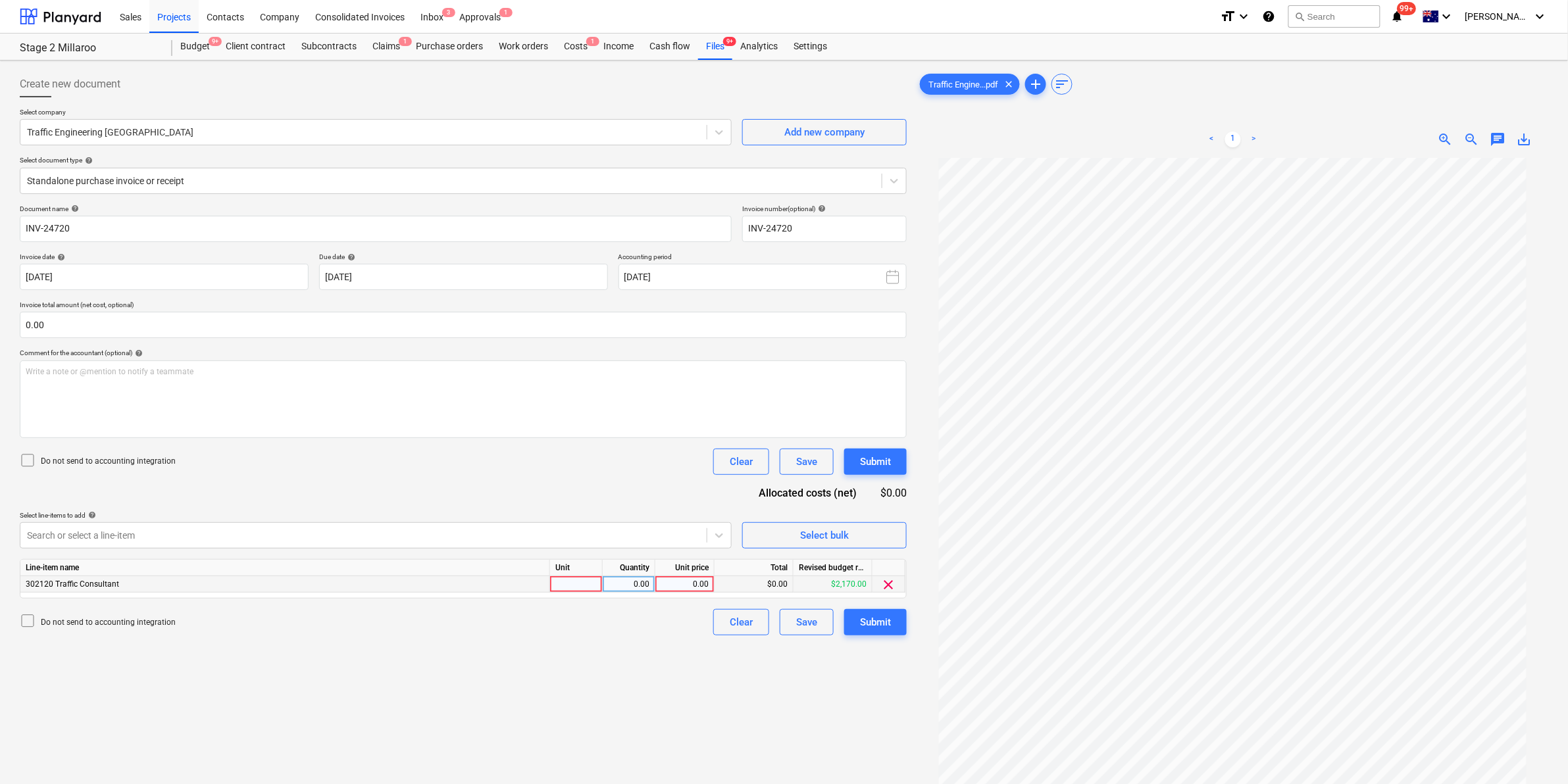
click at [591, 580] on div at bounding box center [576, 583] width 53 height 16
click at [485, 468] on div "Do not send to accounting integration Clear Save Submit" at bounding box center [463, 462] width 887 height 26
click at [877, 613] on div "Submit" at bounding box center [876, 622] width 31 height 17
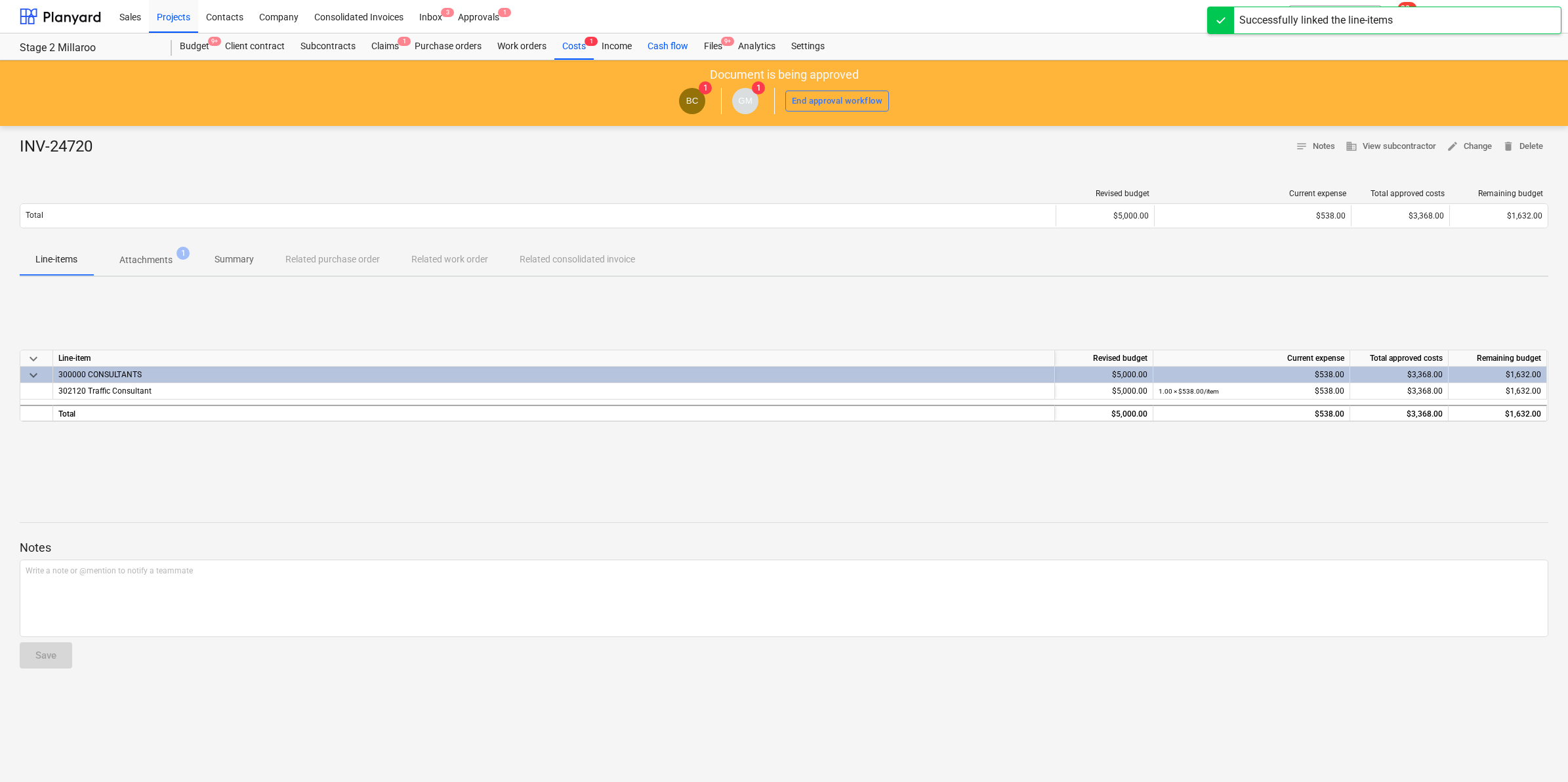
drag, startPoint x: 710, startPoint y: 44, endPoint x: 656, endPoint y: 53, distance: 54.7
click at [710, 44] on div "Files 9+" at bounding box center [713, 47] width 34 height 26
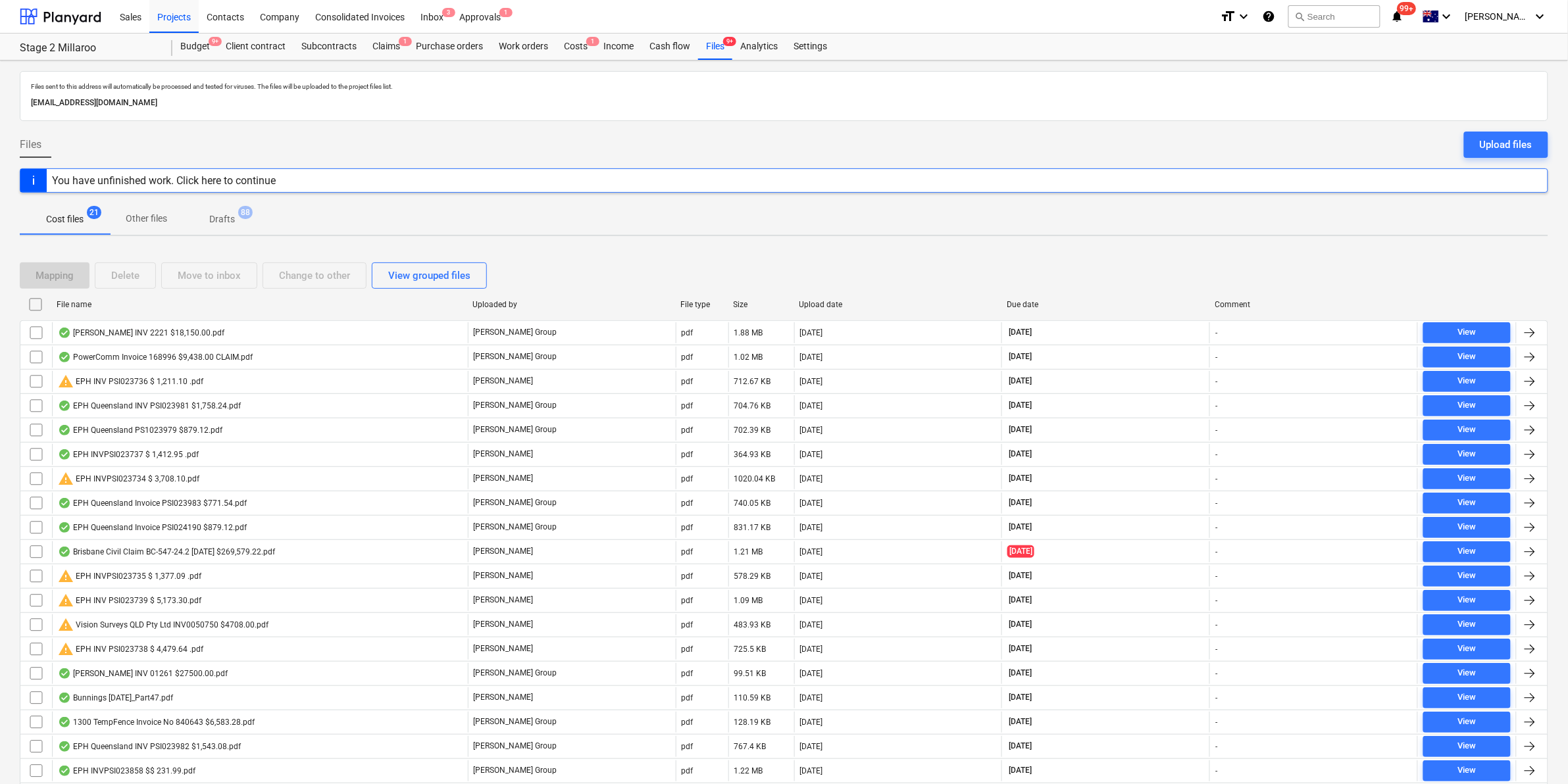
click at [104, 310] on div "File name" at bounding box center [259, 304] width 416 height 21
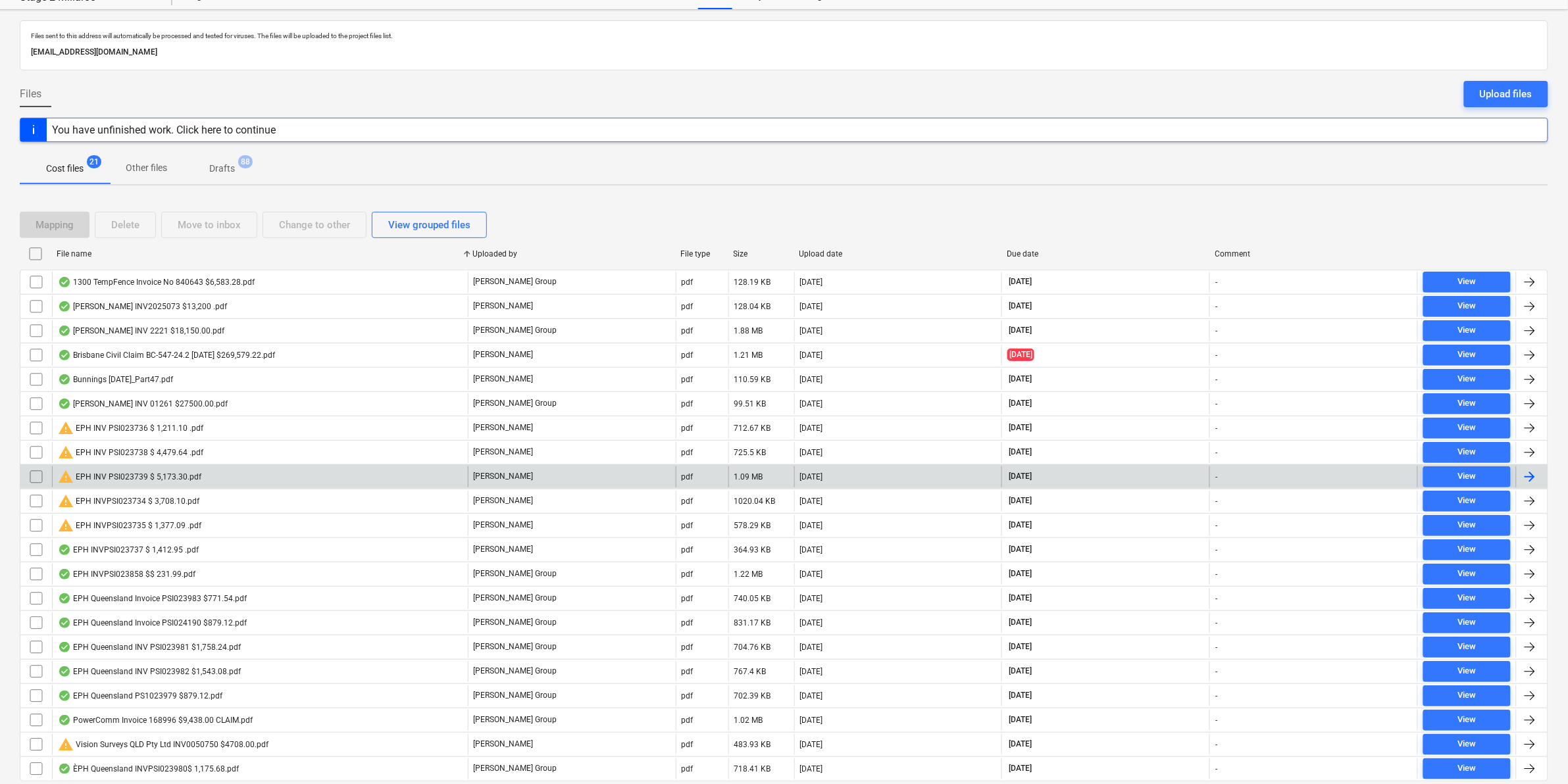
scroll to position [99, 0]
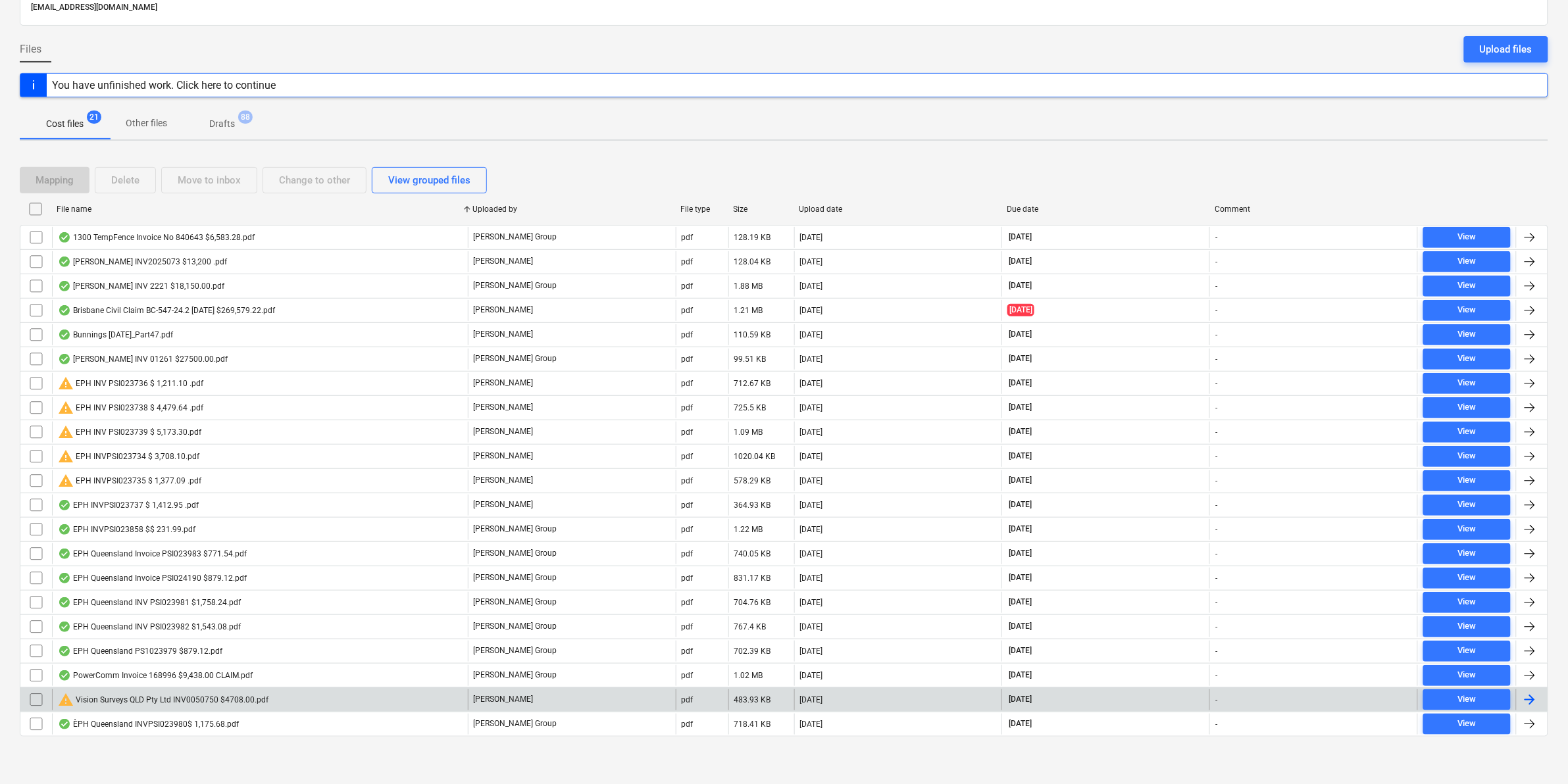
click at [277, 701] on div "warning Vision Surveys QLD Pty Ltd INV0050750 $4708.00.pdf" at bounding box center [260, 699] width 416 height 21
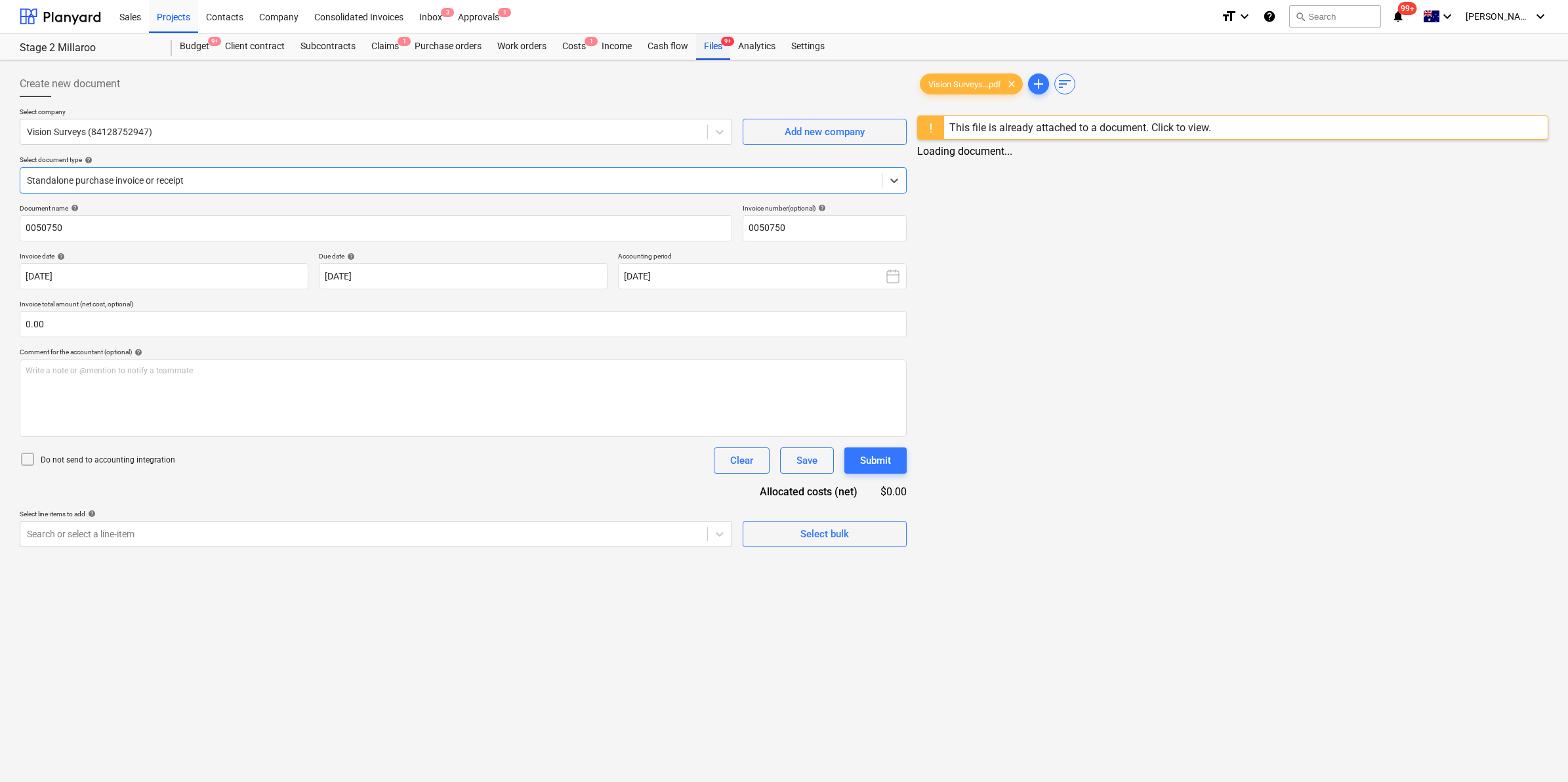
click at [717, 40] on div "Files 9+" at bounding box center [713, 47] width 34 height 26
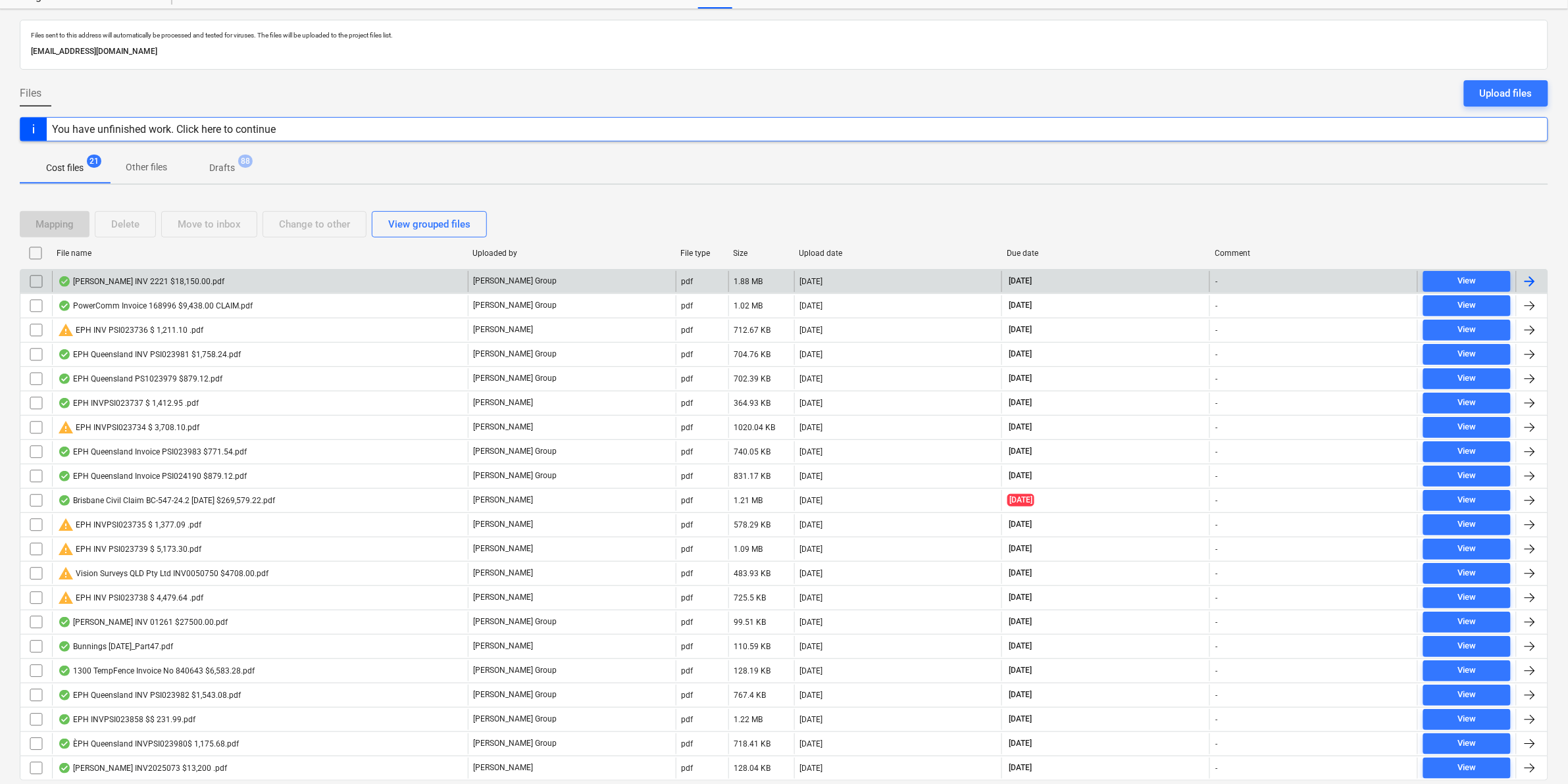
scroll to position [99, 0]
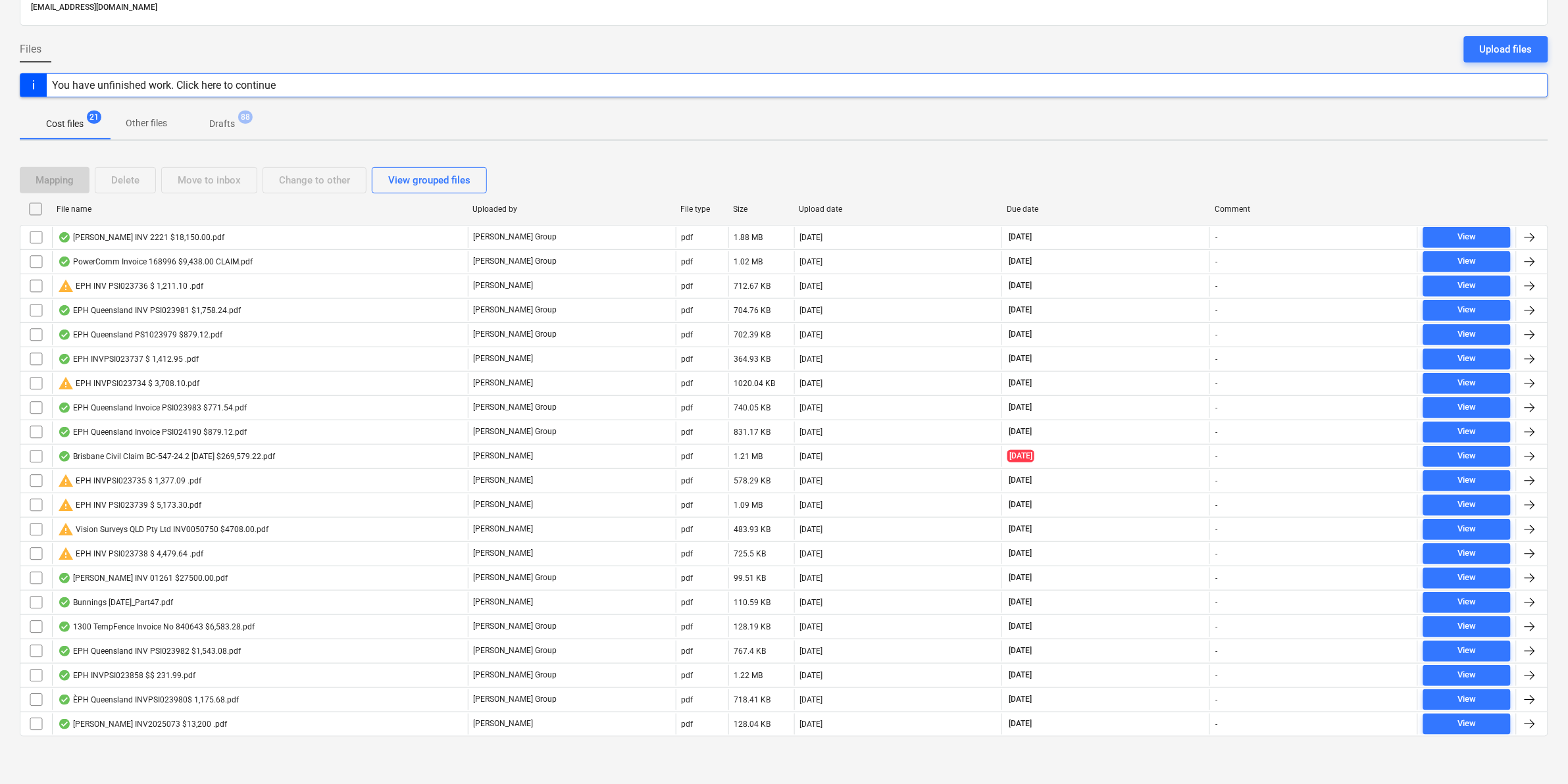
click at [165, 211] on div "File name" at bounding box center [259, 208] width 416 height 21
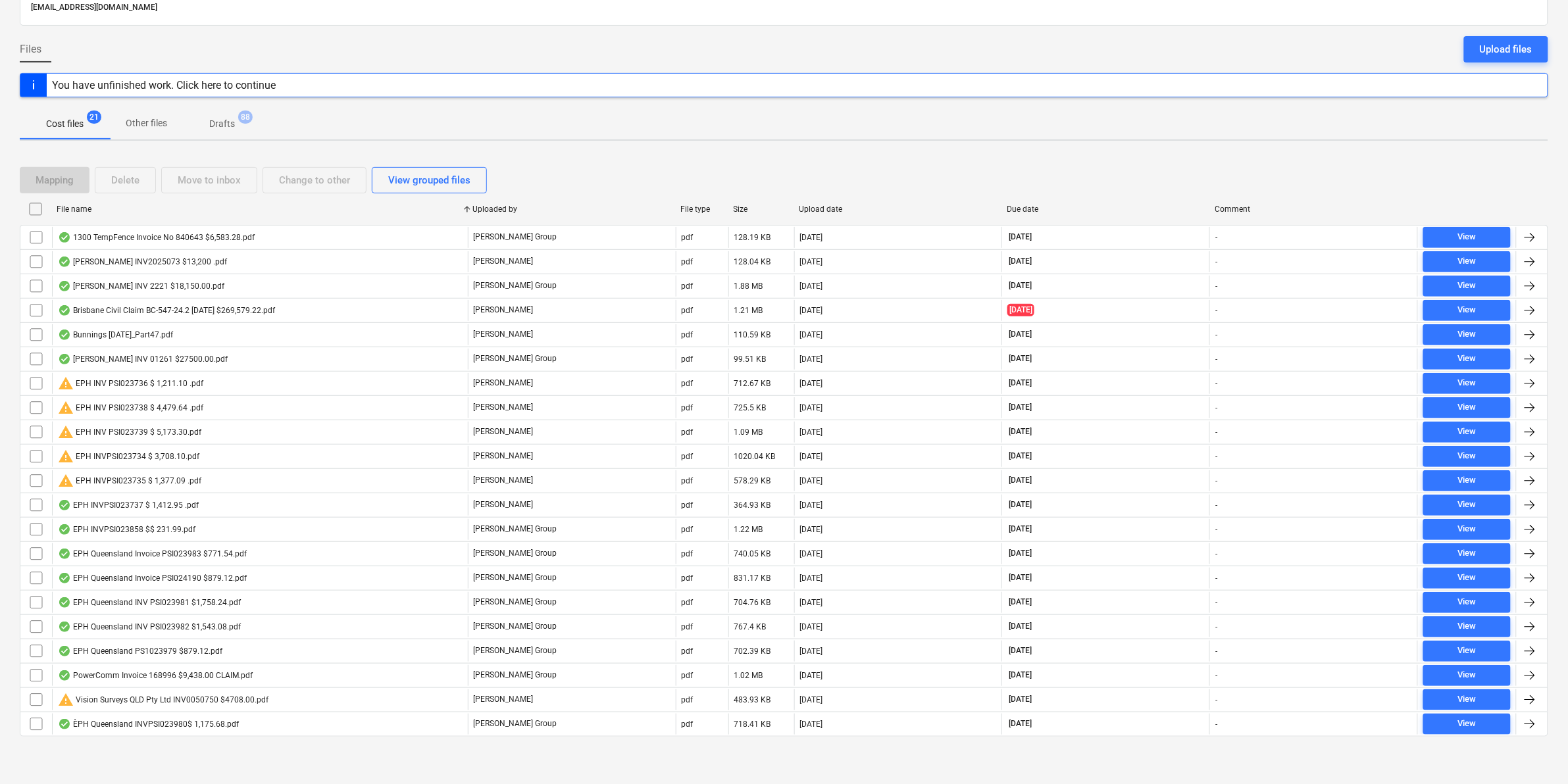
click at [165, 211] on div "File name" at bounding box center [259, 208] width 416 height 21
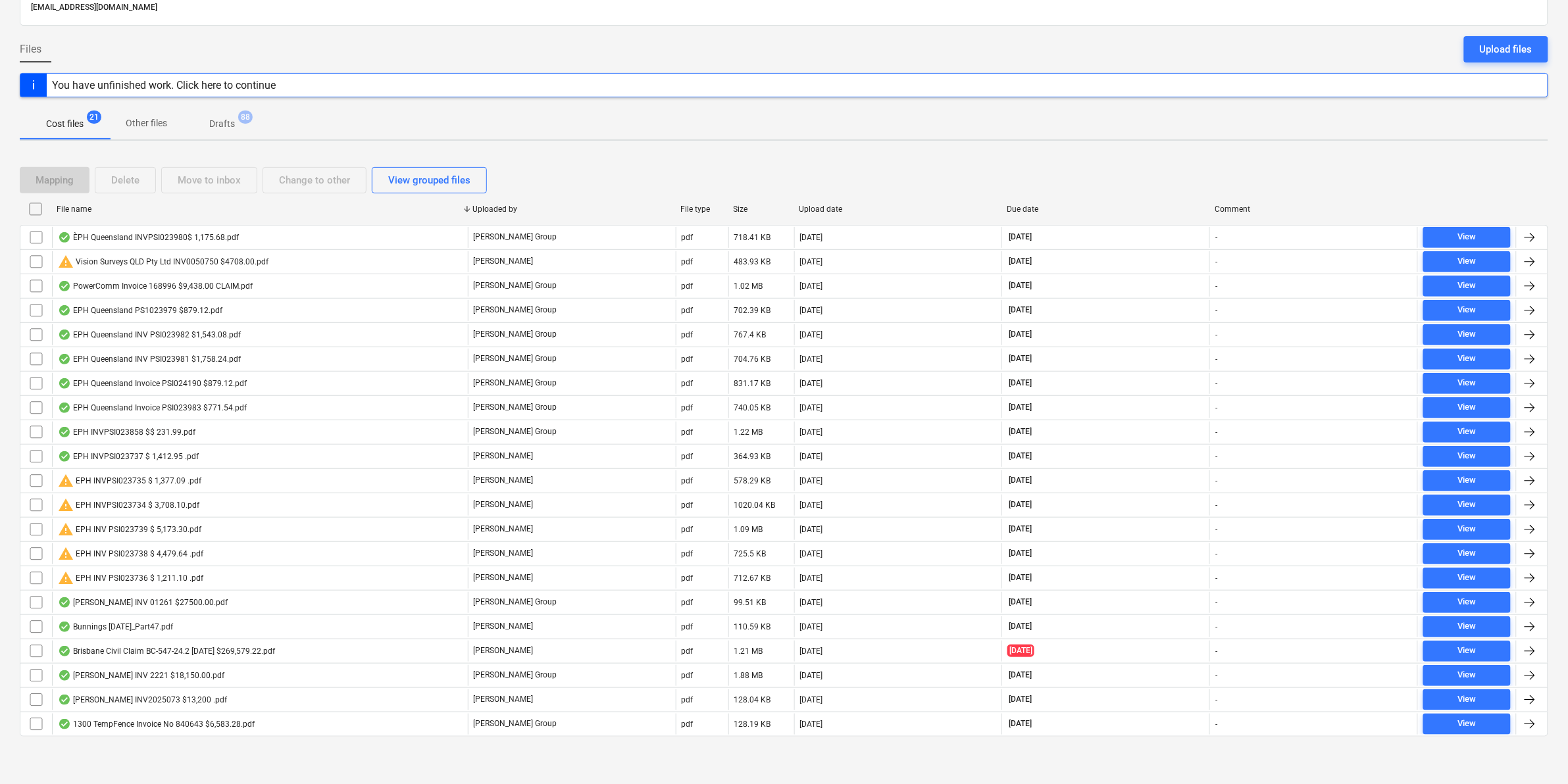
click at [165, 211] on div "File name" at bounding box center [259, 208] width 416 height 21
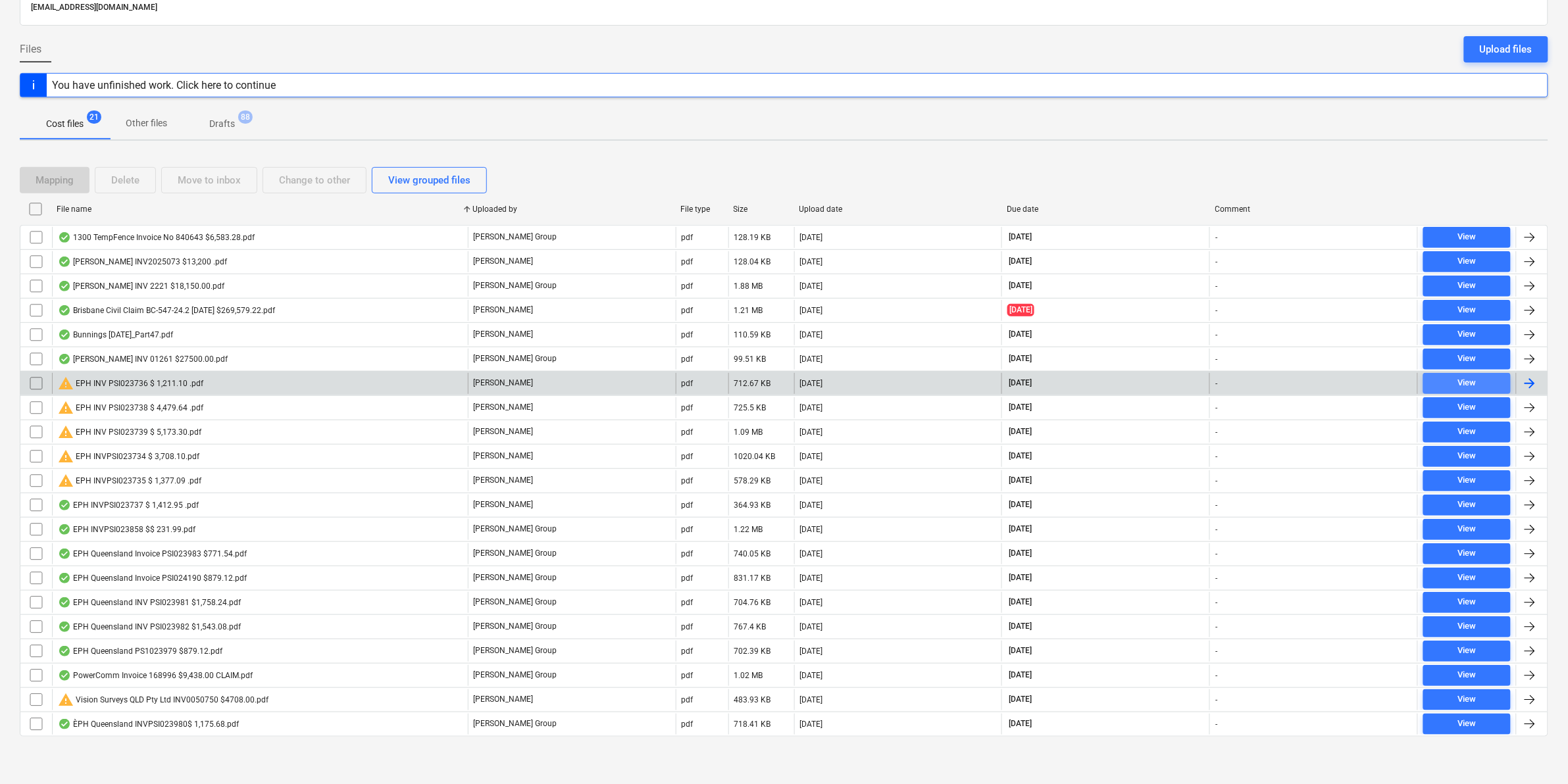
click at [1464, 382] on div "View" at bounding box center [1466, 383] width 18 height 15
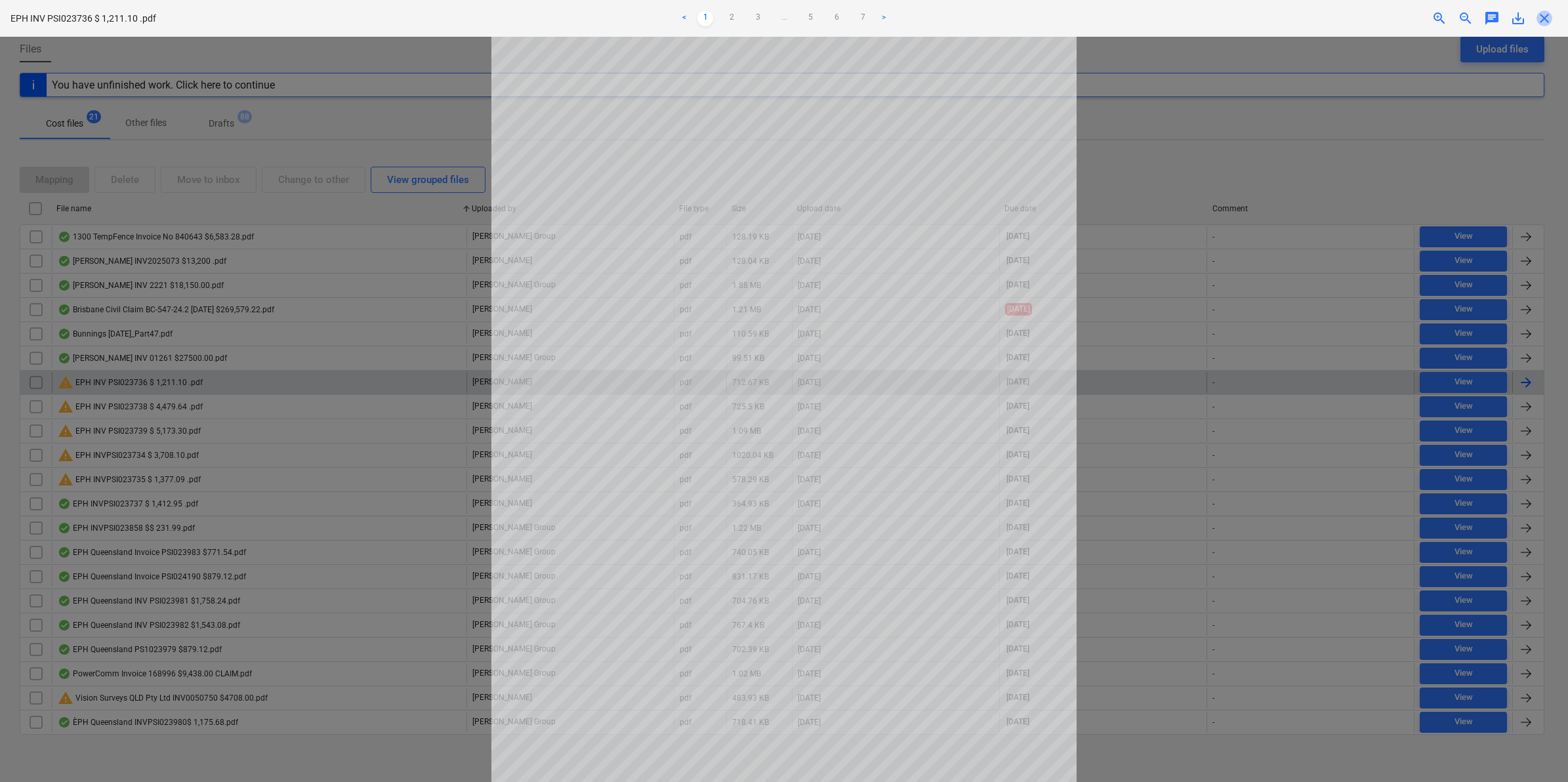
click at [1545, 15] on span "close" at bounding box center [1544, 18] width 16 height 16
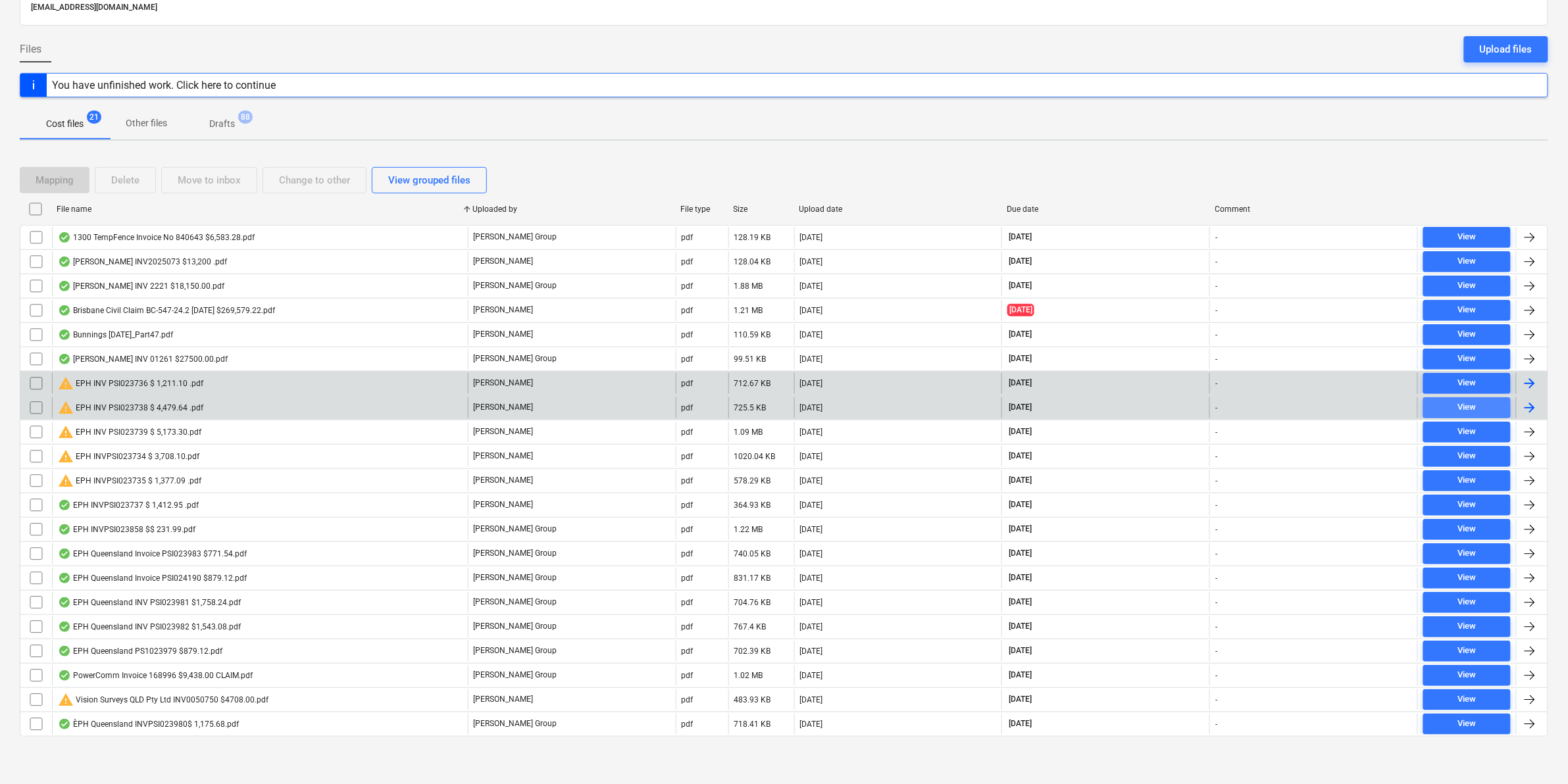
click at [1449, 400] on span "View" at bounding box center [1467, 407] width 77 height 15
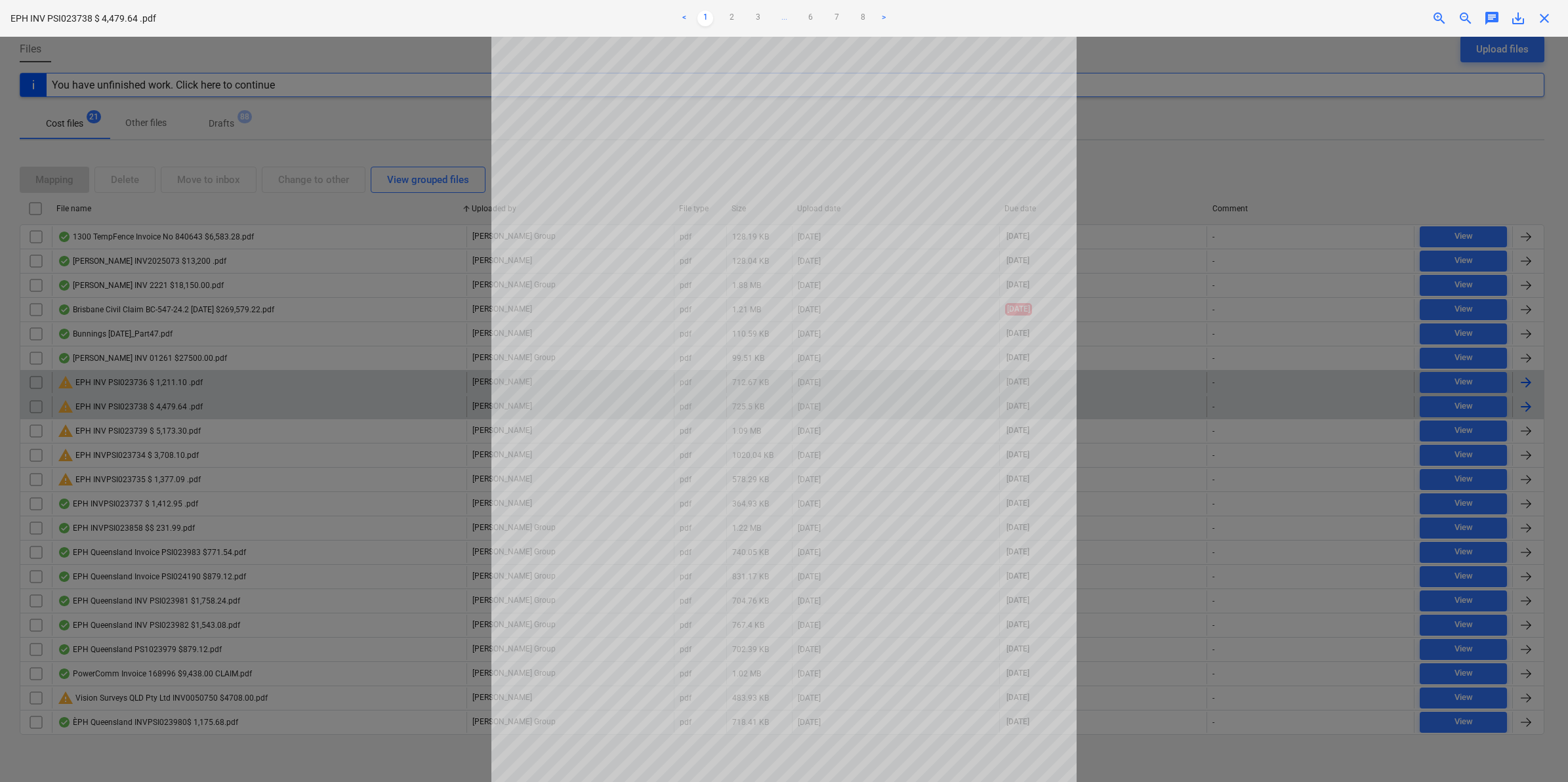
click at [1537, 18] on span "close" at bounding box center [1544, 18] width 16 height 16
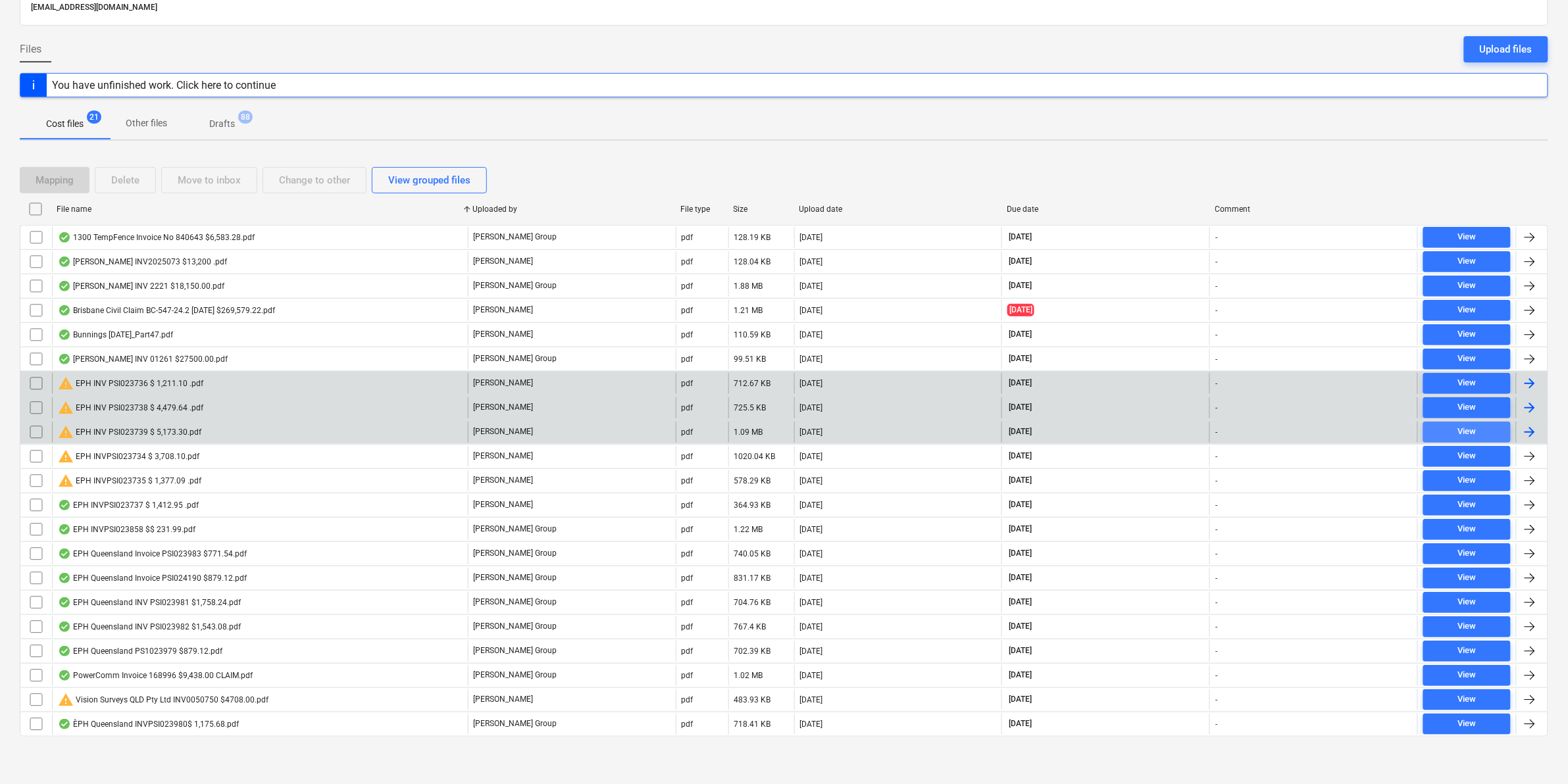
click at [1459, 426] on div "View" at bounding box center [1466, 432] width 18 height 15
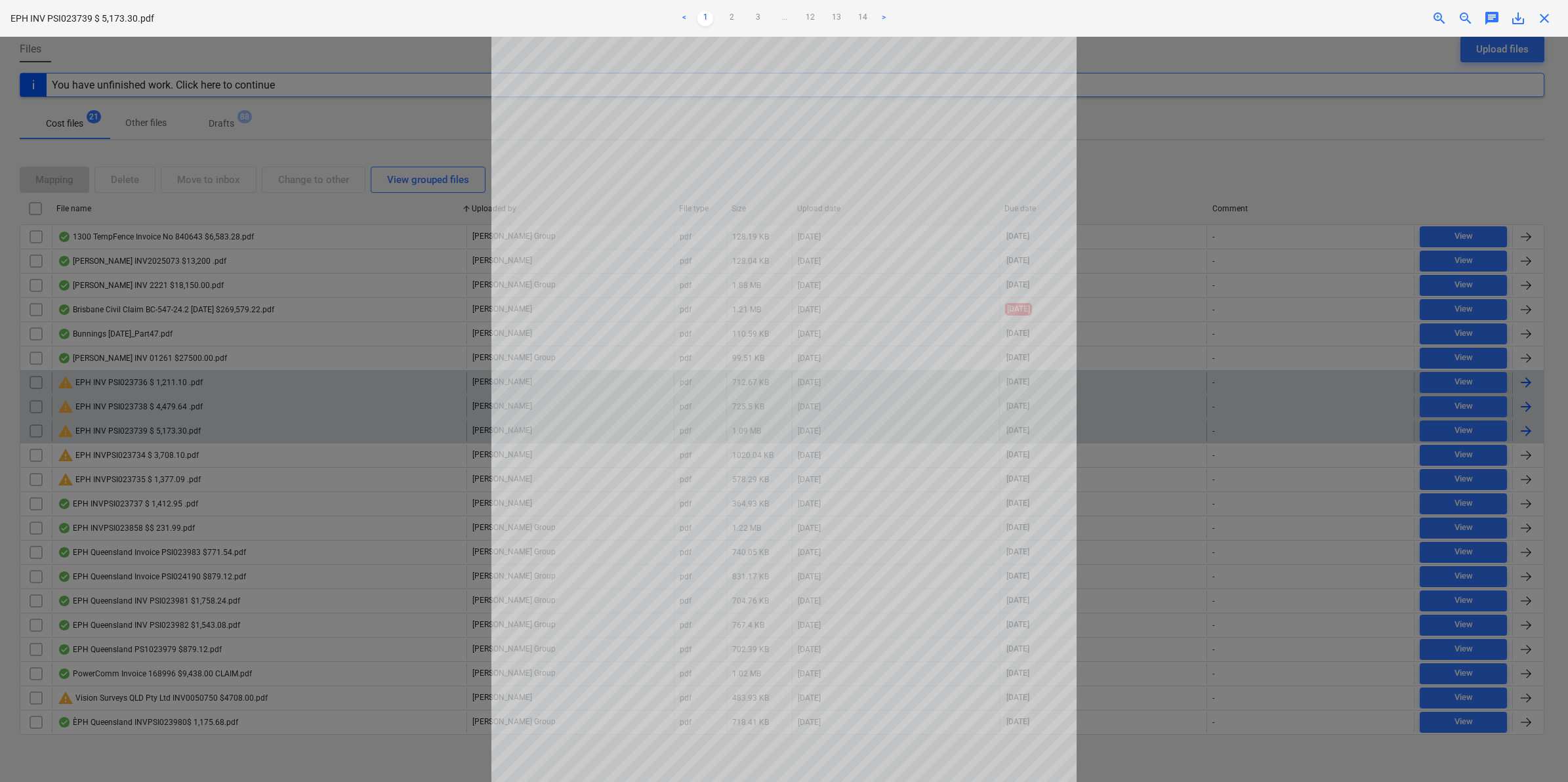
click at [1546, 21] on span "close" at bounding box center [1544, 18] width 16 height 16
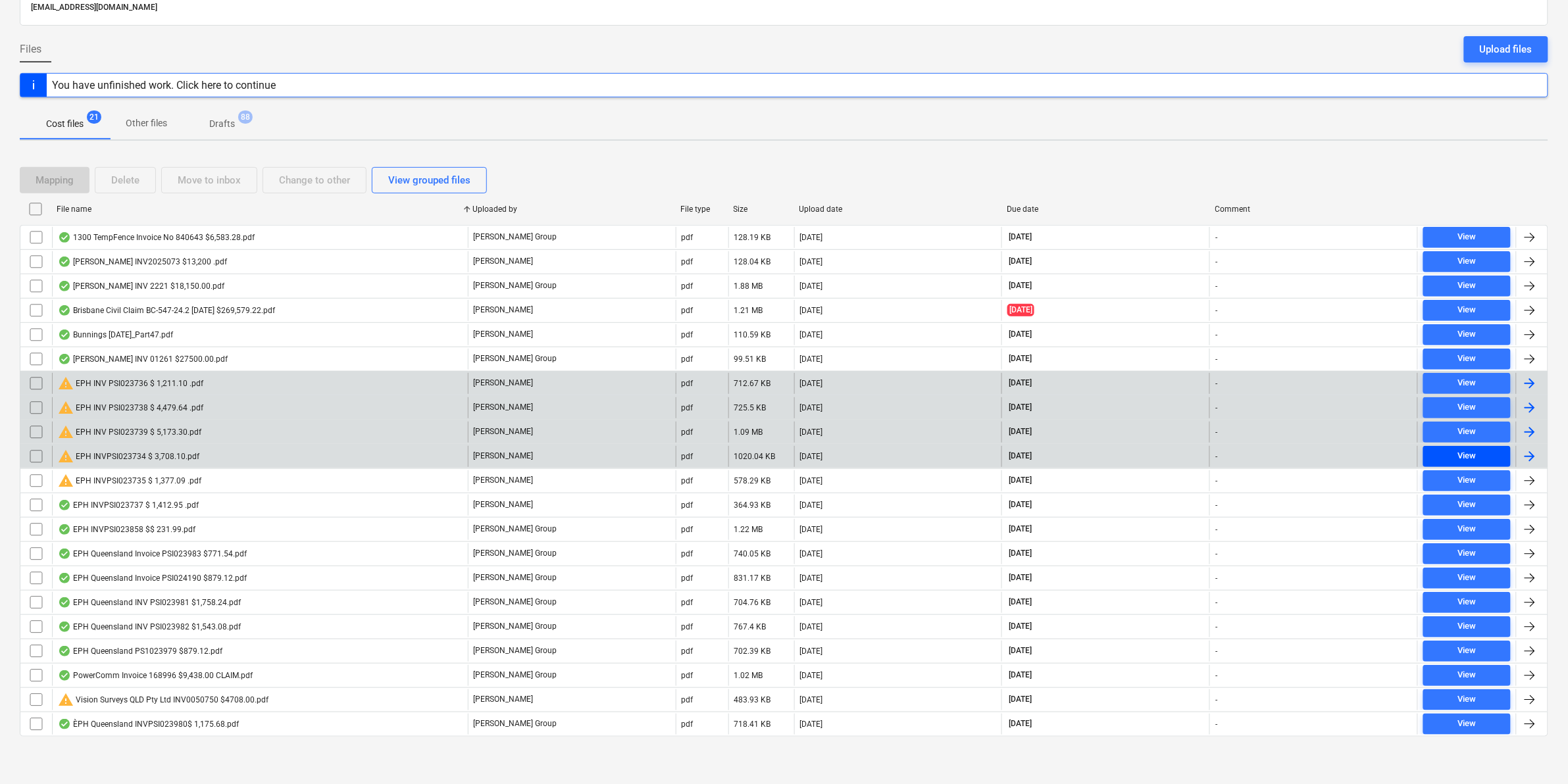
click at [1448, 454] on span "View" at bounding box center [1467, 456] width 77 height 15
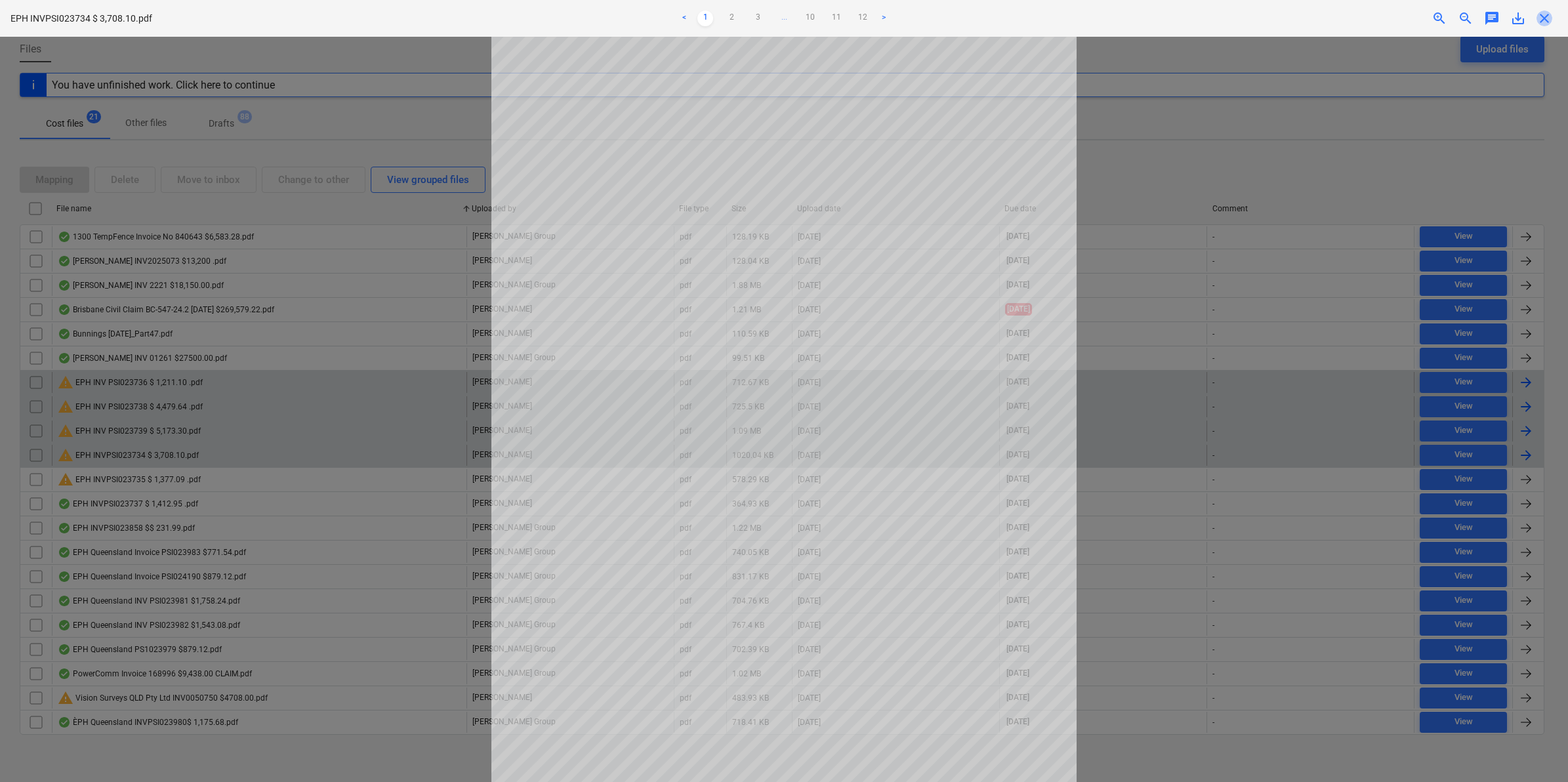
click at [1546, 21] on span "close" at bounding box center [1544, 18] width 16 height 16
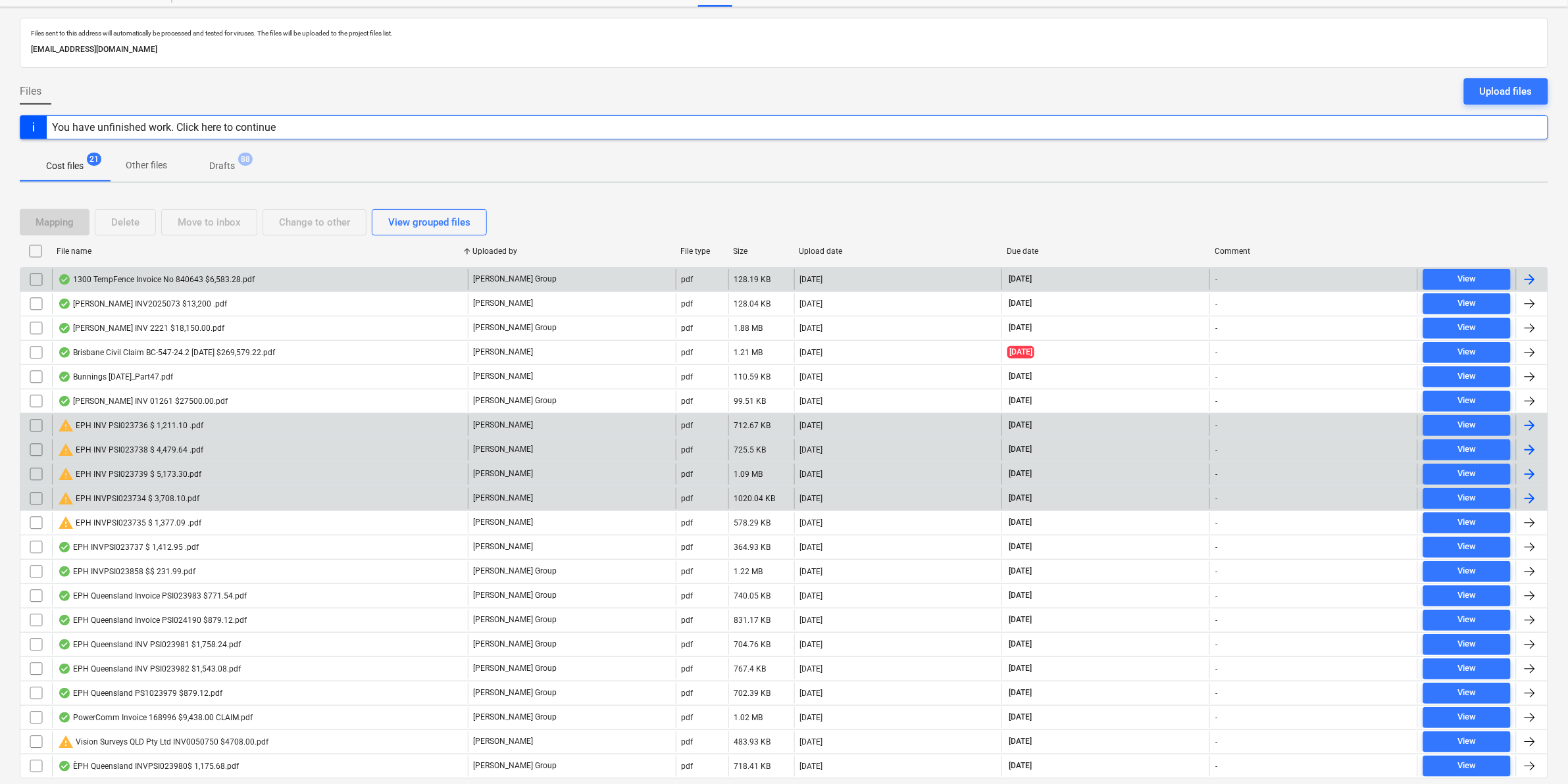
scroll to position [99, 0]
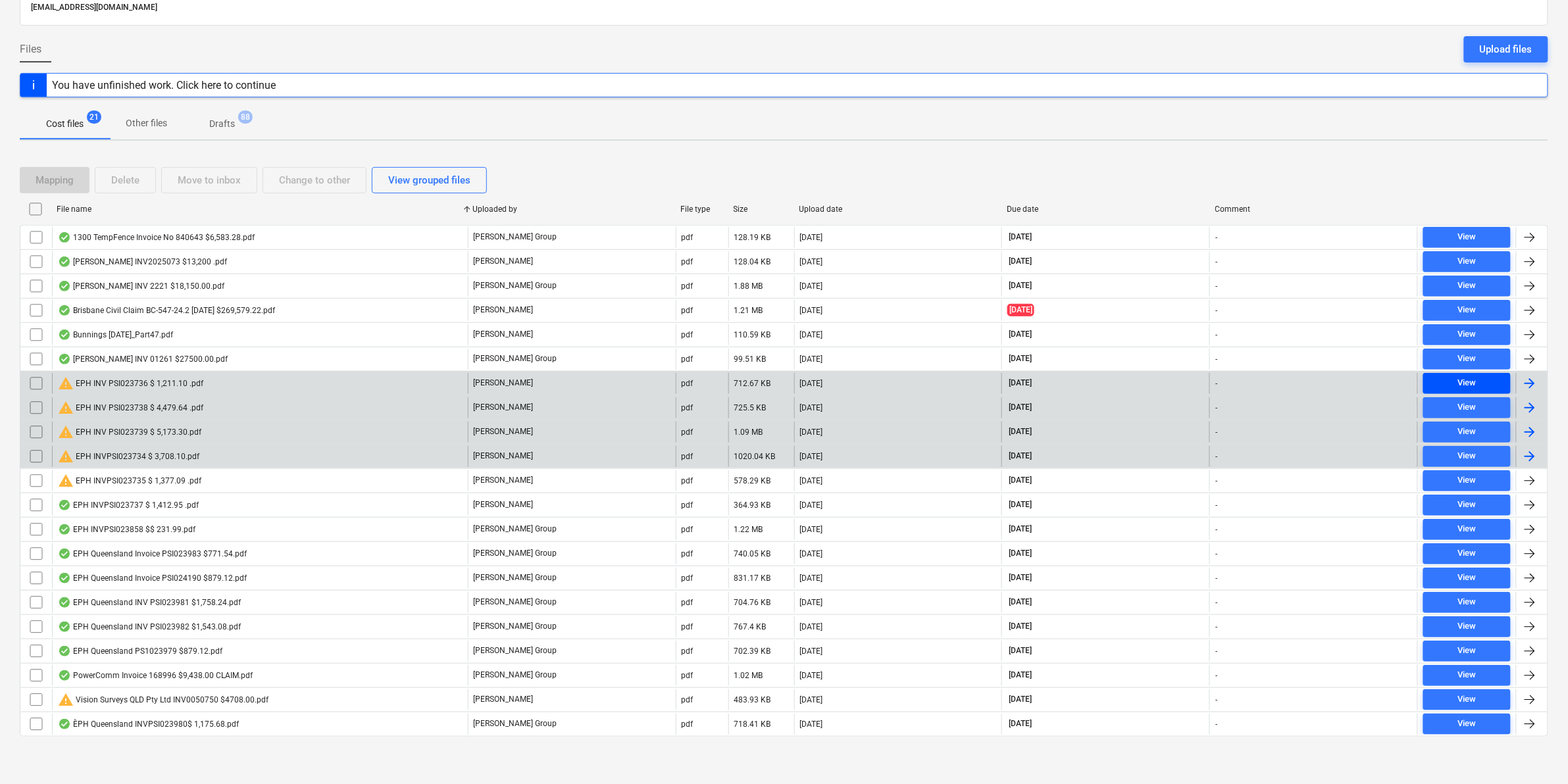
click at [1462, 380] on div "View" at bounding box center [1466, 383] width 18 height 15
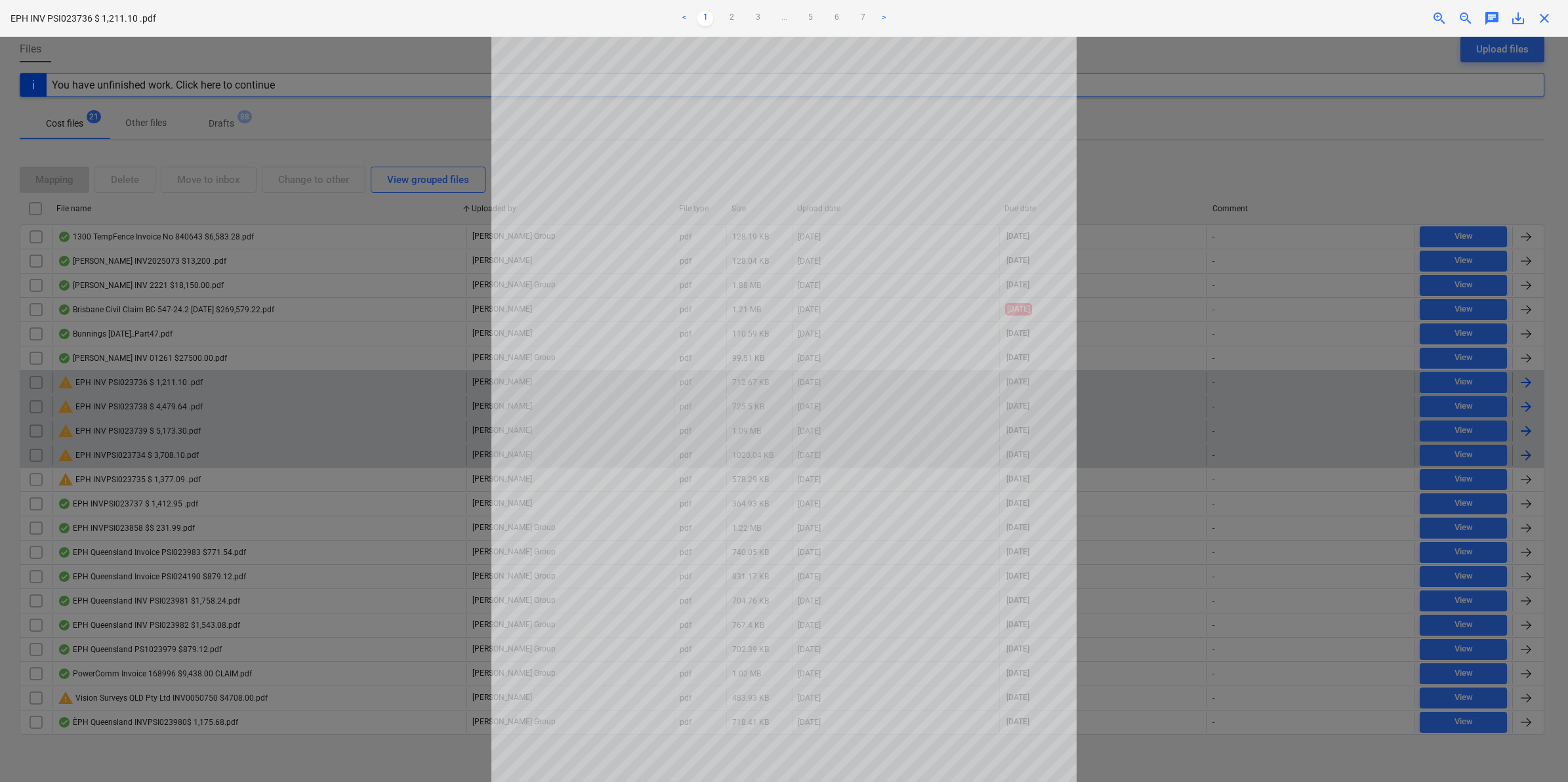
click at [1549, 13] on span "close" at bounding box center [1544, 18] width 16 height 16
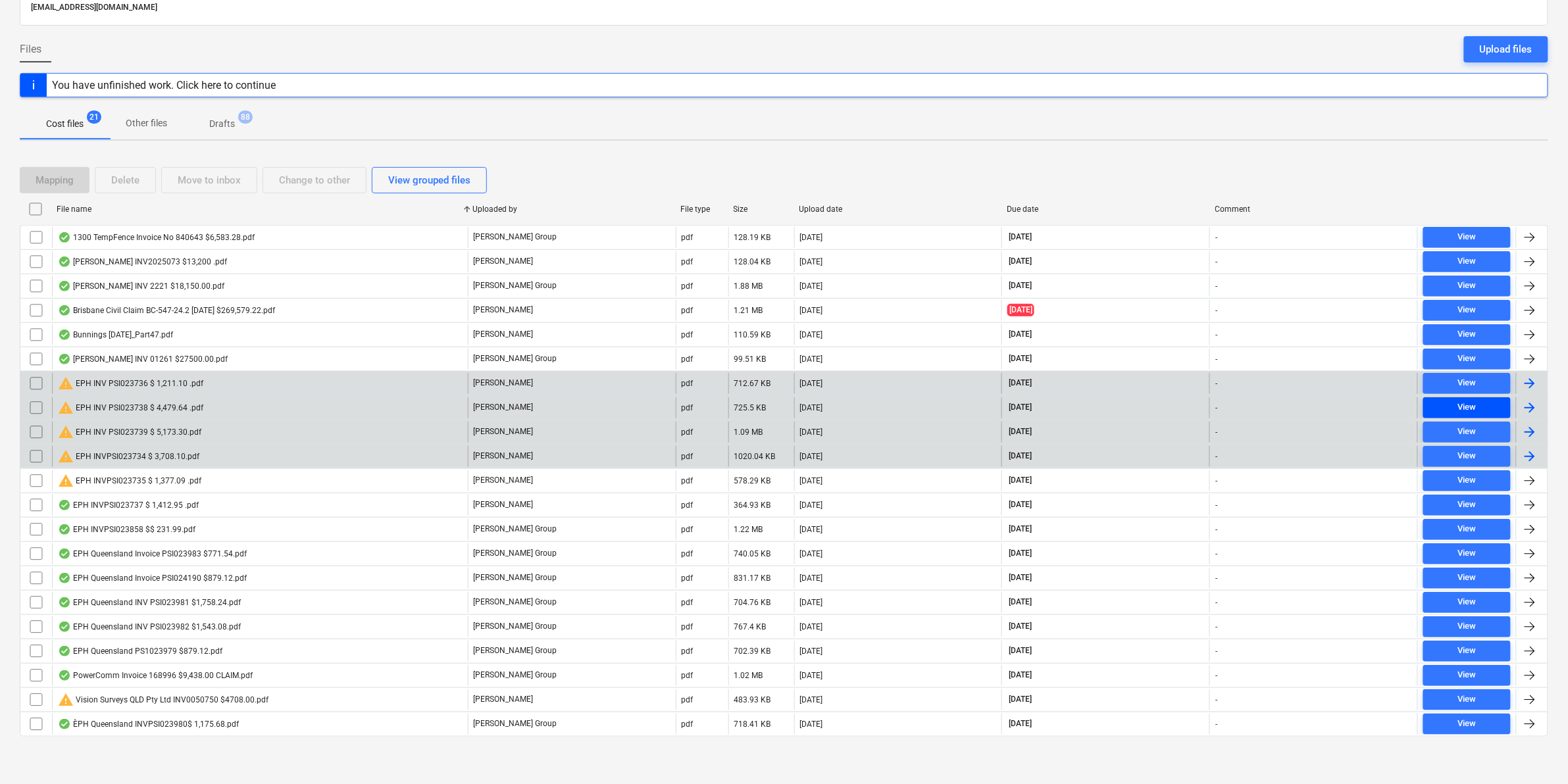
click at [1455, 400] on span "View" at bounding box center [1467, 407] width 77 height 15
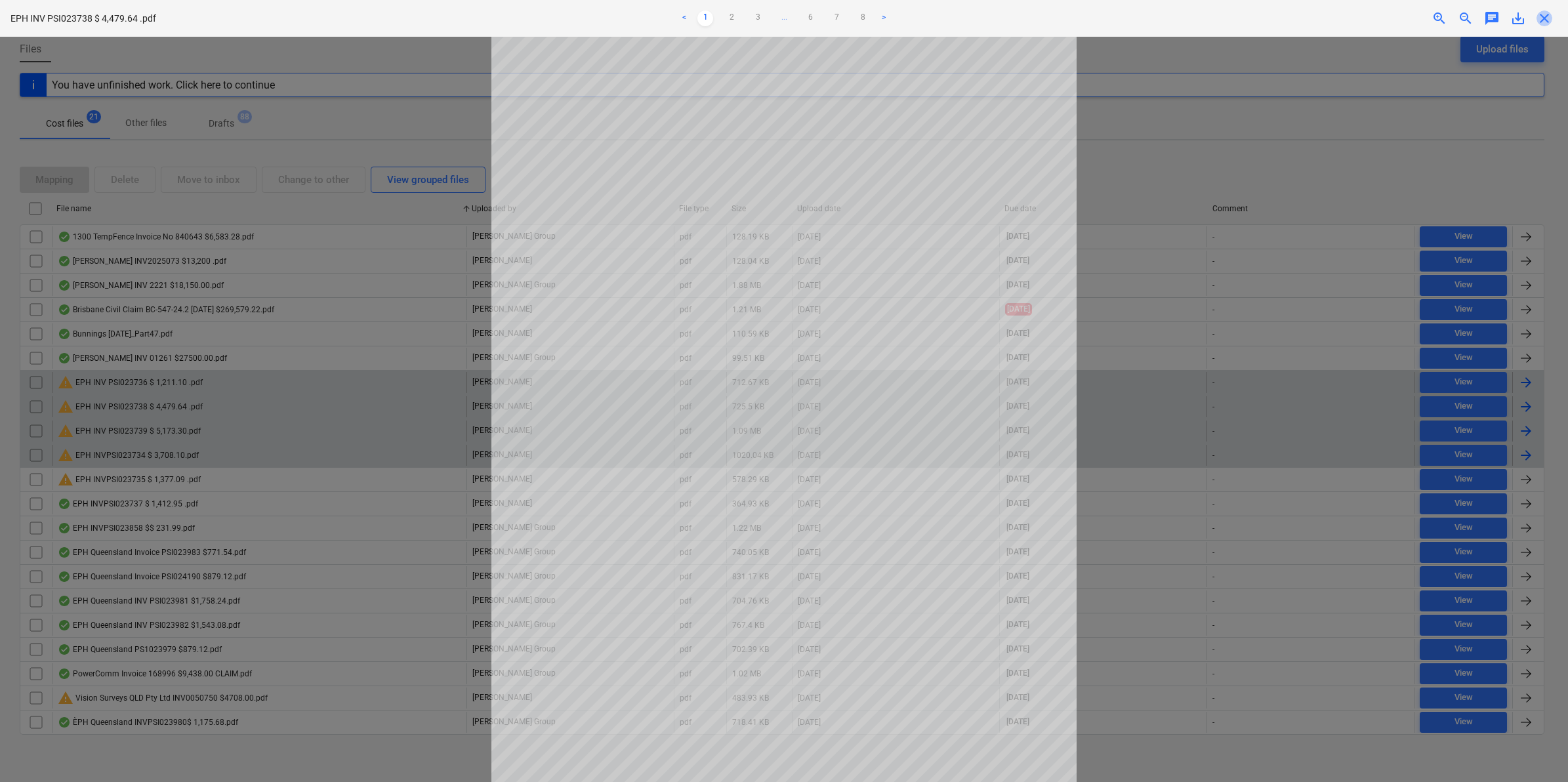
click at [1541, 18] on span "close" at bounding box center [1544, 18] width 16 height 16
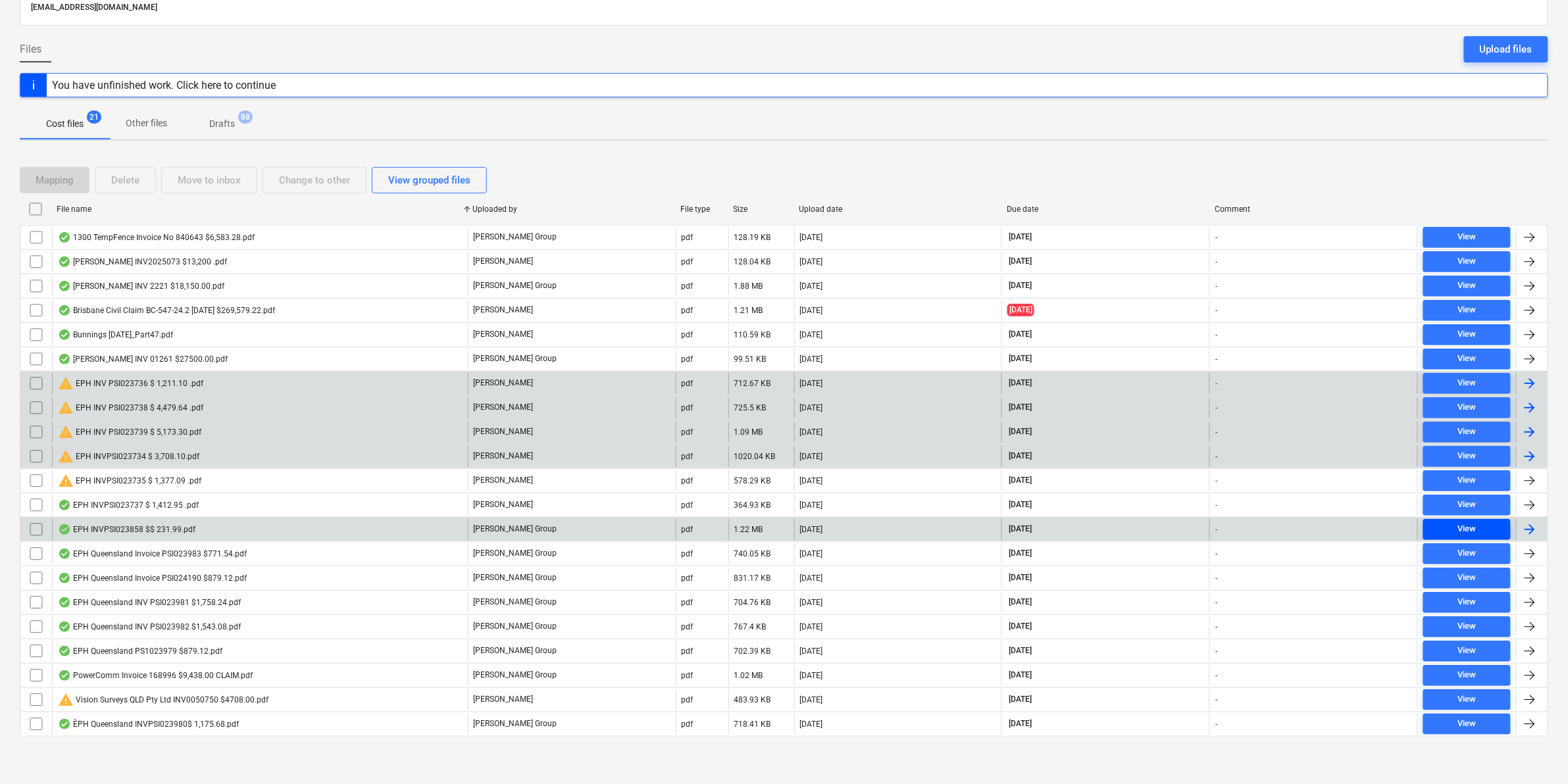
click at [1468, 521] on div "View" at bounding box center [1466, 529] width 18 height 15
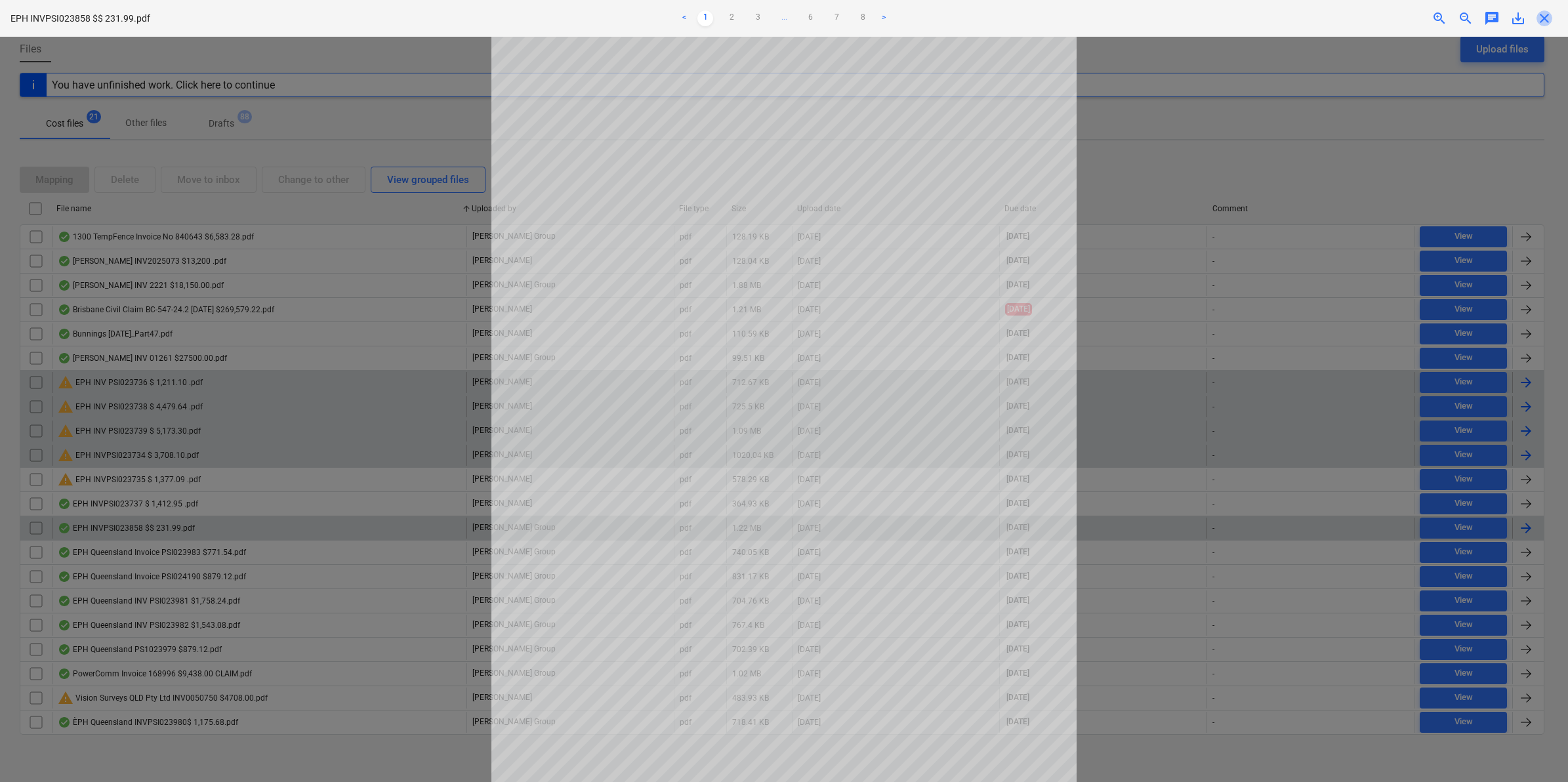
click at [1540, 11] on span "close" at bounding box center [1544, 18] width 16 height 16
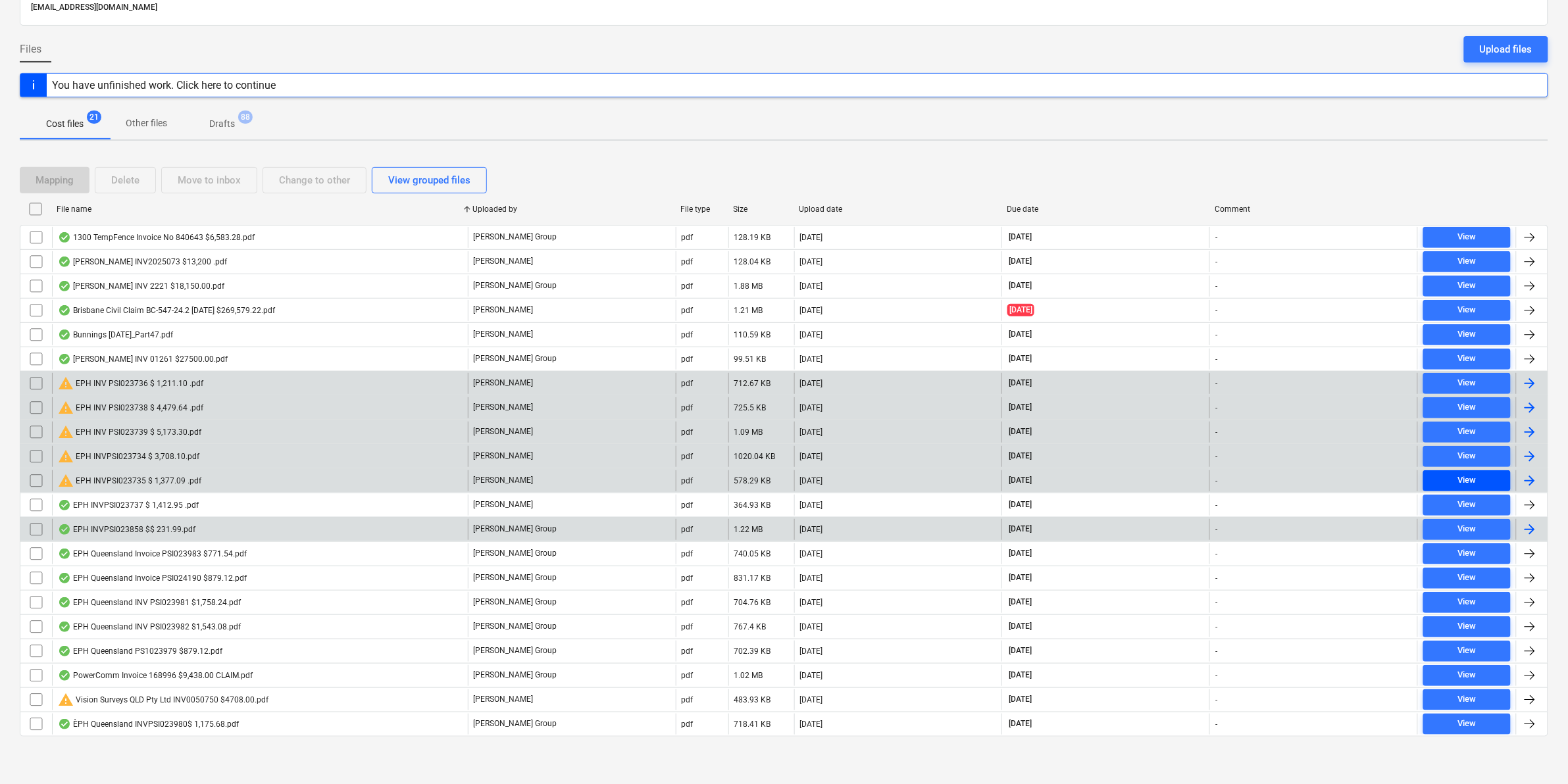
click at [1471, 477] on div "View" at bounding box center [1466, 481] width 18 height 15
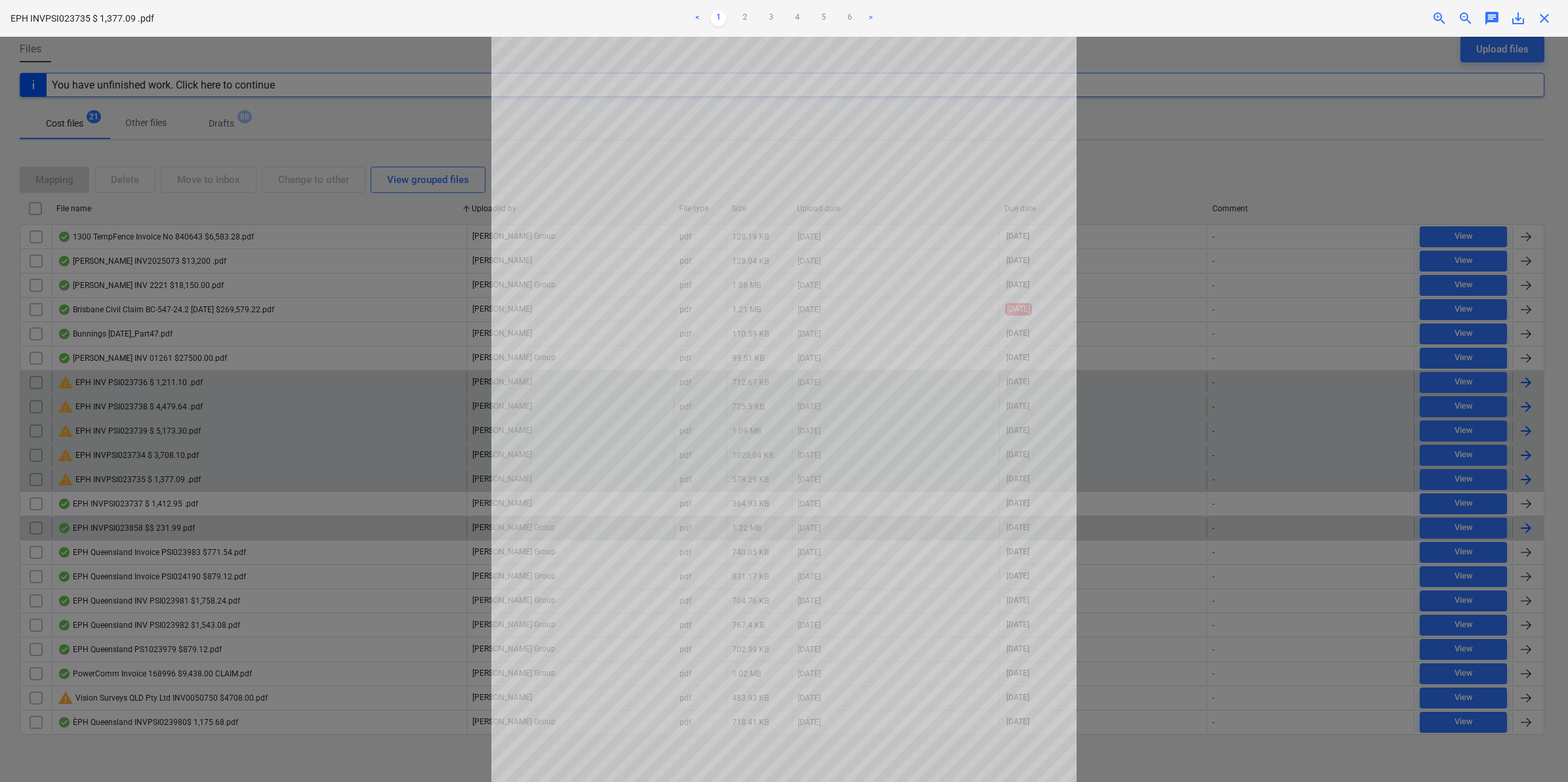
click at [1540, 21] on span "close" at bounding box center [1544, 18] width 16 height 16
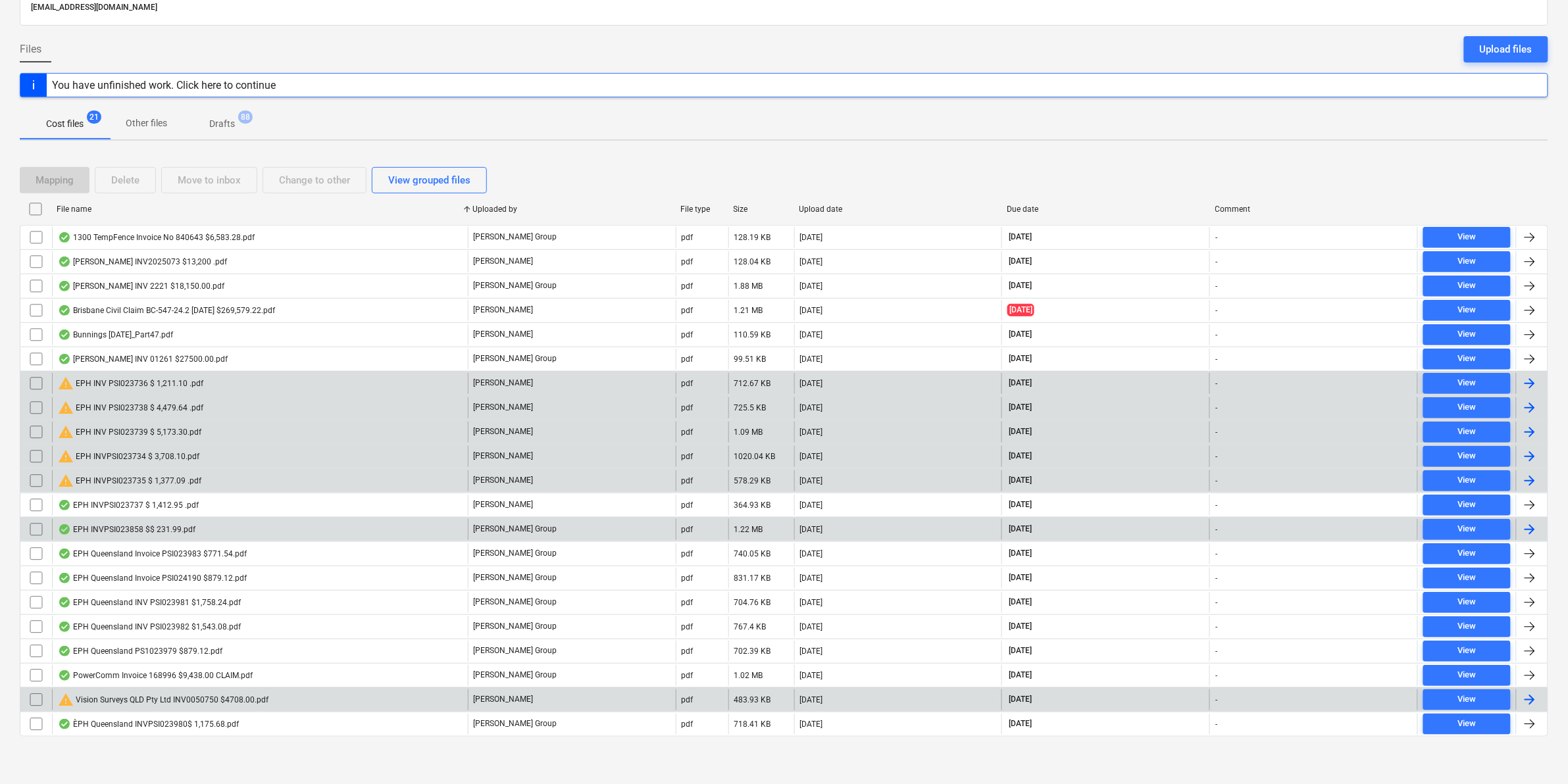
click at [221, 694] on div "warning Vision Surveys QLD Pty Ltd INV0050750 $4708.00.pdf" at bounding box center [163, 700] width 211 height 16
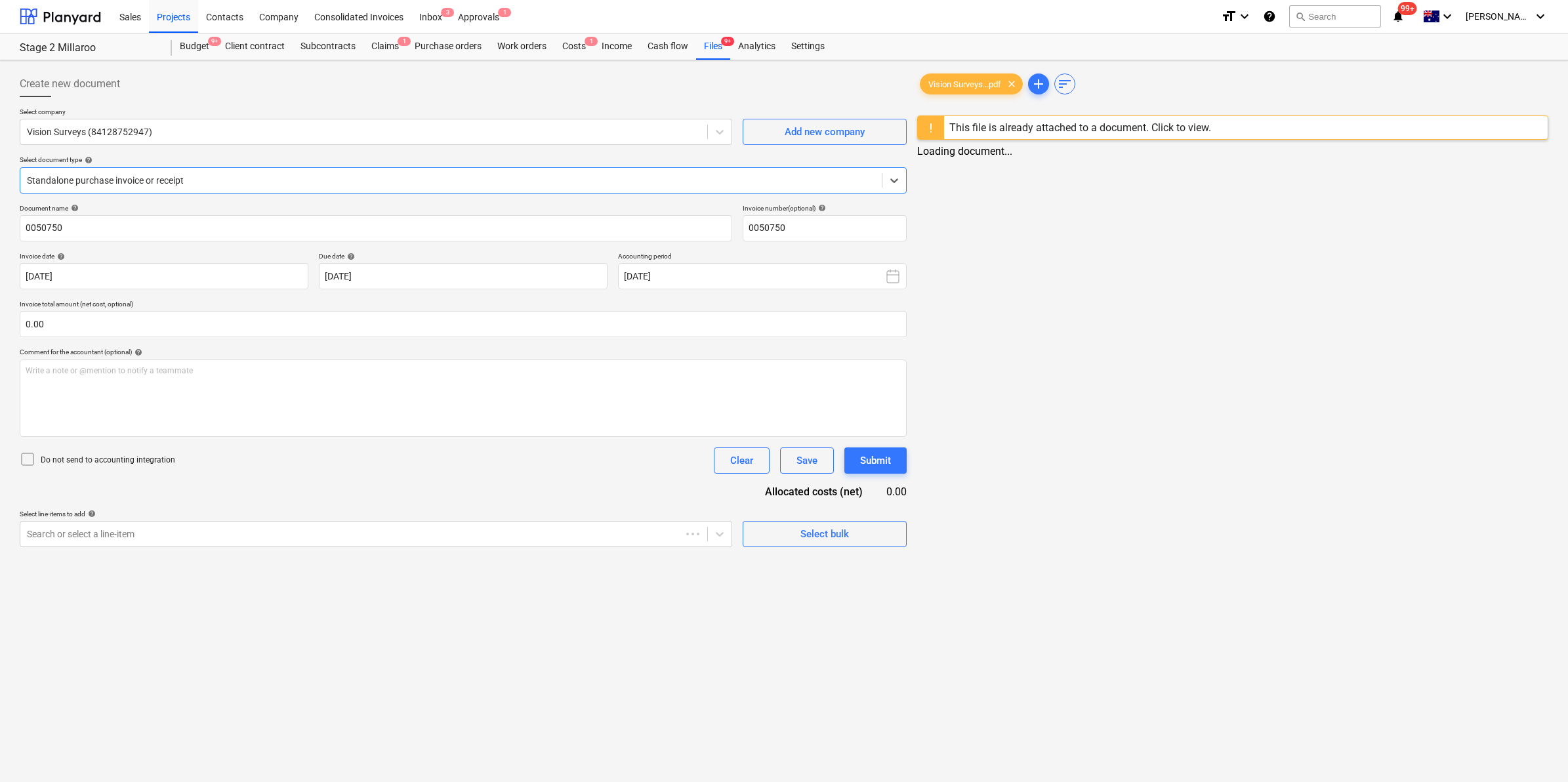
click at [256, 174] on div at bounding box center [451, 180] width 849 height 13
click at [260, 178] on div at bounding box center [449, 180] width 845 height 13
click at [716, 47] on div "Files 9+" at bounding box center [713, 47] width 34 height 26
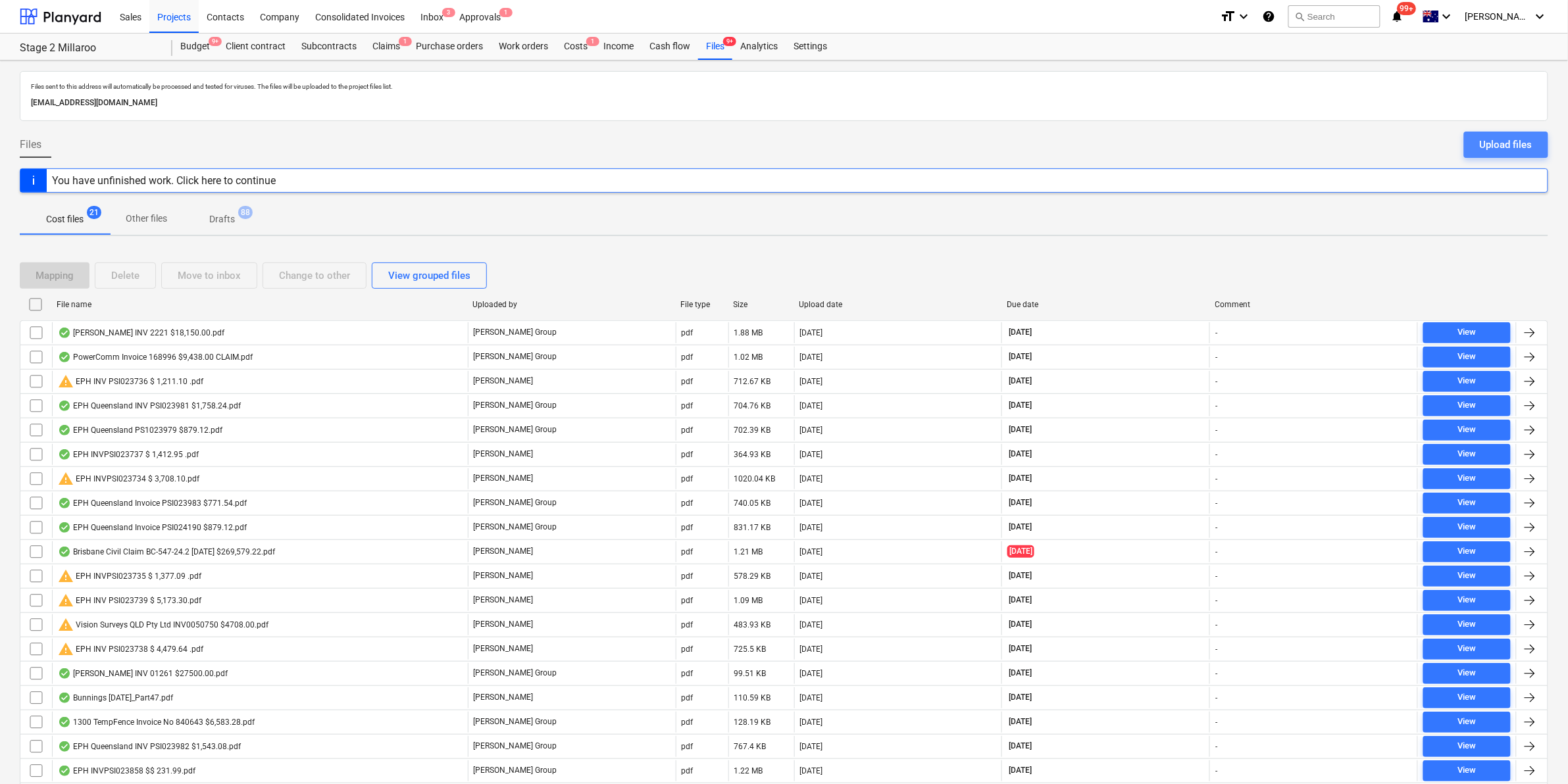
click at [1508, 142] on div "Upload files" at bounding box center [1506, 145] width 53 height 17
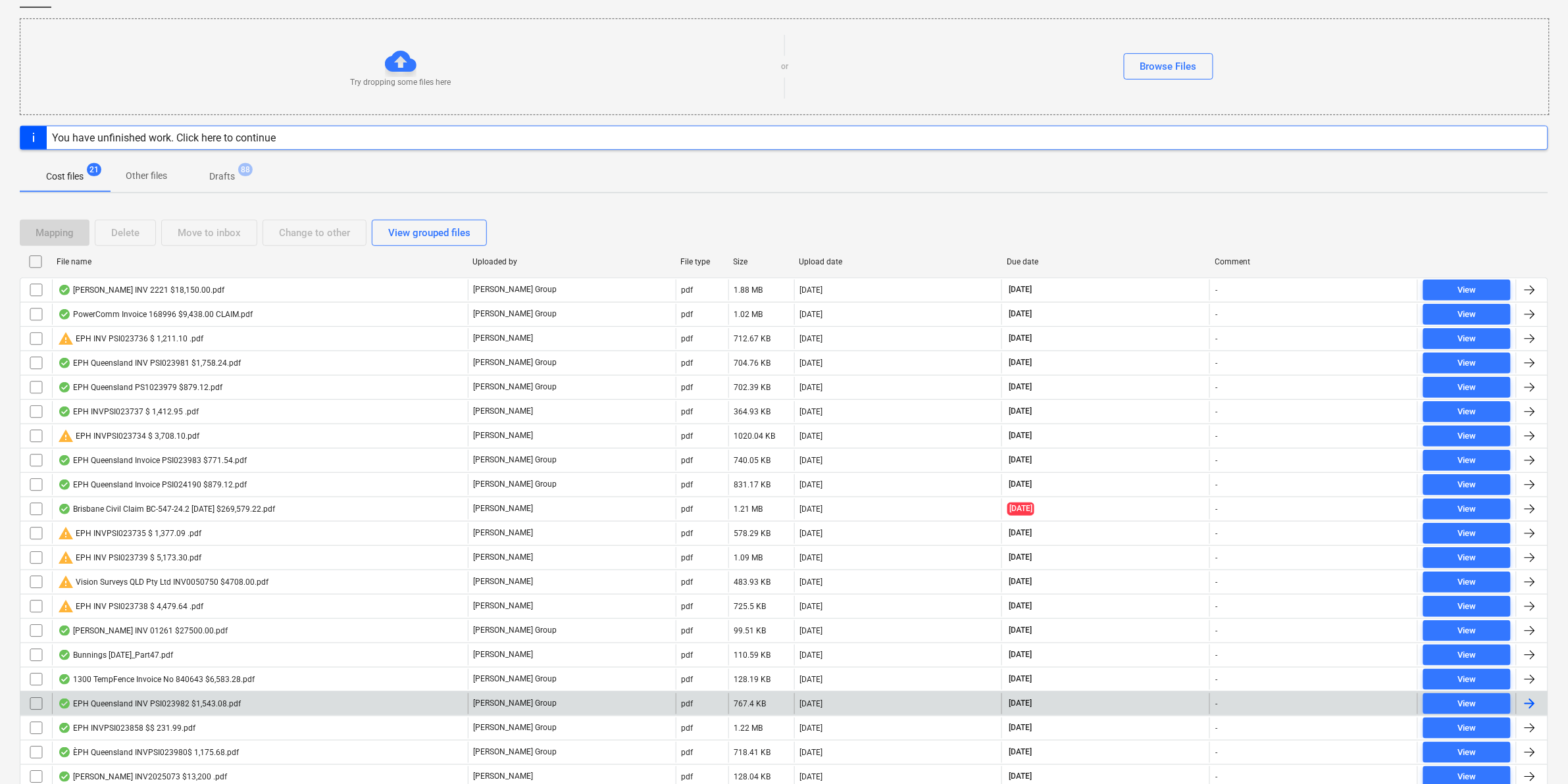
scroll to position [206, 0]
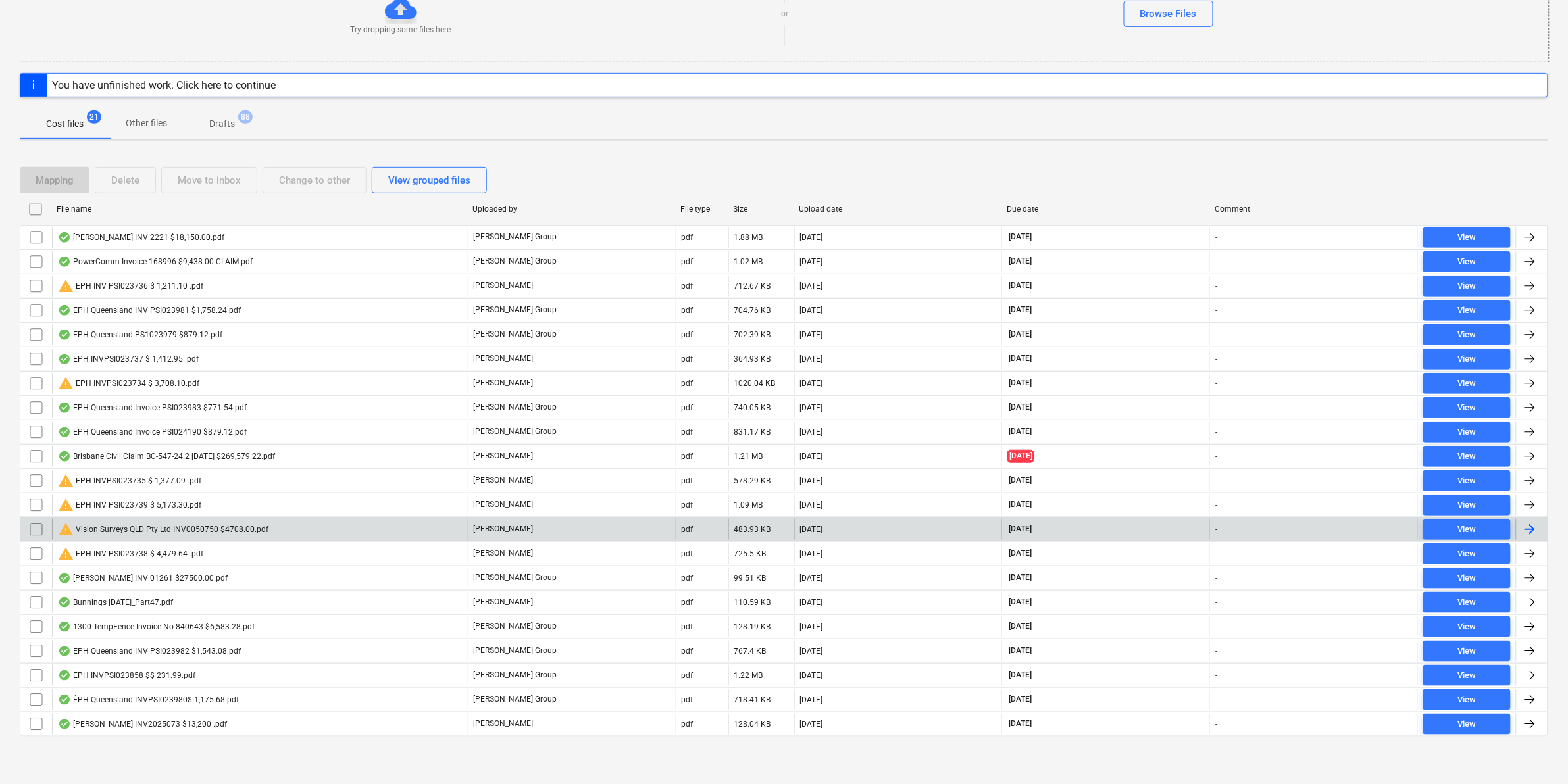
click at [160, 524] on div "warning Vision Surveys QLD Pty Ltd INV0050750 $4708.00.pdf" at bounding box center [163, 529] width 211 height 16
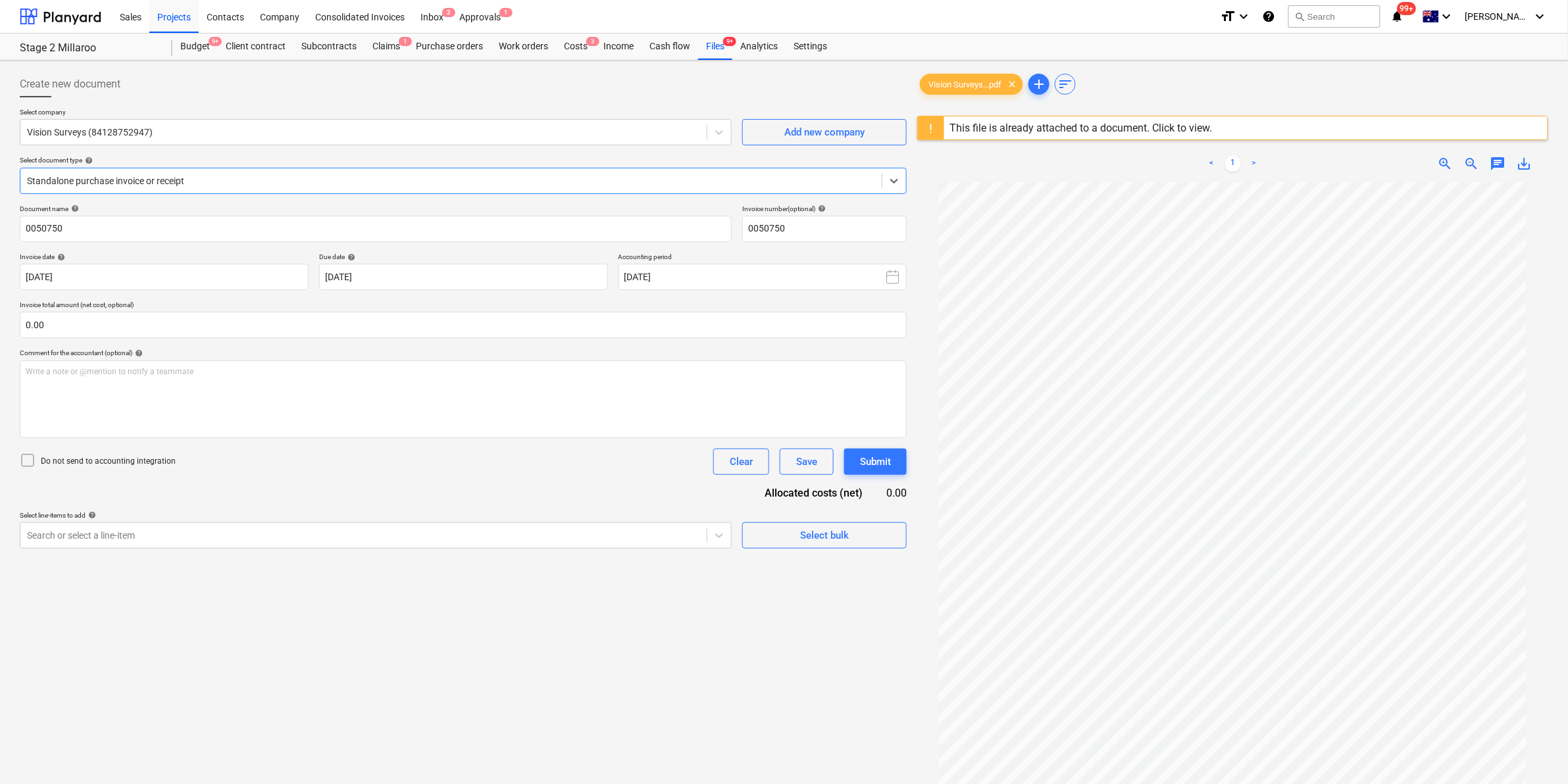
click at [248, 181] on div at bounding box center [450, 181] width 848 height 13
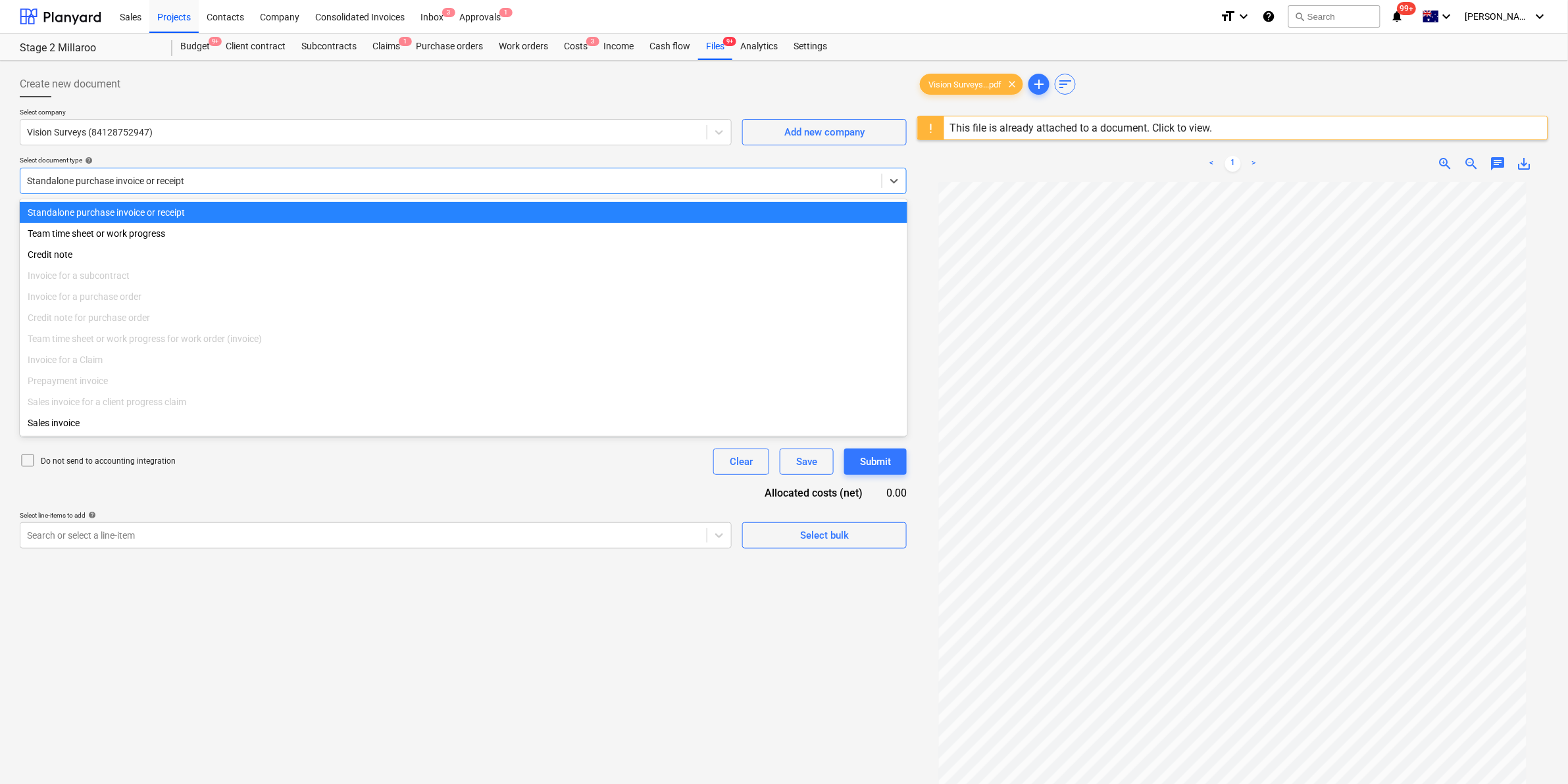
click at [218, 212] on div "Standalone purchase invoice or receipt" at bounding box center [463, 212] width 888 height 21
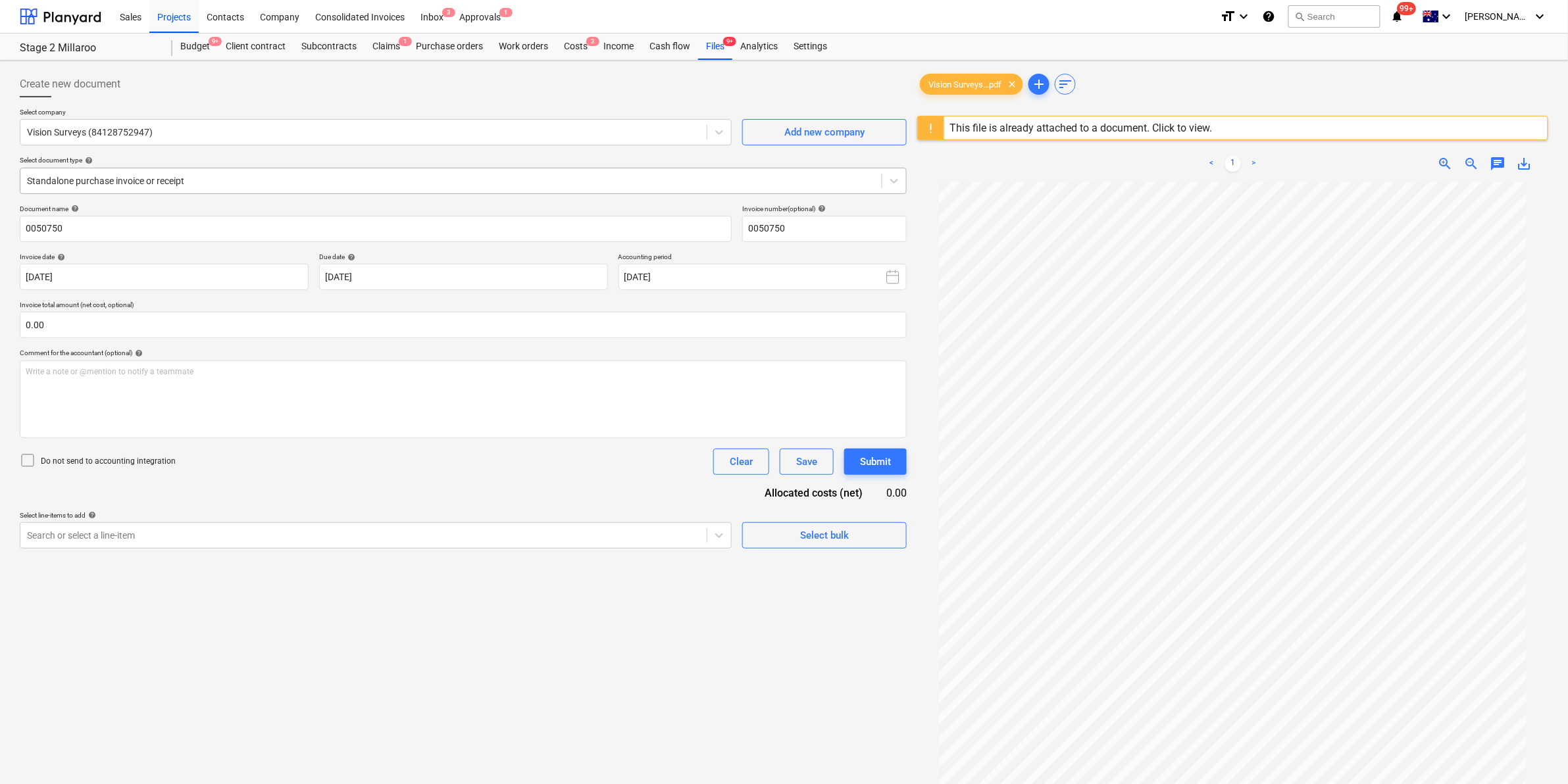
click at [218, 179] on div at bounding box center [450, 181] width 848 height 13
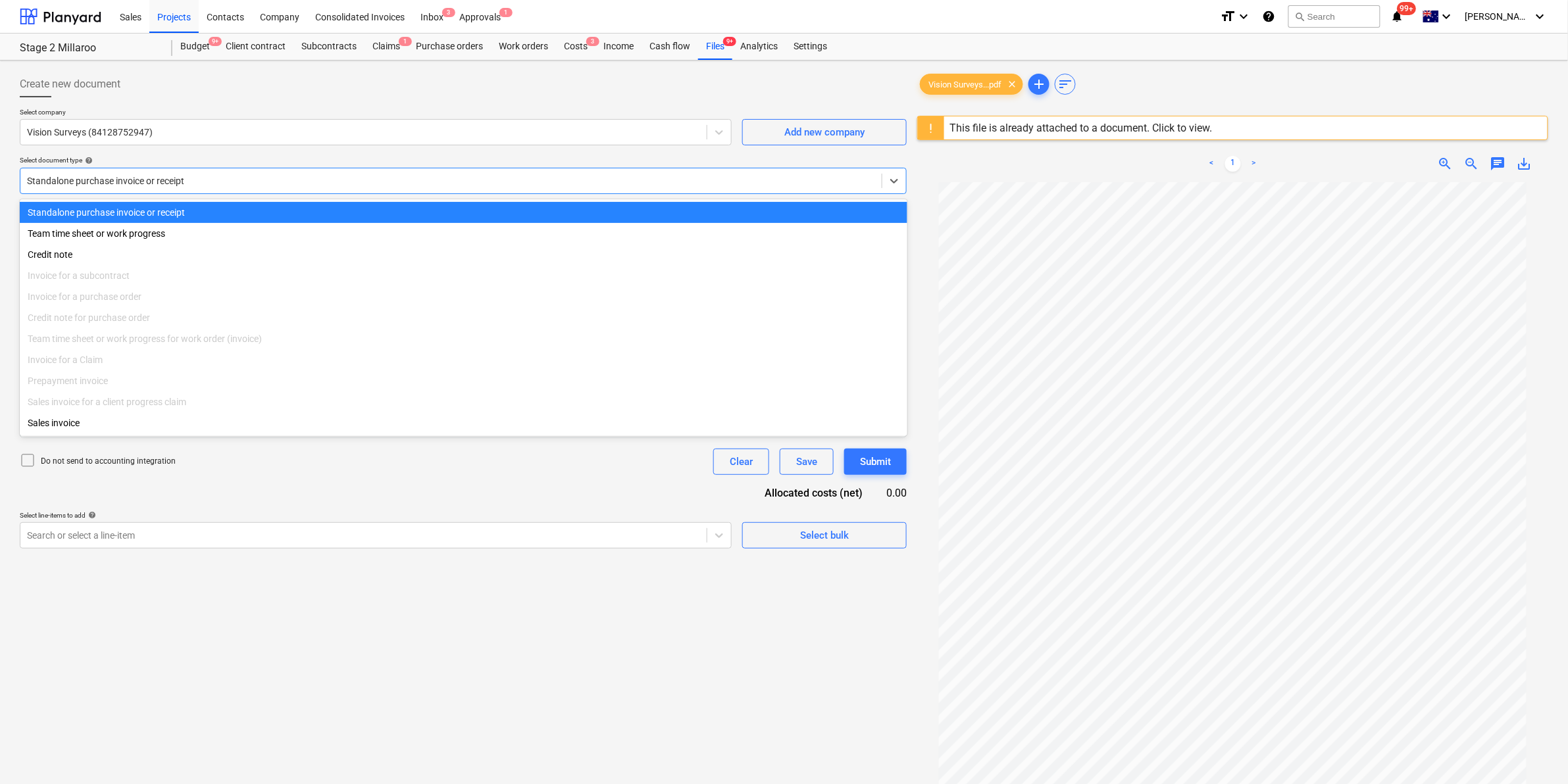
click at [221, 170] on div "Standalone purchase invoice or receipt" at bounding box center [463, 181] width 887 height 26
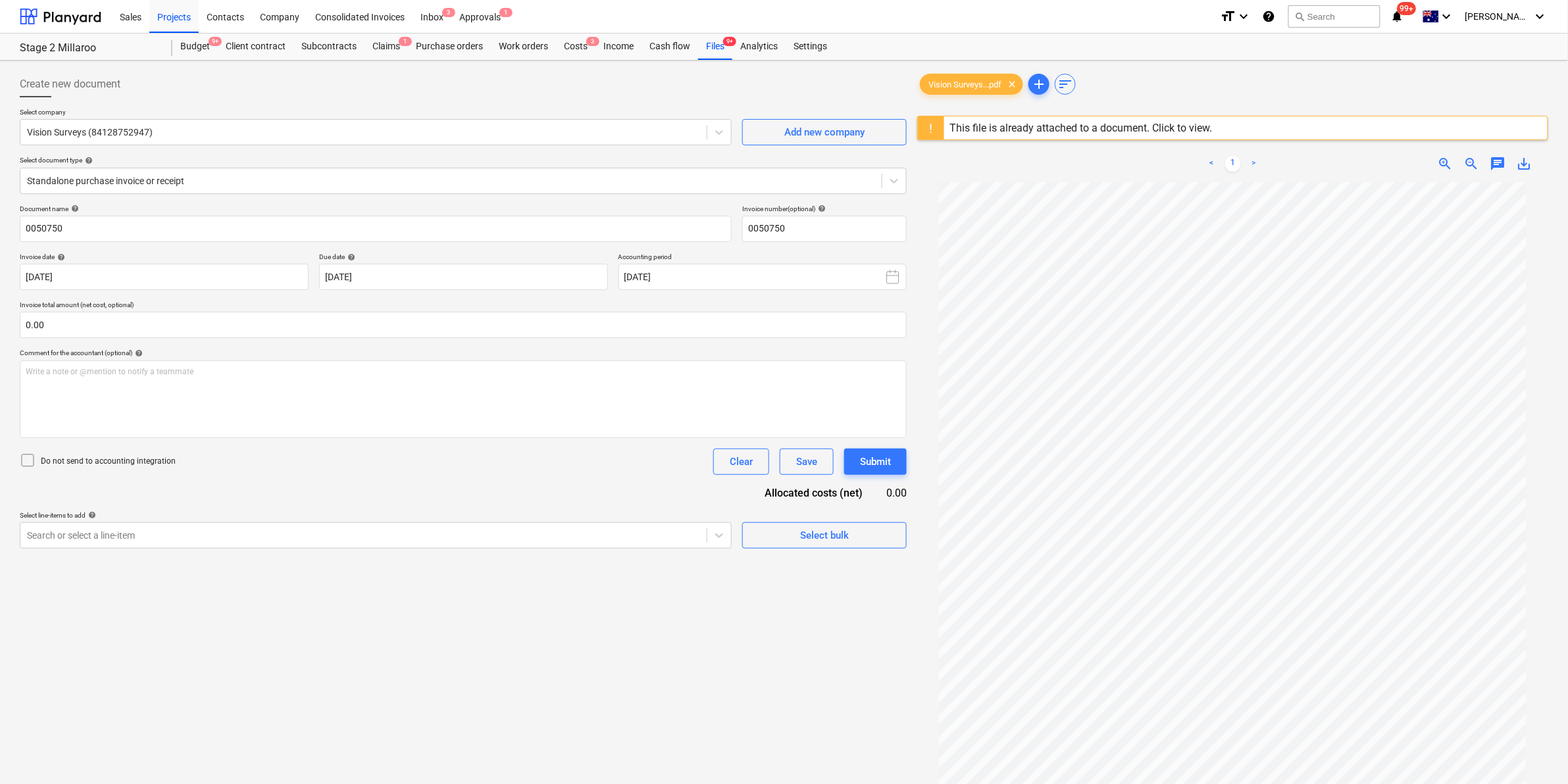
drag, startPoint x: 964, startPoint y: 76, endPoint x: 813, endPoint y: 93, distance: 152.0
click at [813, 93] on div "Create new document" at bounding box center [463, 84] width 887 height 26
click at [172, 14] on div "Projects" at bounding box center [174, 16] width 49 height 34
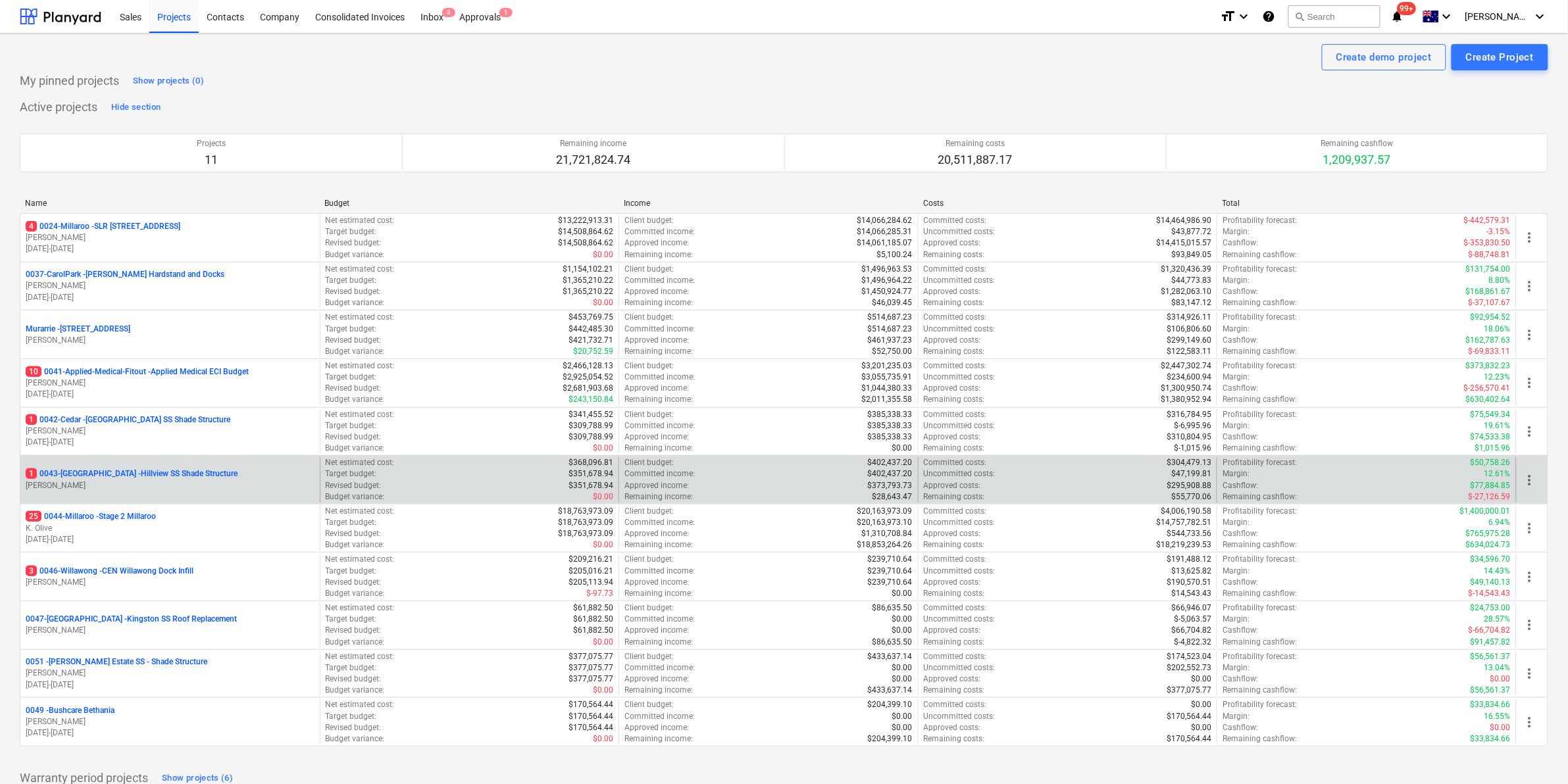
click at [89, 475] on p "1 0043-[GEOGRAPHIC_DATA] - [GEOGRAPHIC_DATA] [GEOGRAPHIC_DATA] Shade Structure" at bounding box center [131, 474] width 212 height 11
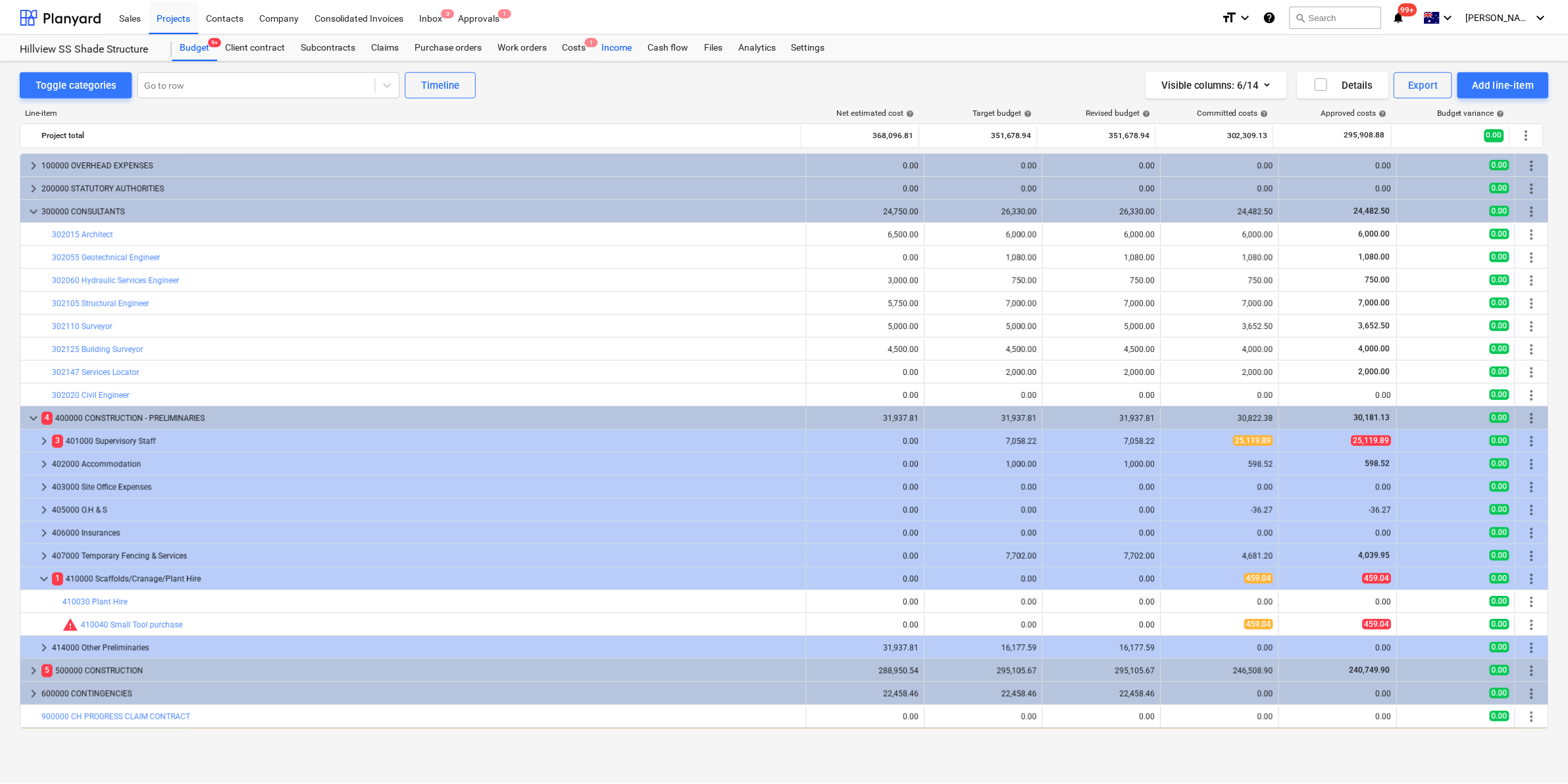
scroll to position [21, 0]
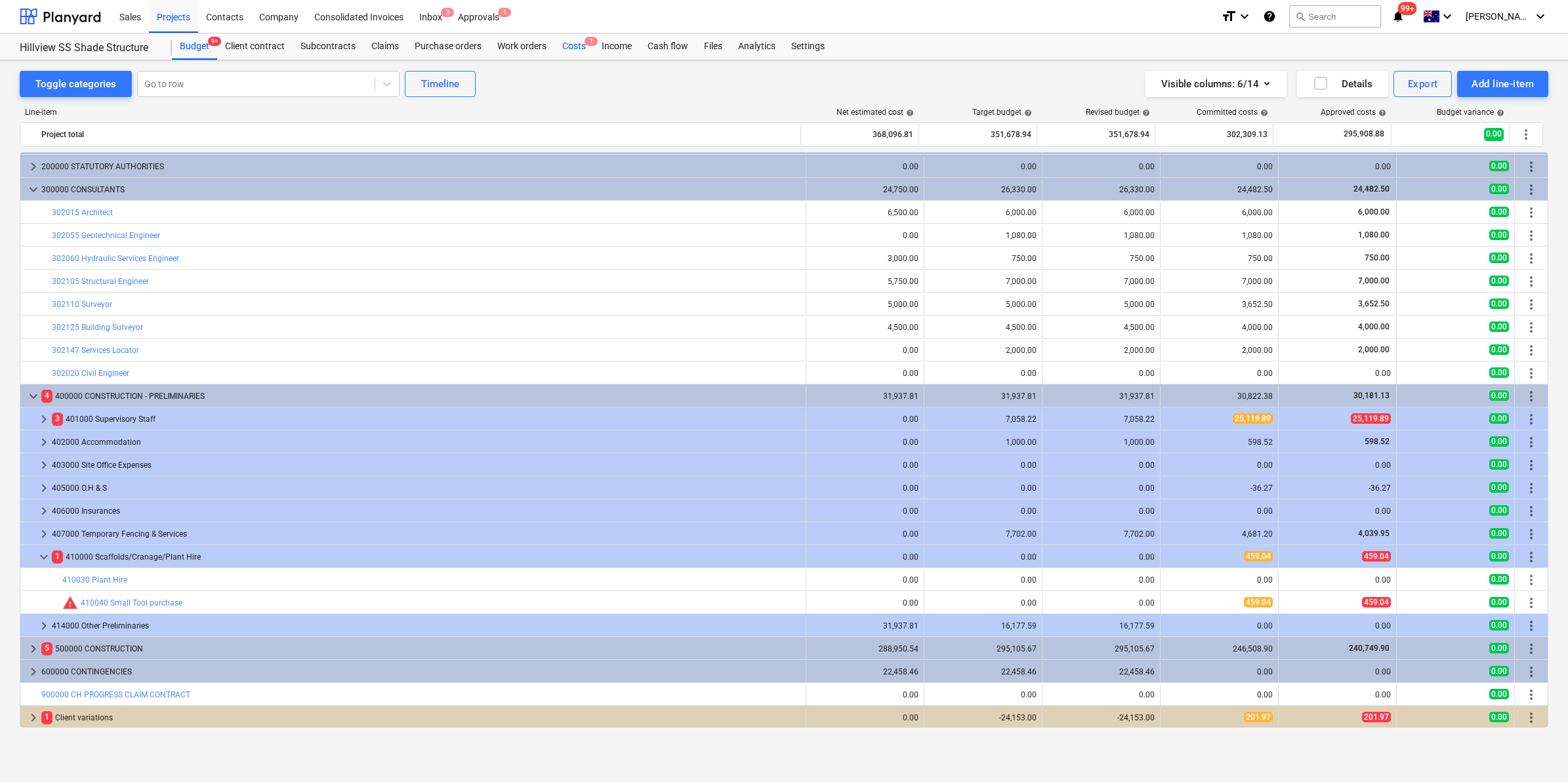
click at [582, 41] on div "Costs 1" at bounding box center [574, 47] width 40 height 26
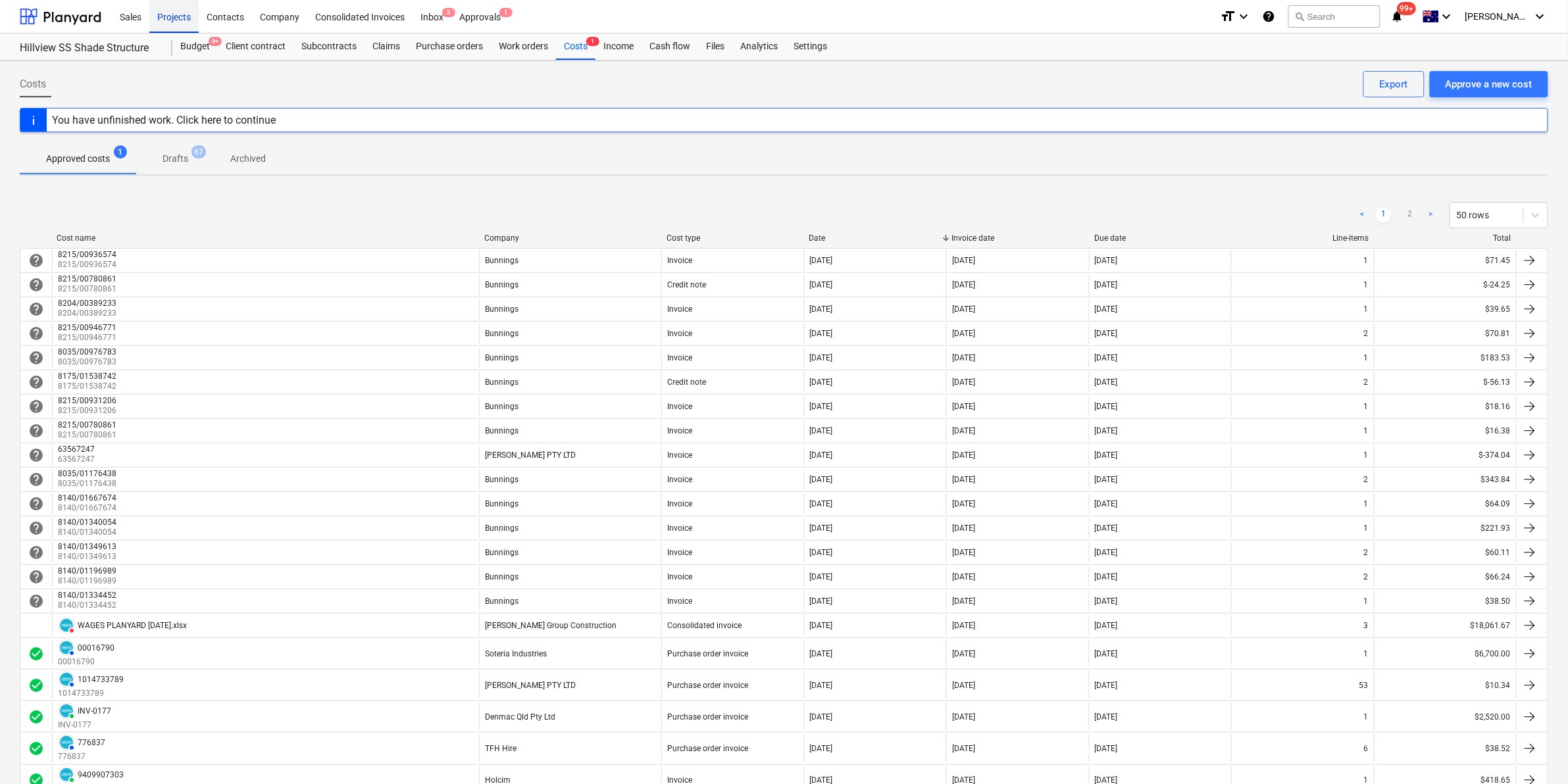
click at [179, 15] on div "Projects" at bounding box center [174, 16] width 49 height 34
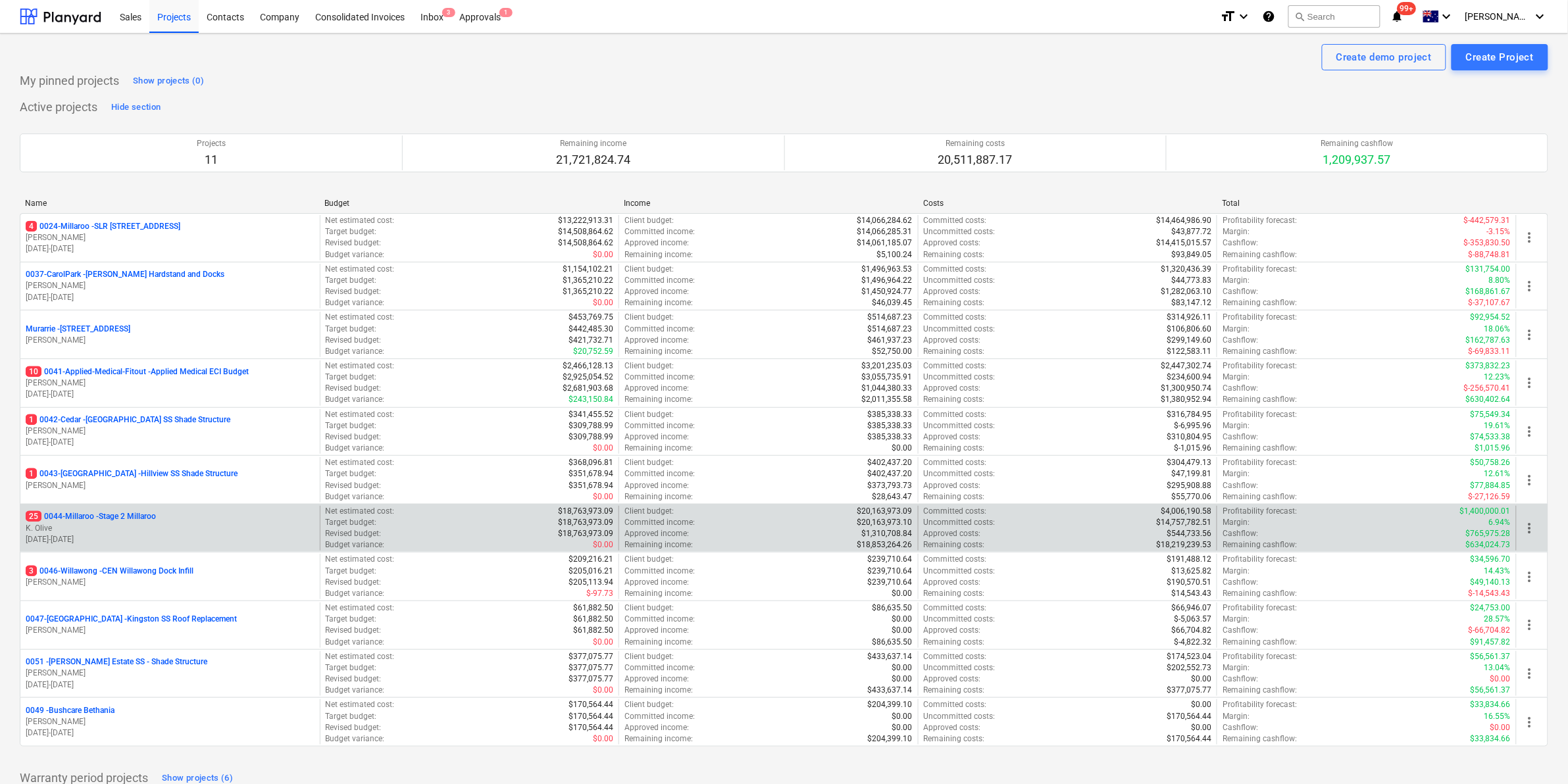
click at [92, 517] on p "25 0044-Millaroo - Stage 2 Millaroo" at bounding box center [90, 516] width 130 height 11
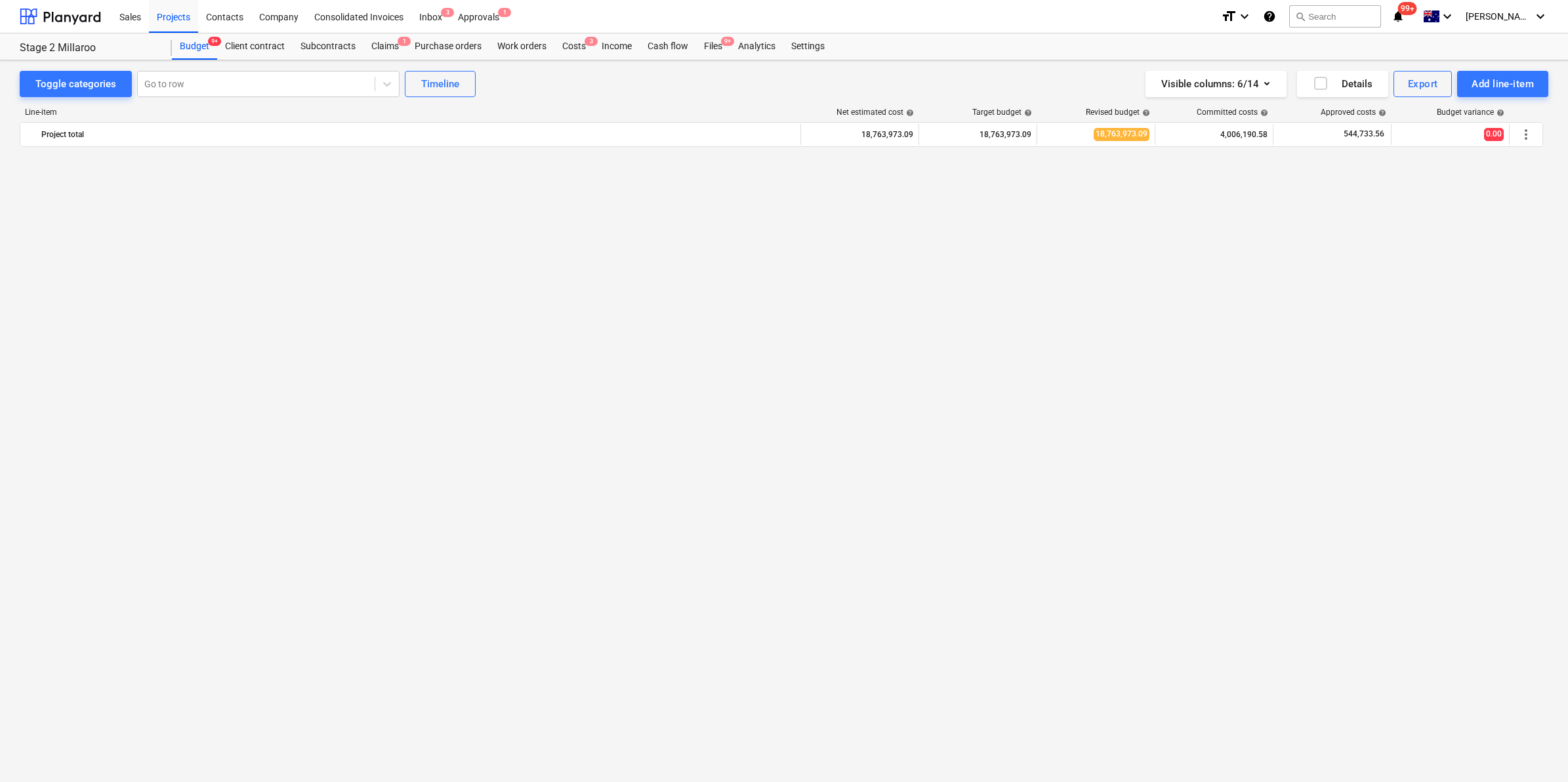
scroll to position [1079, 0]
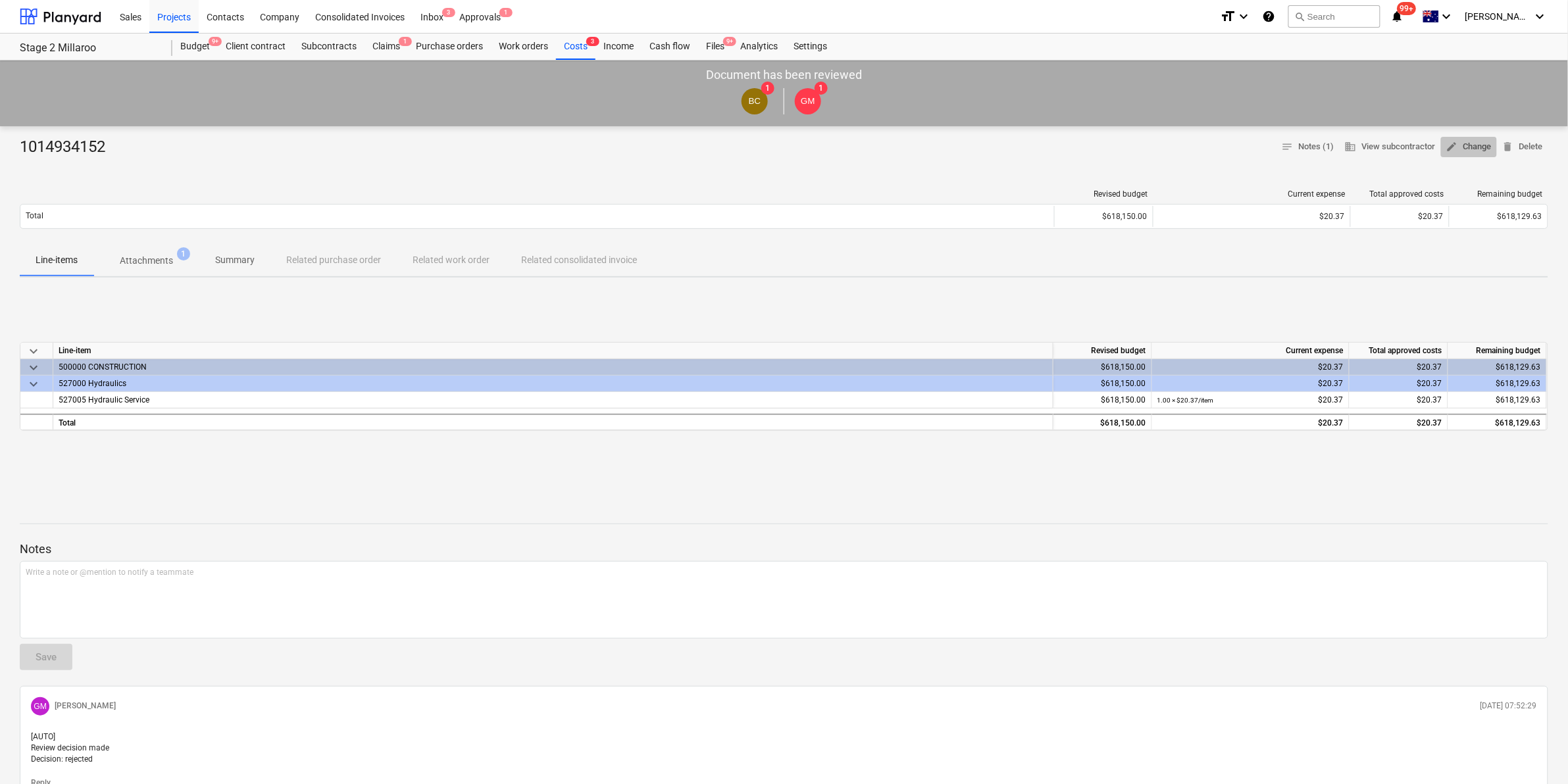
click at [1468, 147] on span "edit Change" at bounding box center [1468, 147] width 45 height 15
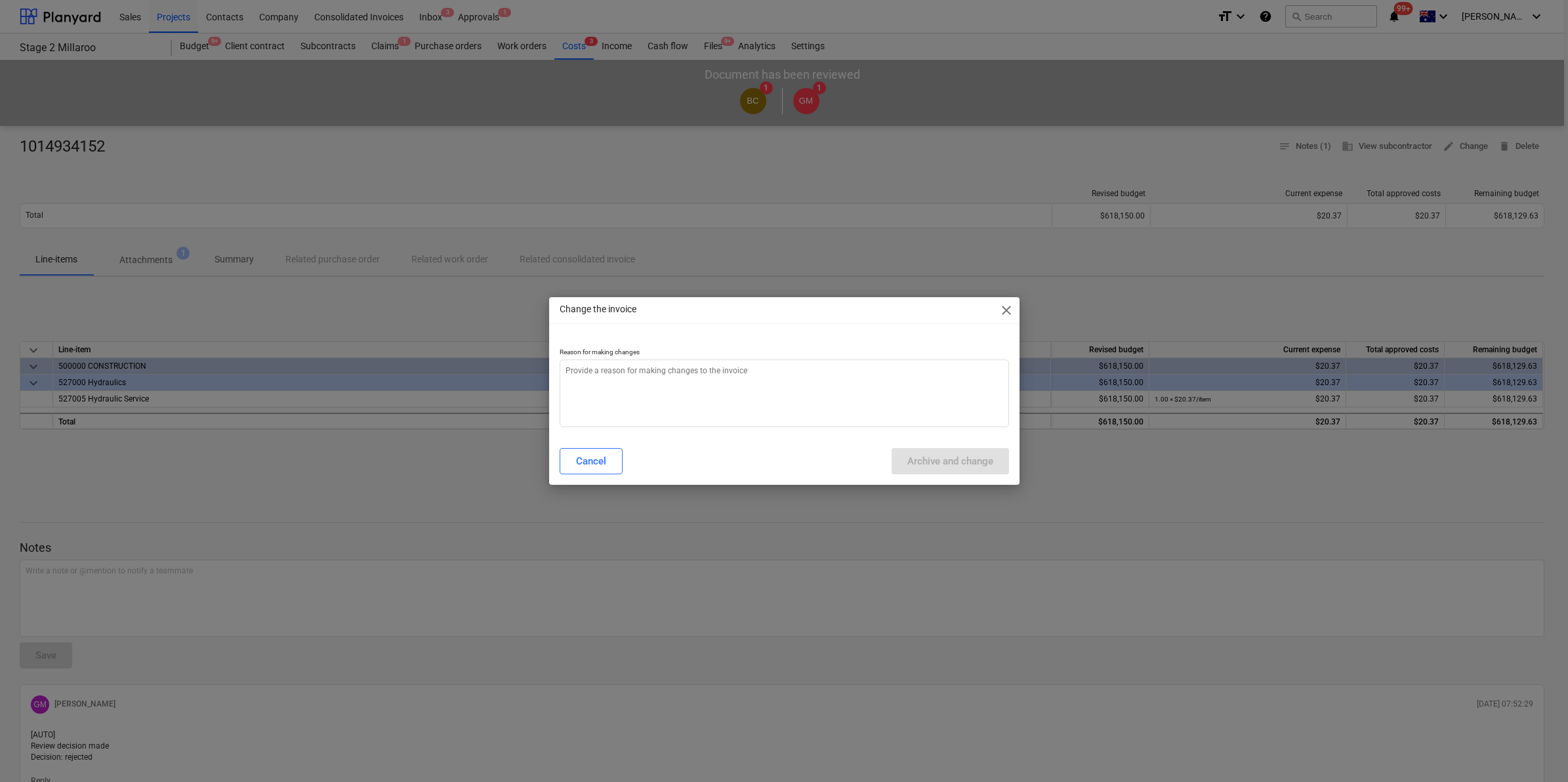
type textarea "x"
click at [670, 369] on textarea at bounding box center [784, 393] width 449 height 67
type textarea "c"
type textarea "x"
type textarea "co"
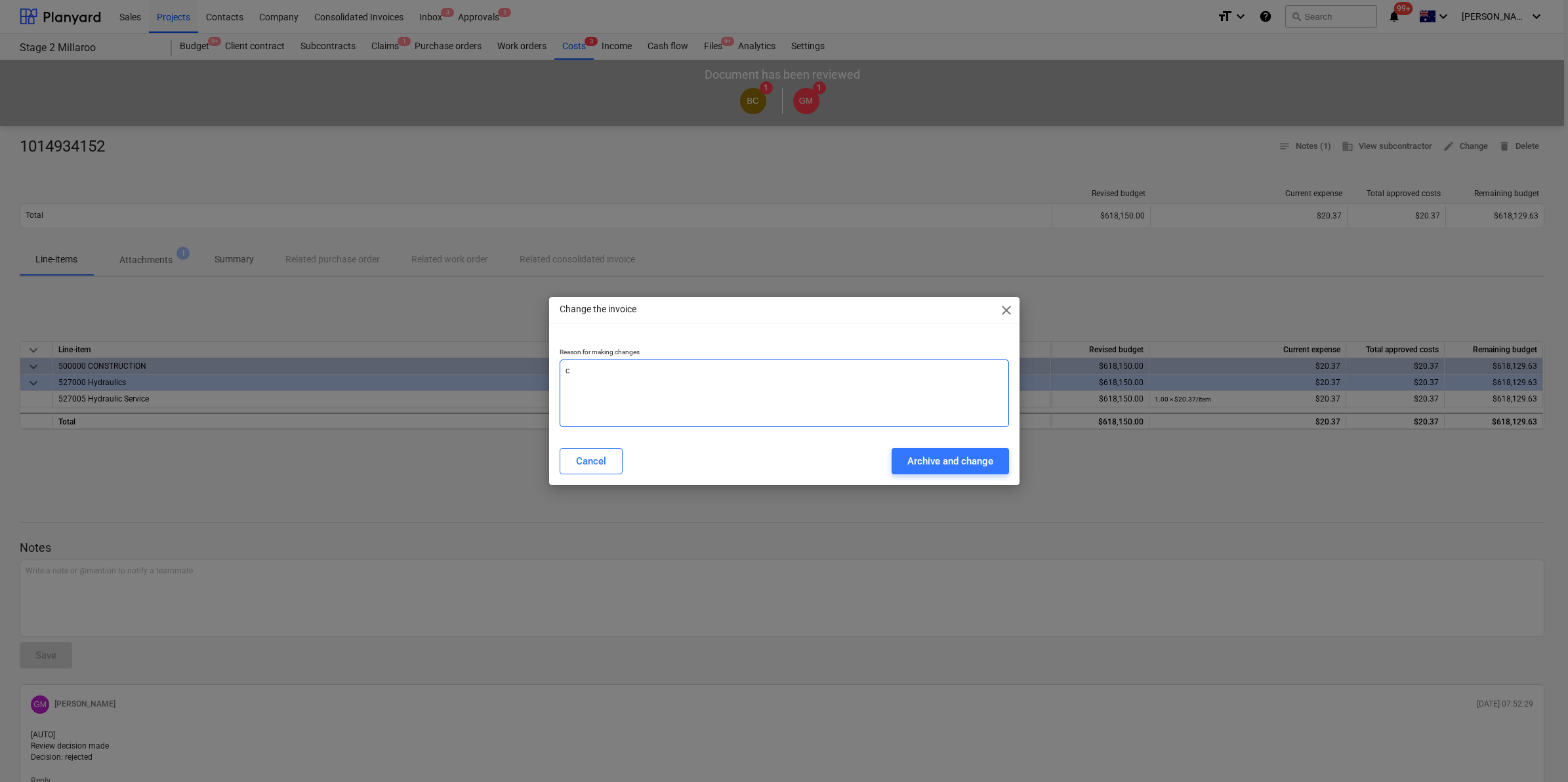
type textarea "x"
type textarea "cos"
type textarea "x"
type textarea "cost"
type textarea "x"
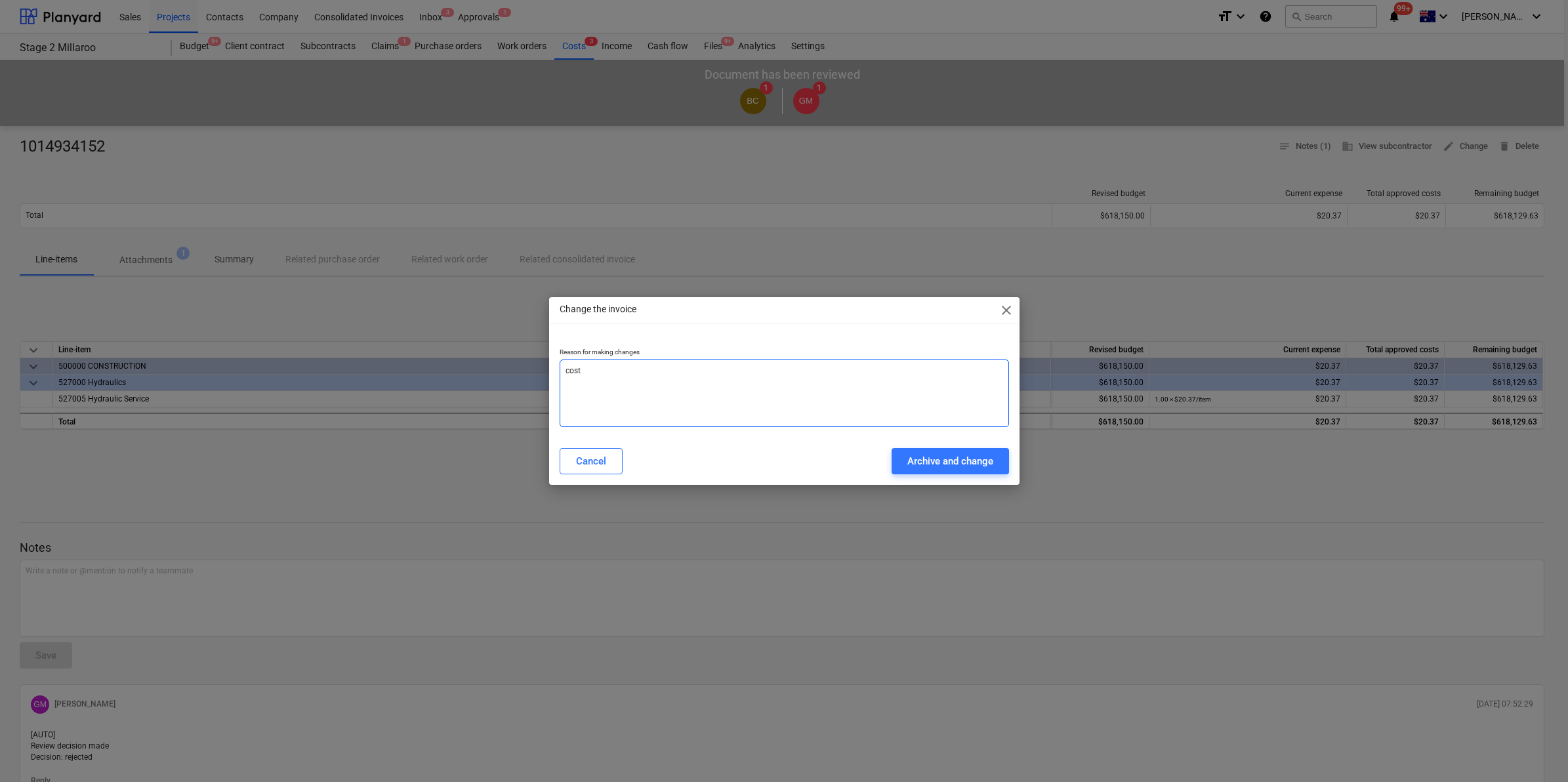
type textarea "cost"
type textarea "x"
type textarea "cost c"
type textarea "x"
type textarea "cost co"
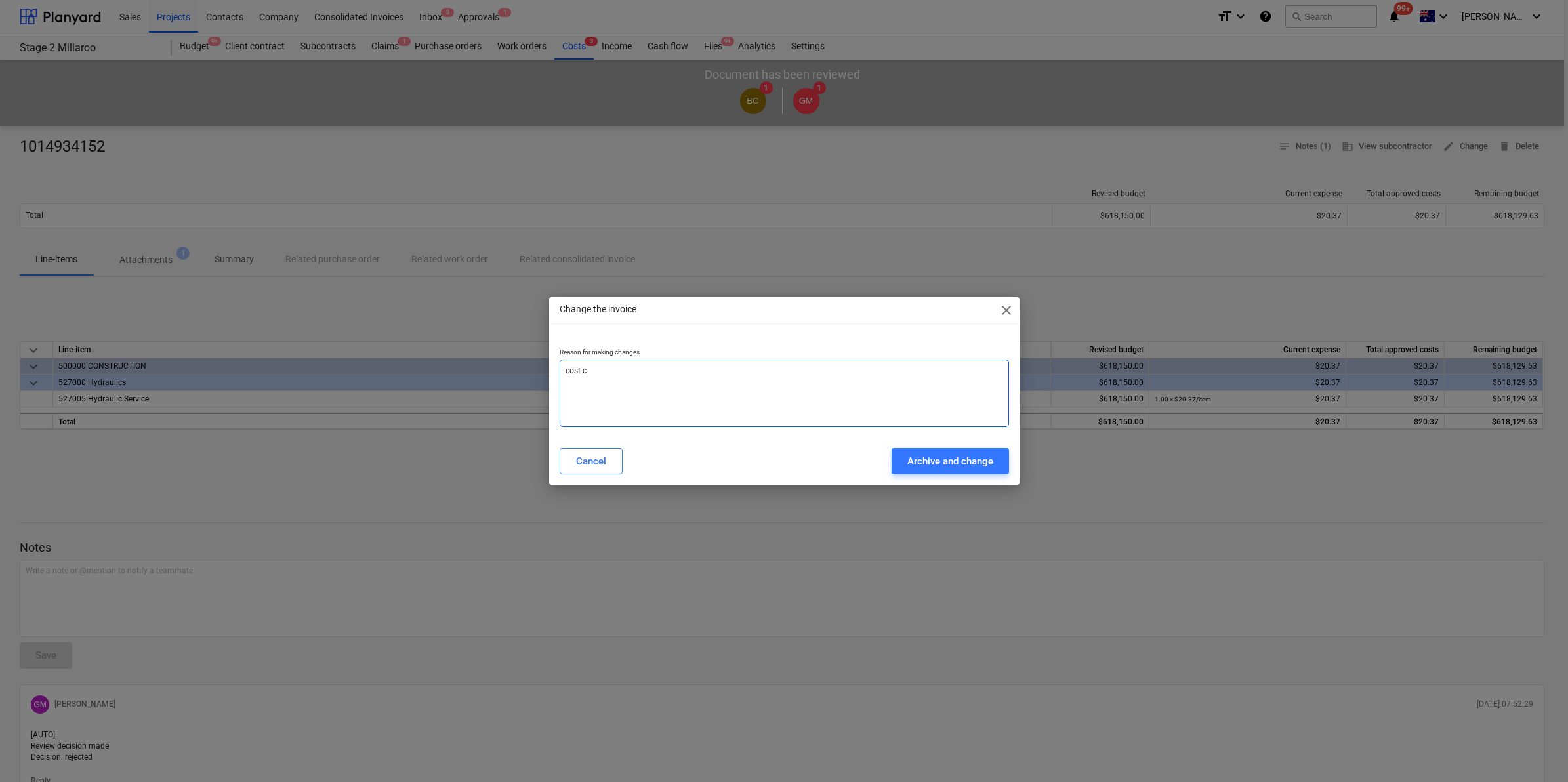
type textarea "x"
type textarea "cost coe"
type textarea "x"
type textarea "cost co"
type textarea "x"
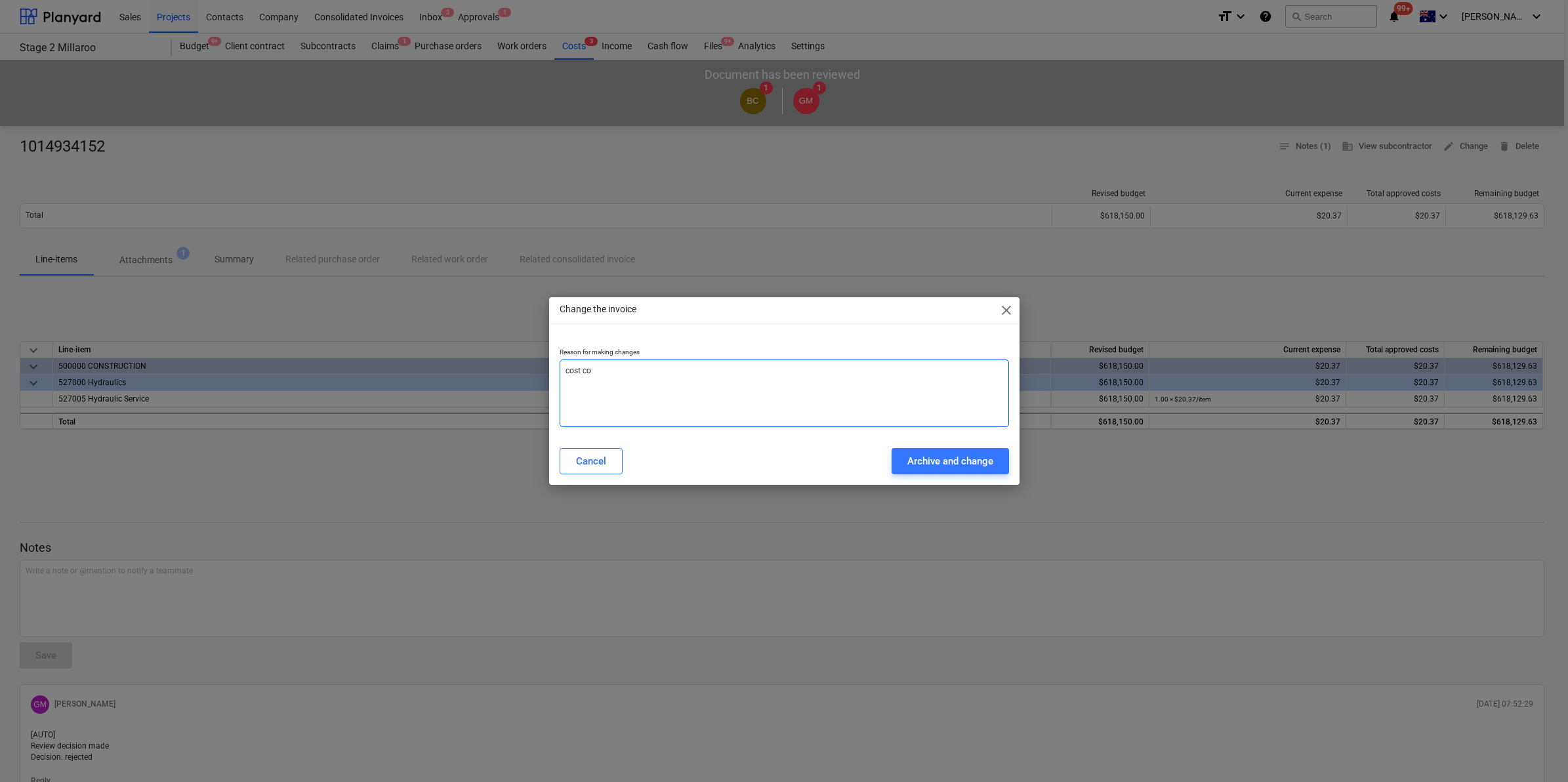
type textarea "cost cod"
type textarea "x"
type textarea "cost code"
type textarea "x"
type textarea "cost code"
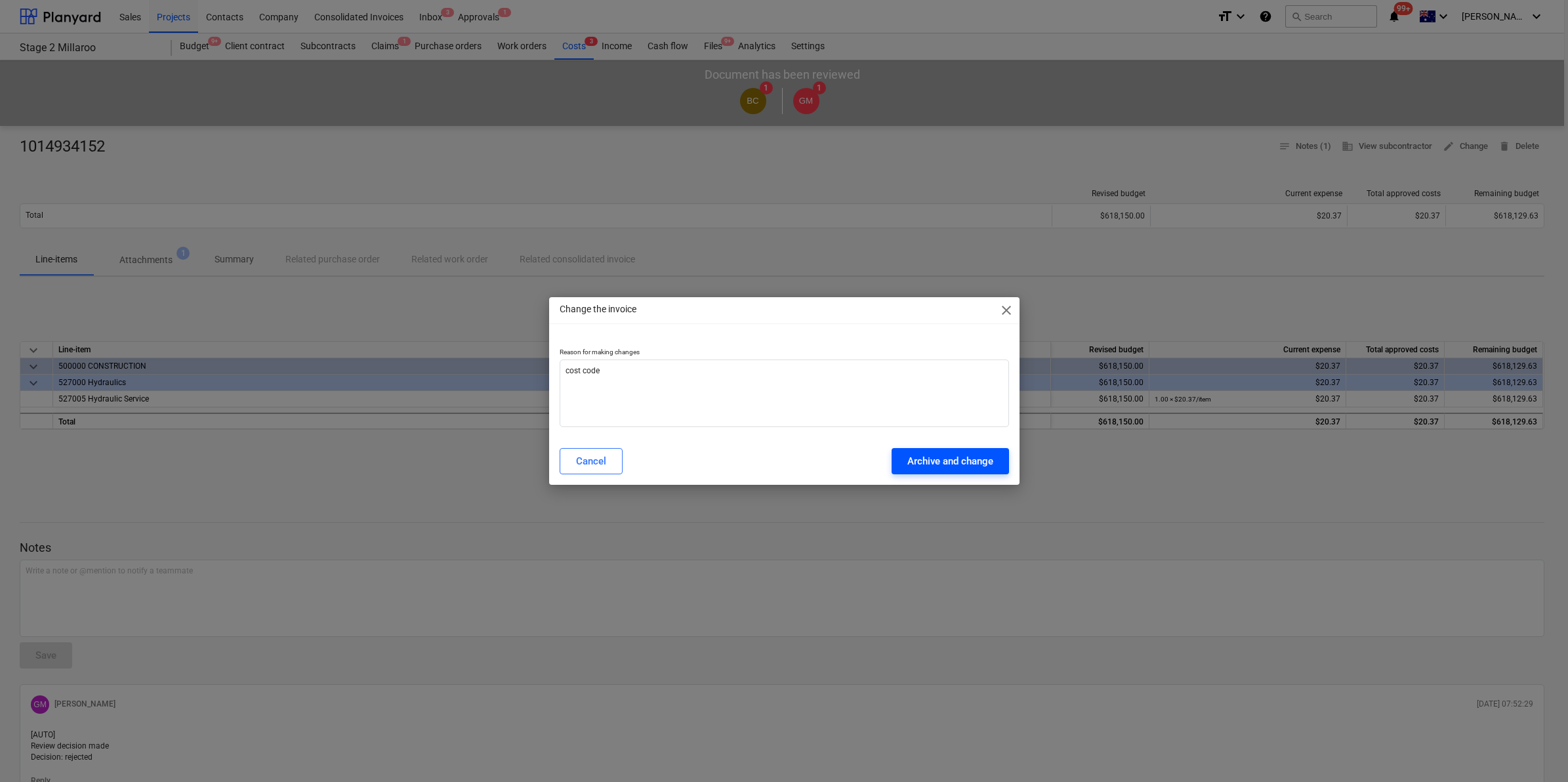
click at [916, 471] on button "Archive and change" at bounding box center [950, 461] width 118 height 26
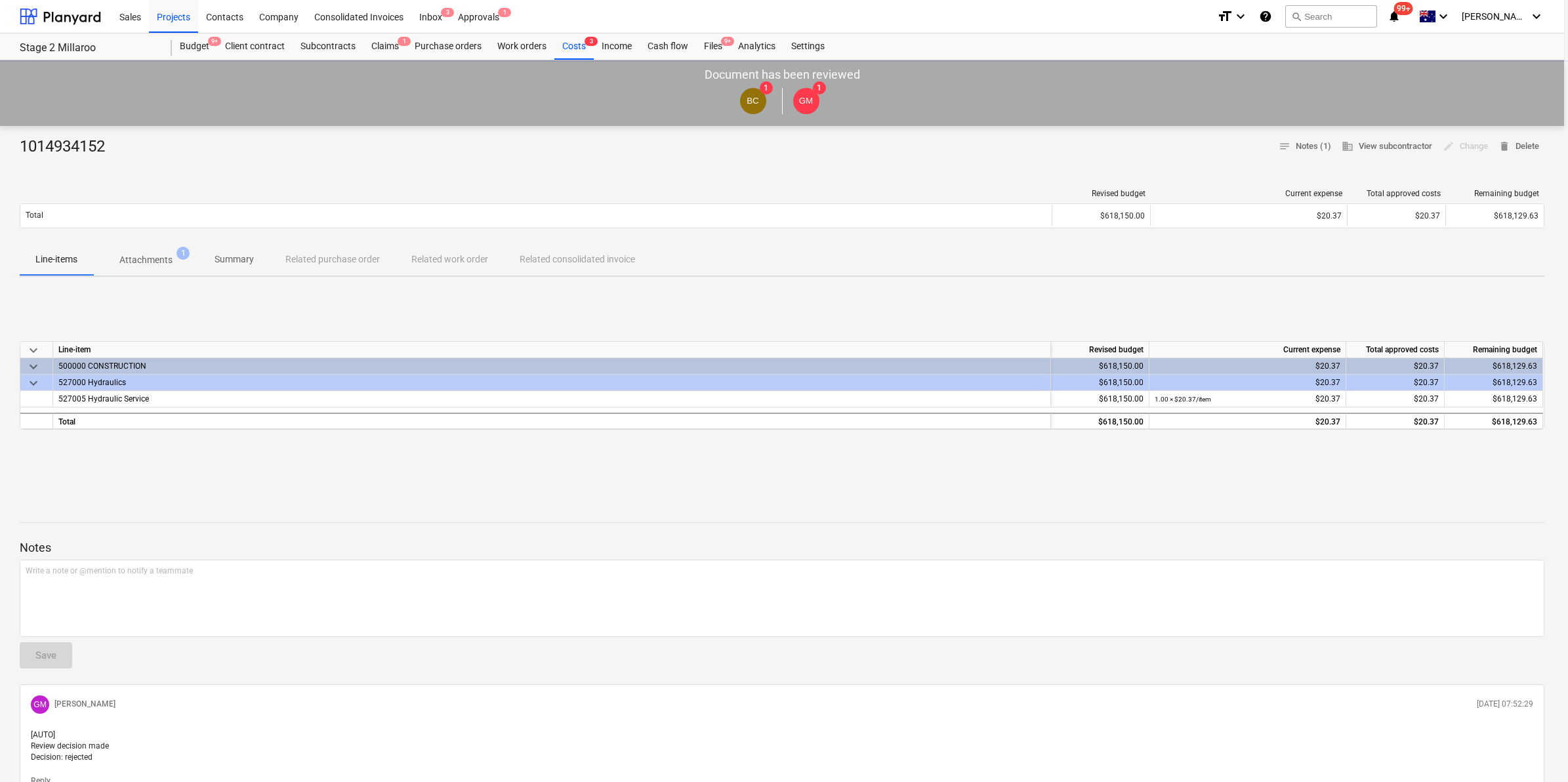
type textarea "x"
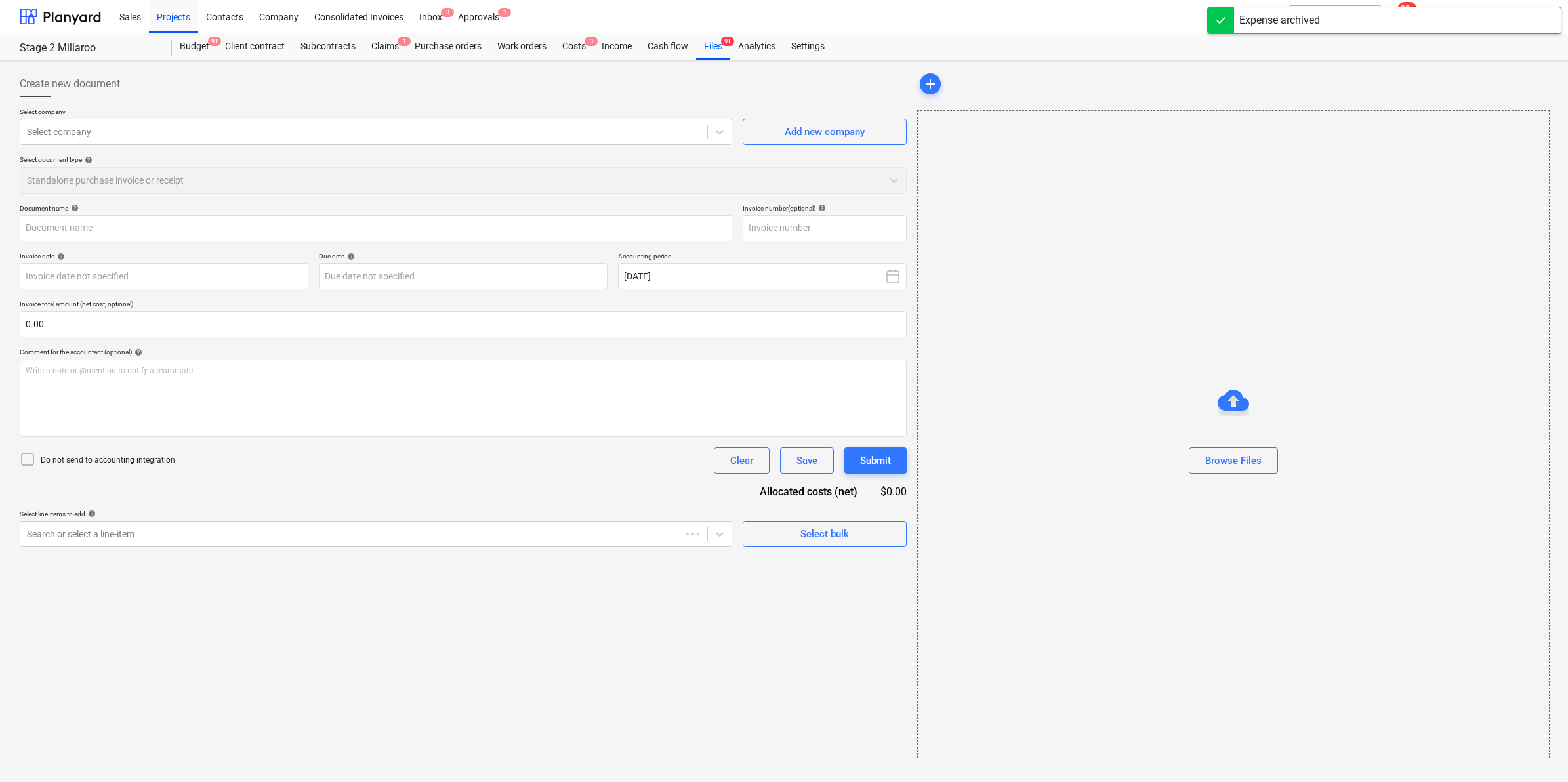
type input "1014934152"
type input "[DATE]"
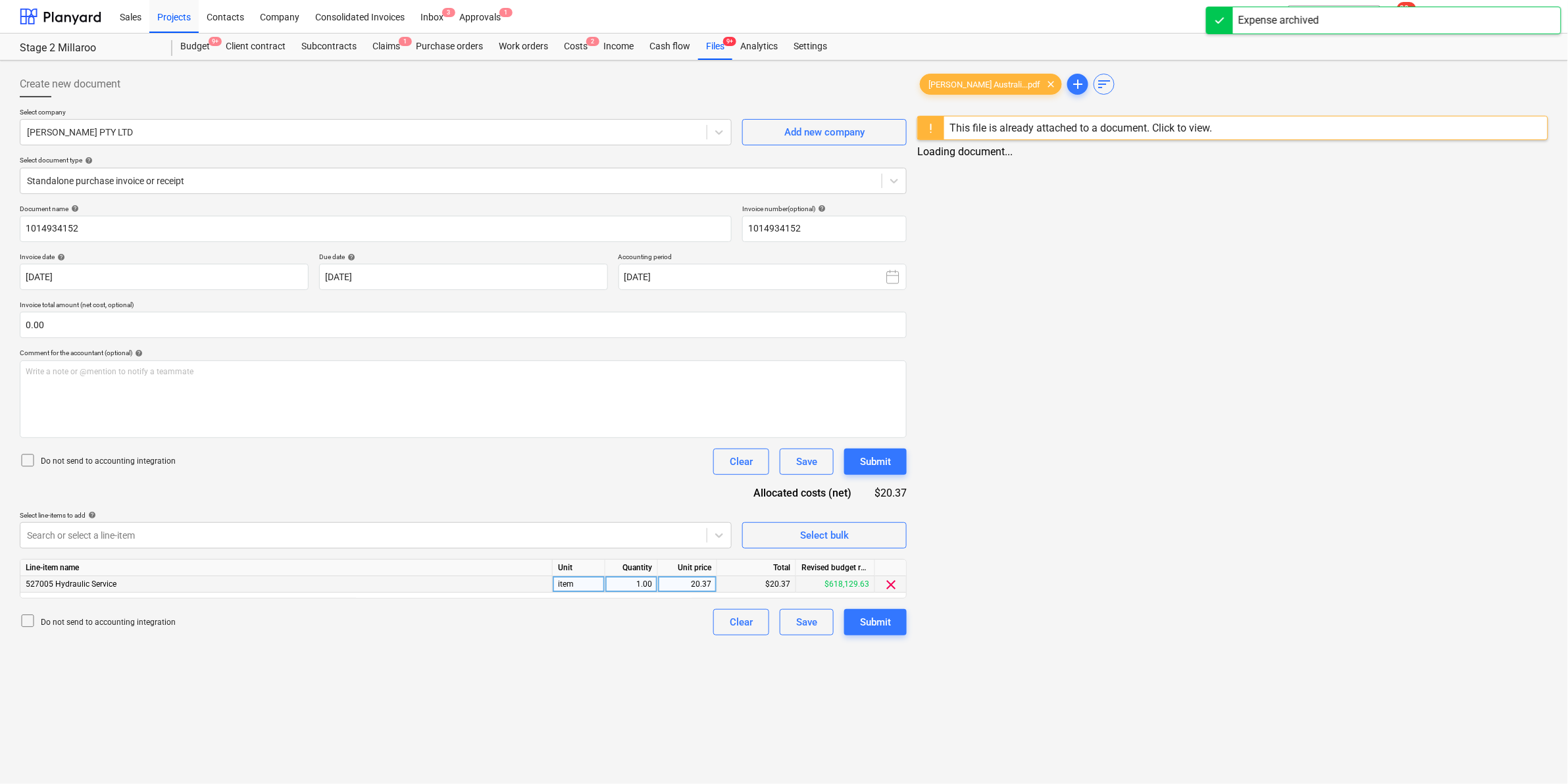
click at [885, 583] on span "clear" at bounding box center [891, 584] width 16 height 16
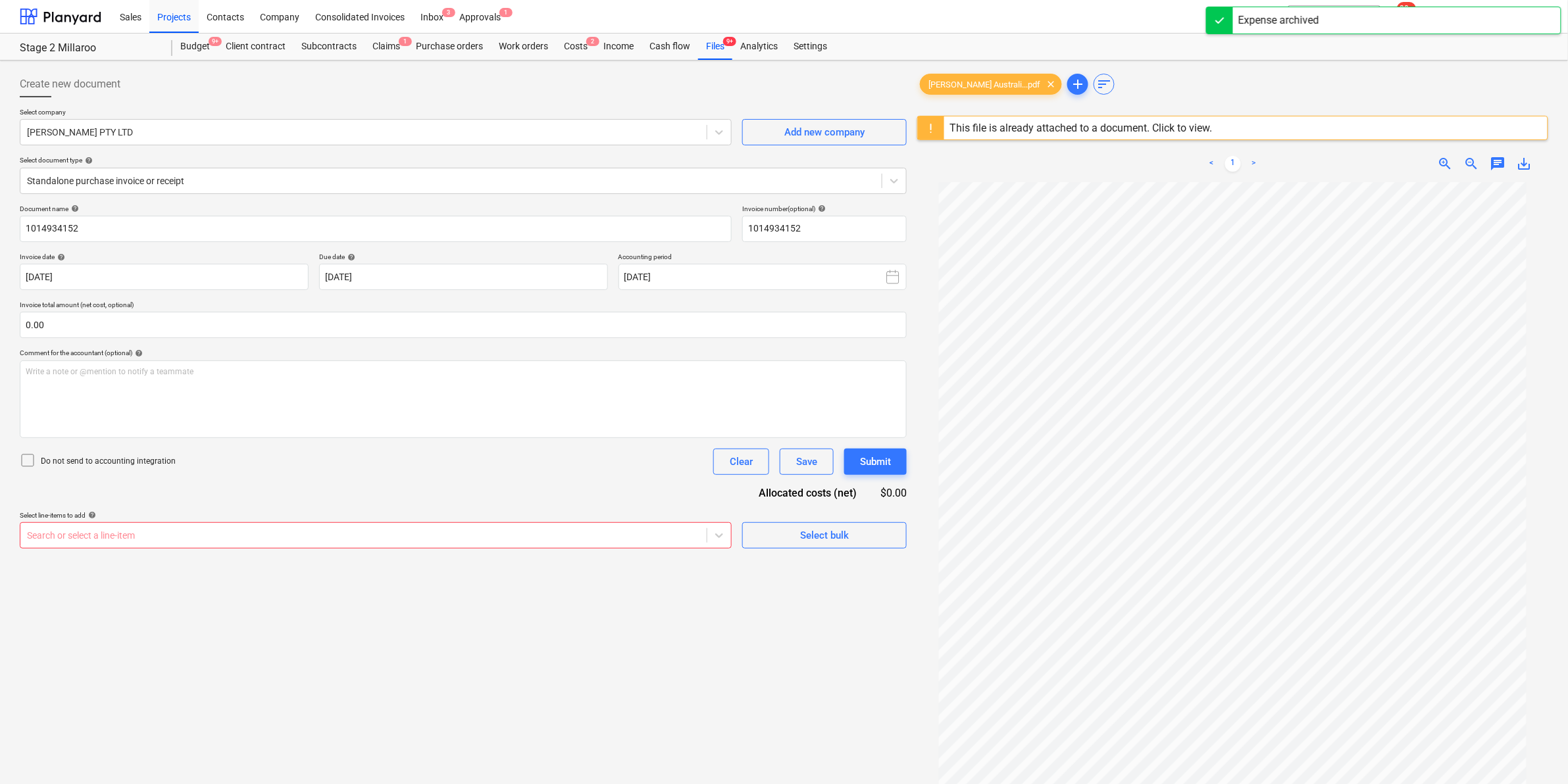
click at [547, 537] on div at bounding box center [363, 535] width 673 height 13
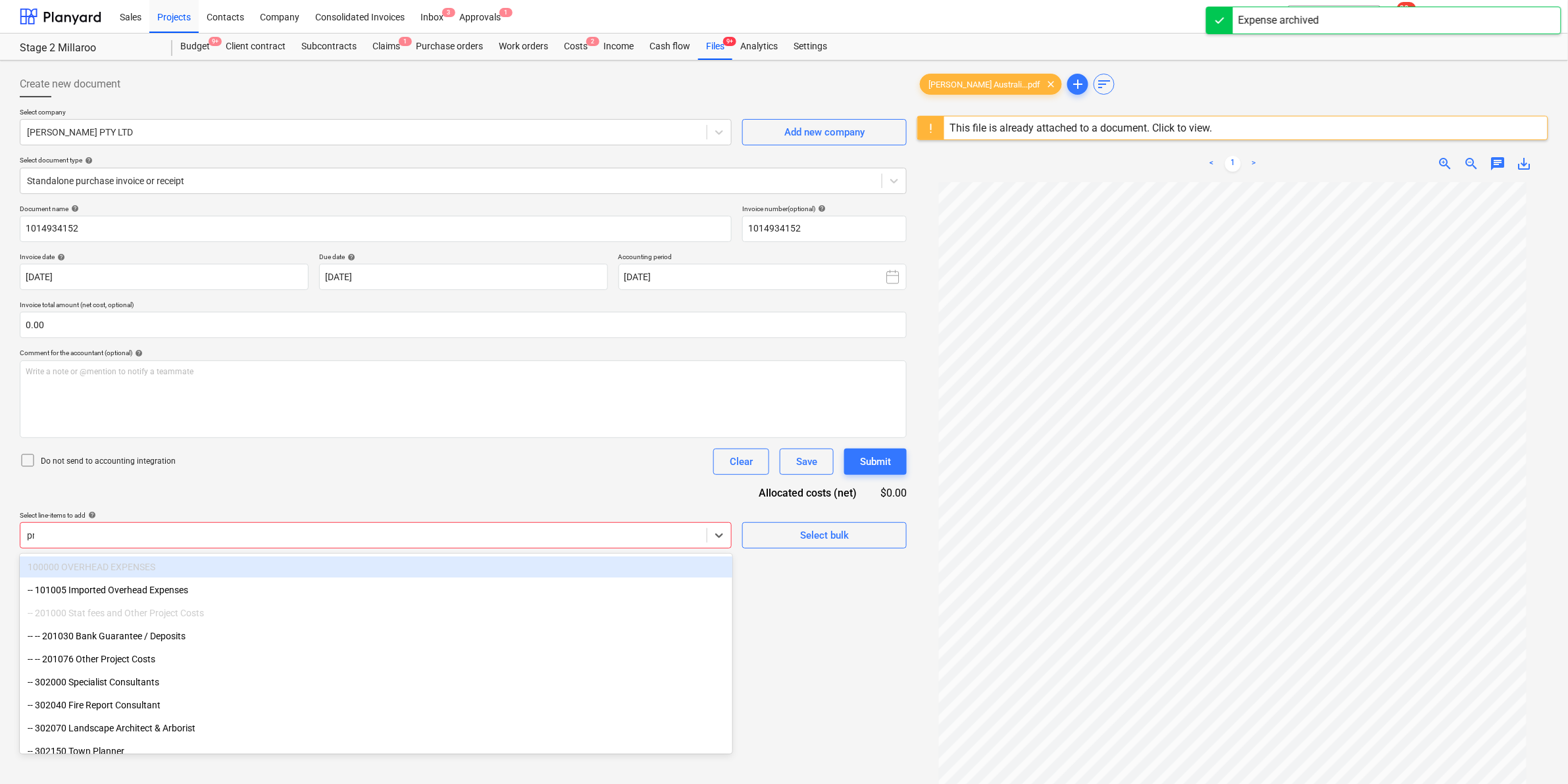
type input "prel"
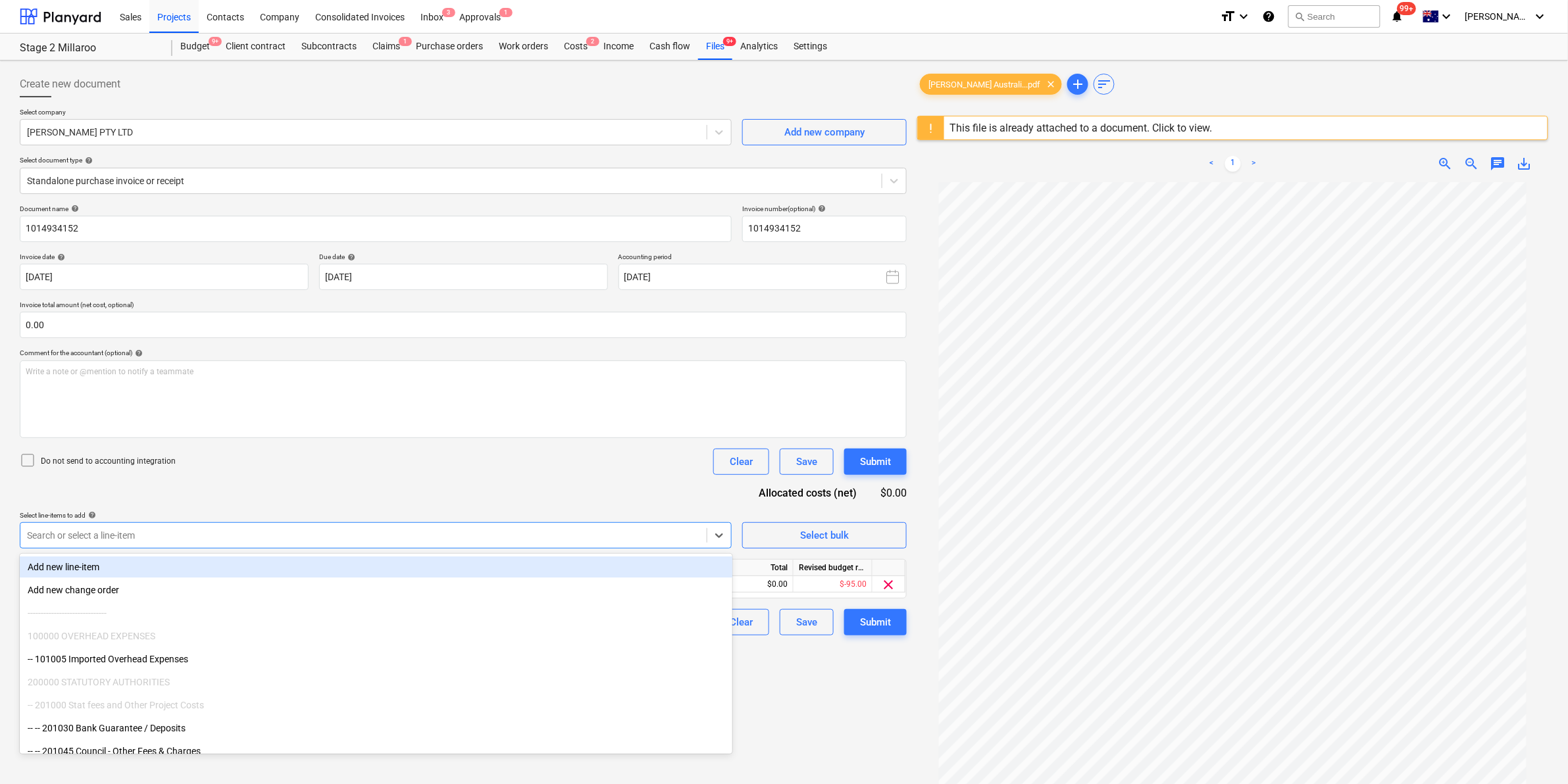
click at [615, 465] on div "Do not send to accounting integration Clear Save Submit" at bounding box center [463, 462] width 887 height 26
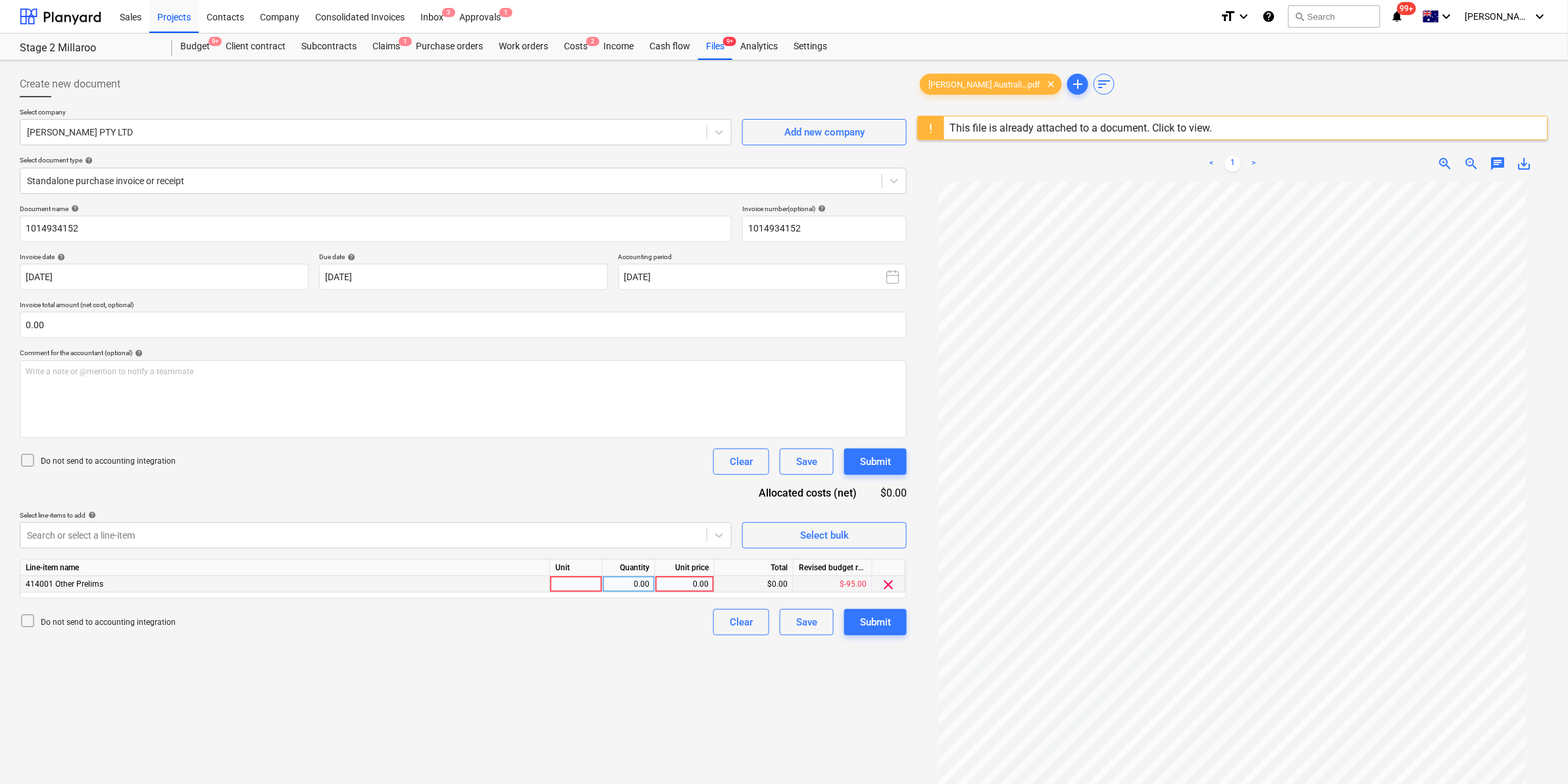
click at [574, 577] on div at bounding box center [576, 583] width 53 height 16
type input "item"
type input "20.37"
click at [559, 484] on div "Document name help 1014934152 Invoice number (optional) help 1014934152 Invoice…" at bounding box center [463, 420] width 887 height 431
click at [889, 623] on div "Submit" at bounding box center [876, 622] width 31 height 17
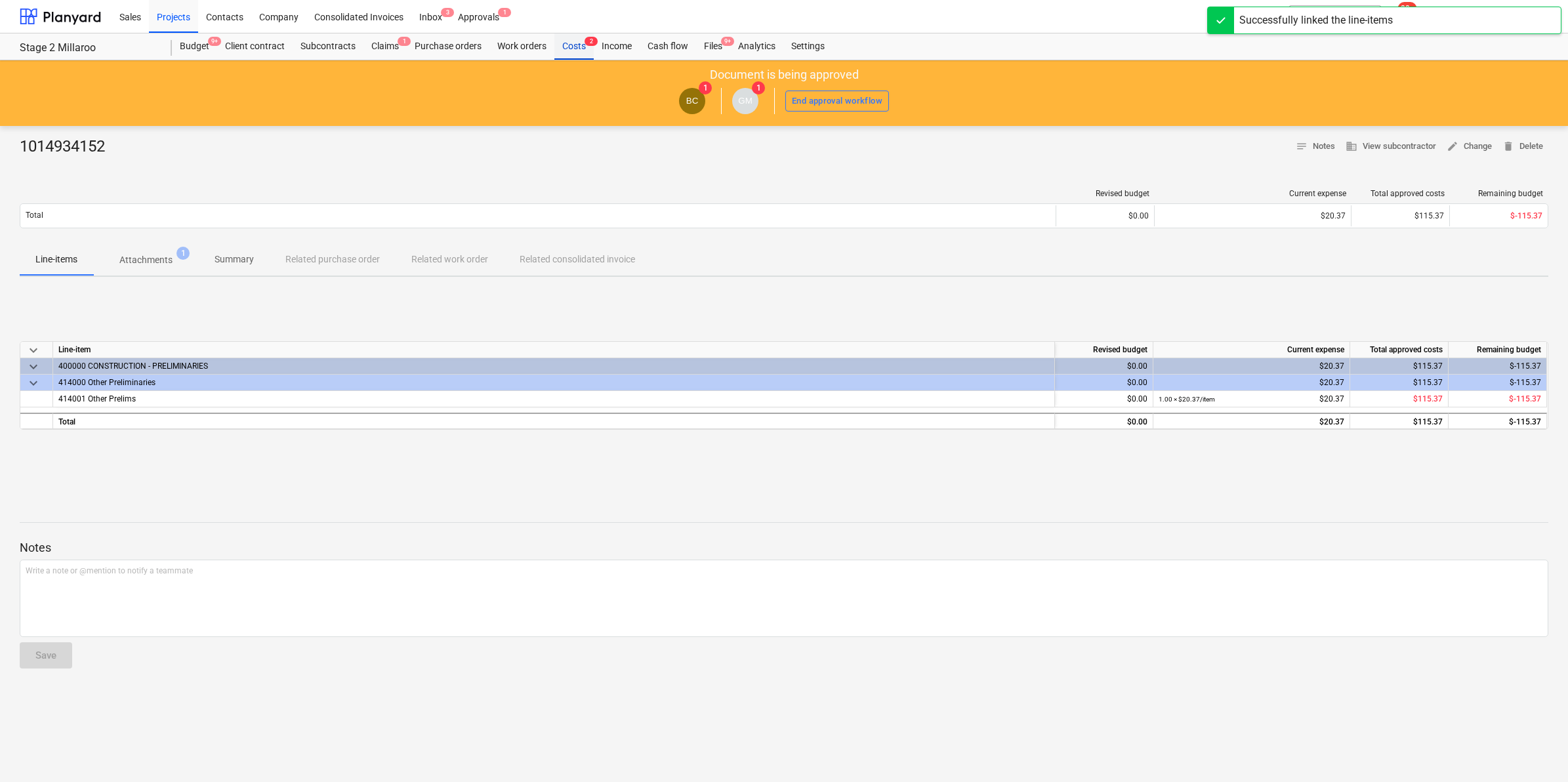
click at [574, 41] on div "Costs 2" at bounding box center [574, 47] width 40 height 26
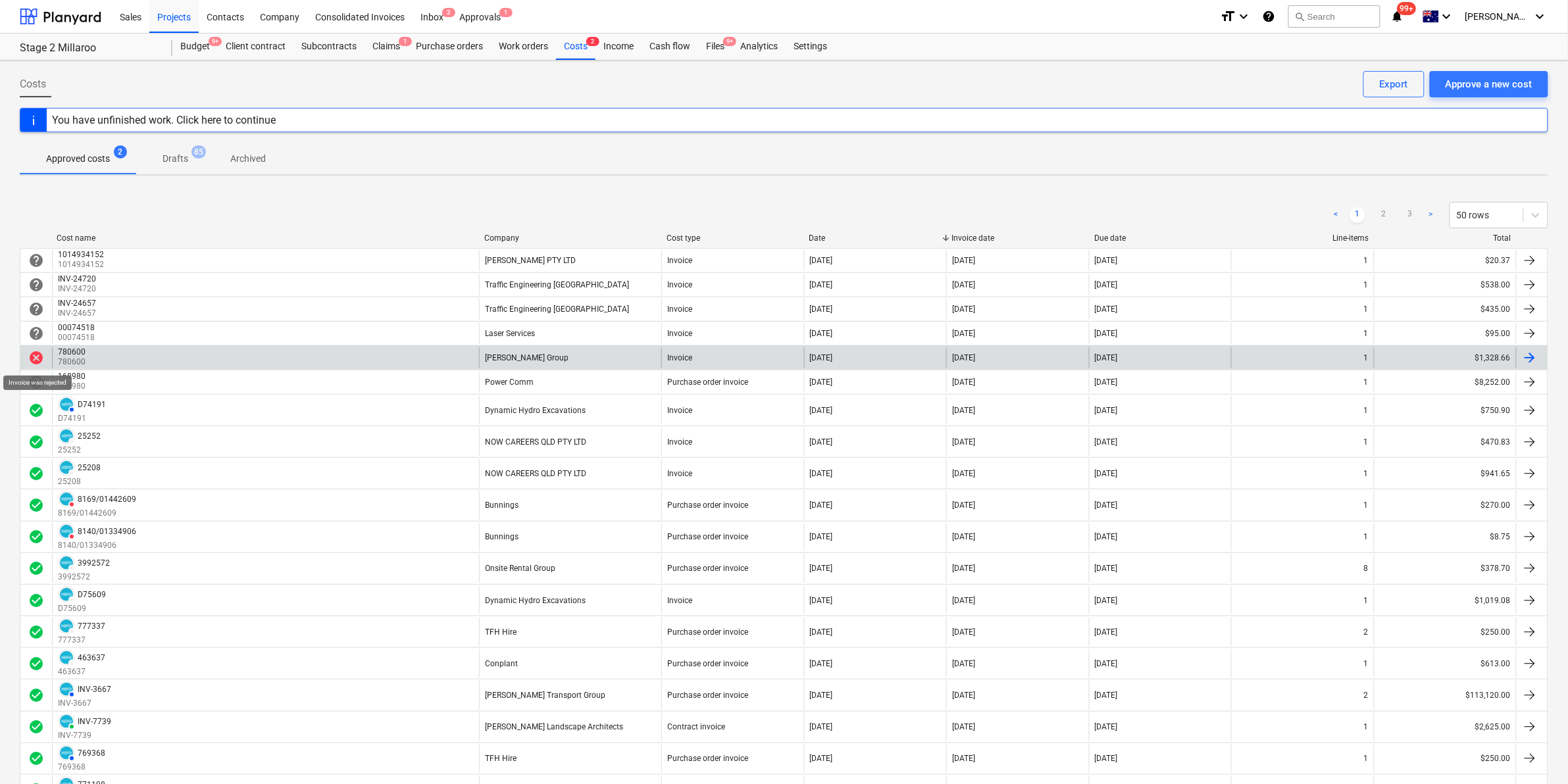
click at [44, 358] on span "cancel" at bounding box center [36, 358] width 16 height 16
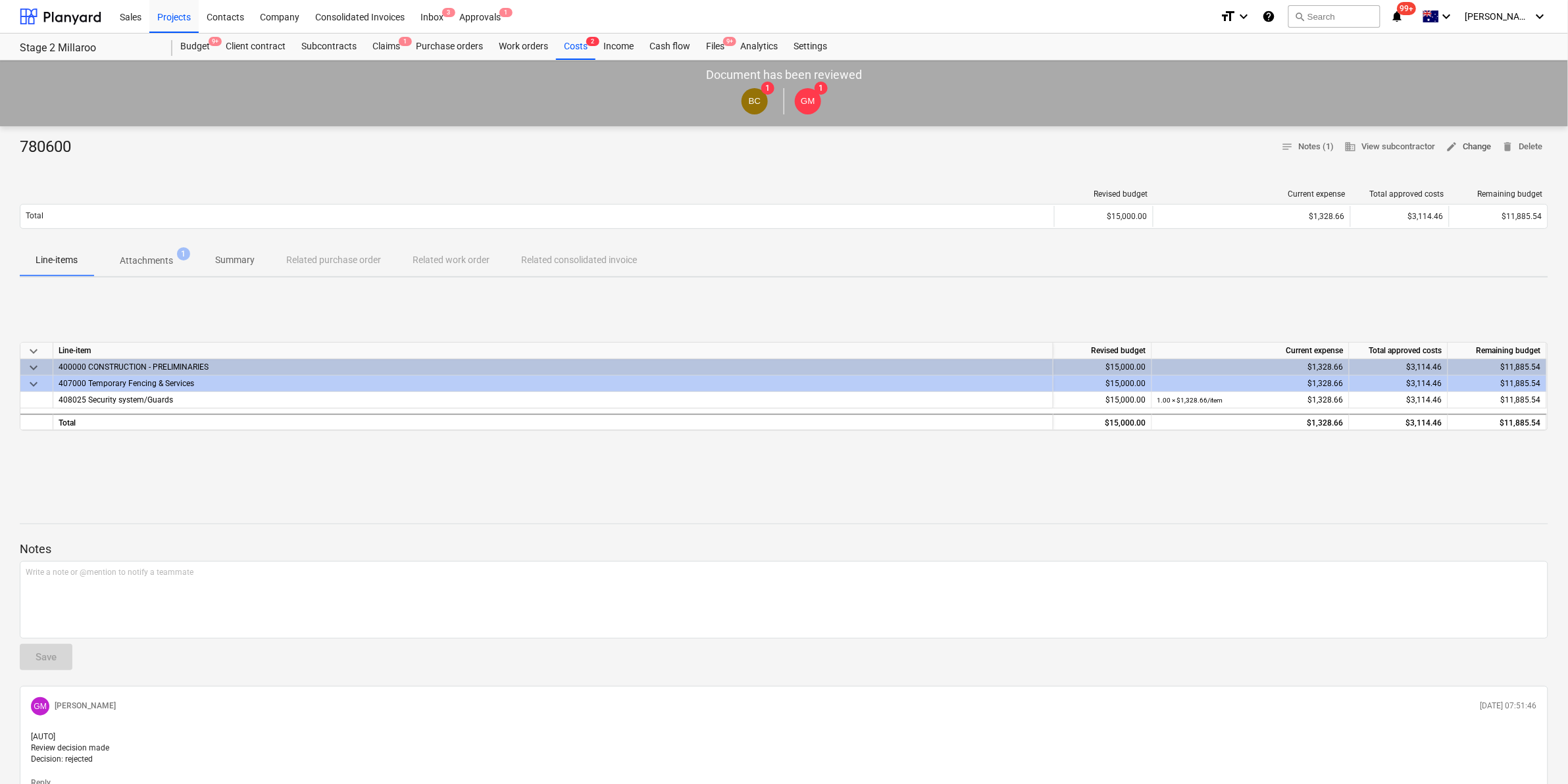
click at [1471, 142] on span "edit Change" at bounding box center [1468, 147] width 45 height 15
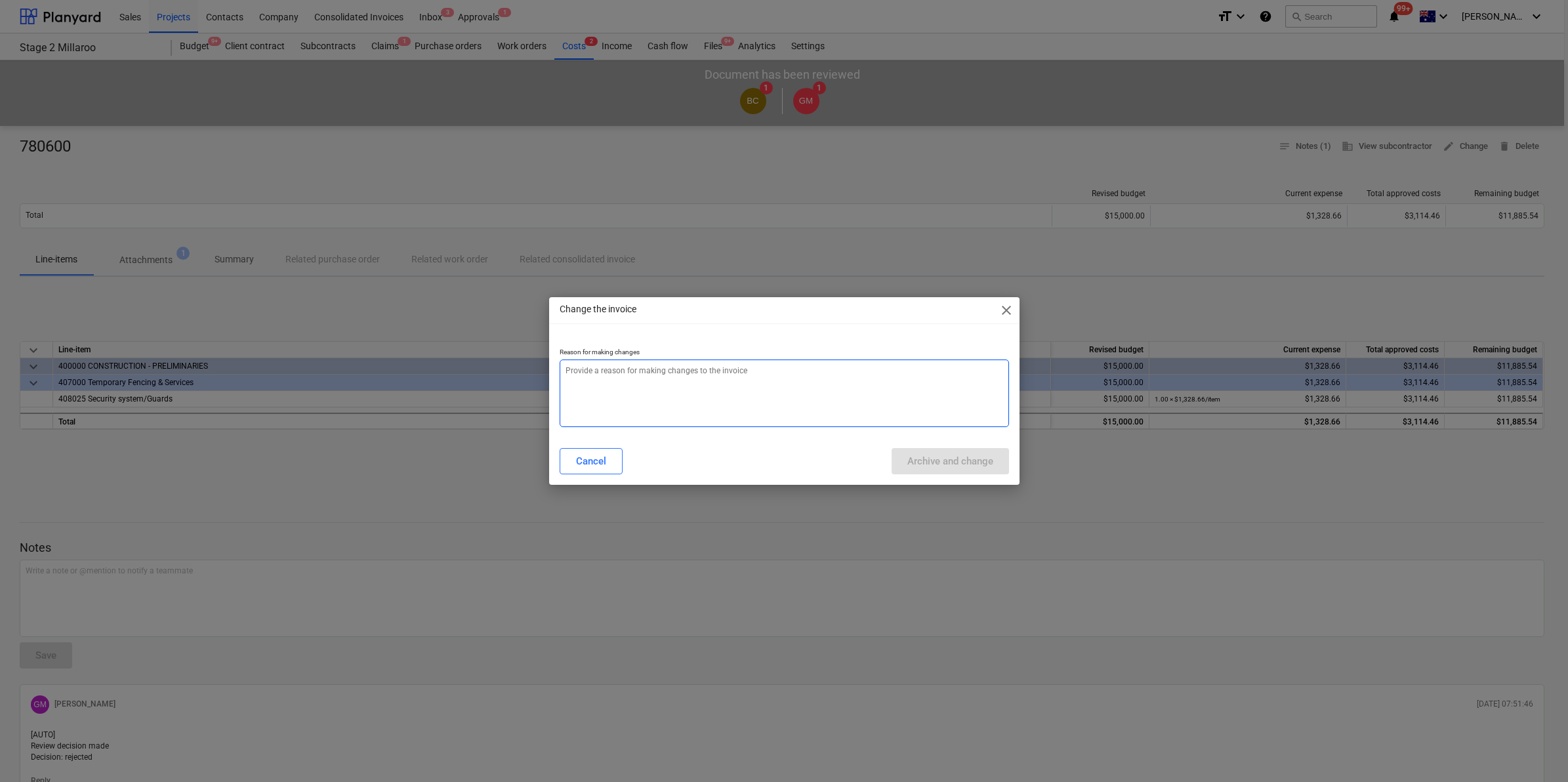
click at [748, 370] on textarea at bounding box center [784, 393] width 449 height 67
type textarea "x"
type textarea "s"
type textarea "x"
type textarea "su"
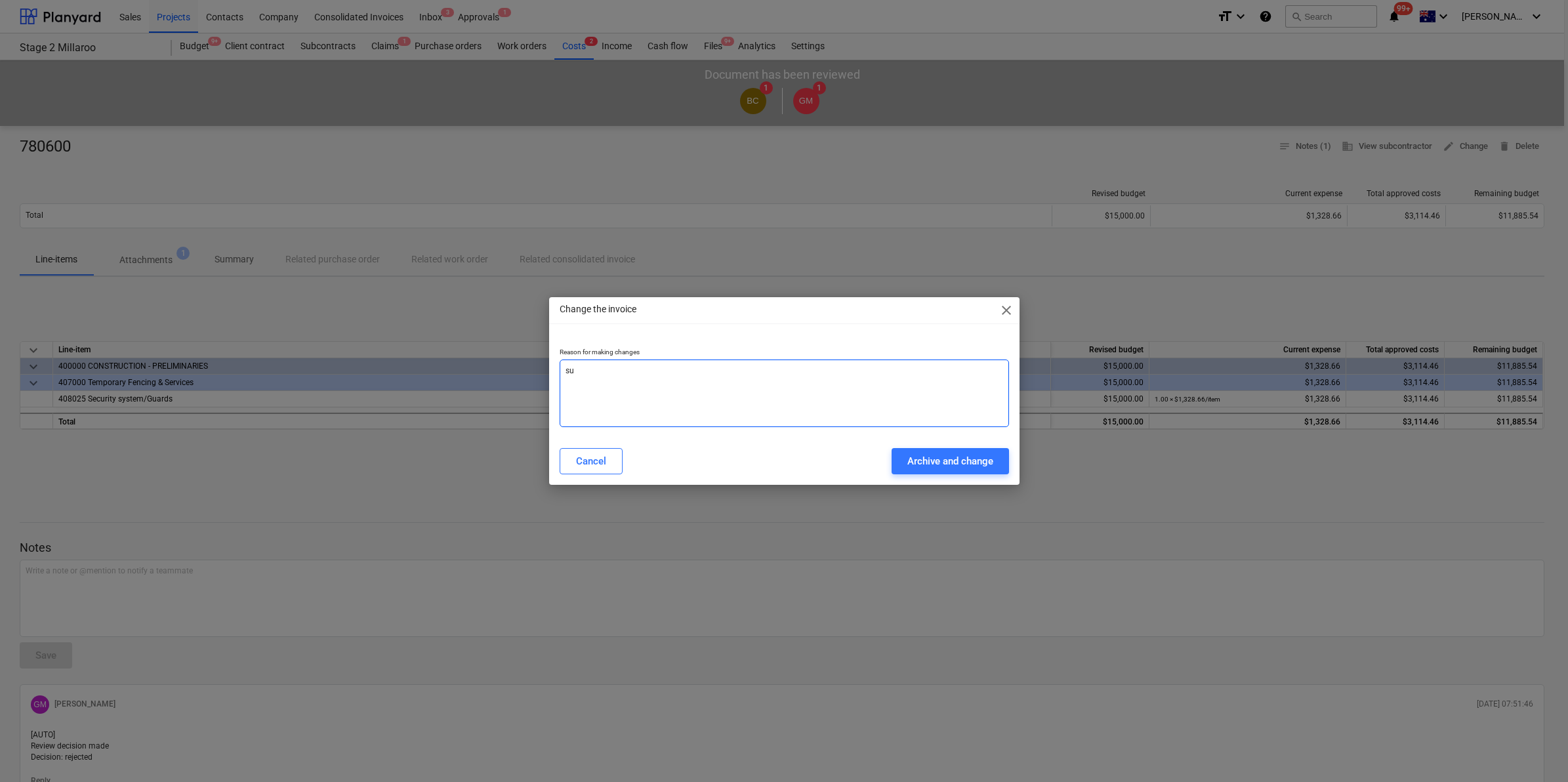
type textarea "x"
type textarea "sup"
type textarea "x"
type textarea "supp"
type textarea "x"
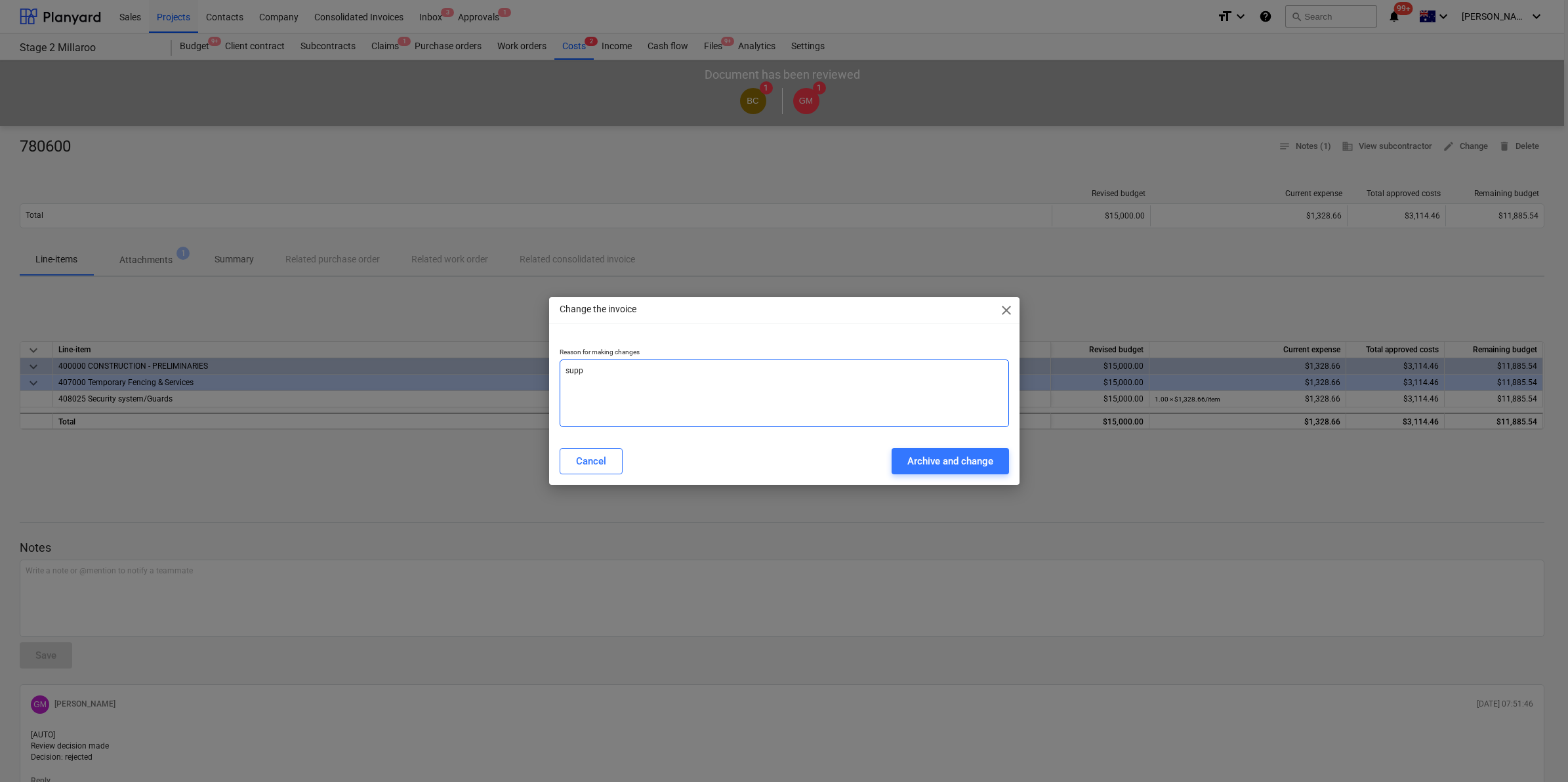
type textarea "suppl"
type textarea "x"
type textarea "suppli"
type textarea "x"
type textarea "supplie"
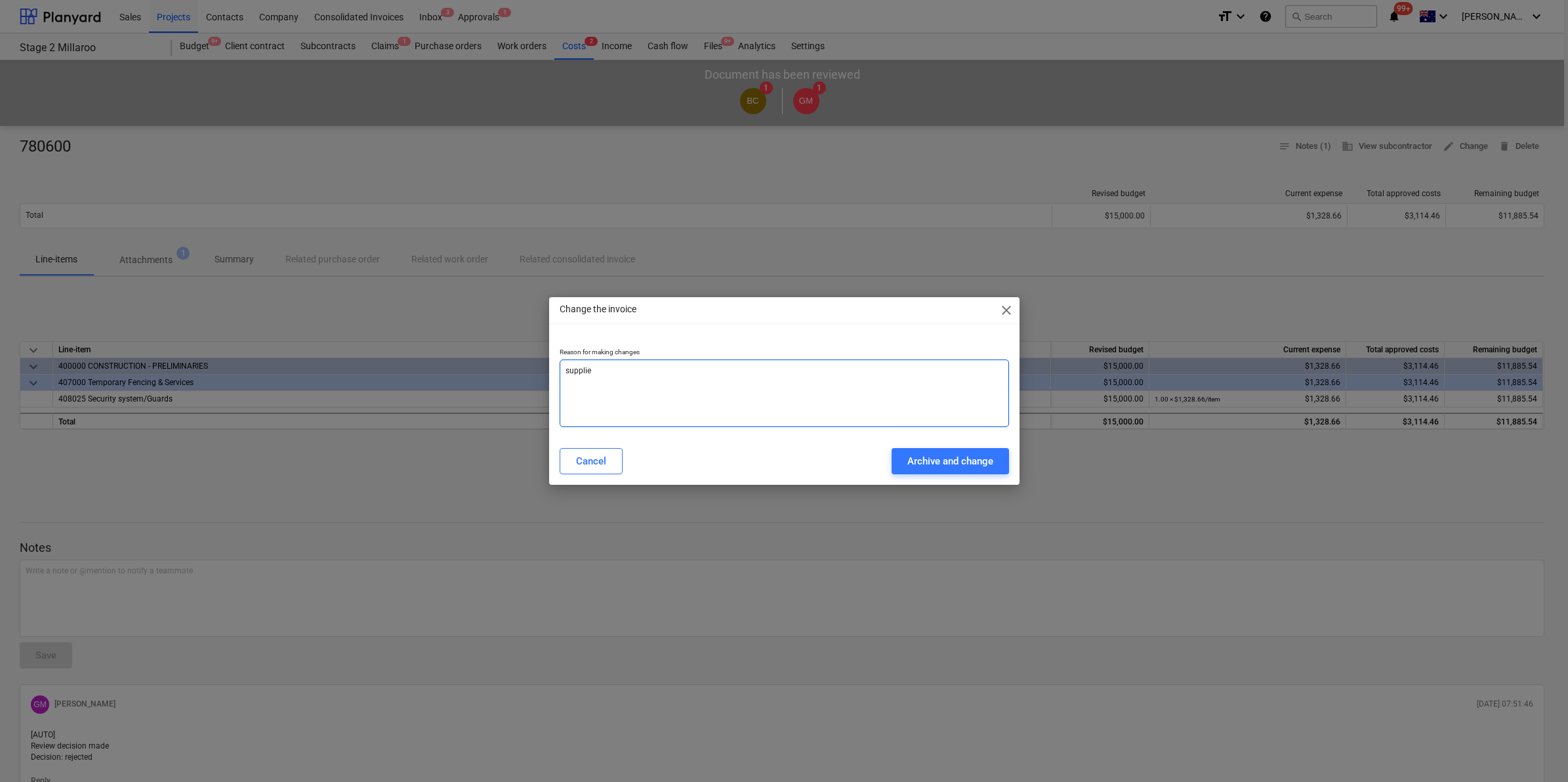
type textarea "x"
type textarea "supplier"
click at [928, 464] on div "Archive and change" at bounding box center [950, 461] width 86 height 17
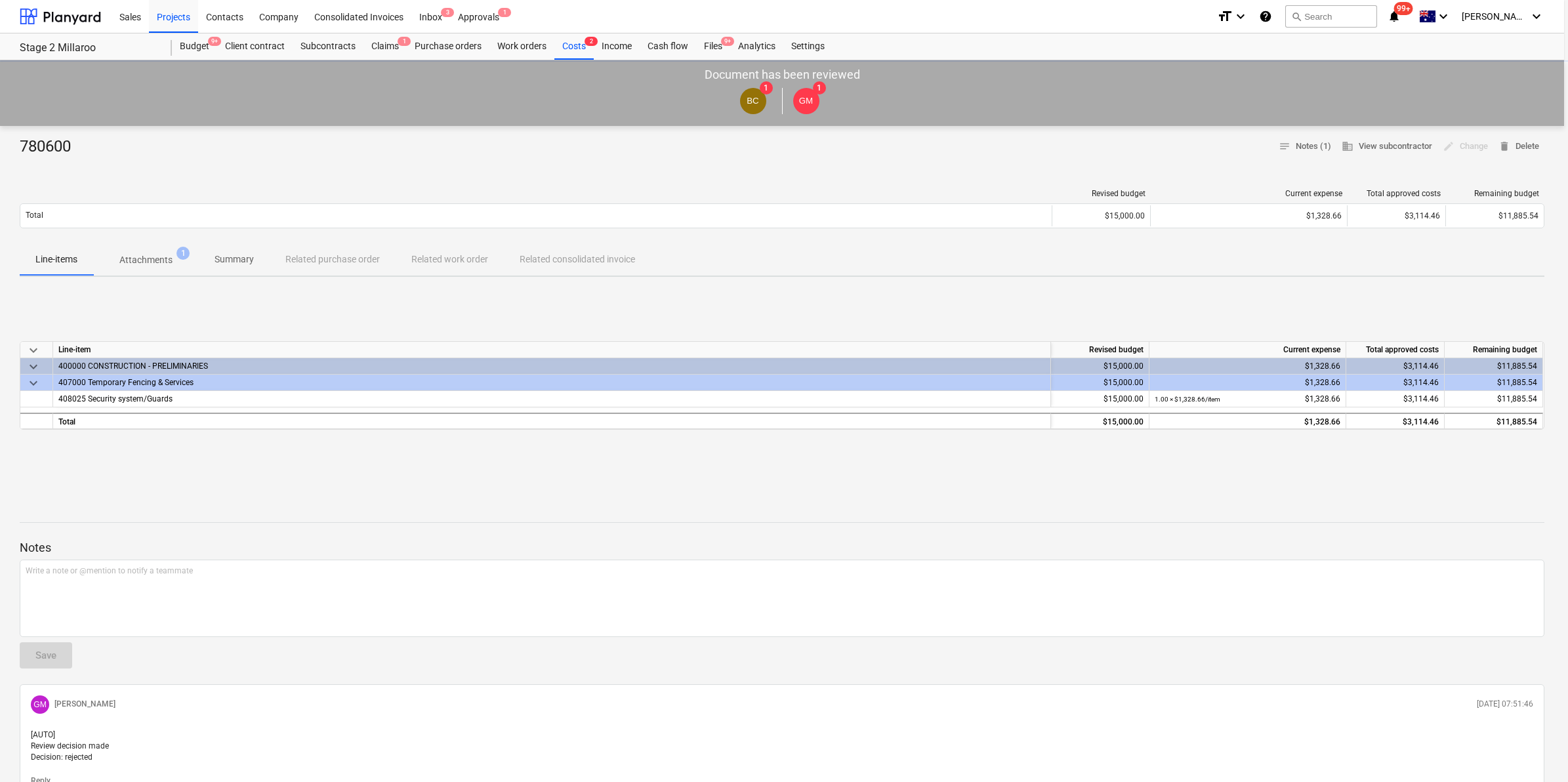
type textarea "x"
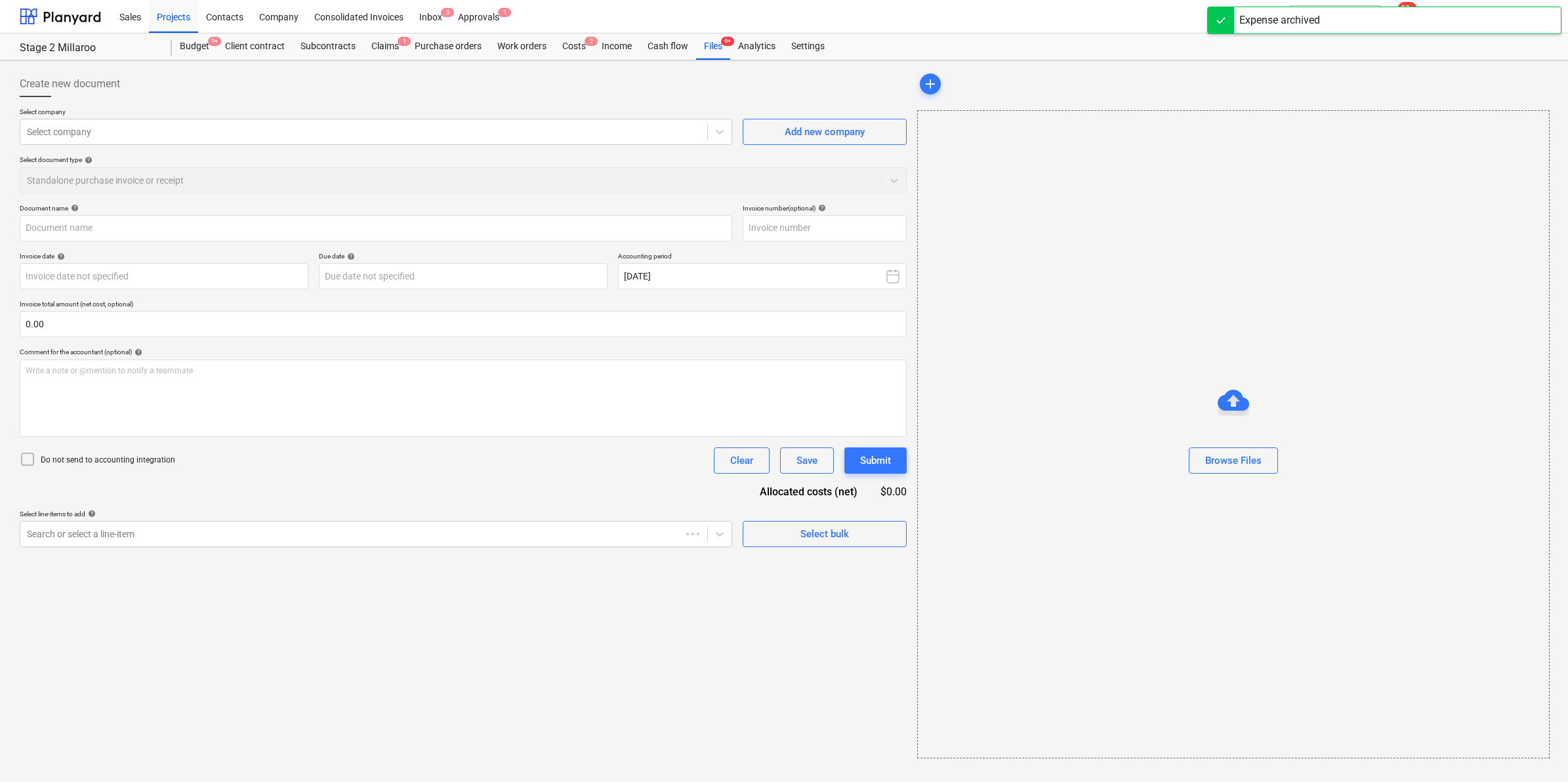
type input "780600"
type input "[DATE]"
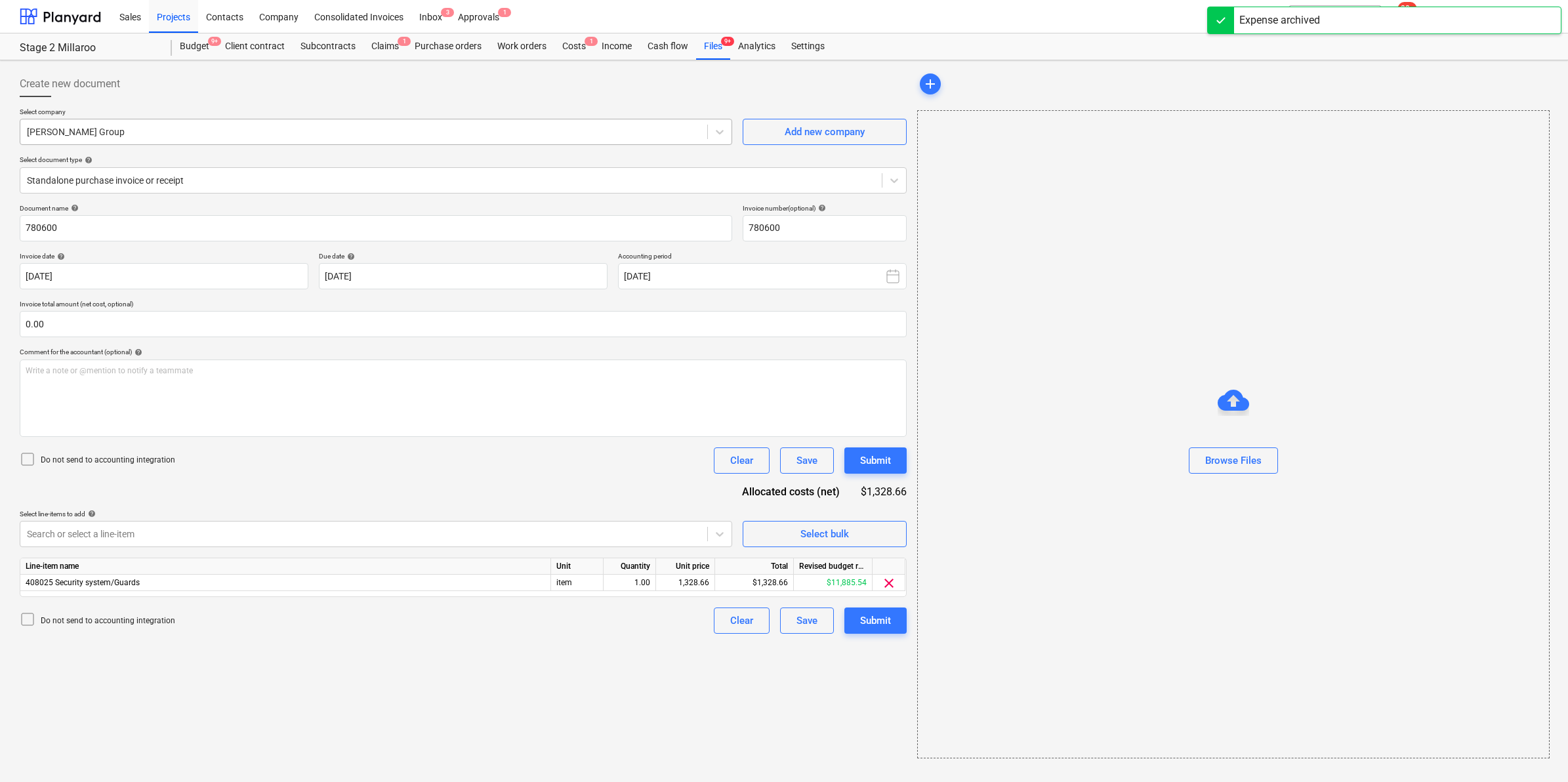
click at [147, 137] on div at bounding box center [364, 131] width 674 height 13
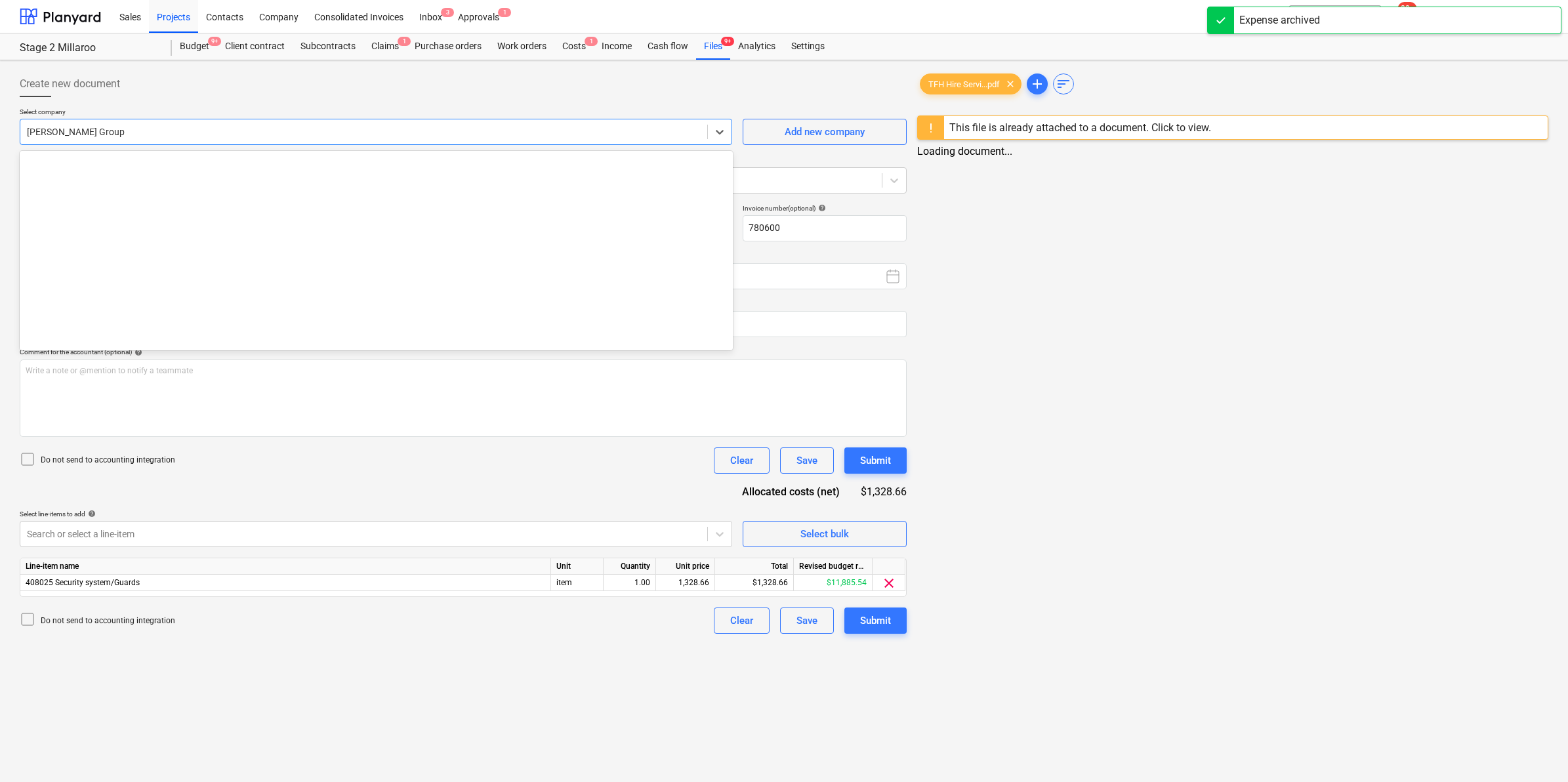
scroll to position [10377, 0]
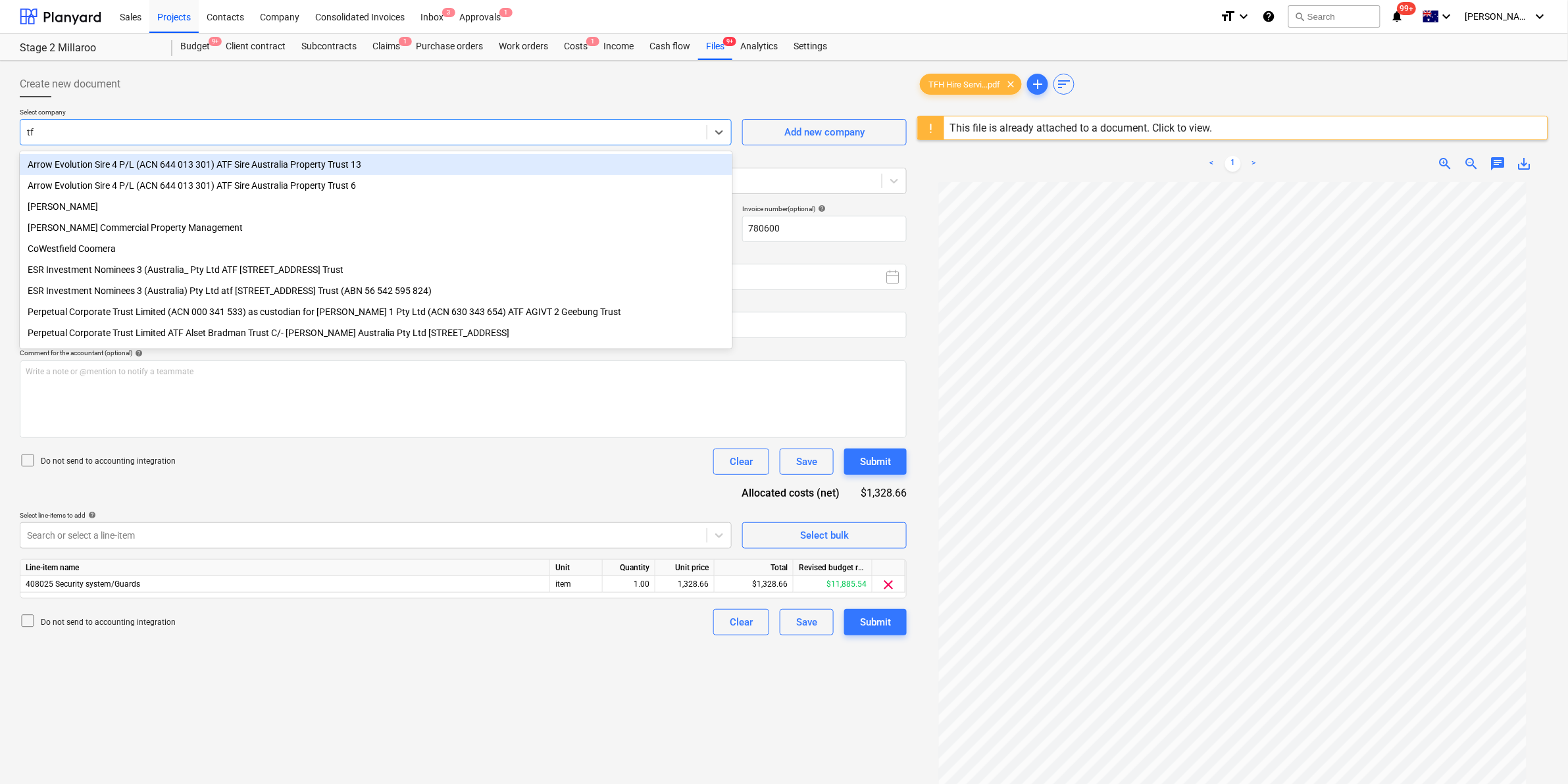
type input "tfh"
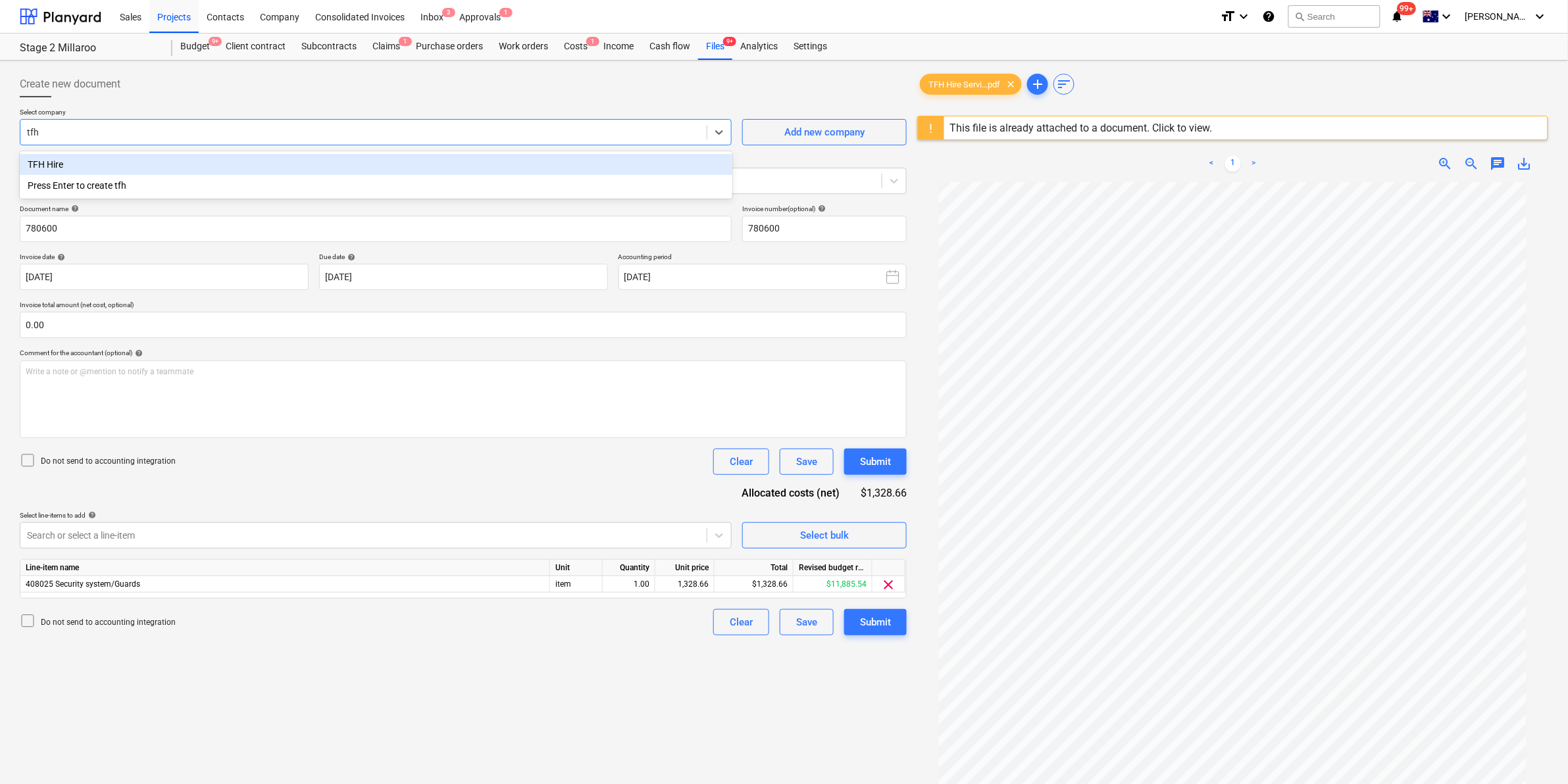
click at [150, 169] on div "TFH Hire" at bounding box center [376, 164] width 712 height 21
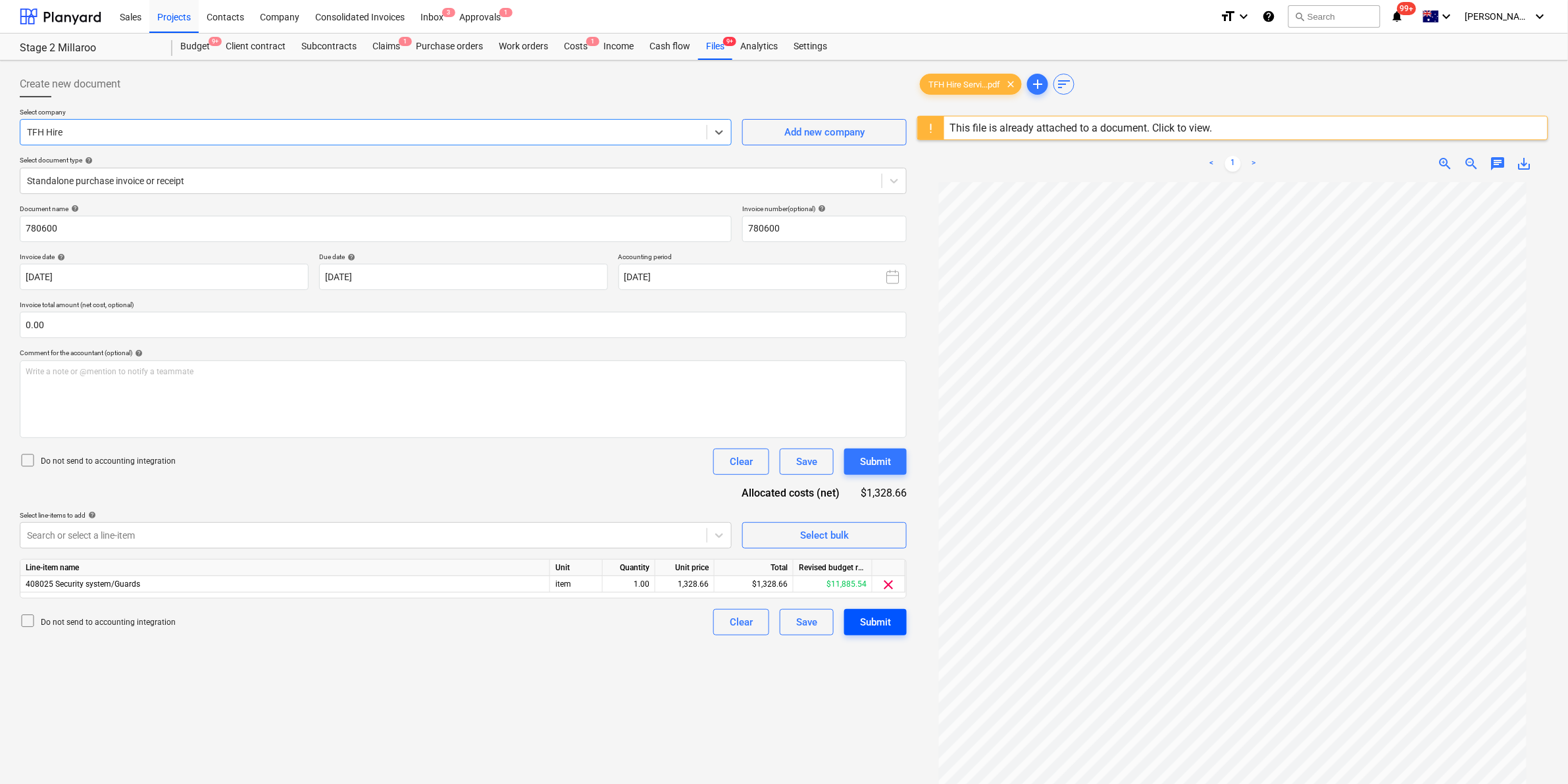
click at [867, 625] on div "Submit" at bounding box center [876, 622] width 31 height 17
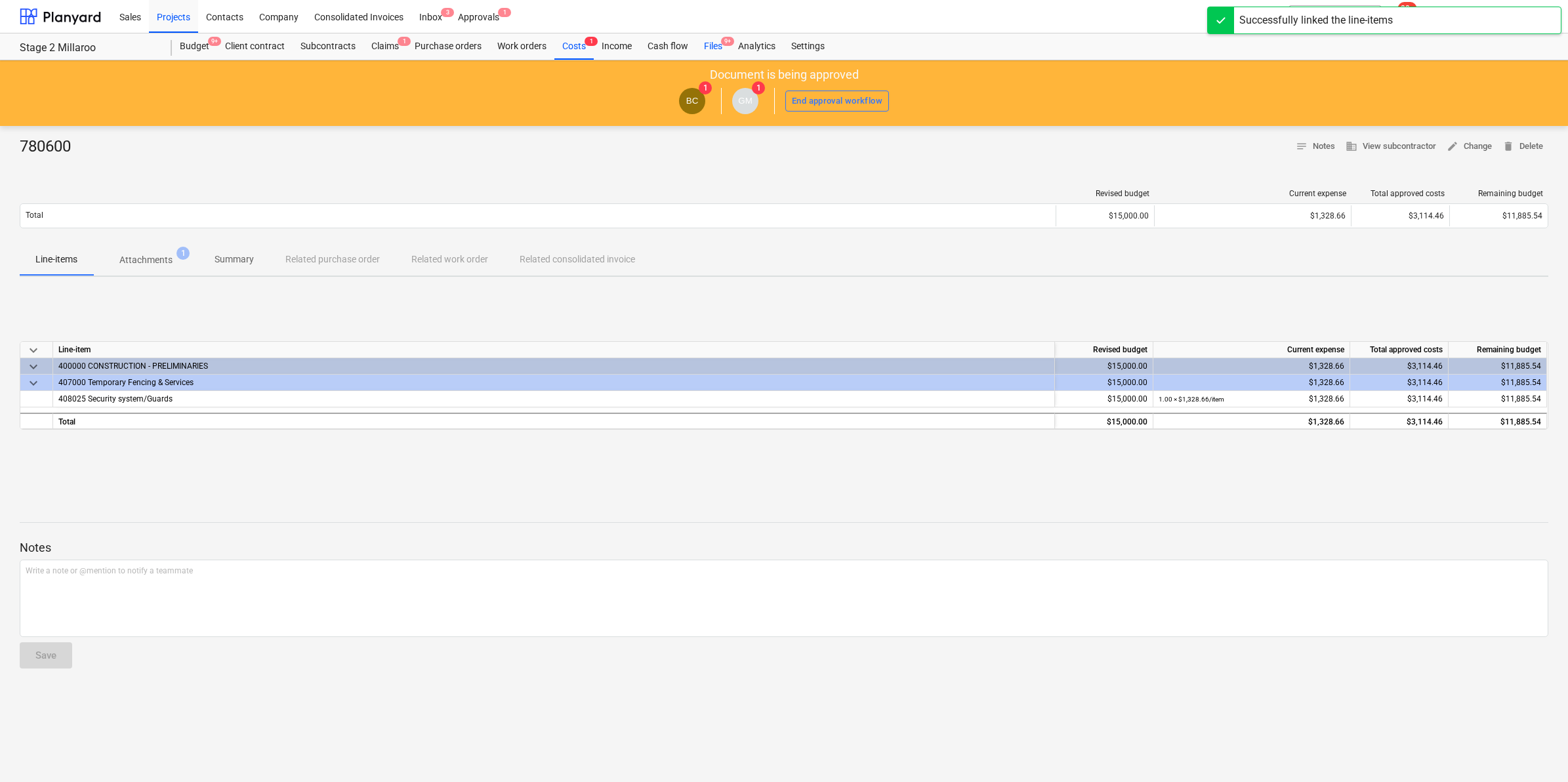
click at [709, 43] on div "Files 9+" at bounding box center [713, 47] width 34 height 26
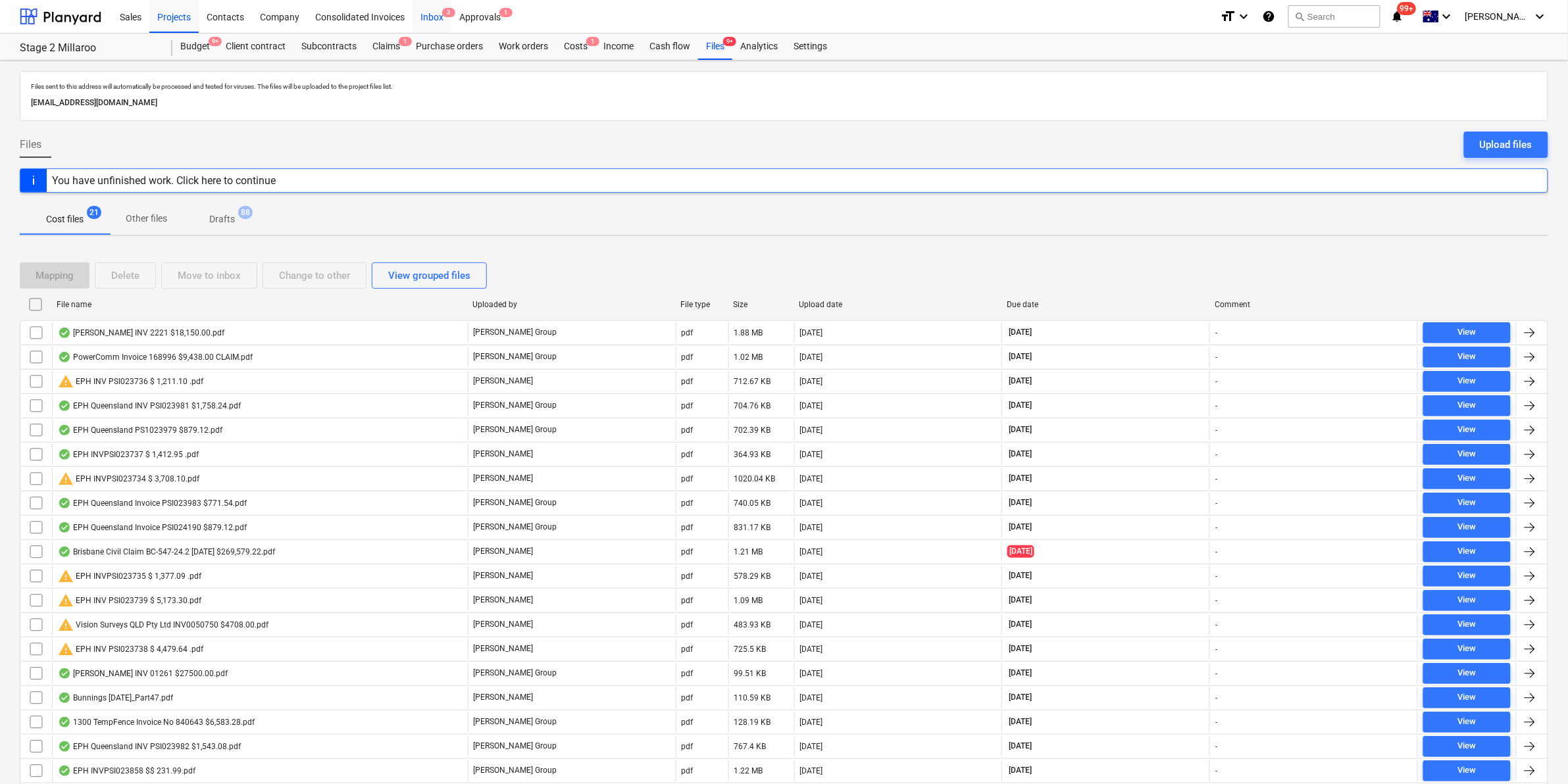
click at [438, 15] on div "Inbox 3" at bounding box center [432, 16] width 39 height 34
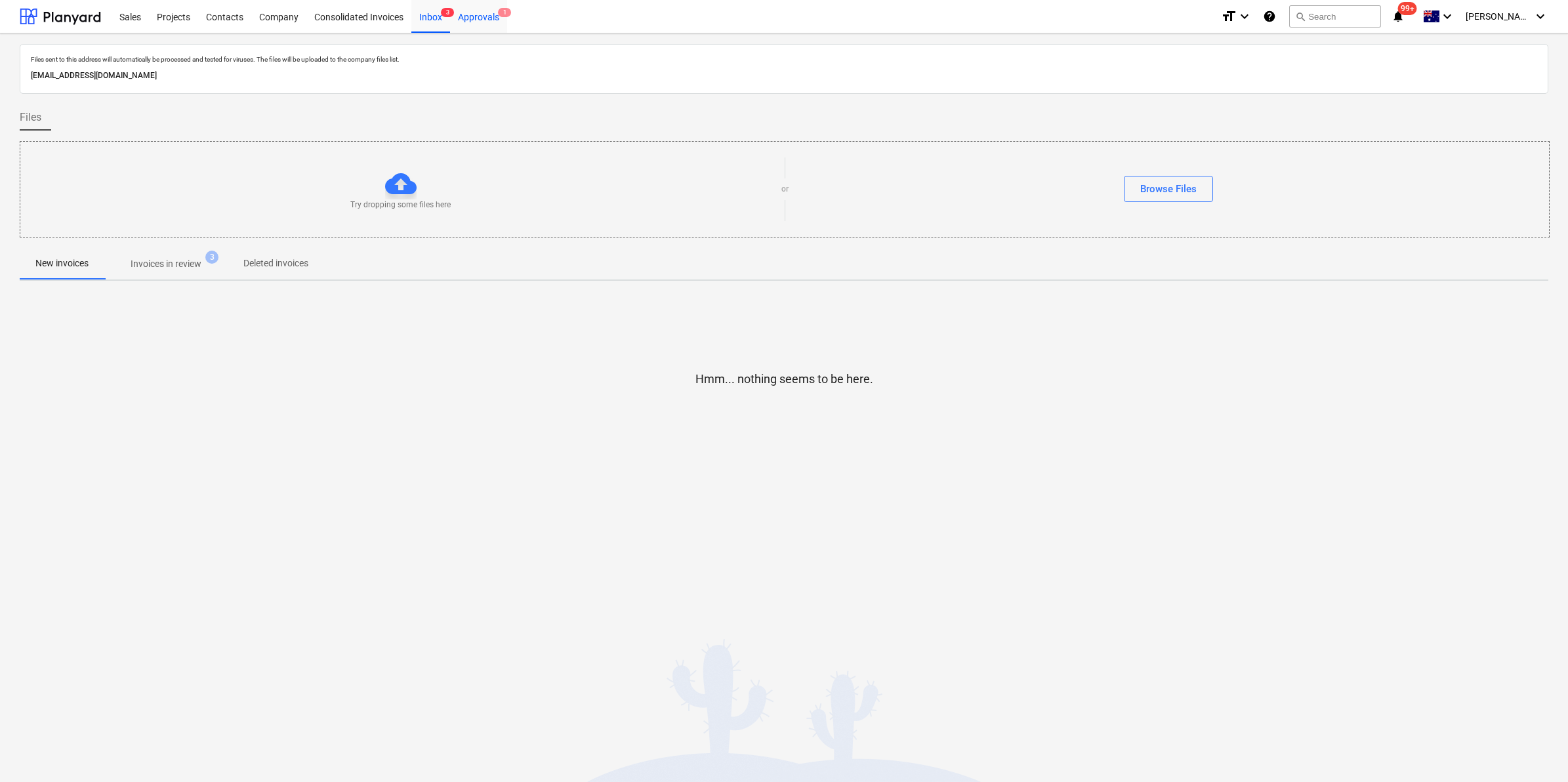
click at [471, 13] on div "Approvals 1" at bounding box center [478, 16] width 57 height 34
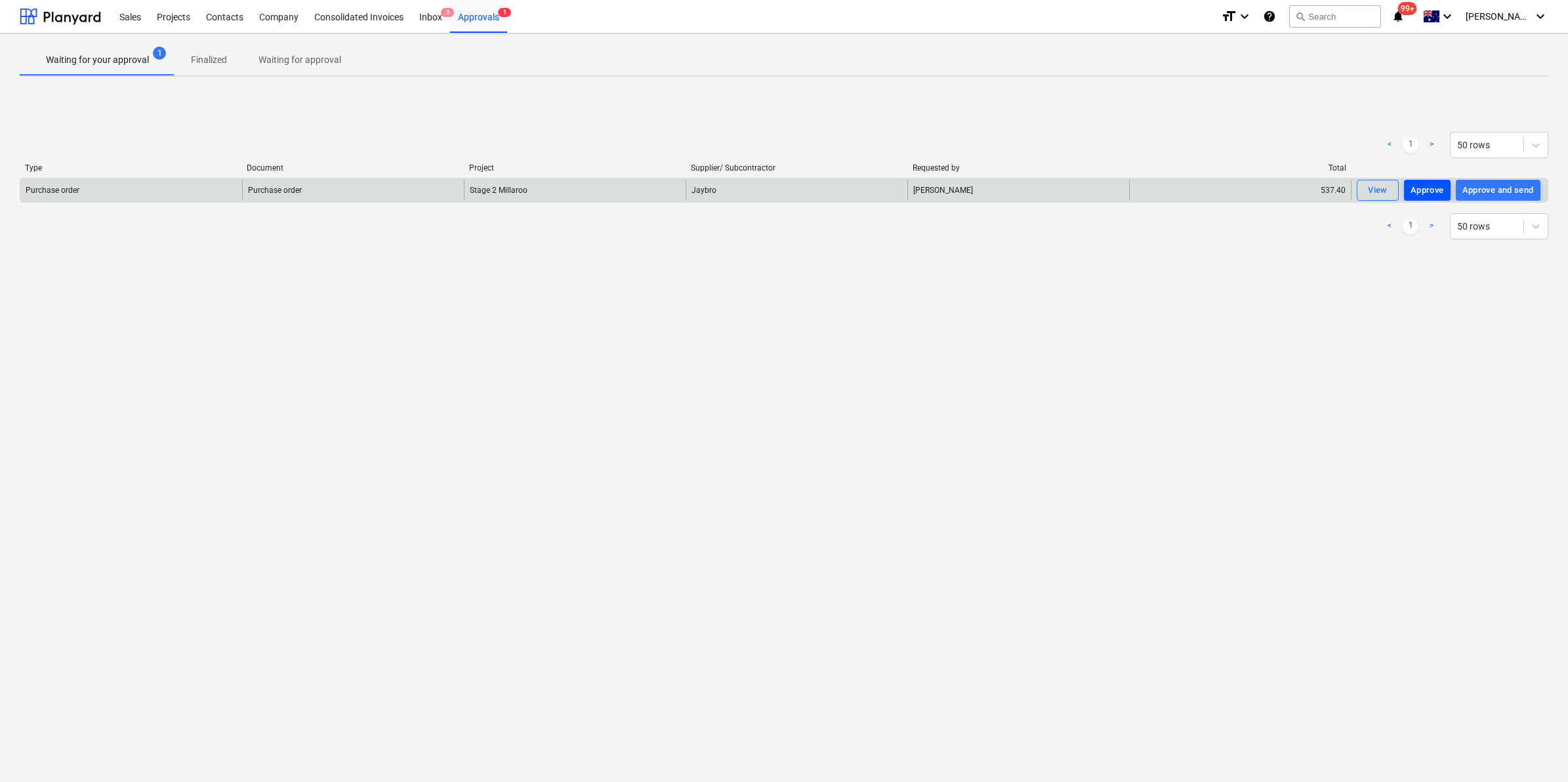
click at [1421, 183] on div "Approve" at bounding box center [1427, 191] width 34 height 15
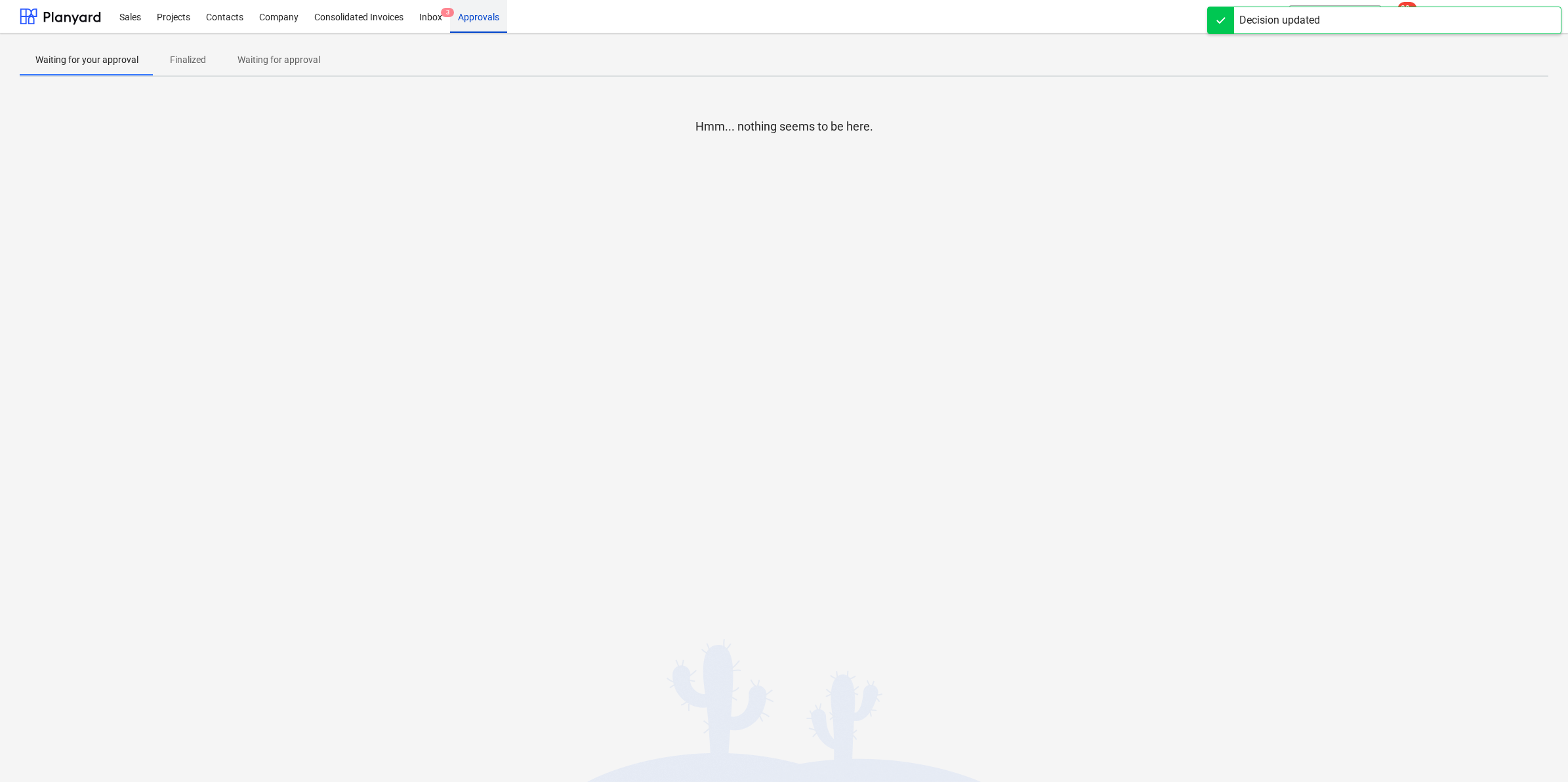
click at [469, 13] on div "Approvals" at bounding box center [478, 16] width 57 height 34
click at [427, 11] on div "Inbox 3" at bounding box center [431, 16] width 39 height 34
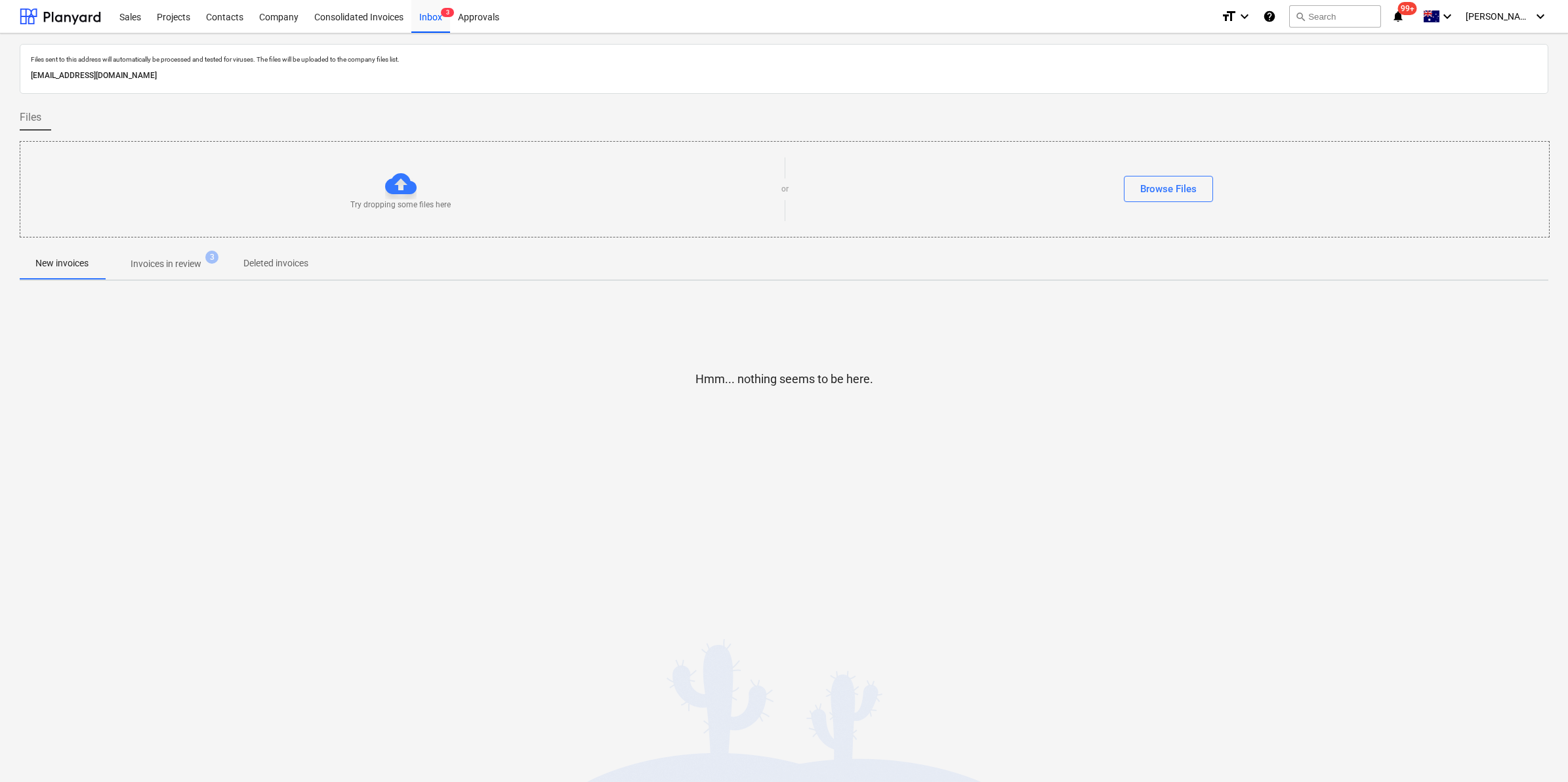
click at [171, 266] on p "Invoices in review" at bounding box center [166, 264] width 71 height 14
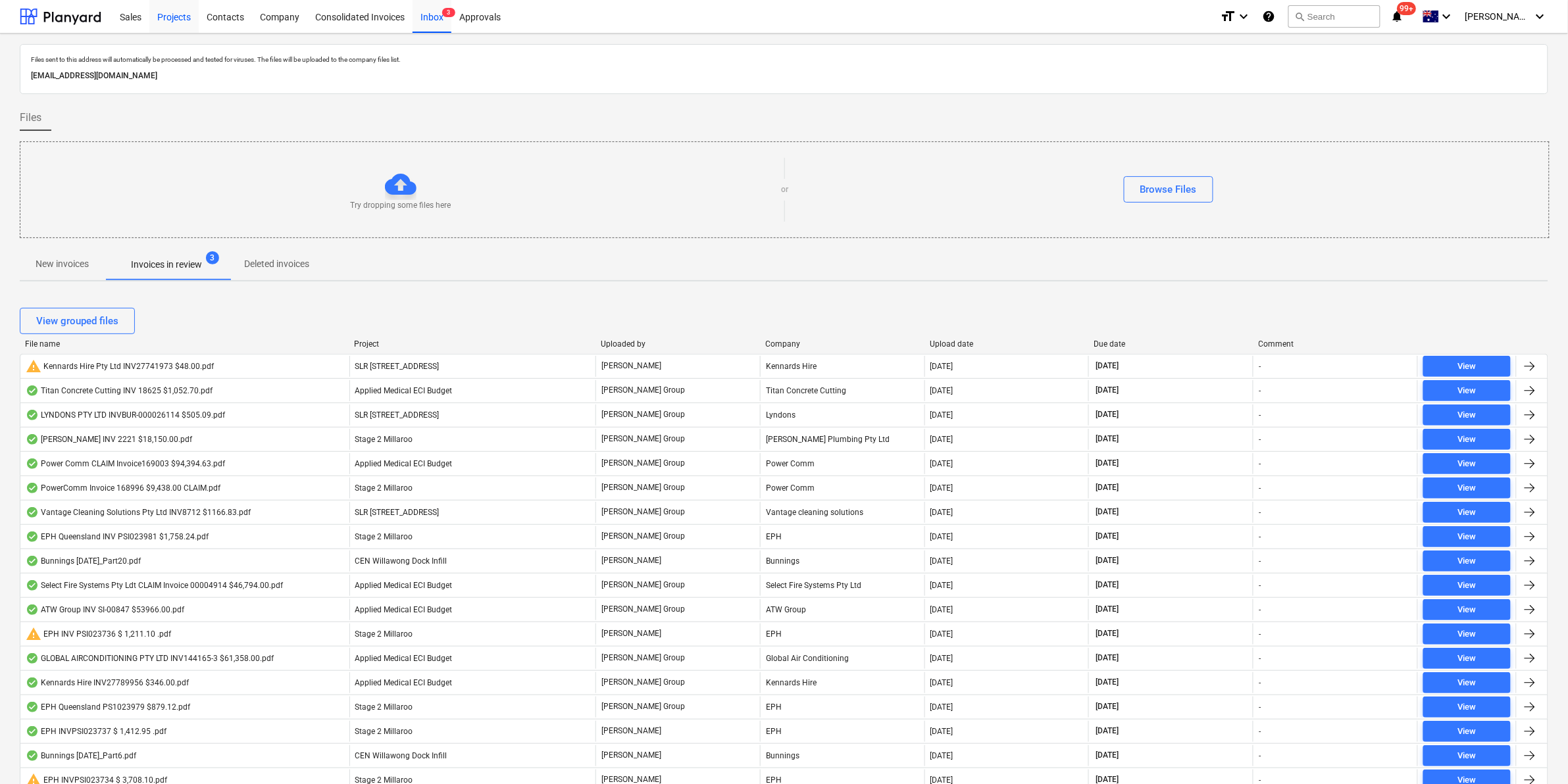
click at [178, 13] on div "Projects" at bounding box center [174, 16] width 49 height 34
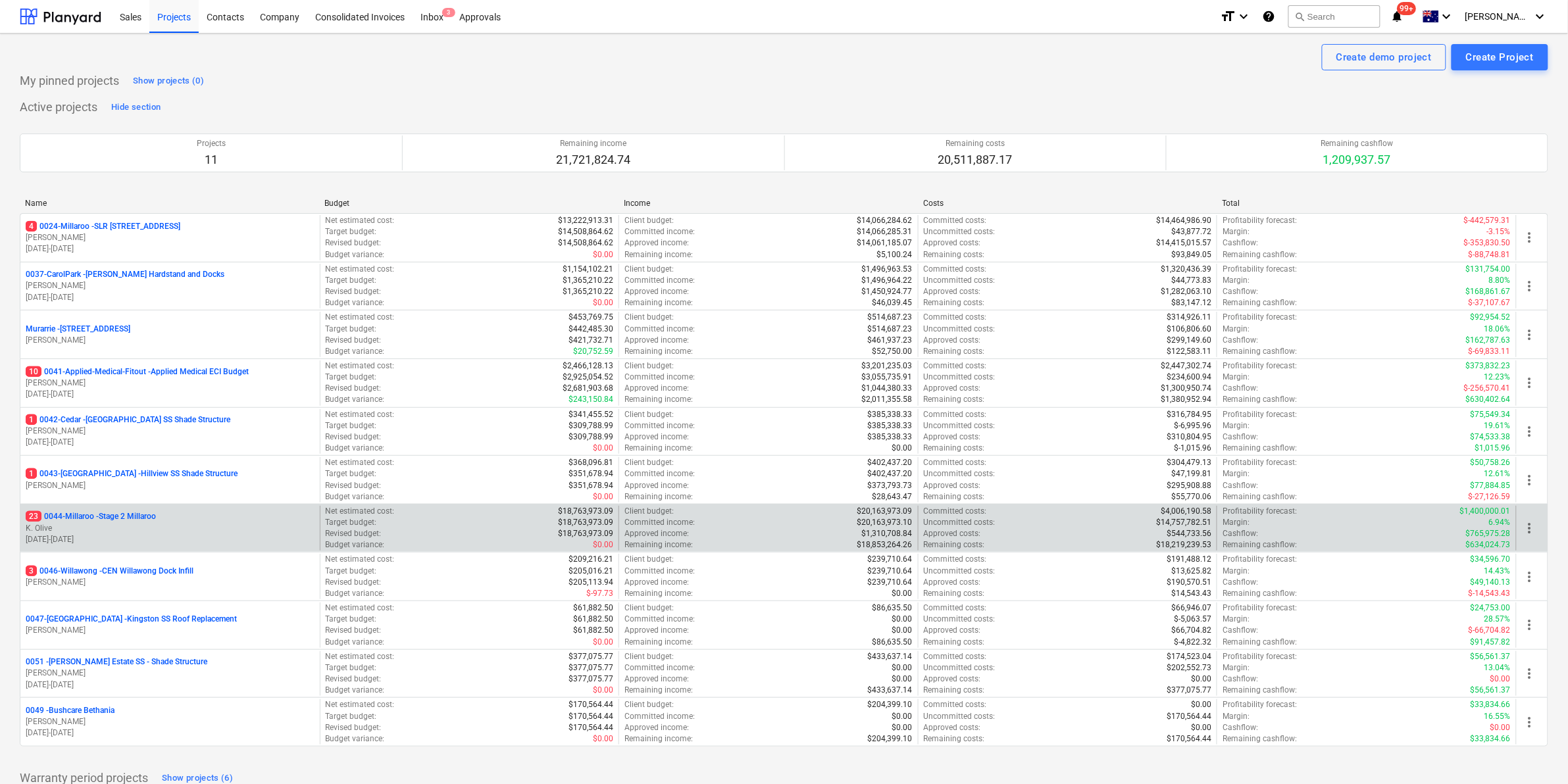
click at [133, 518] on p "23 0044-Millaroo - Stage 2 Millaroo" at bounding box center [90, 516] width 130 height 11
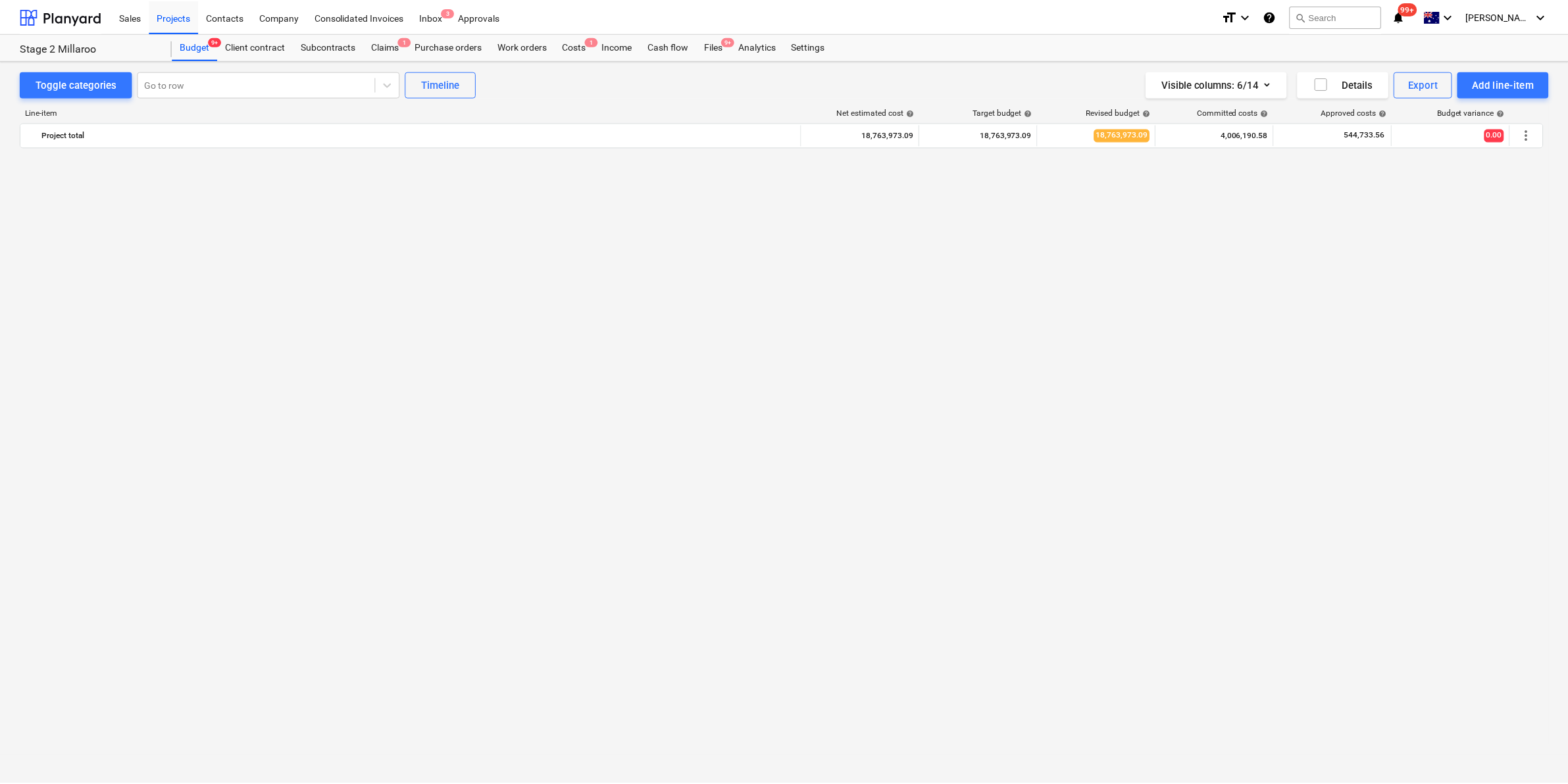
scroll to position [1082, 0]
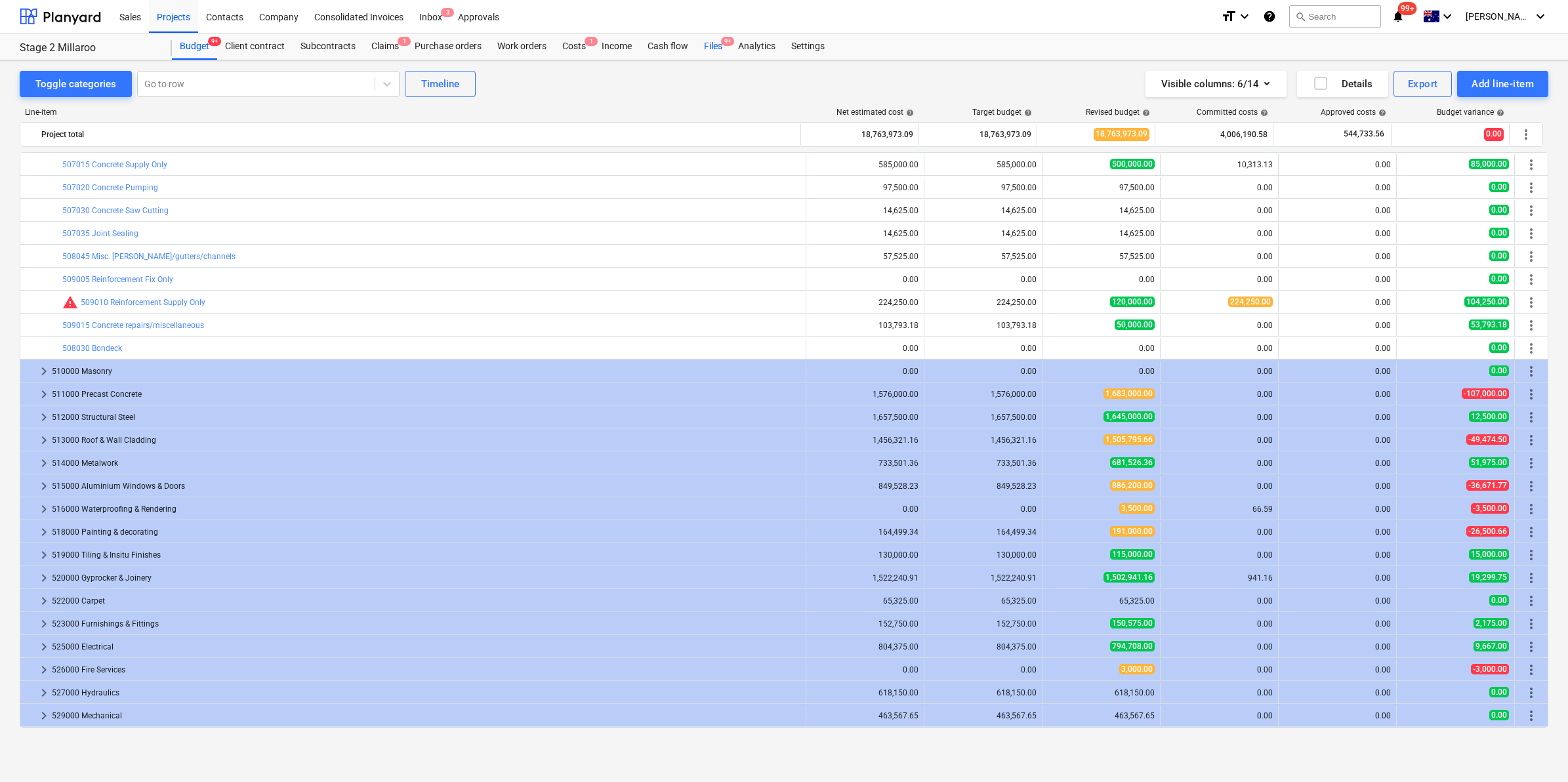
click at [713, 48] on div "Files 9+" at bounding box center [713, 47] width 34 height 26
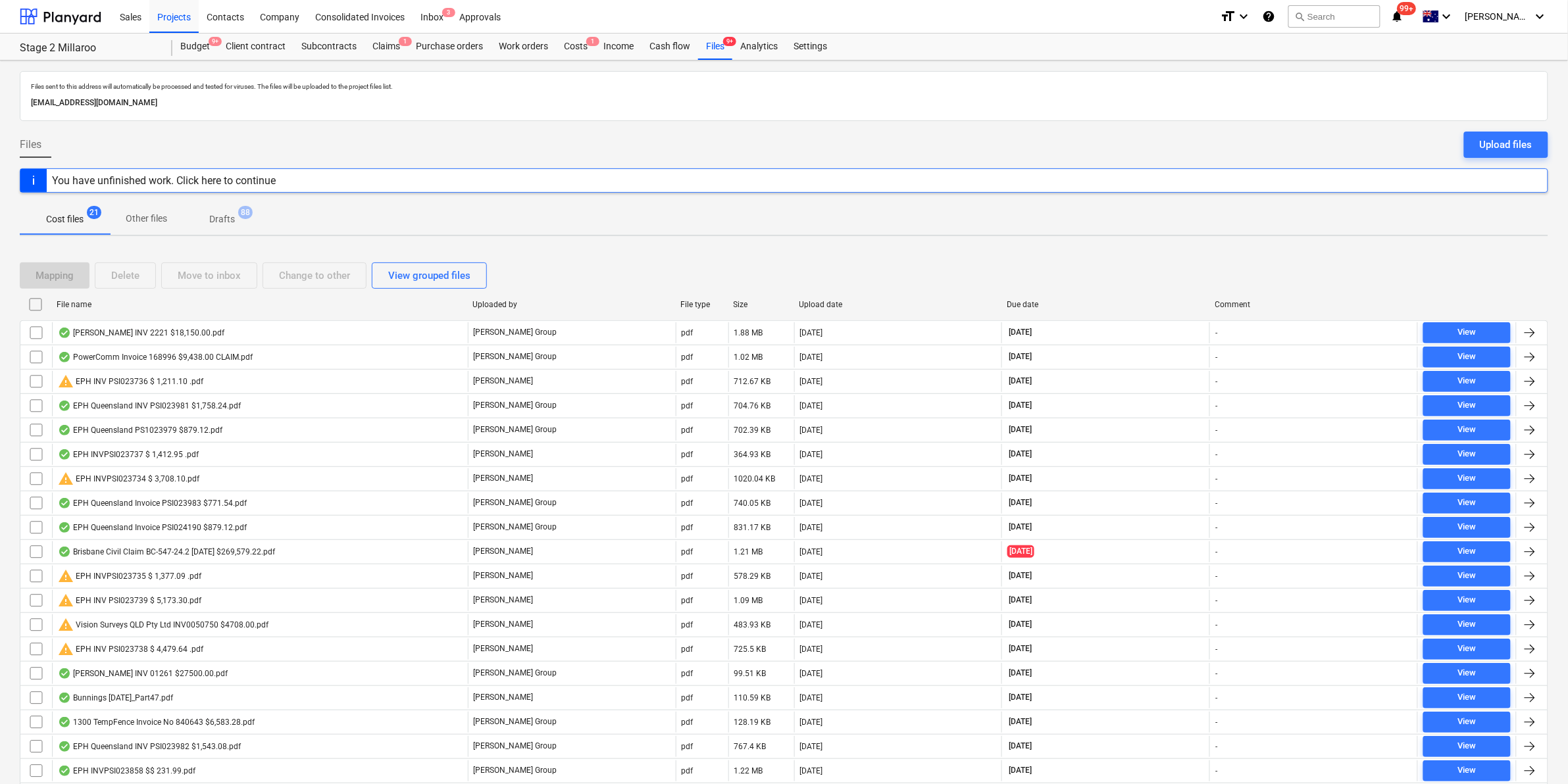
click at [160, 312] on div "File name" at bounding box center [259, 304] width 416 height 21
checkbox input "false"
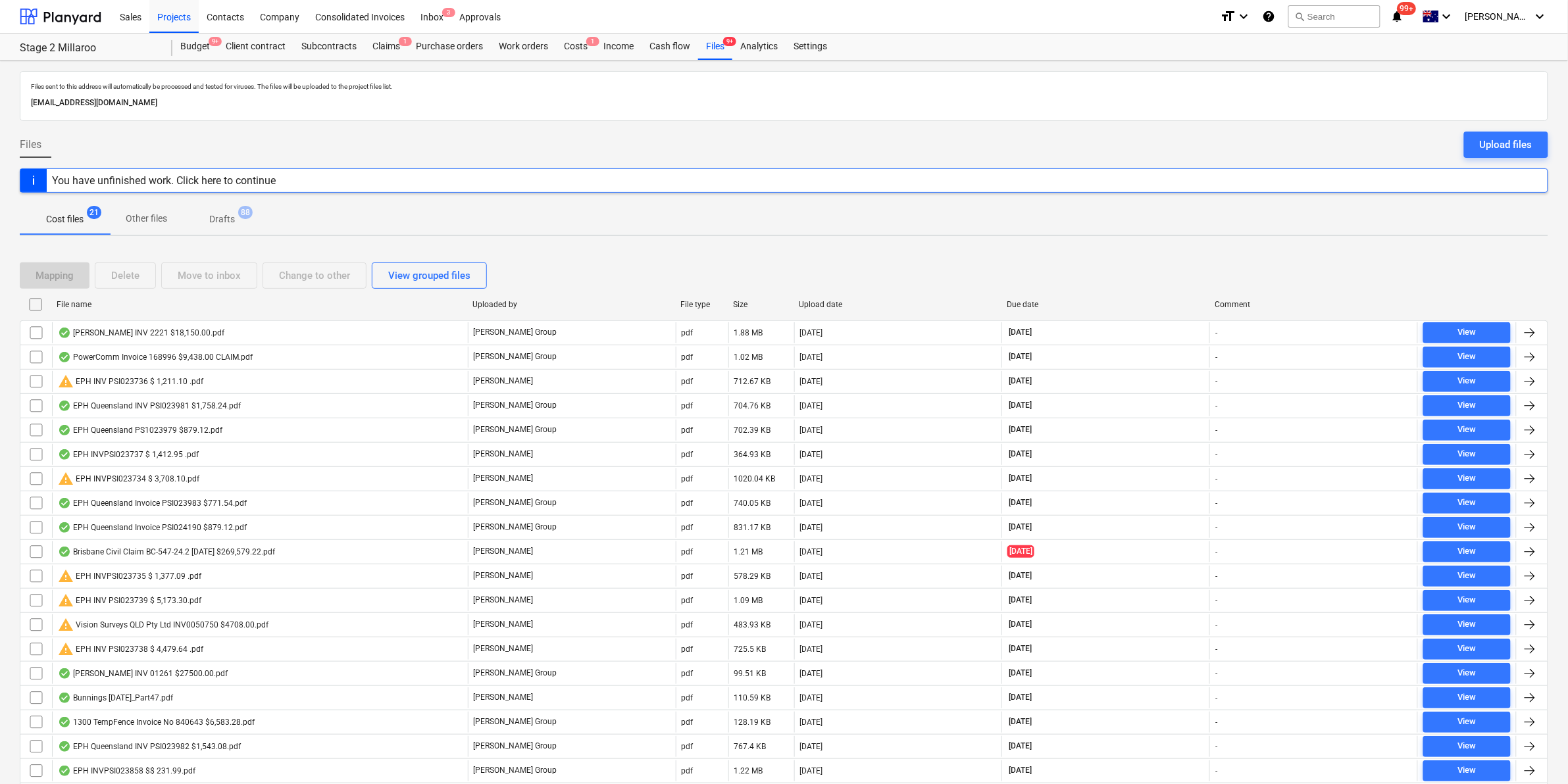
checkbox input "false"
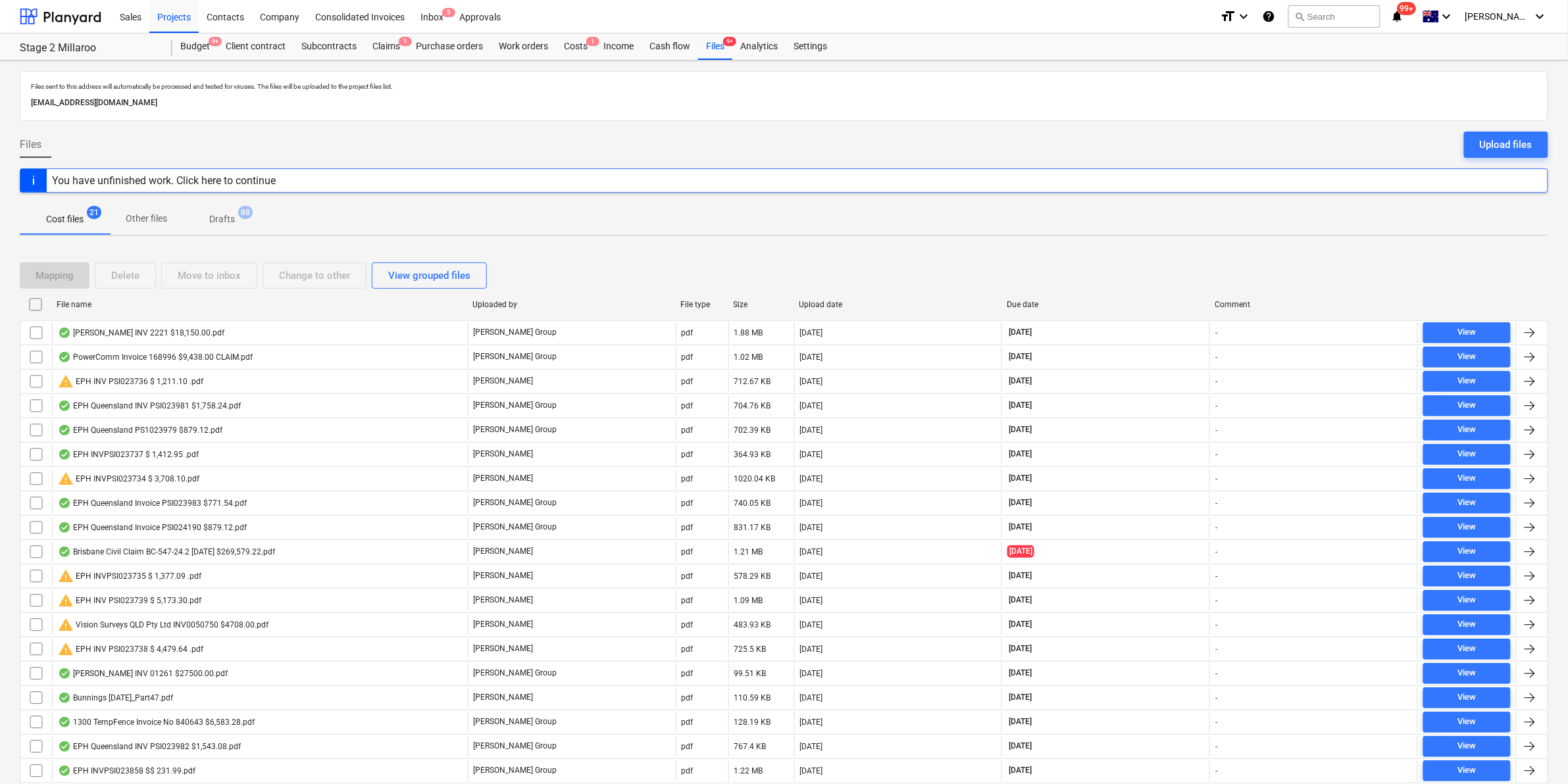
checkbox input "false"
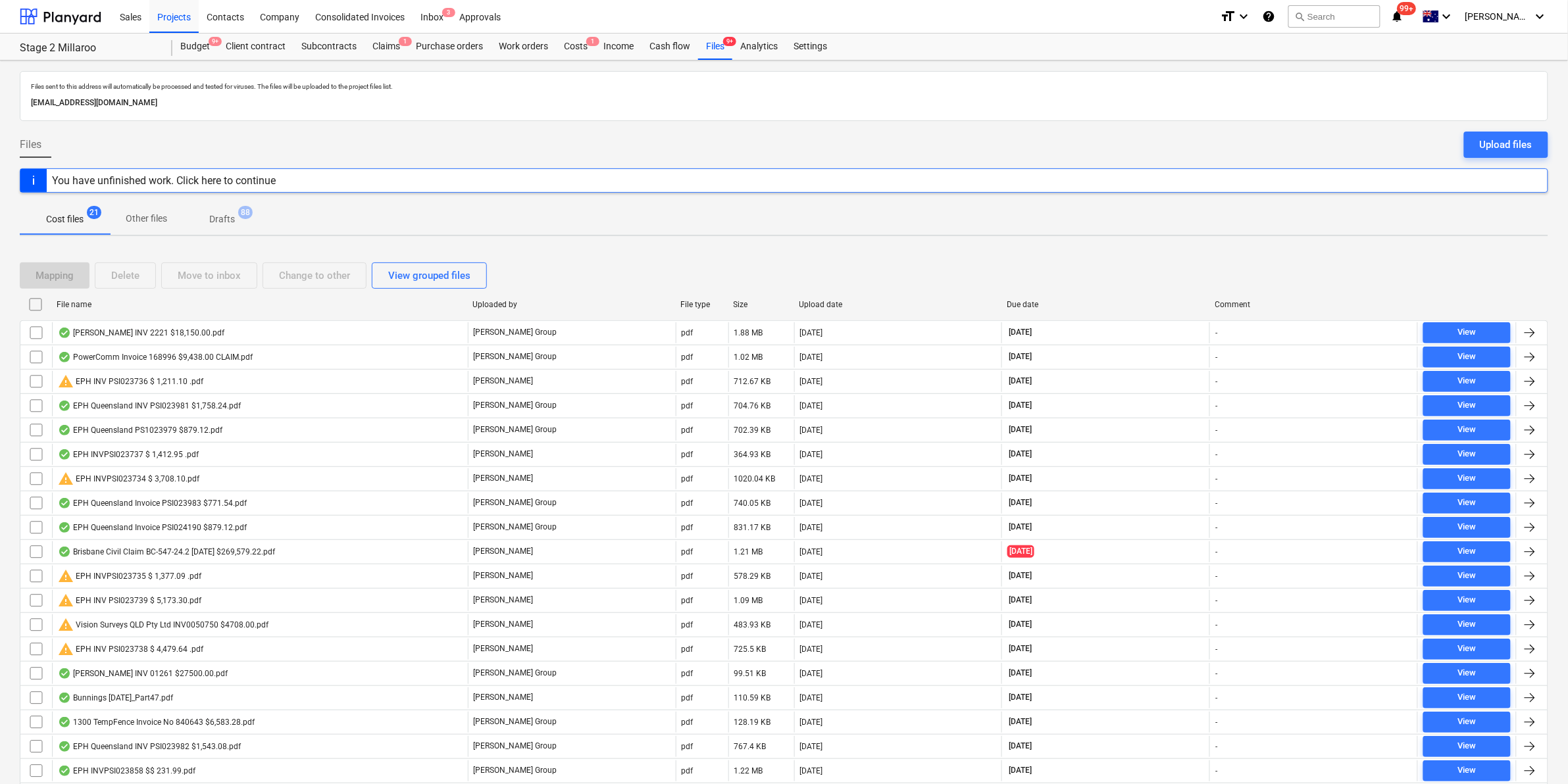
checkbox input "false"
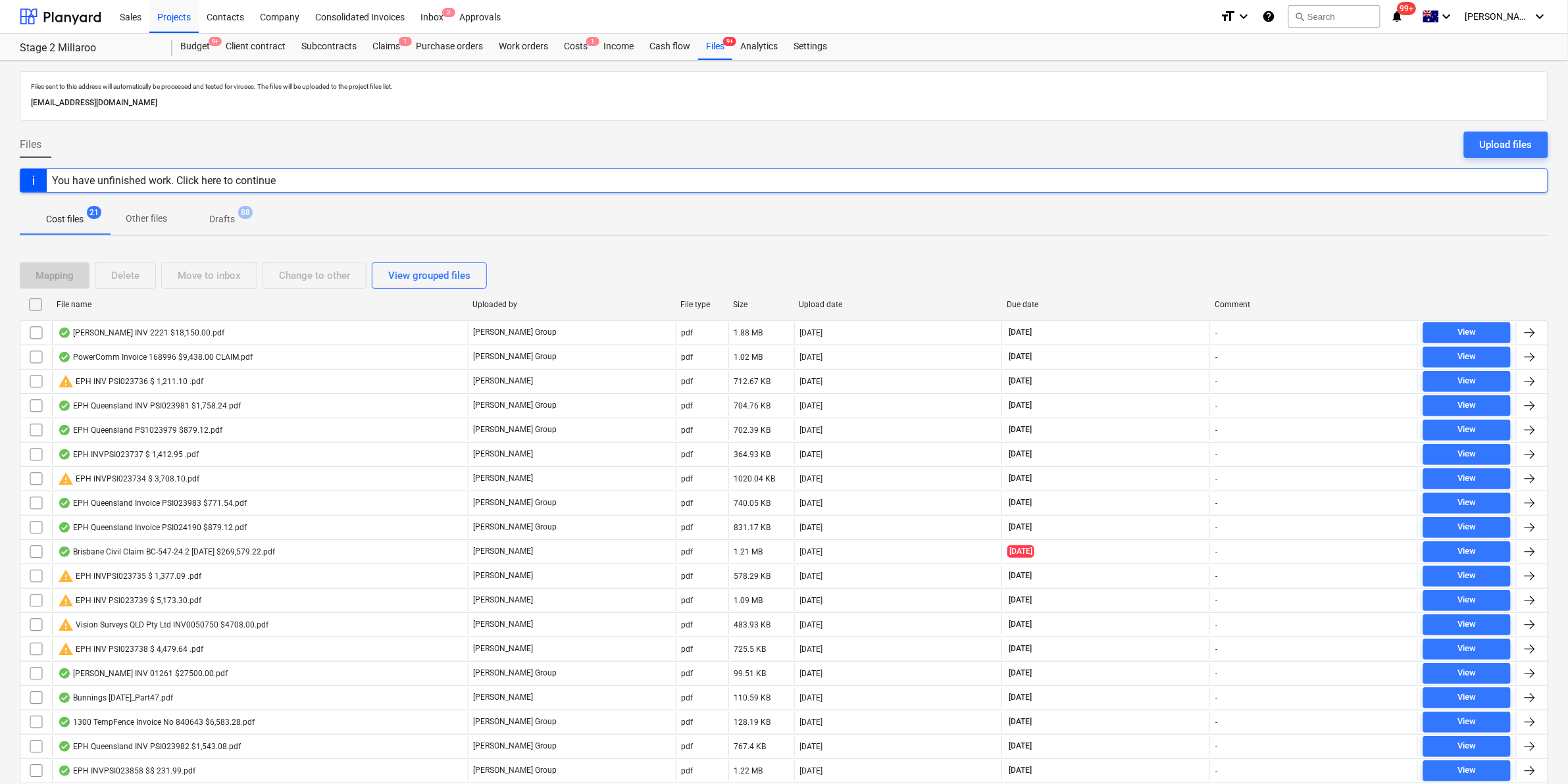
checkbox input "false"
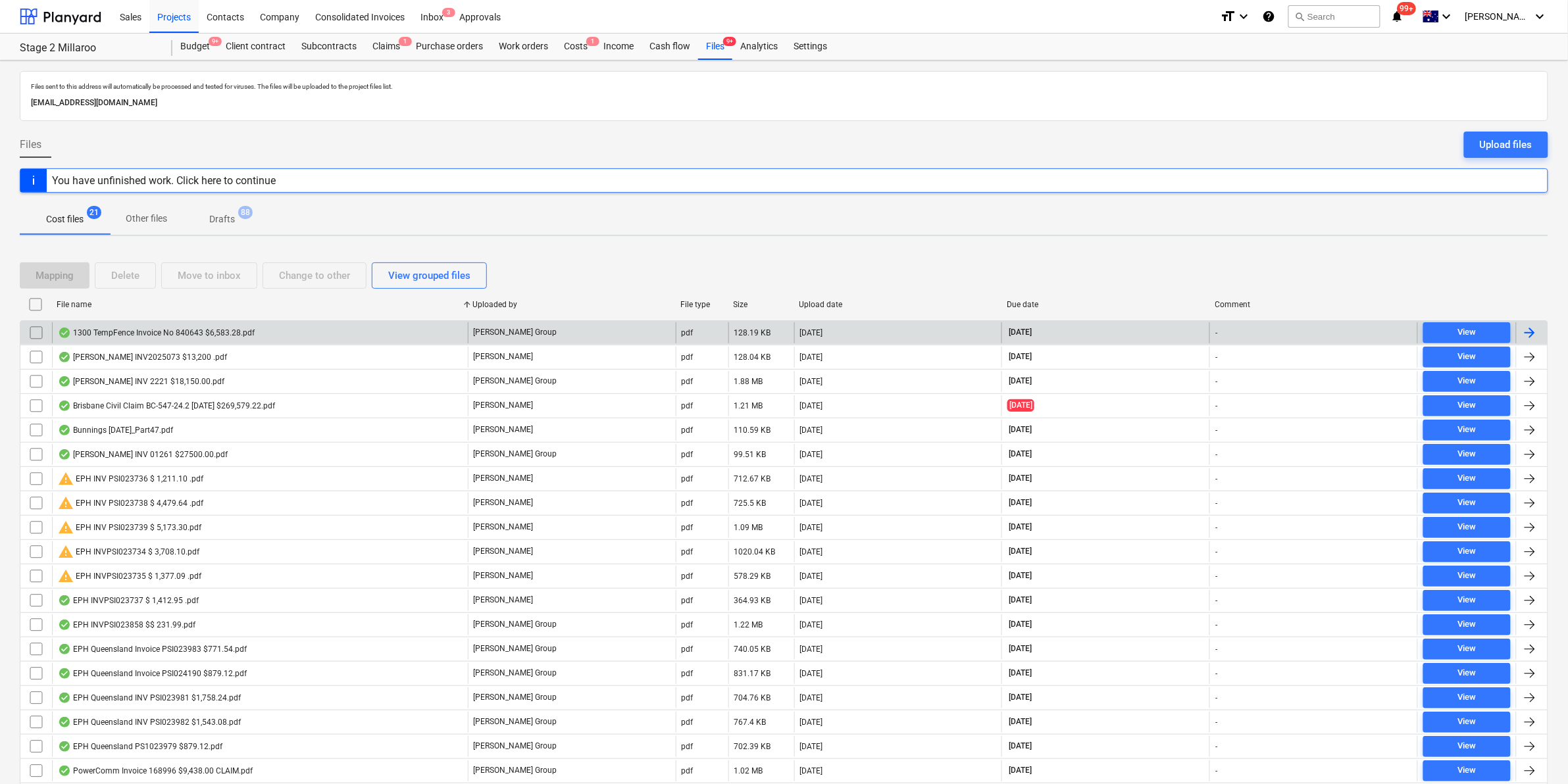
click at [171, 330] on div "1300 TempFence Invoice No 840643 $6,583.28.pdf" at bounding box center [156, 333] width 197 height 11
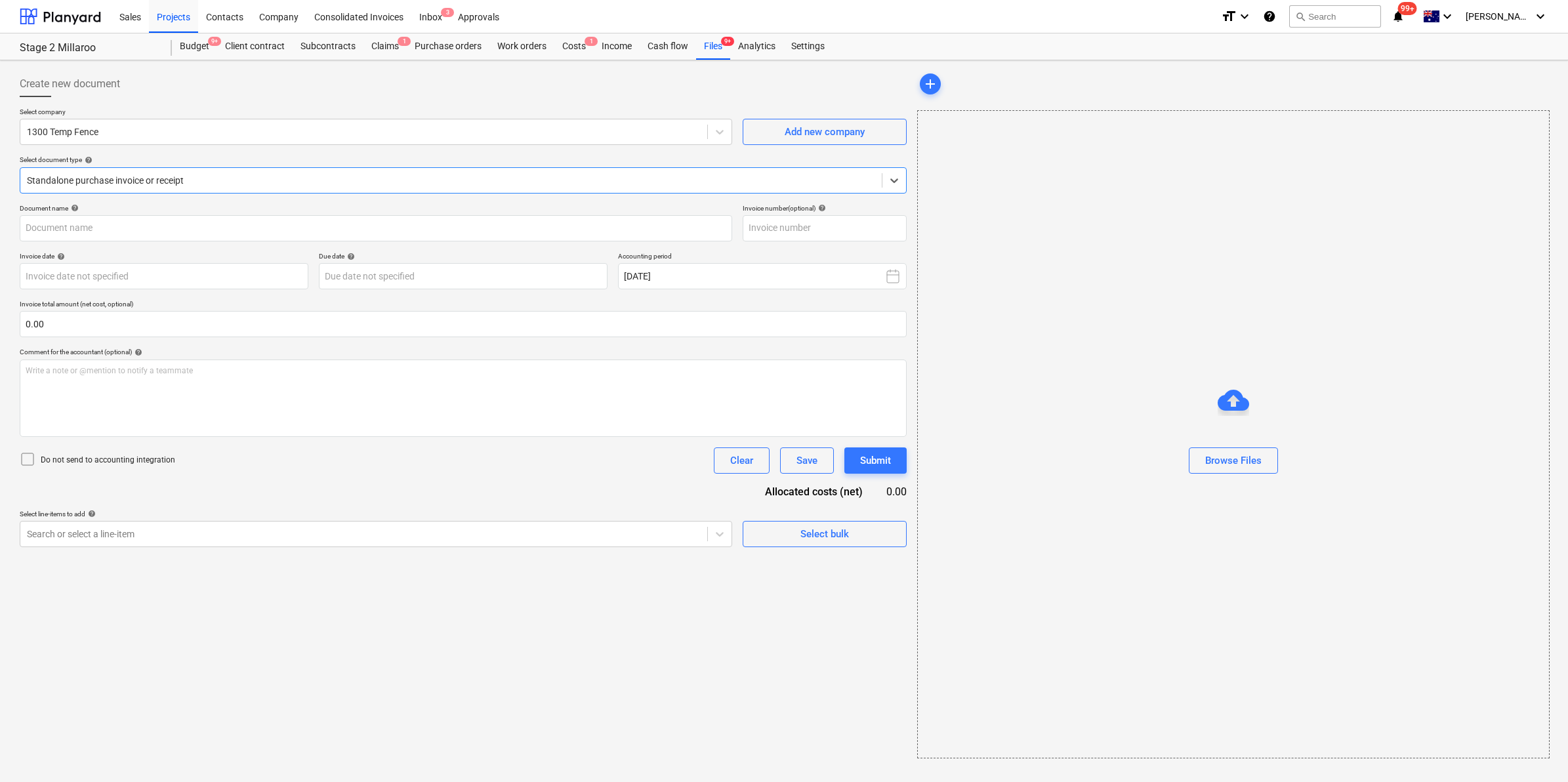
type input "840643"
type input "[DATE]"
click at [204, 171] on div "Standalone purchase invoice or receipt" at bounding box center [450, 180] width 858 height 18
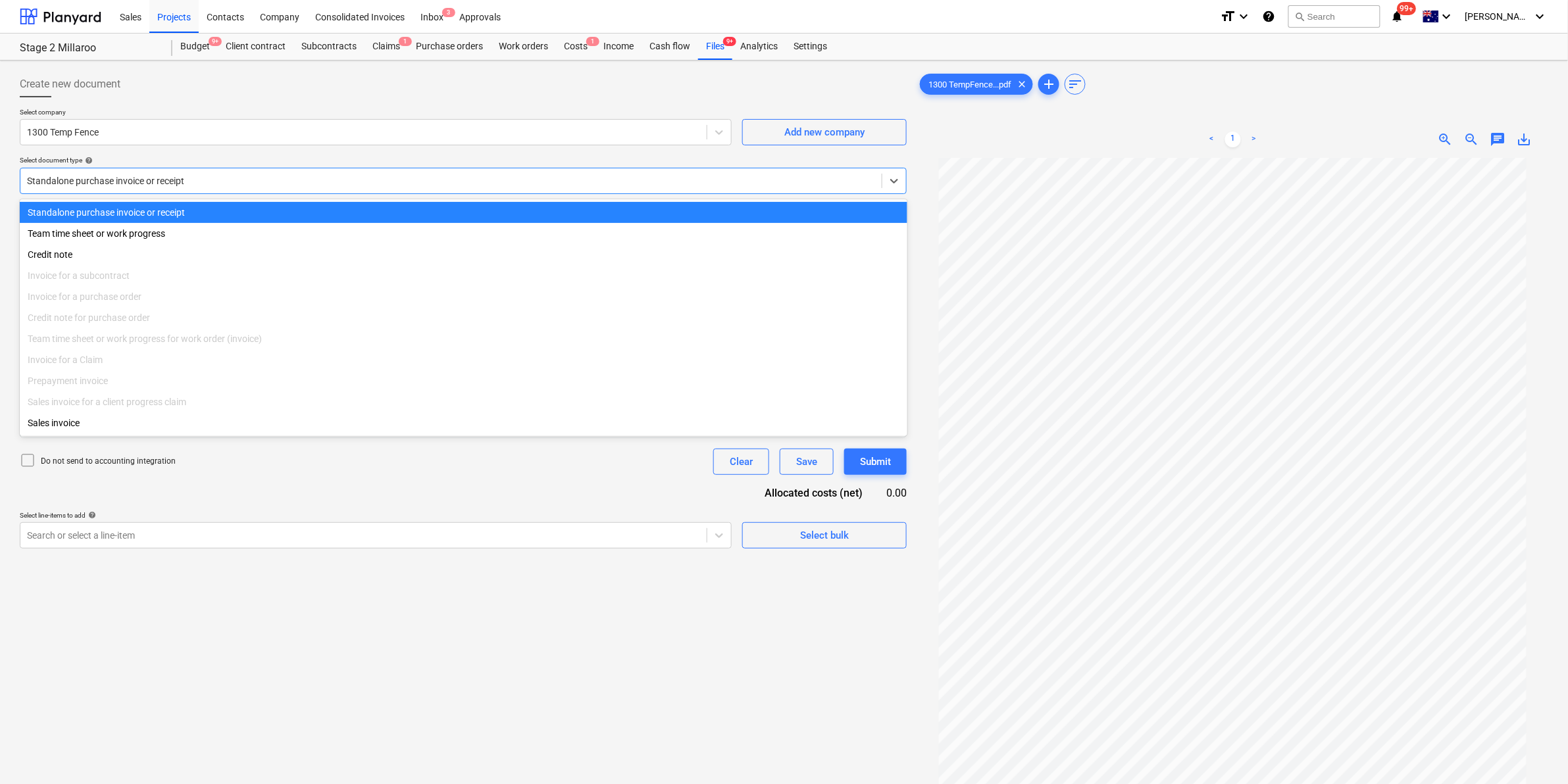
click at [189, 204] on div "Standalone purchase invoice or receipt" at bounding box center [463, 212] width 888 height 21
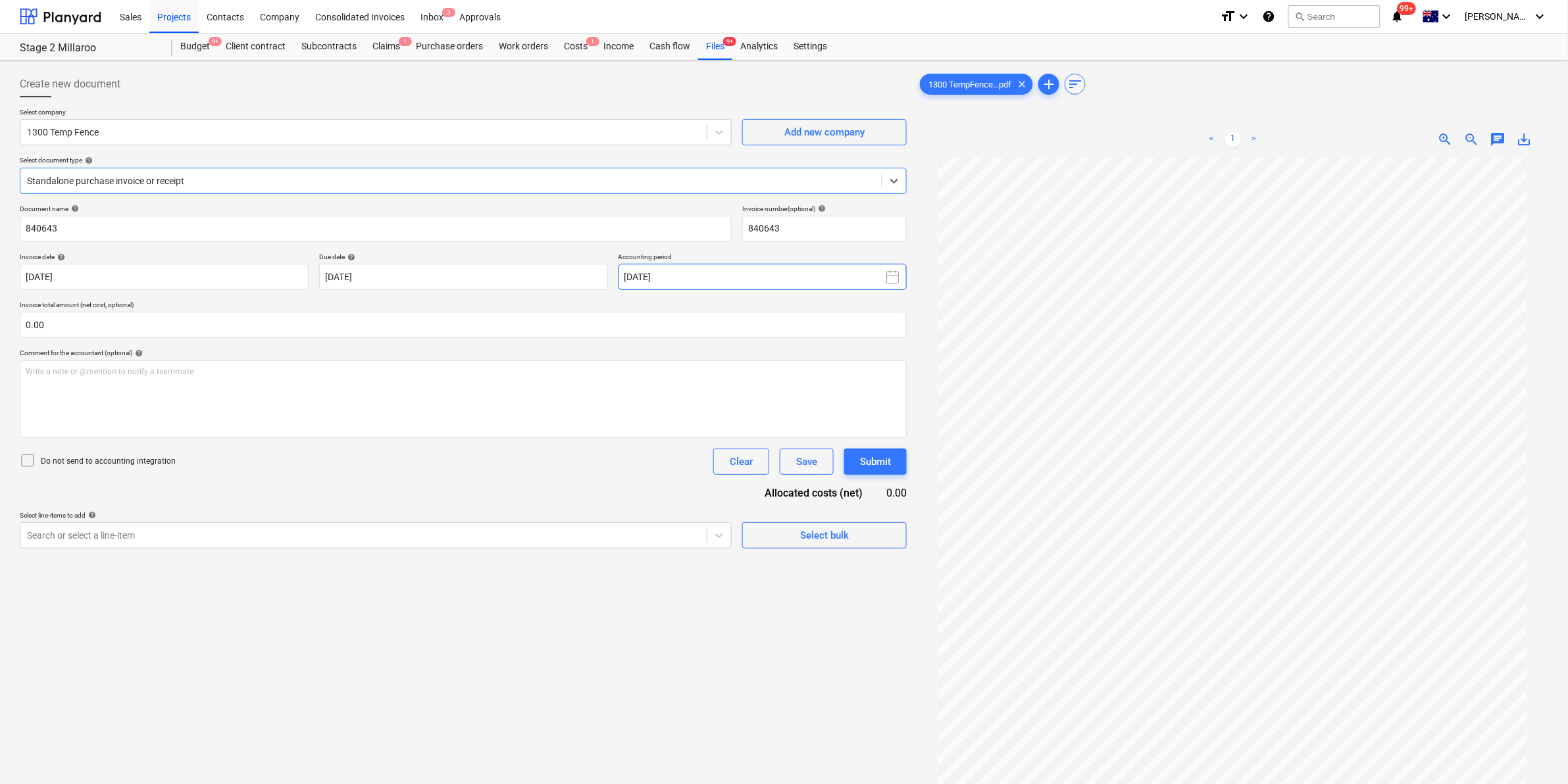
scroll to position [84, 0]
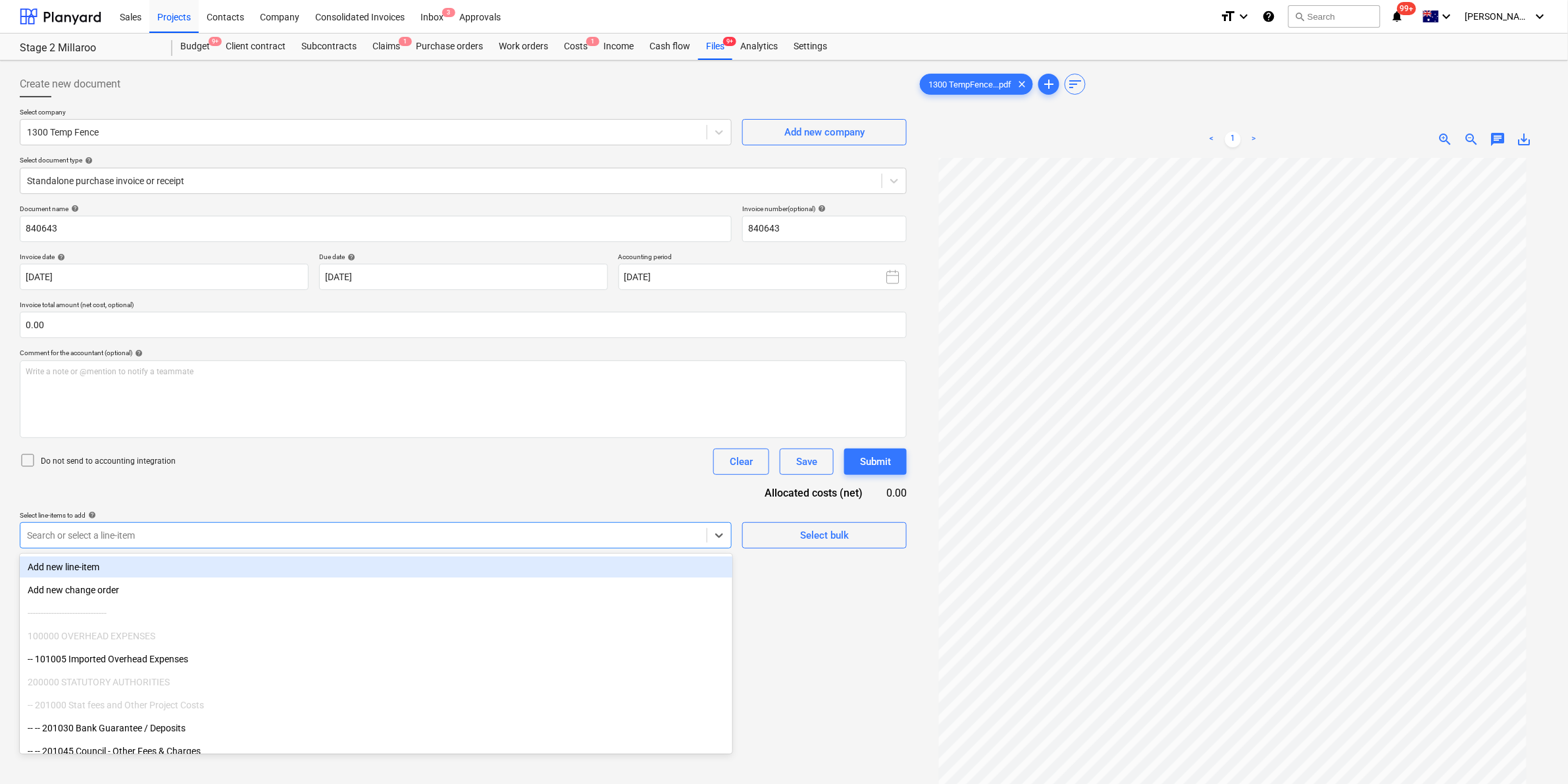
click at [189, 536] on div at bounding box center [363, 535] width 673 height 13
type input "temp"
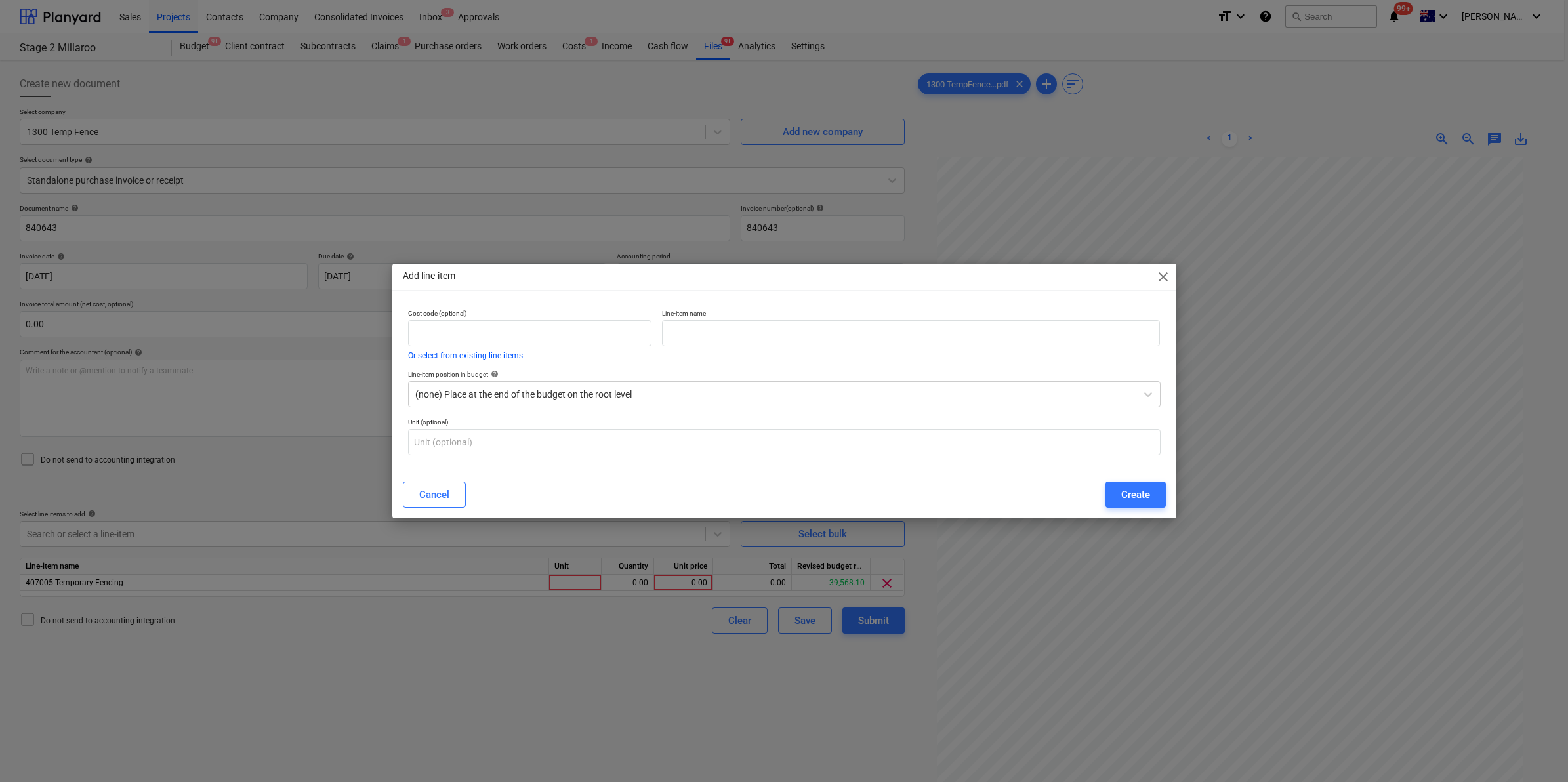
click at [1162, 280] on span "close" at bounding box center [1163, 276] width 16 height 16
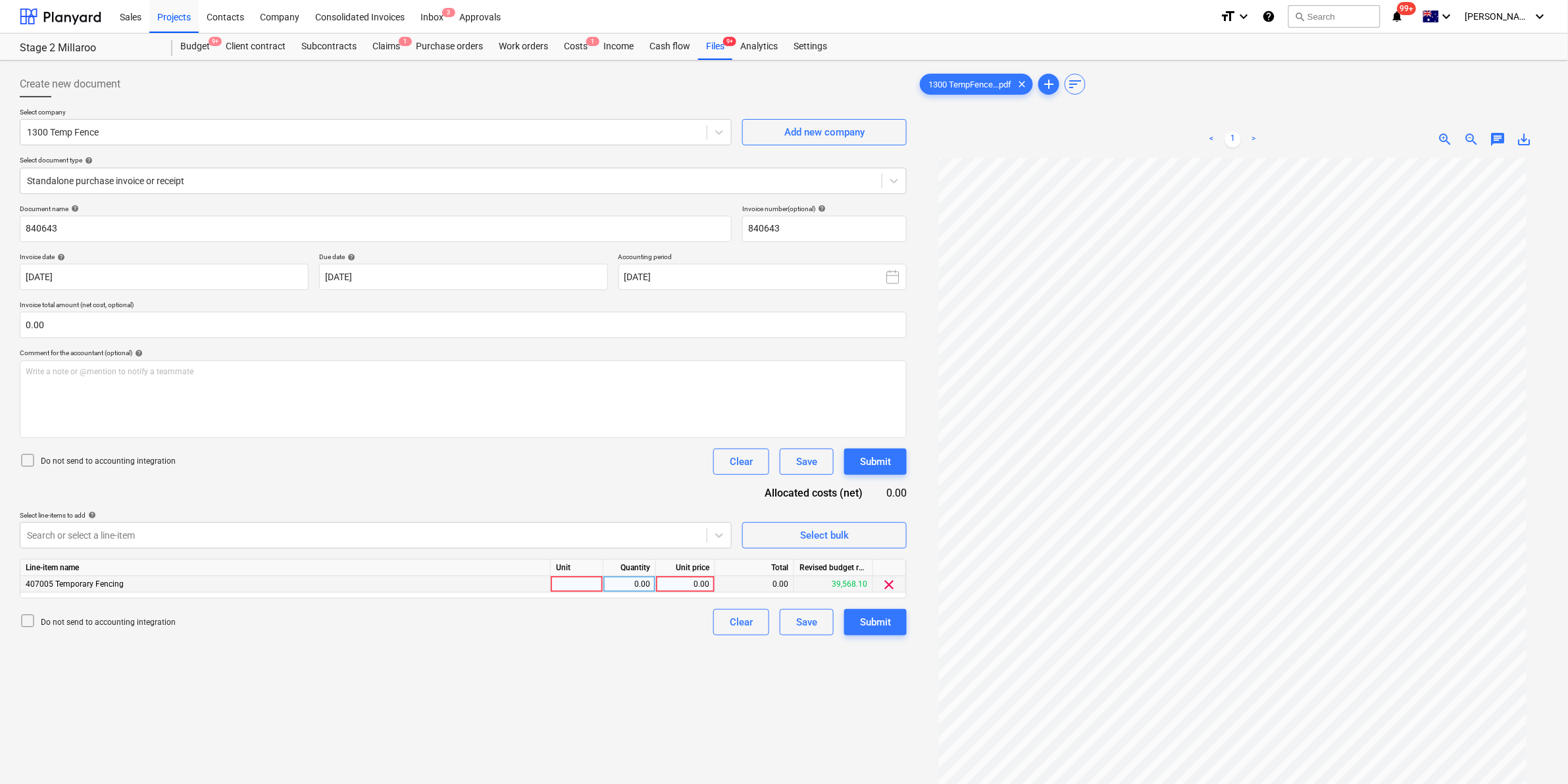
click at [581, 584] on div at bounding box center [577, 583] width 53 height 16
type input "item"
type input "5984.8"
click at [132, 369] on p "Write a note or @mention to notify a teammate [PERSON_NAME]" at bounding box center [463, 371] width 875 height 11
click at [319, 433] on div "Followed up with 1300 - can not change contract" at bounding box center [463, 399] width 887 height 77
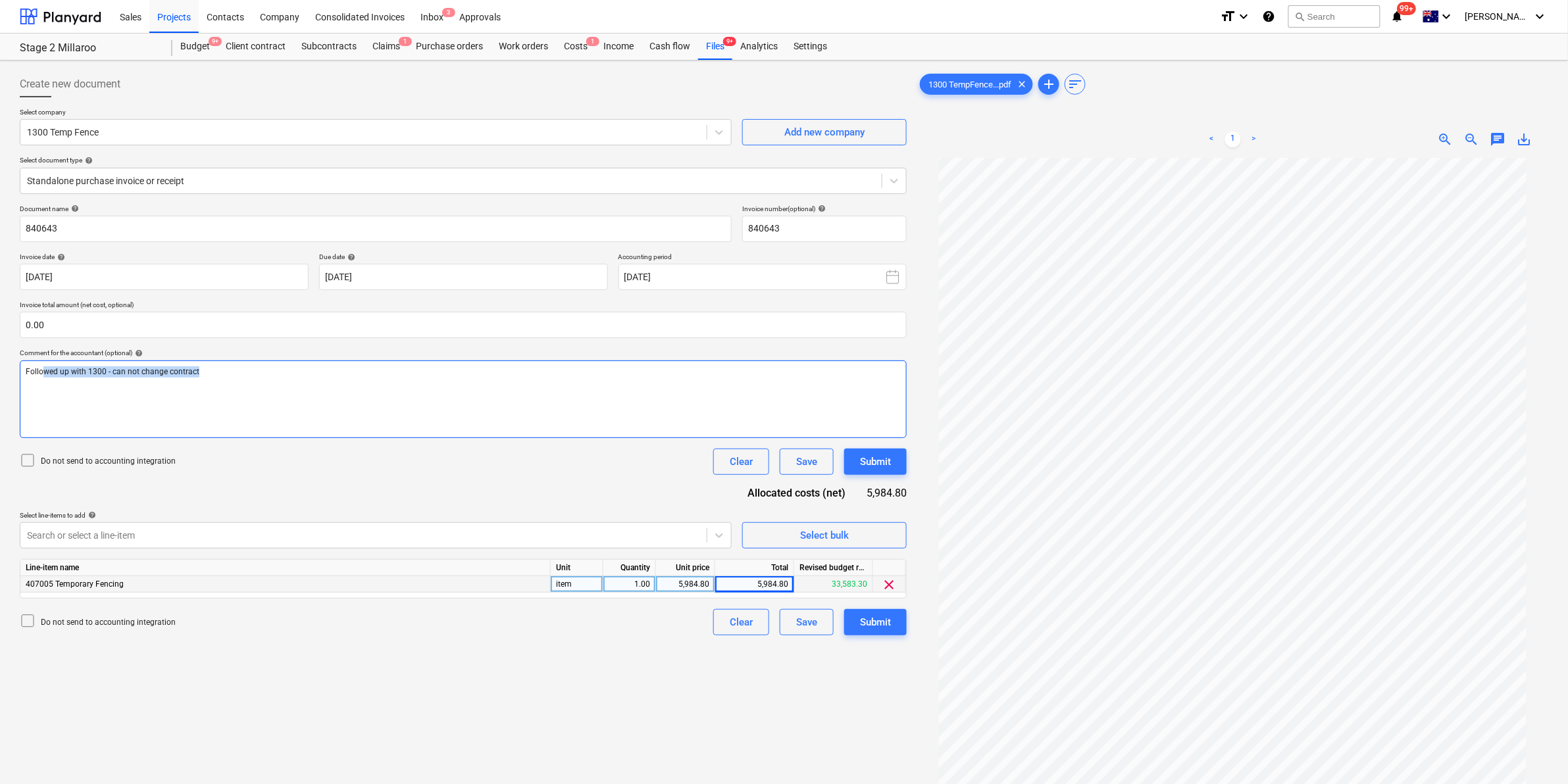
drag, startPoint x: 240, startPoint y: 371, endPoint x: -49, endPoint y: 378, distance: 289.1
click at [0, 378] on html "Sales Projects Contacts Company Consolidated Invoices Inbox 3 Approvals format_…" at bounding box center [784, 392] width 1568 height 784
click at [870, 459] on div "Submit" at bounding box center [876, 462] width 31 height 17
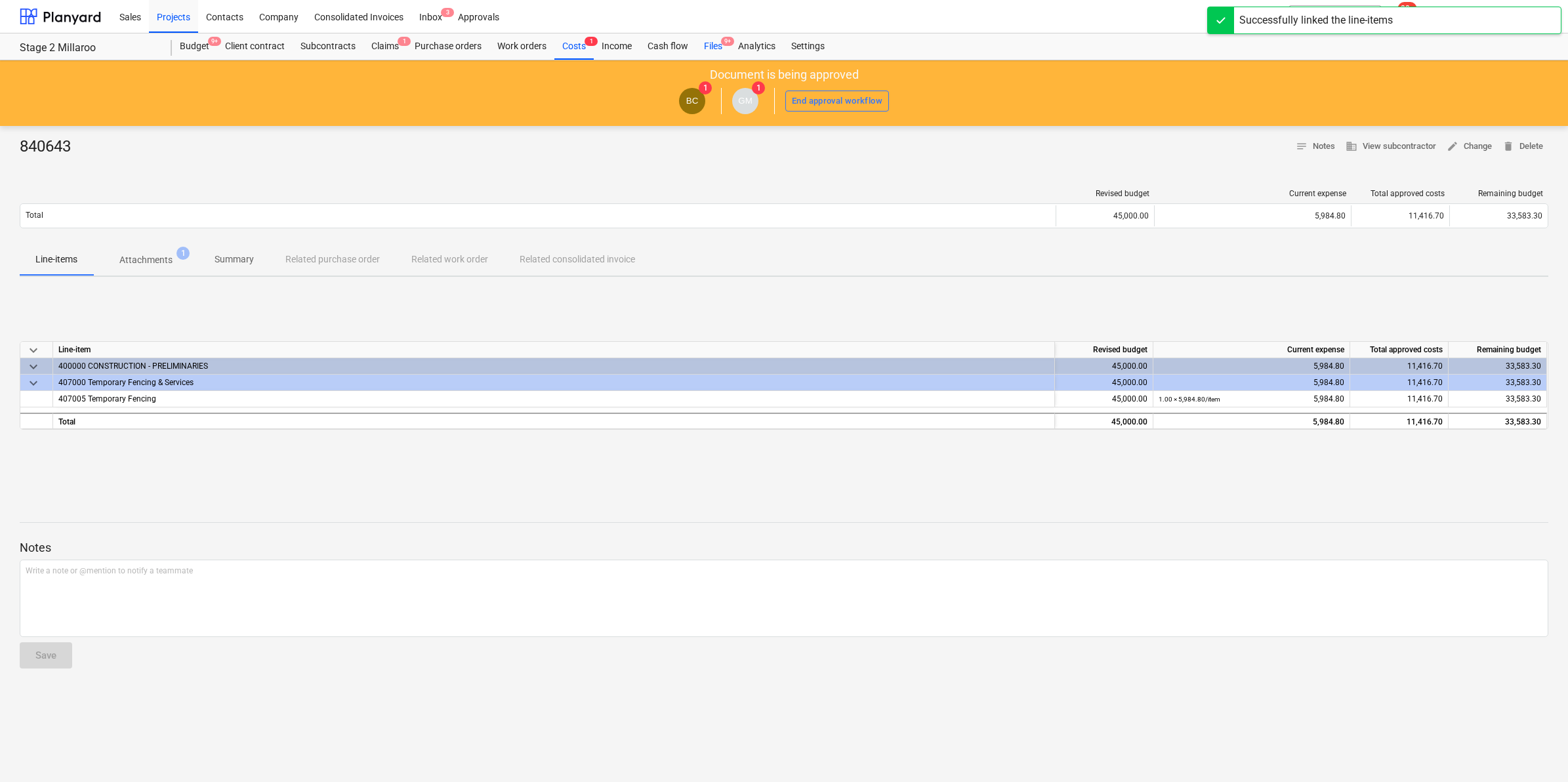
click at [716, 47] on div "Files 9+" at bounding box center [713, 47] width 34 height 26
